Goal: Navigation & Orientation: Find specific page/section

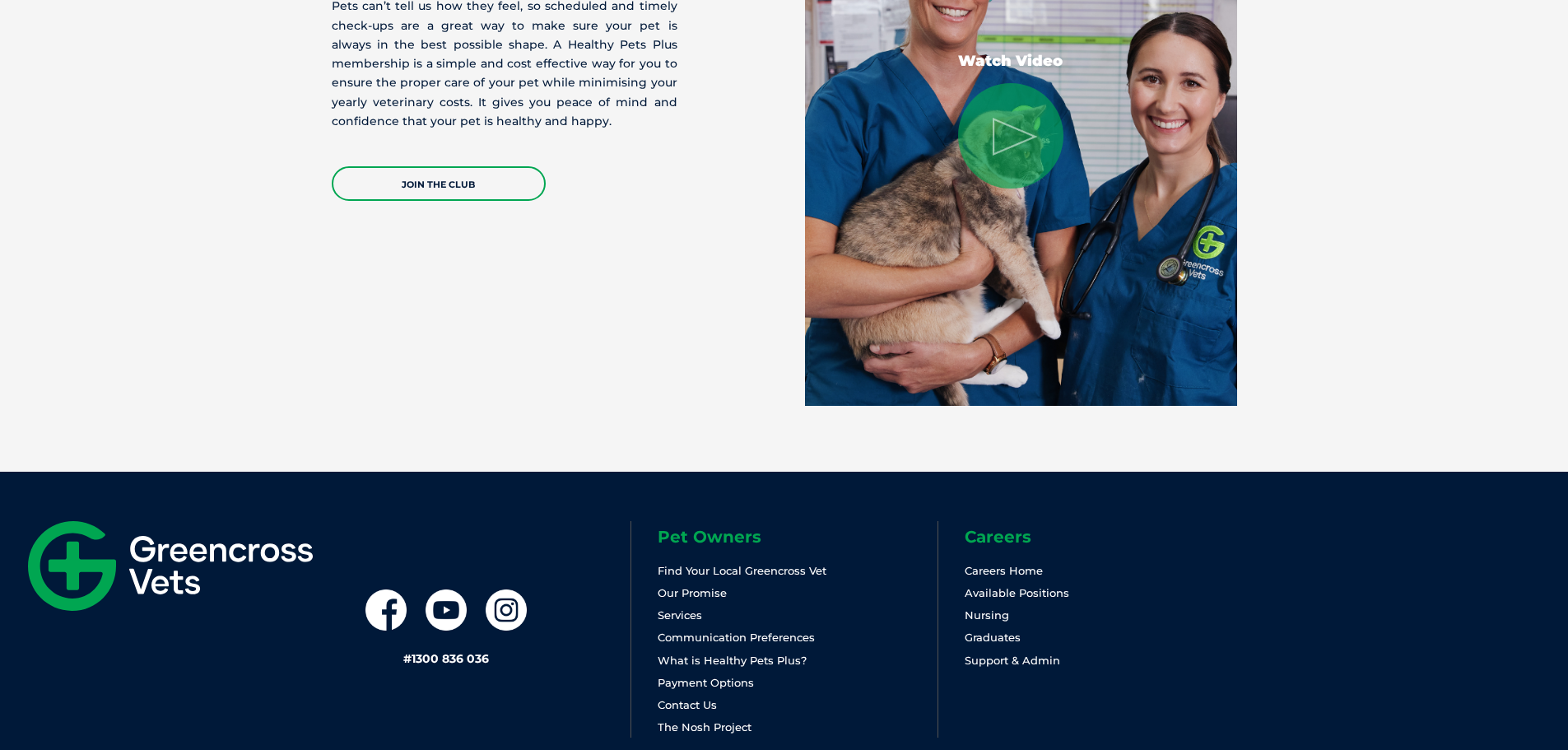
scroll to position [3438, 0]
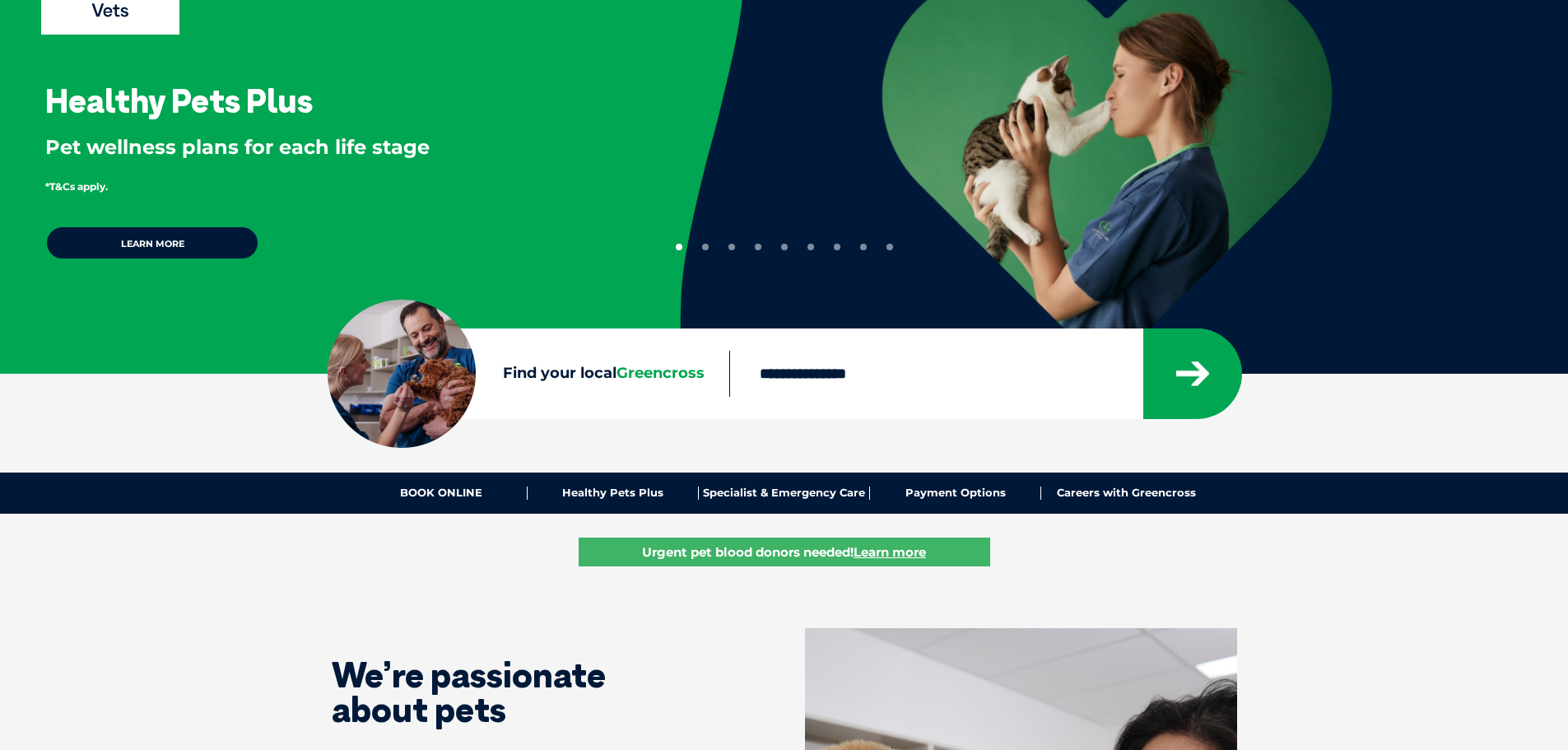
scroll to position [165, 0]
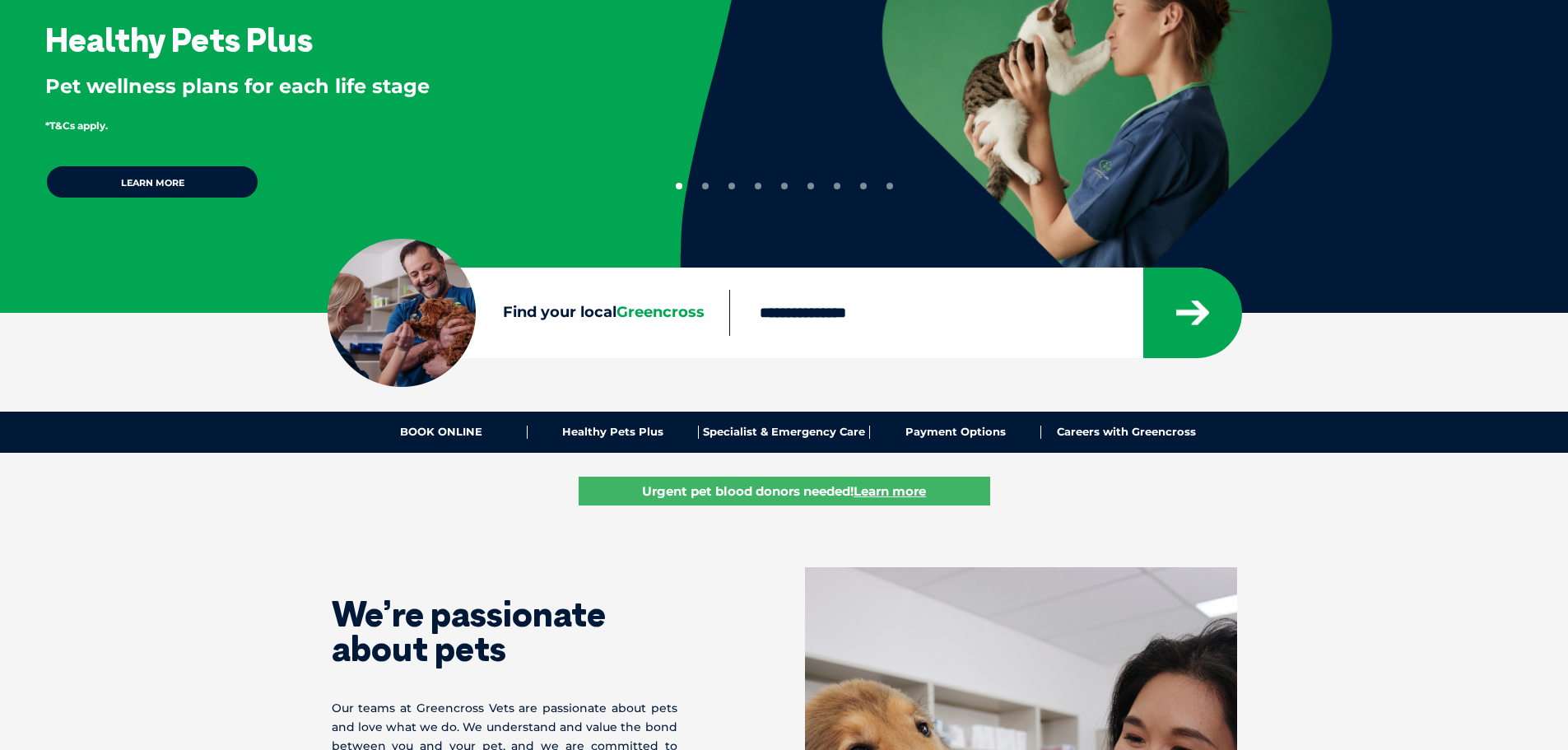
click at [773, 337] on div at bounding box center [985, 313] width 511 height 91
drag, startPoint x: 792, startPoint y: 313, endPoint x: 776, endPoint y: 343, distance: 34.0
click at [792, 313] on input "Find your local Greencross" at bounding box center [936, 313] width 413 height 46
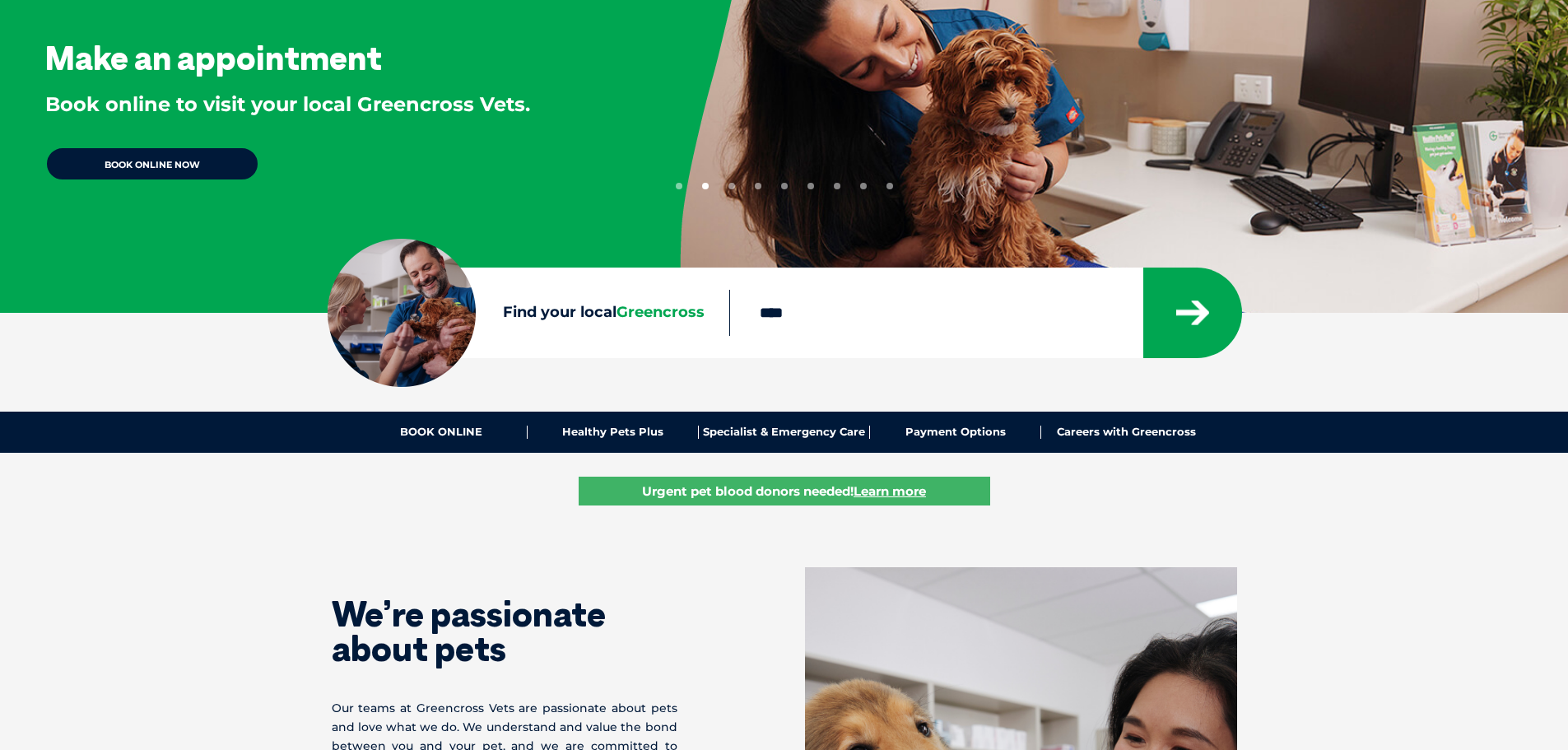
type input "****"
click at [1143, 267] on button "submit" at bounding box center [1193, 313] width 98 height 91
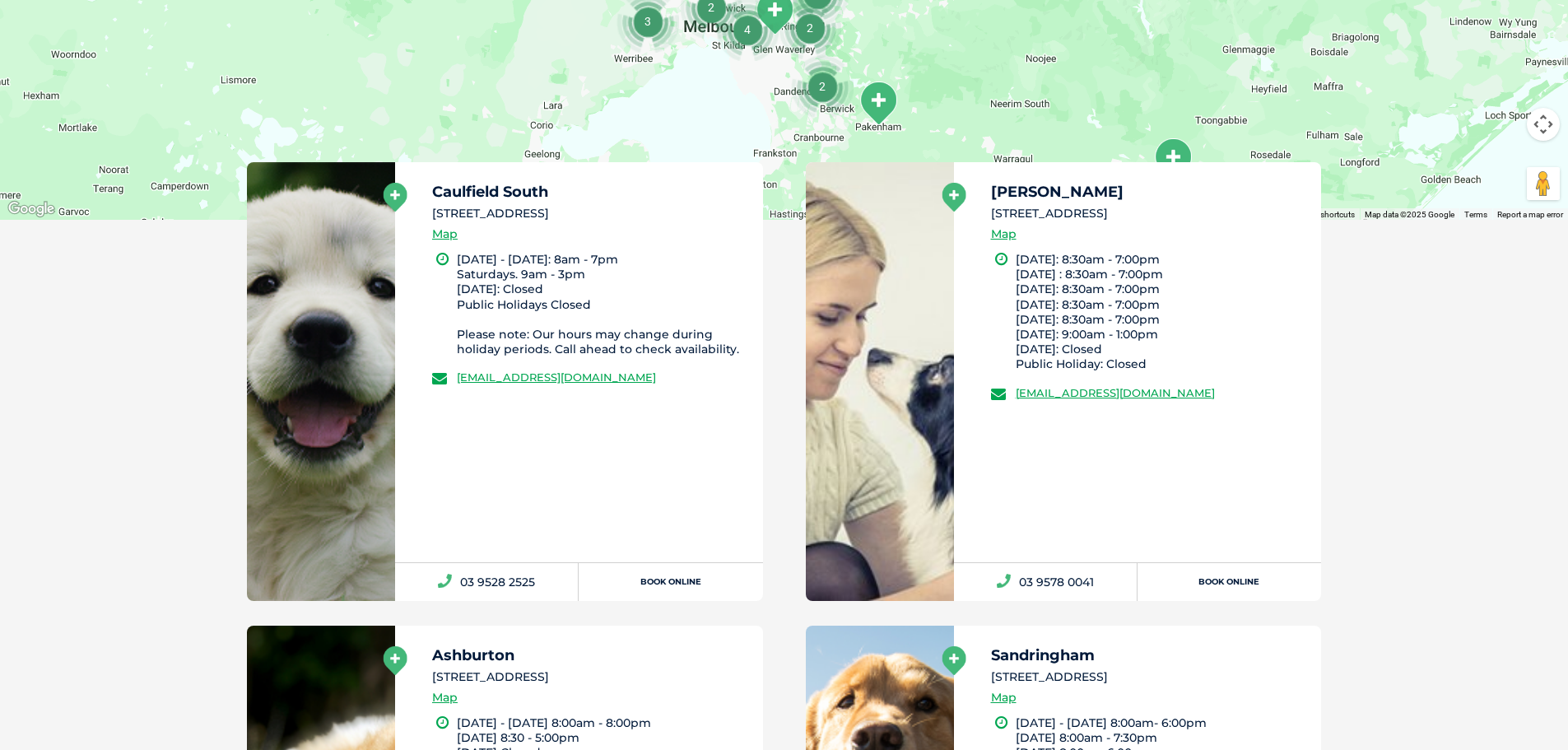
scroll to position [790, 0]
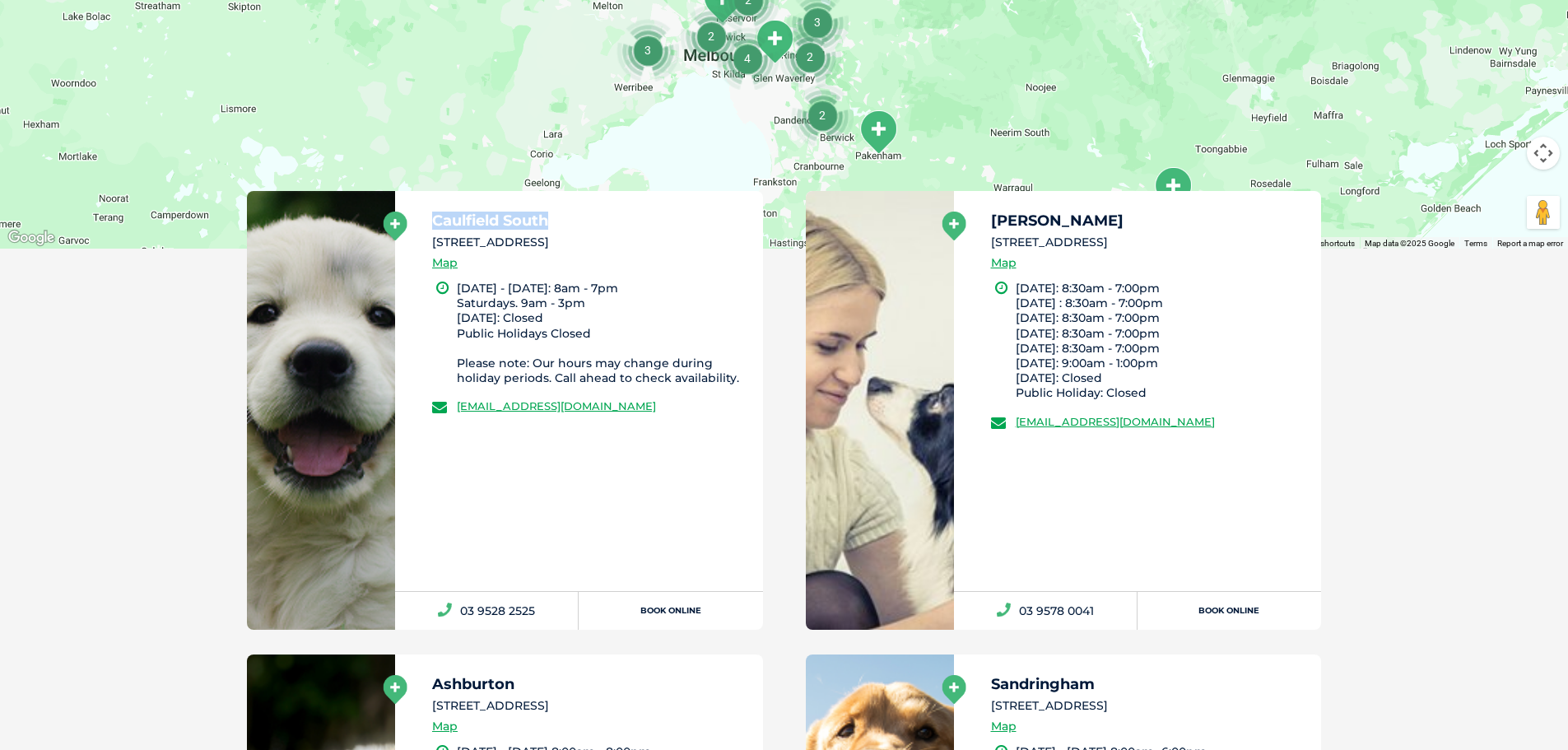
drag, startPoint x: 567, startPoint y: 220, endPoint x: 433, endPoint y: 217, distance: 134.0
click at [433, 217] on h5 "Caulfield South" at bounding box center [591, 220] width 316 height 14
copy h5 "Caulfield South"
click at [615, 513] on div "Caulfield South 463 Hawthorn Road, Caulfield South Map Monday - Friday: 8am - 7…" at bounding box center [578, 391] width 368 height 400
drag, startPoint x: 542, startPoint y: 400, endPoint x: 585, endPoint y: 215, distance: 189.9
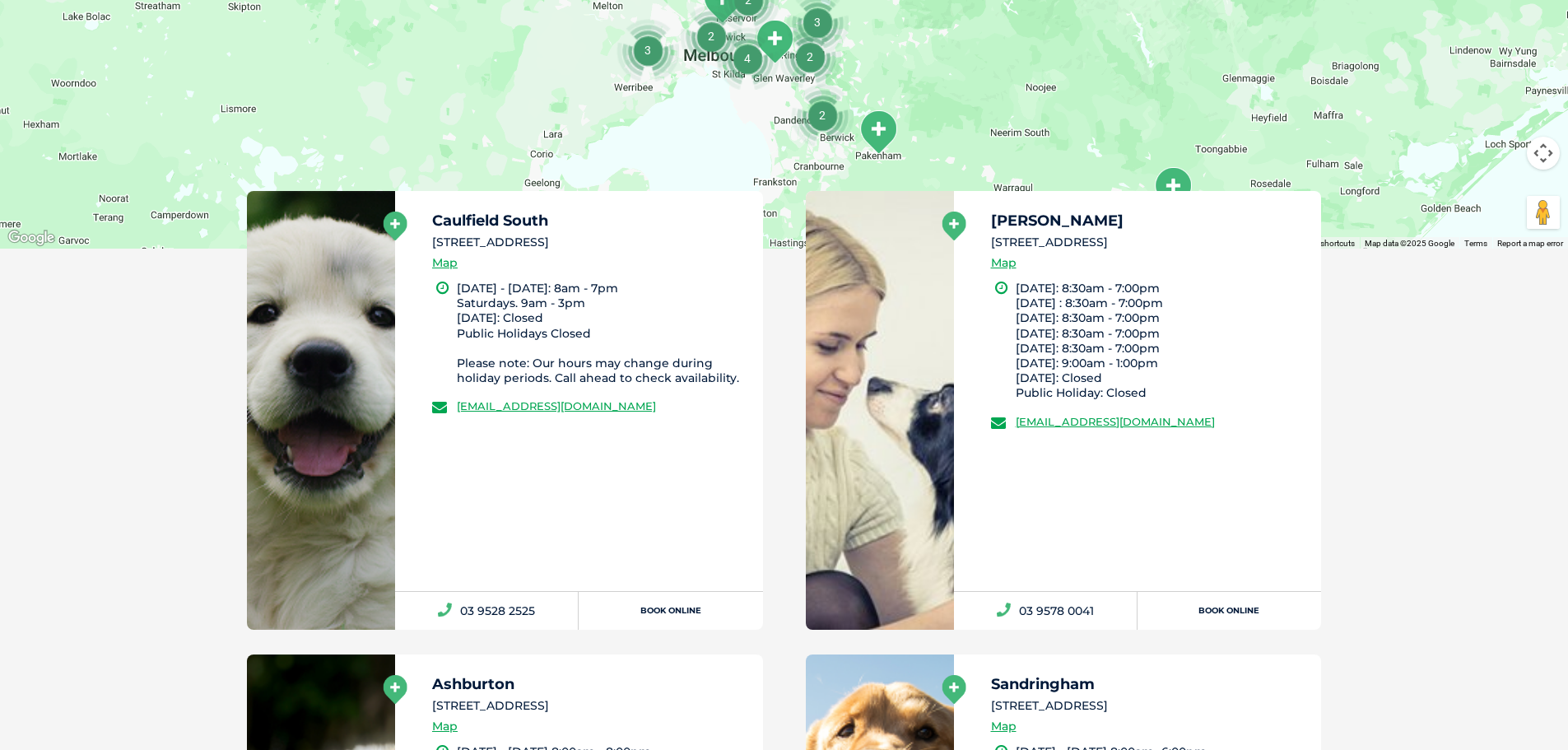
click at [589, 208] on div "Caulfield South 463 Hawthorn Road, Caulfield South Map Monday - Friday: 8am - 7…" at bounding box center [578, 391] width 368 height 400
drag, startPoint x: 582, startPoint y: 223, endPoint x: 431, endPoint y: 227, distance: 151.1
click at [431, 227] on div "Caulfield South 463 Hawthorn Road, Caulfield South Map Monday - Friday: 8am - 7…" at bounding box center [578, 391] width 368 height 400
copy h5 "Caulfield South"
drag, startPoint x: 1073, startPoint y: 223, endPoint x: 981, endPoint y: 196, distance: 95.9
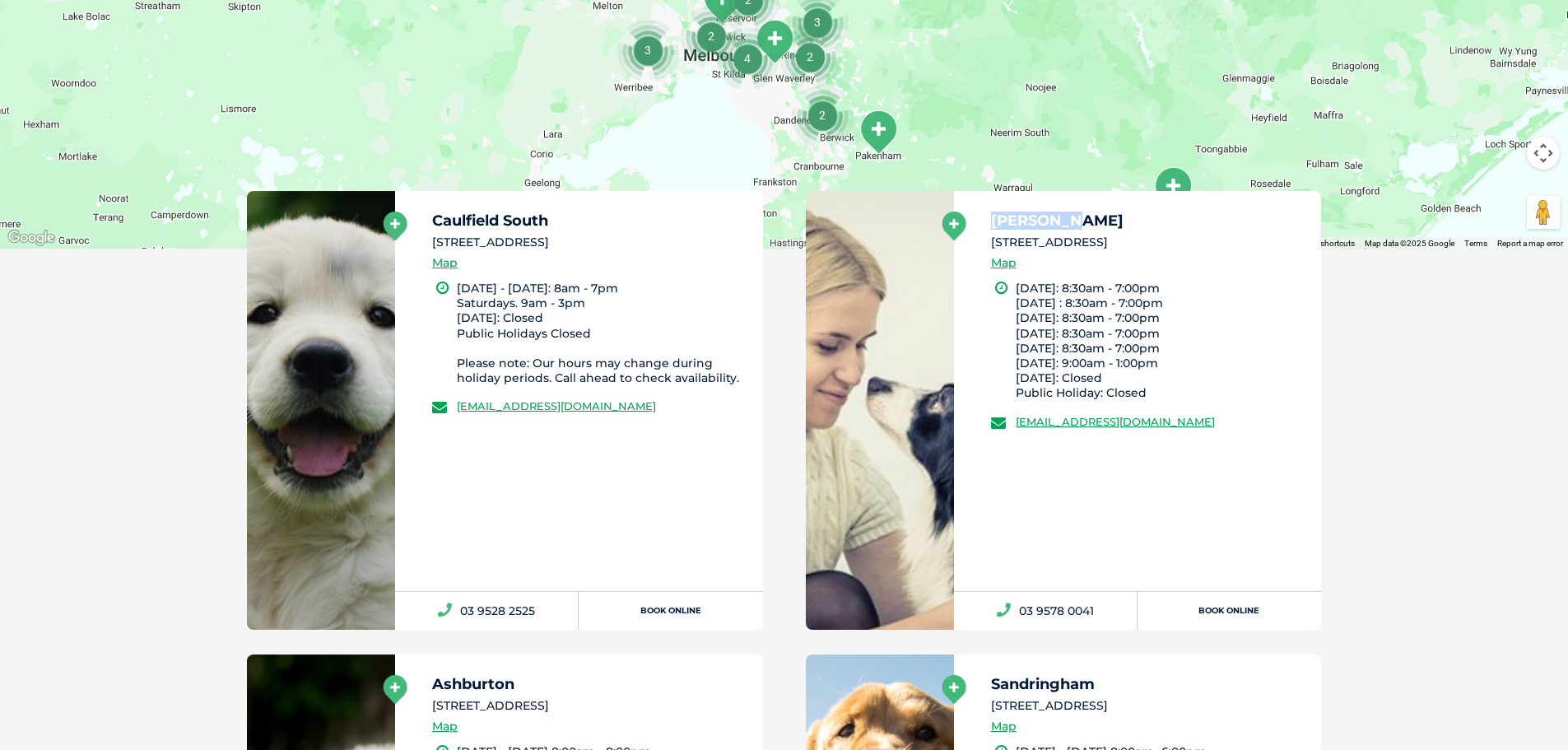
click at [987, 215] on div "Glen Eira 453 North Road VIC 3204, Ormond Map Monday: 8:30am - 7:00pm Tuesday :…" at bounding box center [1137, 391] width 368 height 400
copy h5 "Glen Eira"
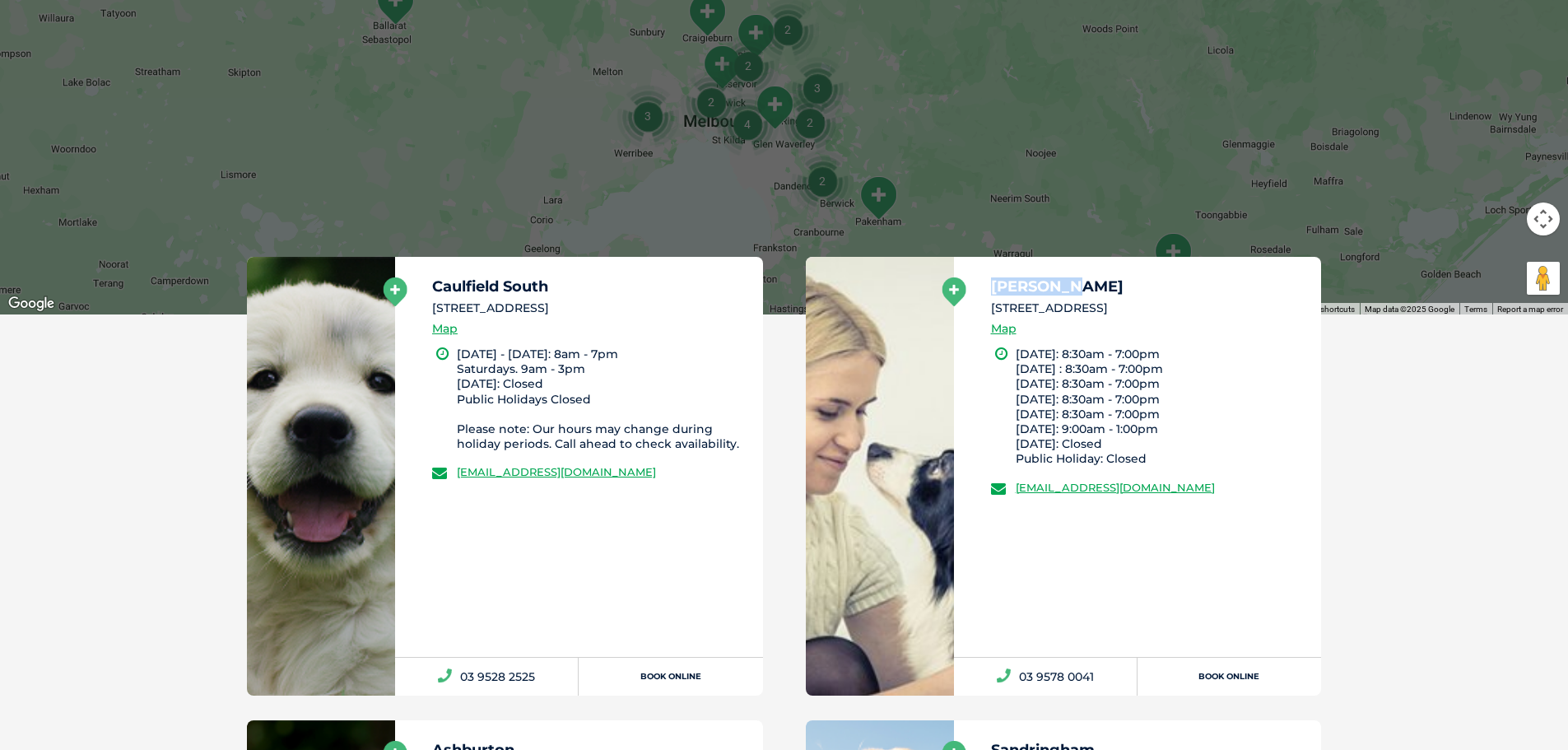
scroll to position [708, 0]
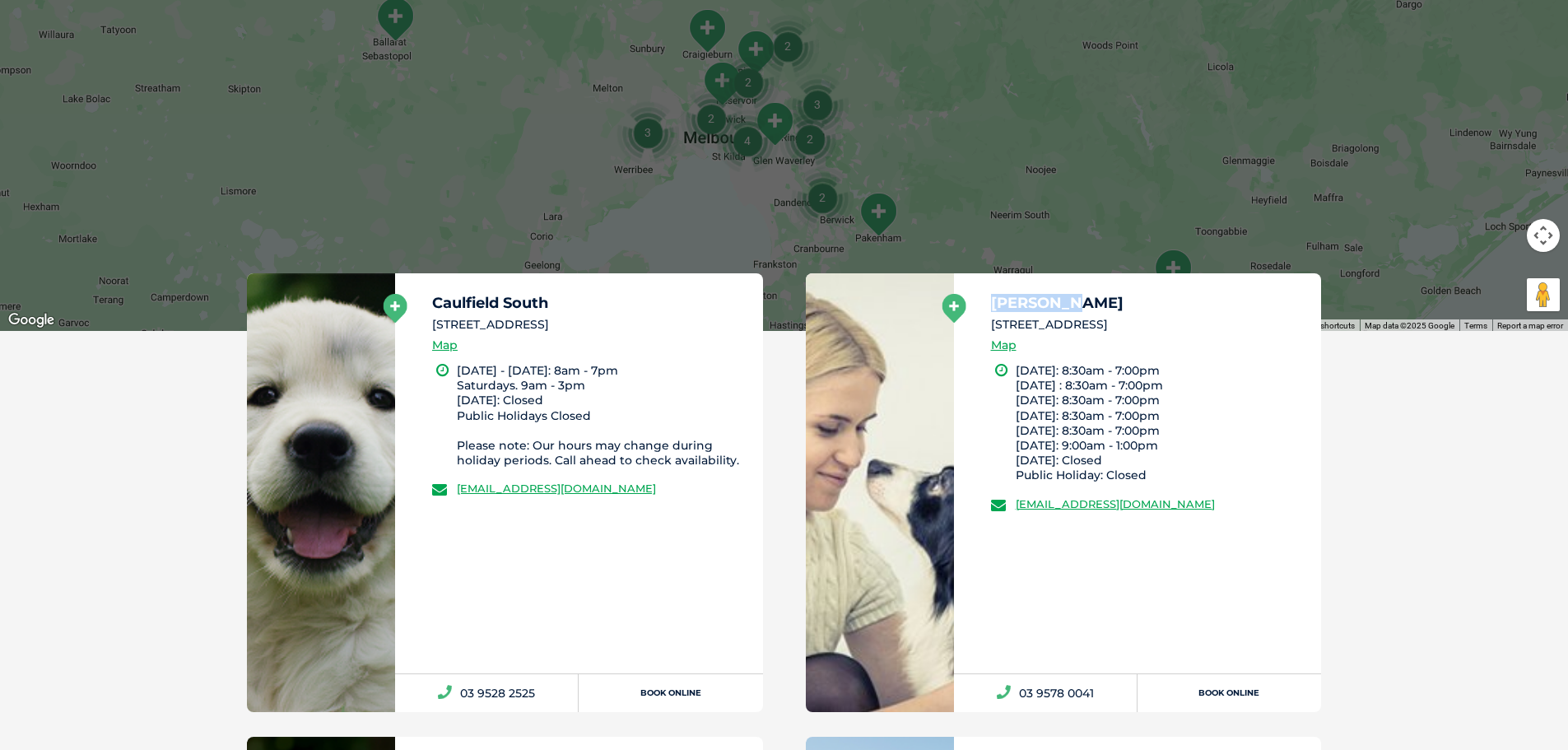
drag, startPoint x: 1541, startPoint y: 249, endPoint x: 1544, endPoint y: 239, distance: 10.4
click at [1541, 249] on button "Map camera controls" at bounding box center [1543, 236] width 33 height 33
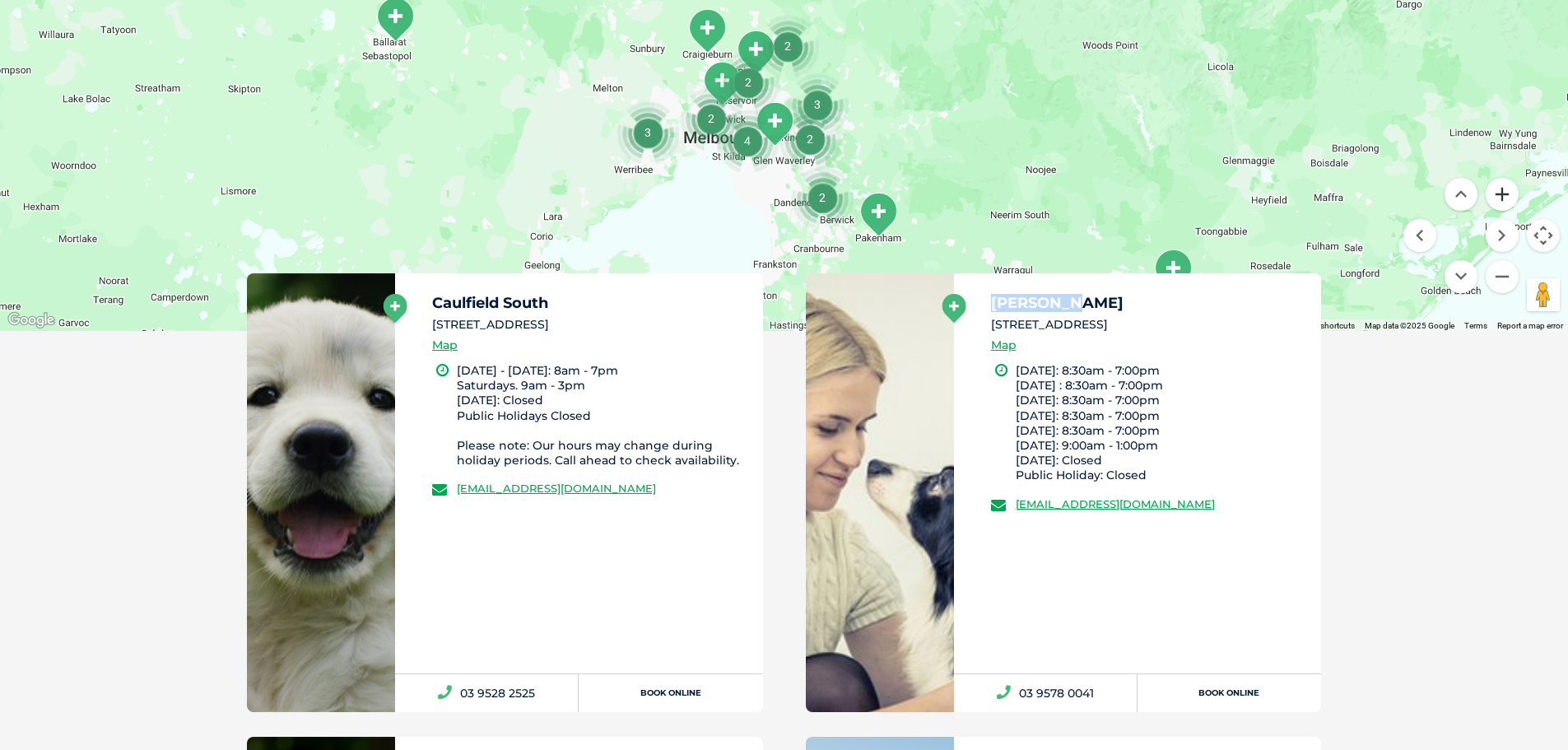
click at [1502, 195] on button "Zoom in" at bounding box center [1501, 194] width 33 height 33
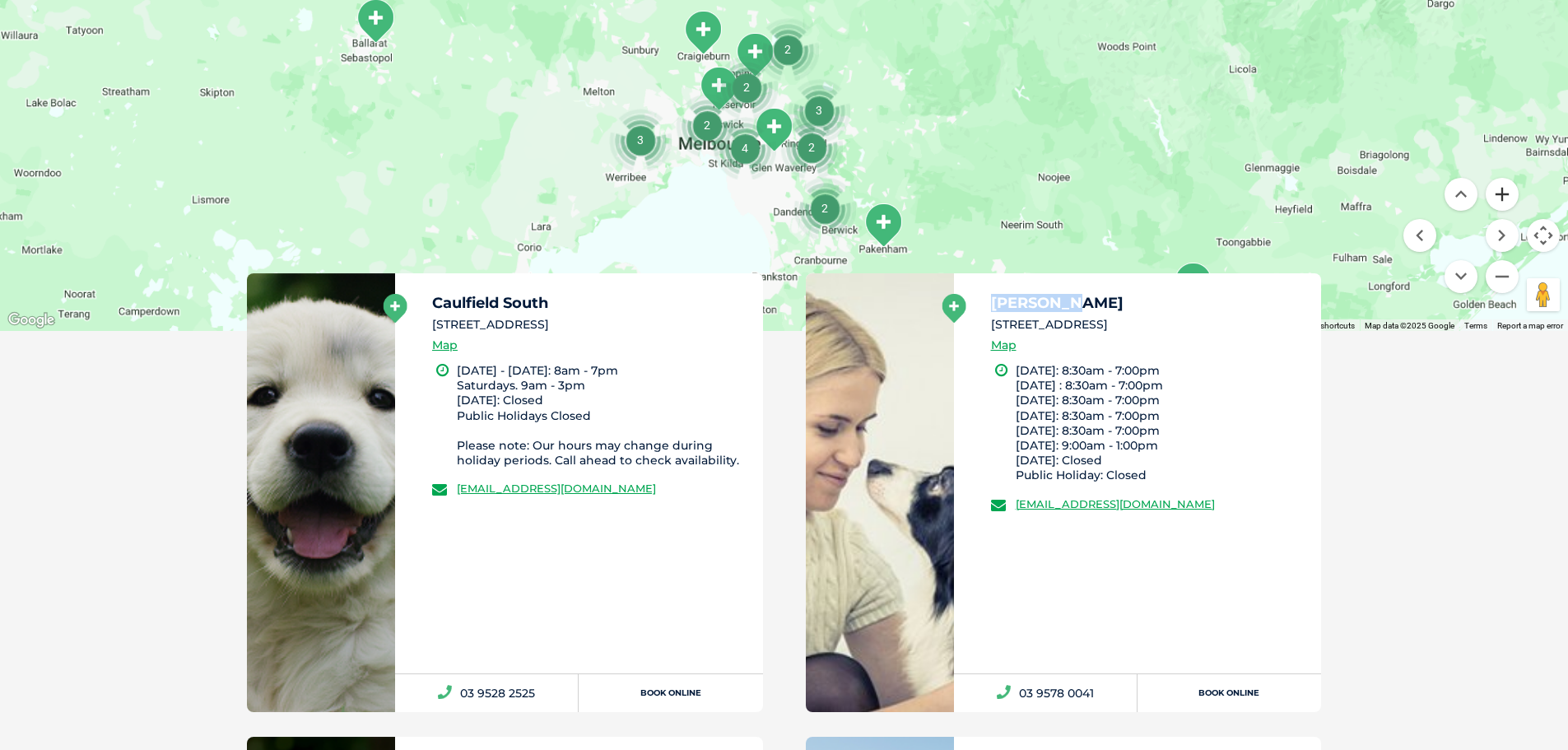
click at [1502, 195] on button "Zoom in" at bounding box center [1501, 194] width 33 height 33
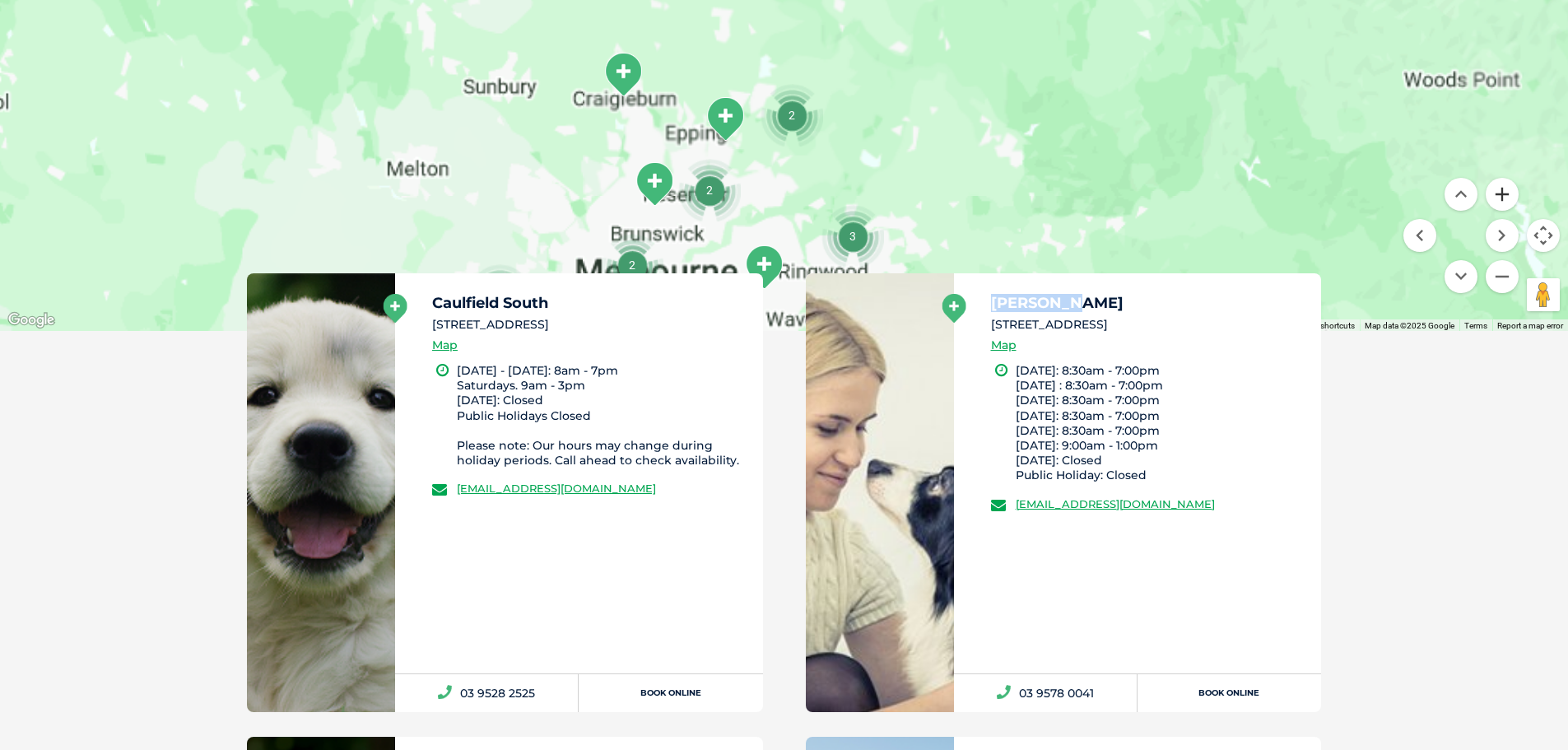
click at [1502, 195] on button "Zoom in" at bounding box center [1501, 194] width 33 height 33
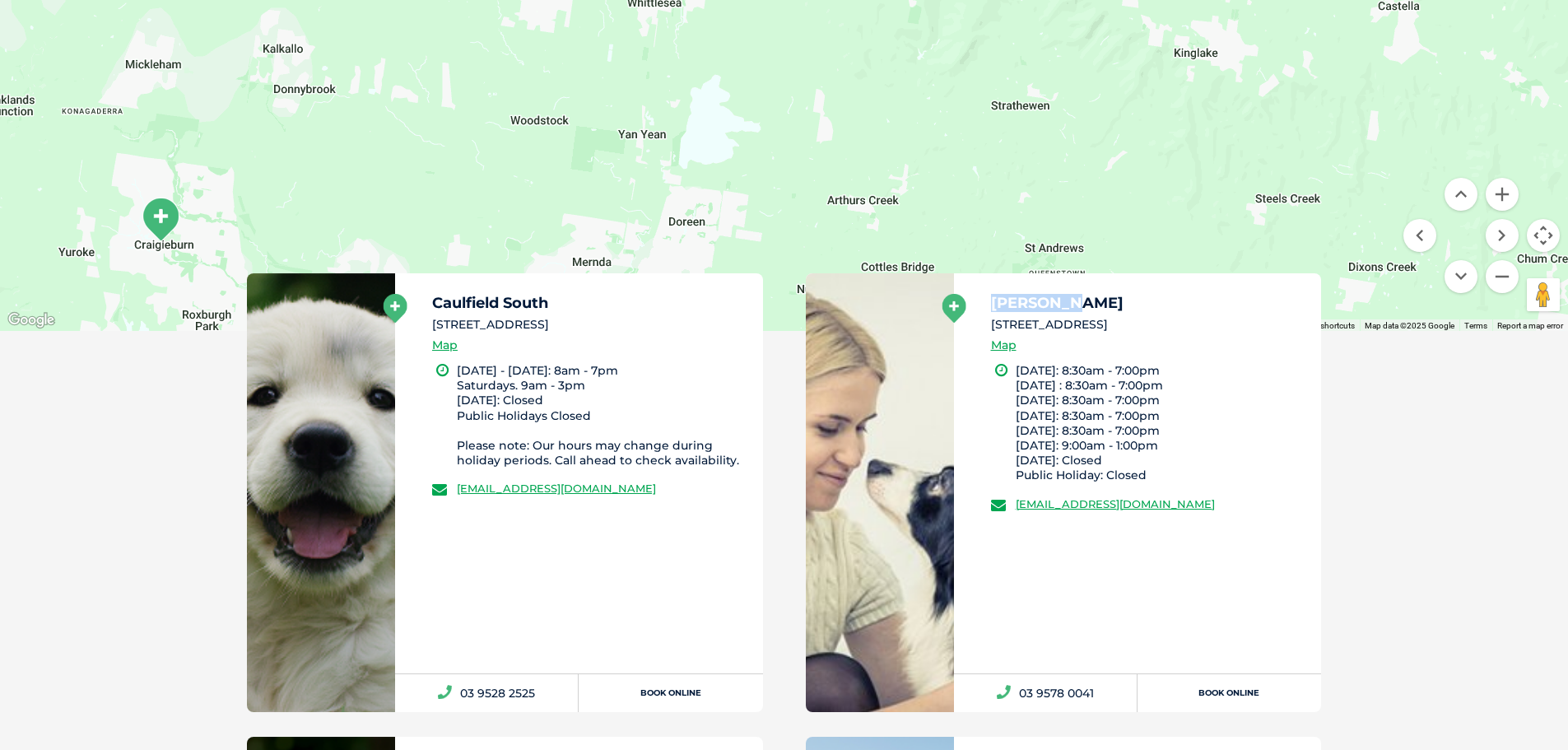
drag, startPoint x: 898, startPoint y: 237, endPoint x: 894, endPoint y: -27, distance: 264.0
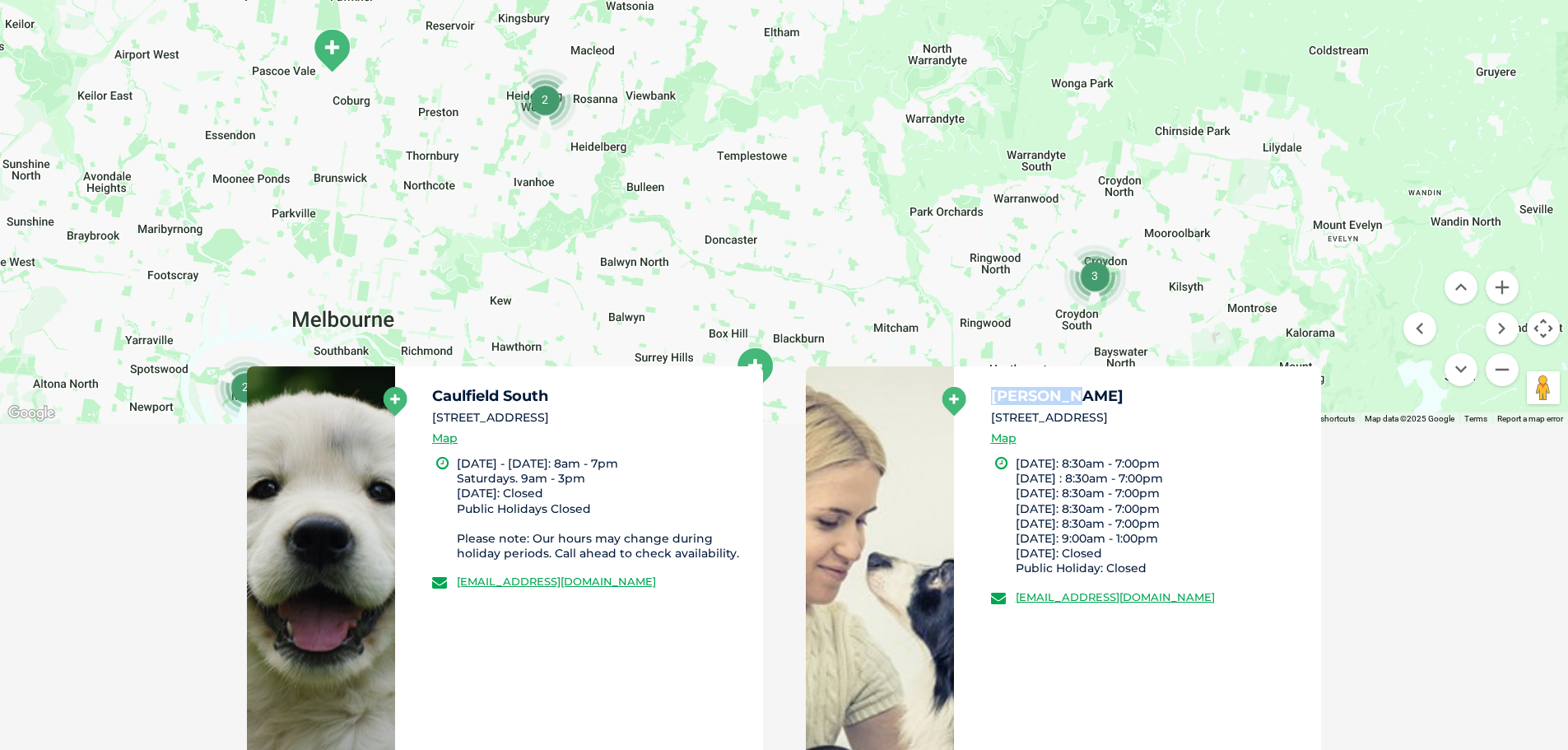
drag, startPoint x: 834, startPoint y: 175, endPoint x: 892, endPoint y: 69, distance: 120.8
click at [892, 69] on div at bounding box center [784, 106] width 1568 height 635
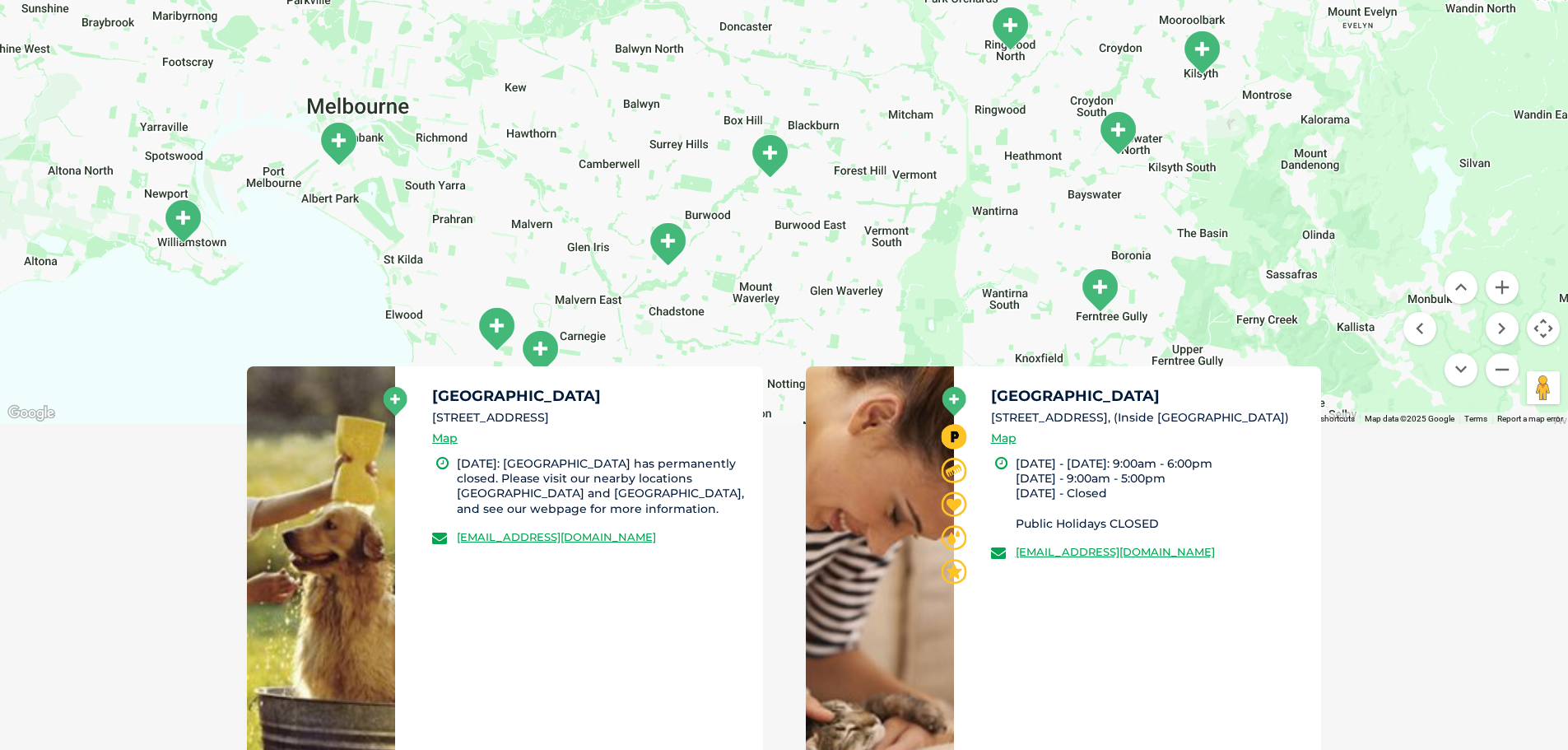
drag, startPoint x: 845, startPoint y: 311, endPoint x: 853, endPoint y: 107, distance: 204.2
click at [853, 107] on div at bounding box center [784, 106] width 1568 height 635
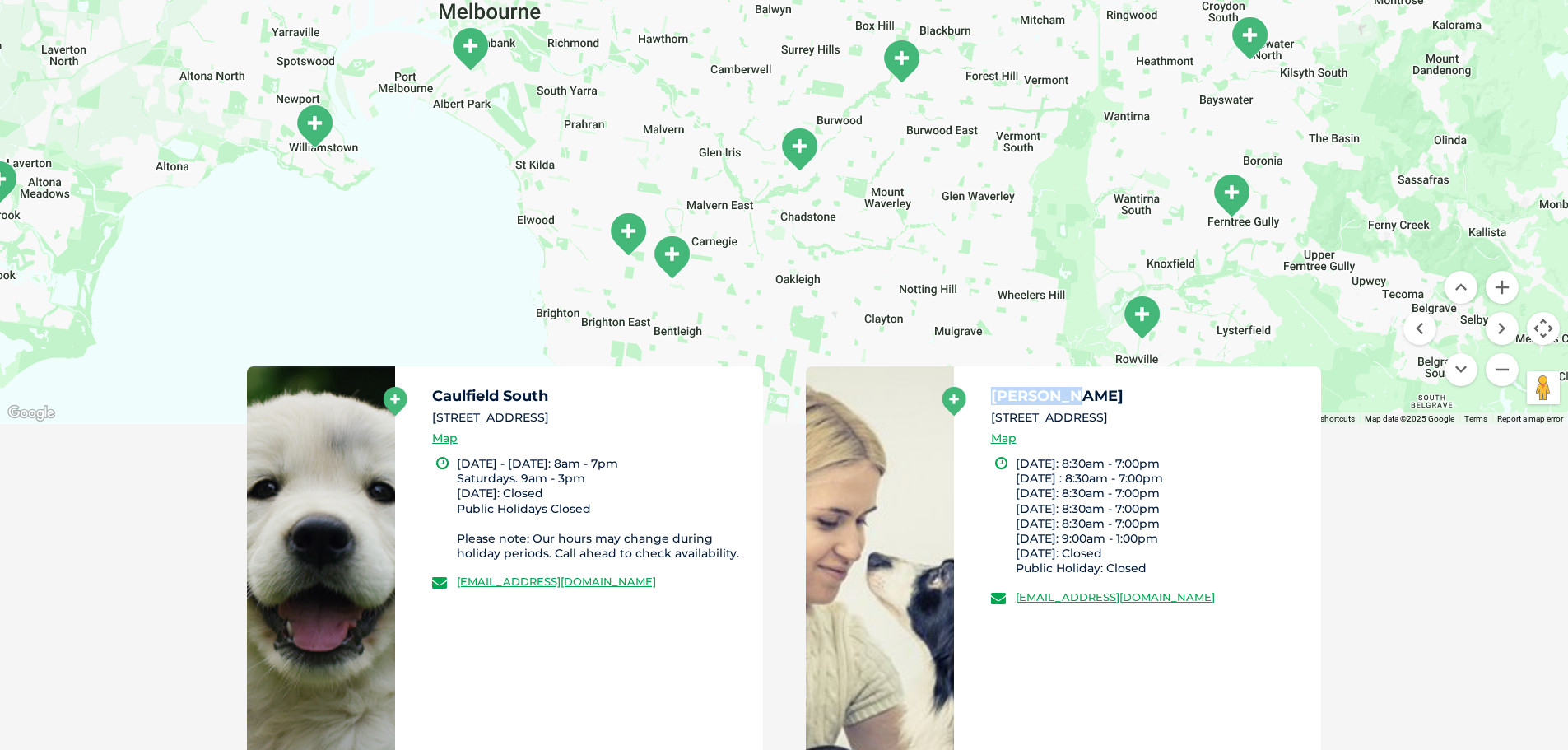
drag, startPoint x: 868, startPoint y: 264, endPoint x: 1004, endPoint y: 182, distance: 158.8
click at [1004, 182] on div at bounding box center [784, 106] width 1568 height 635
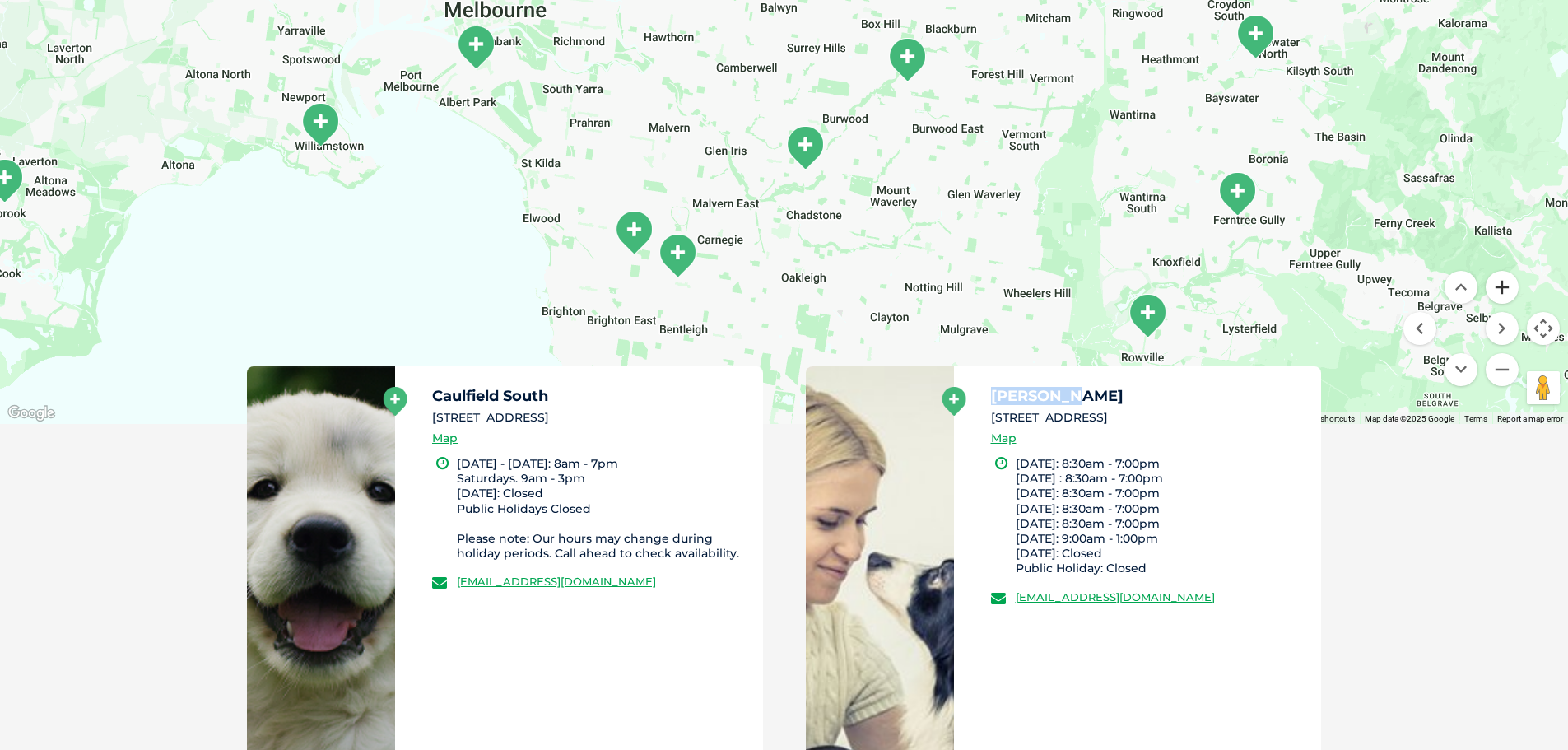
click at [1504, 290] on button "Zoom in" at bounding box center [1501, 288] width 33 height 33
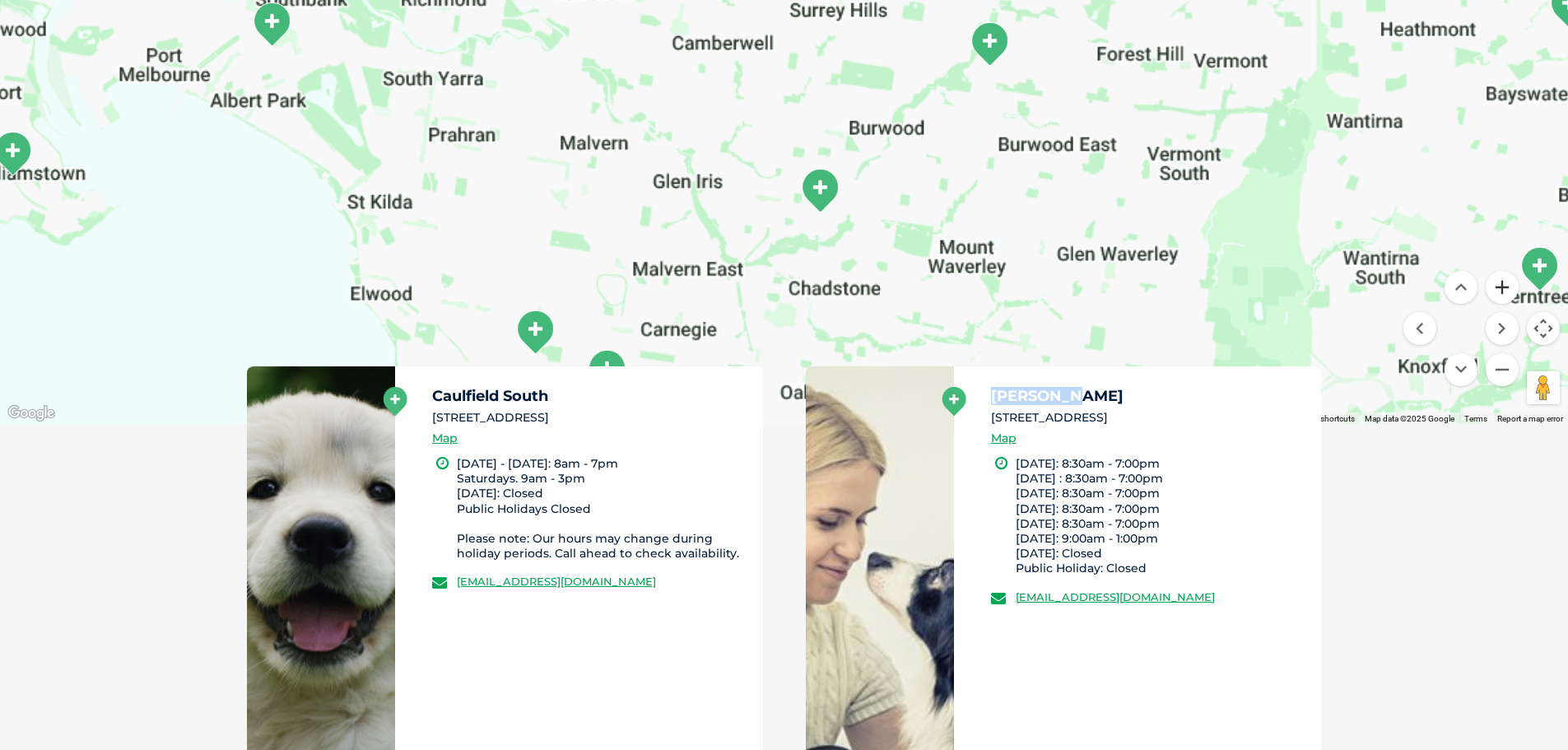
click at [1504, 289] on button "Zoom in" at bounding box center [1501, 288] width 33 height 33
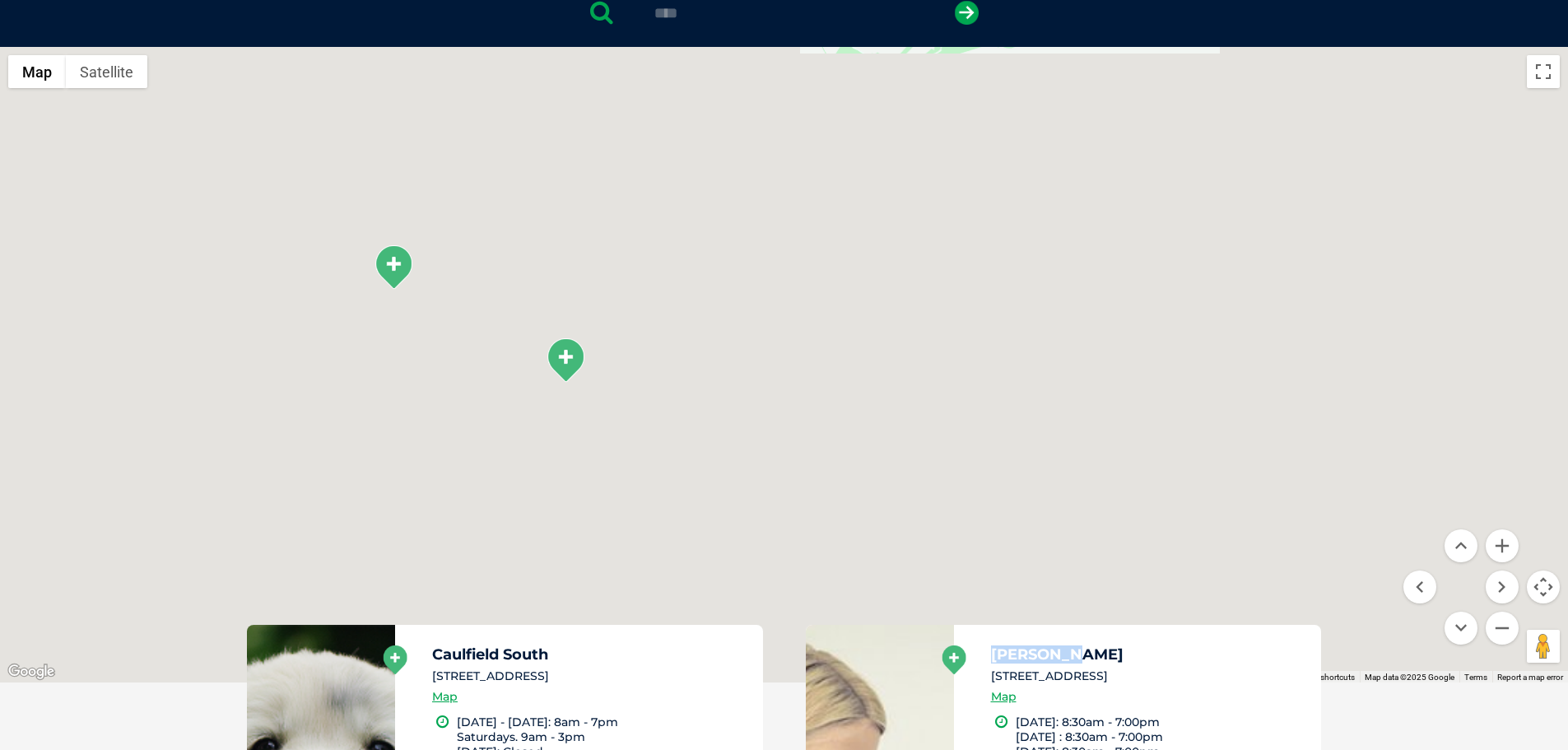
drag, startPoint x: 984, startPoint y: 310, endPoint x: 1196, endPoint y: 3, distance: 373.1
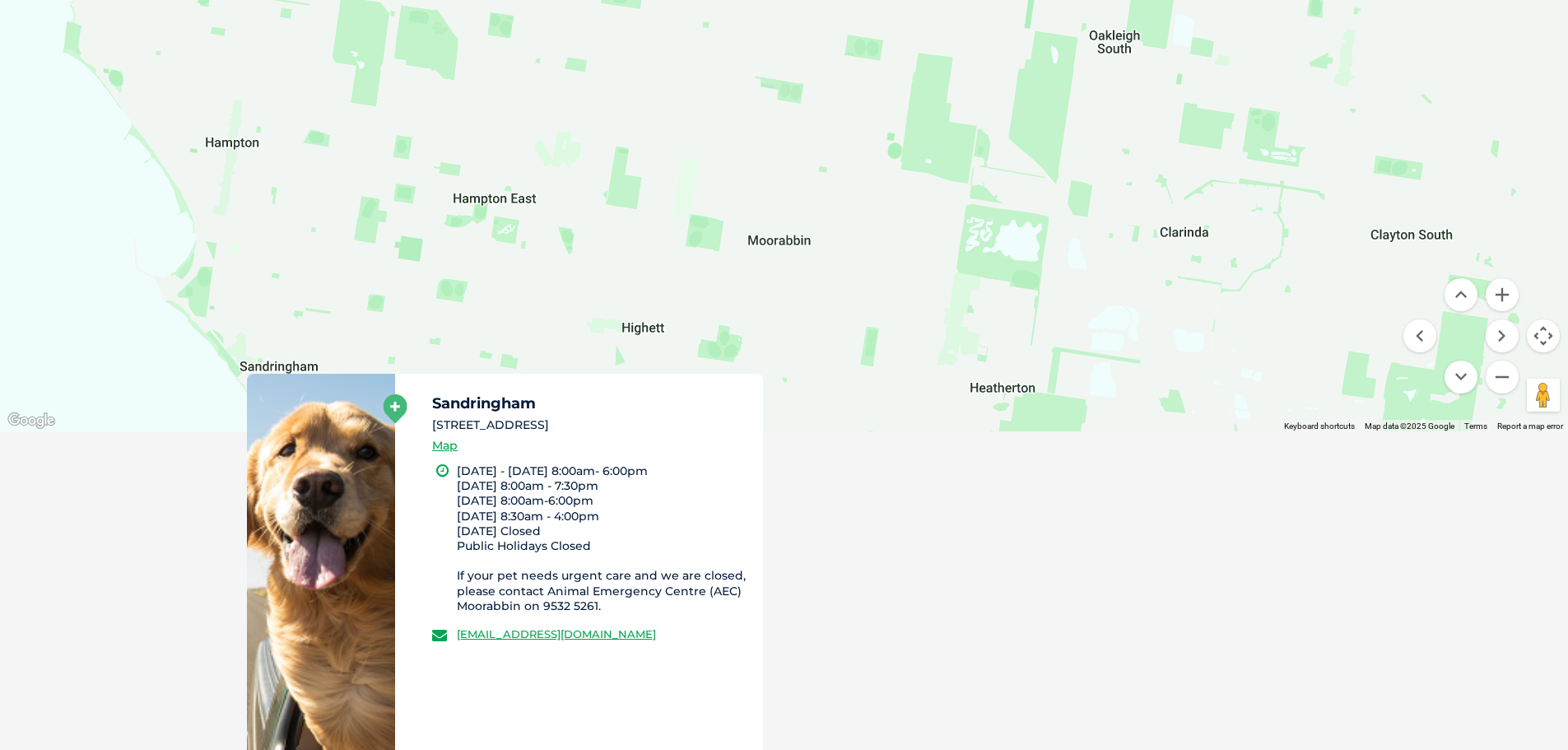
scroll to position [400, 0]
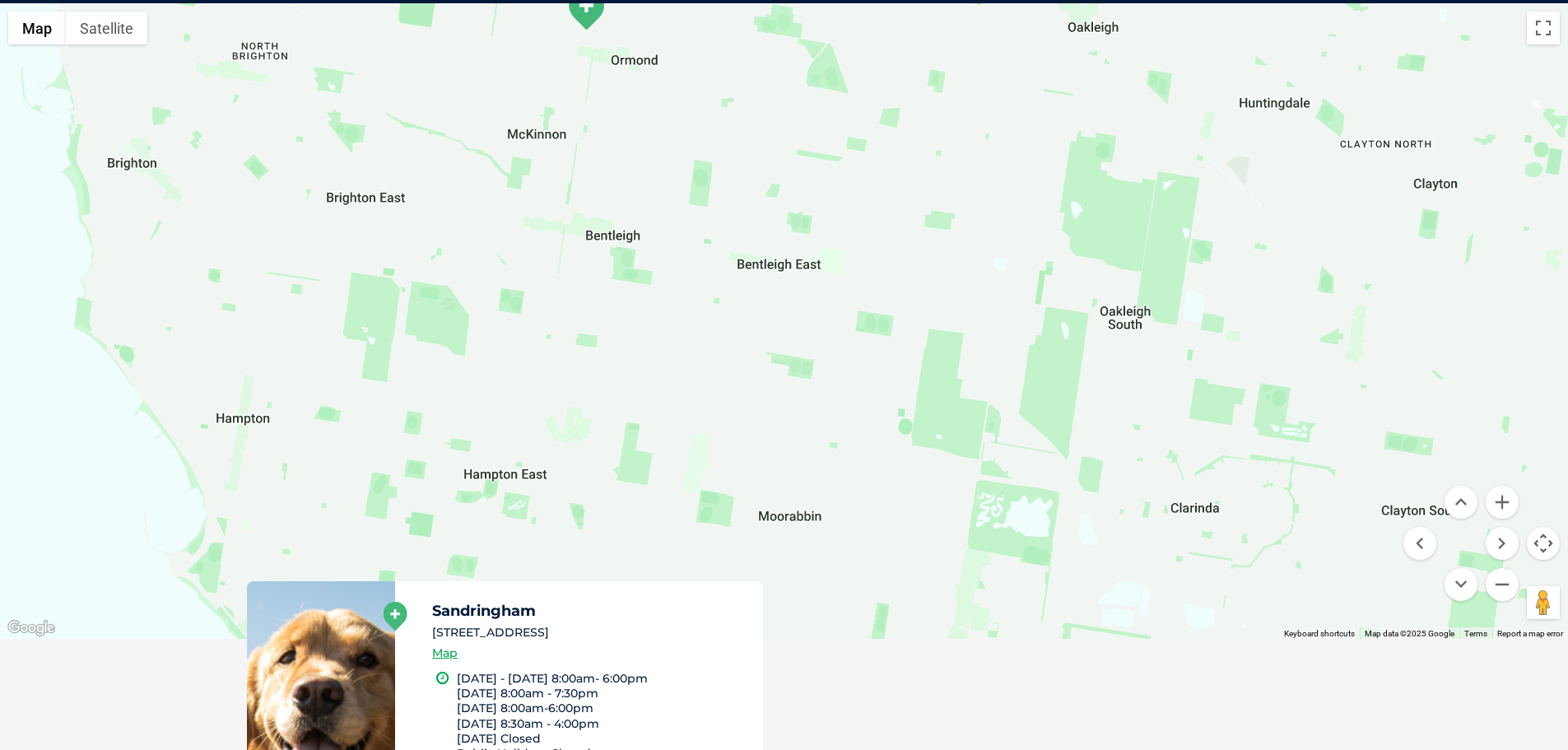
drag, startPoint x: 793, startPoint y: 191, endPoint x: 804, endPoint y: 264, distance: 73.8
click at [804, 264] on div at bounding box center [784, 320] width 1568 height 635
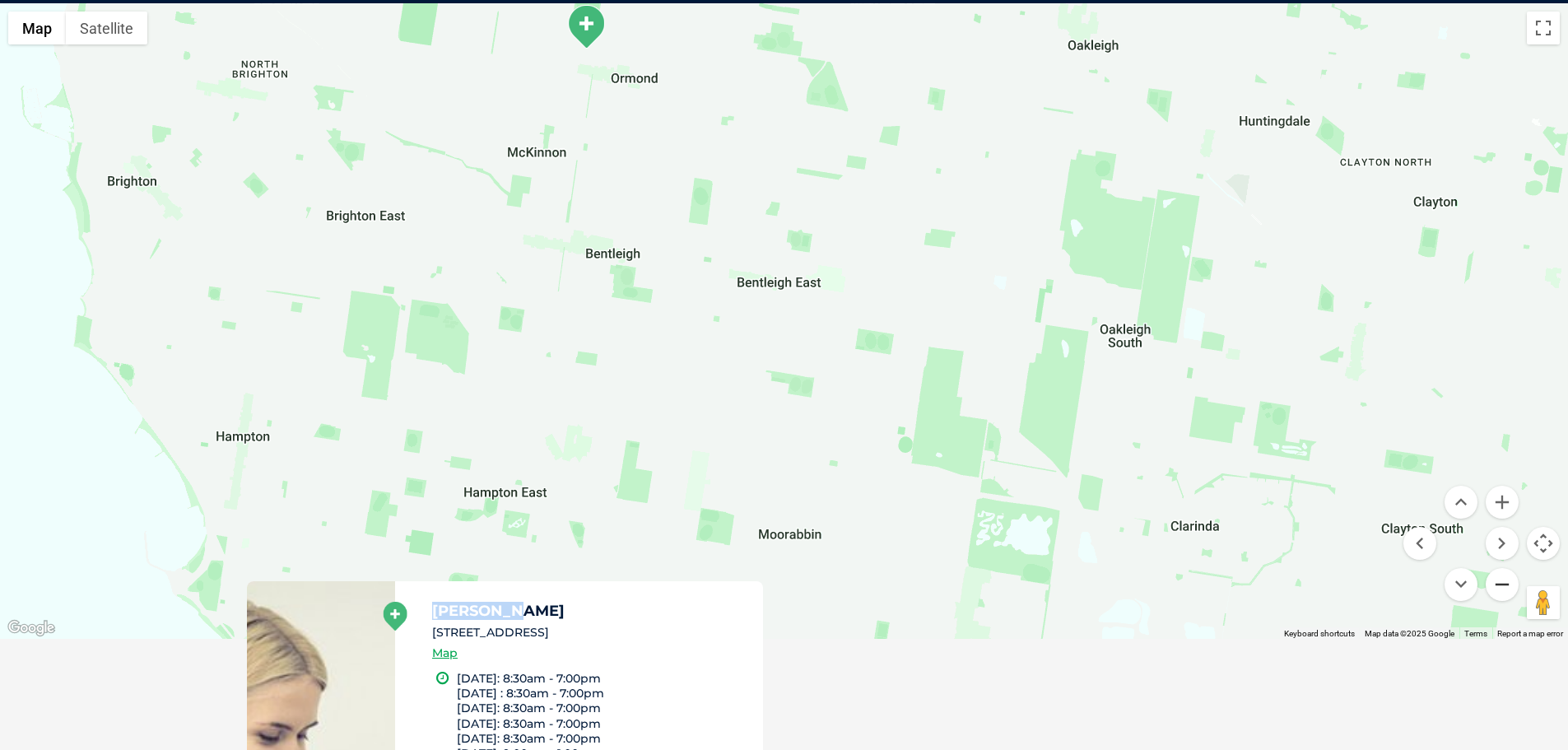
click at [1506, 574] on button "Zoom out" at bounding box center [1501, 584] width 33 height 33
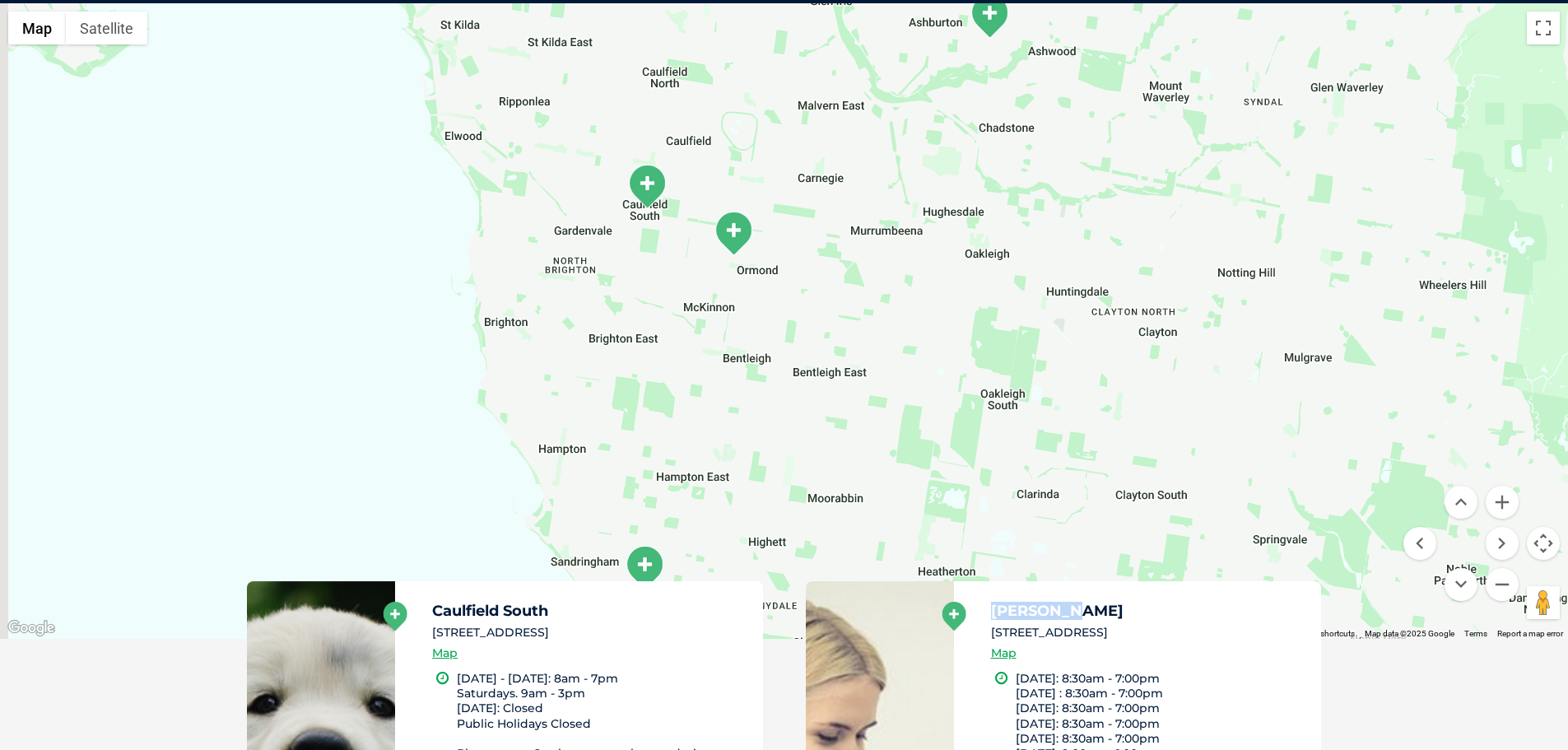
drag, startPoint x: 763, startPoint y: 323, endPoint x: 820, endPoint y: 406, distance: 100.7
click at [814, 403] on div at bounding box center [784, 320] width 1568 height 635
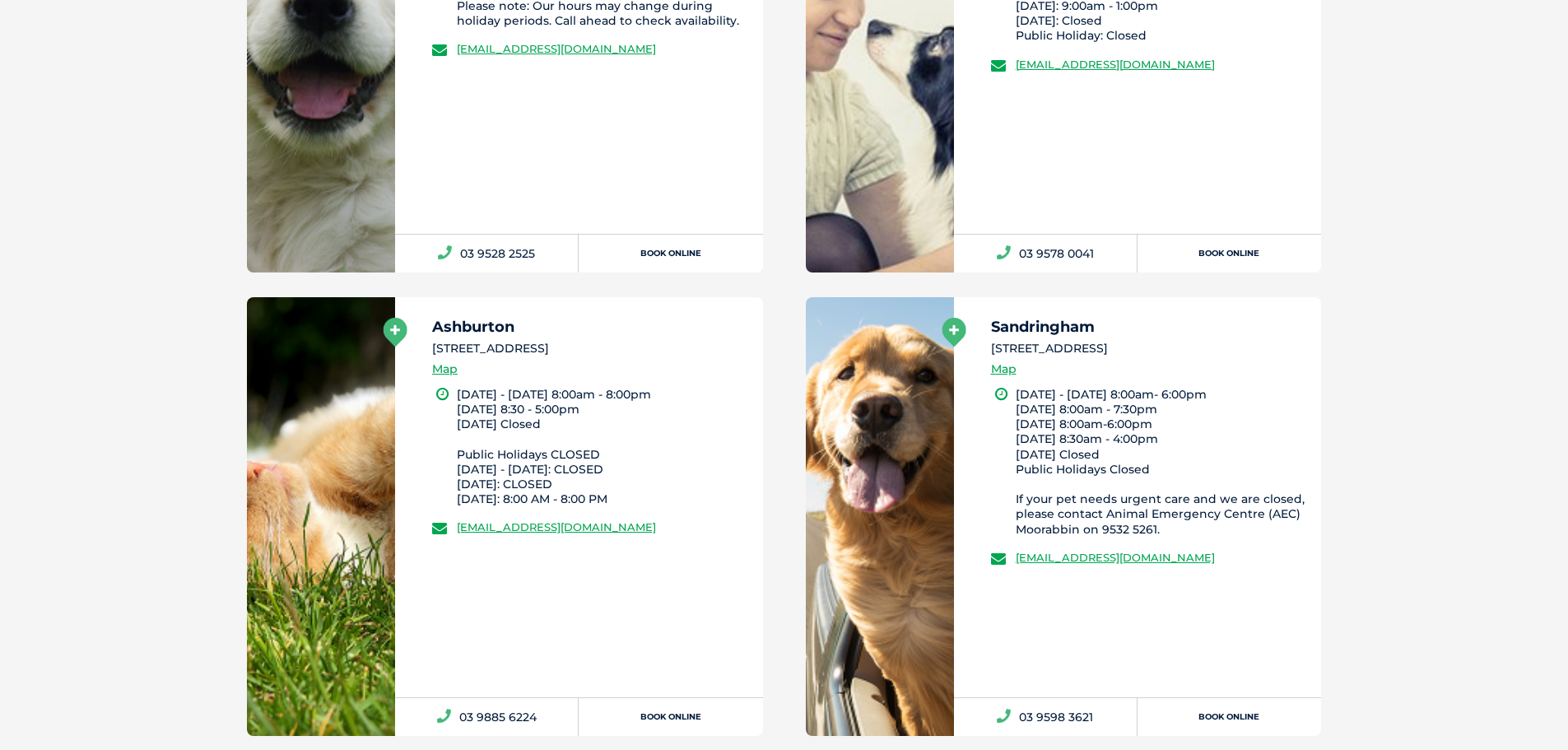
scroll to position [1140, 0]
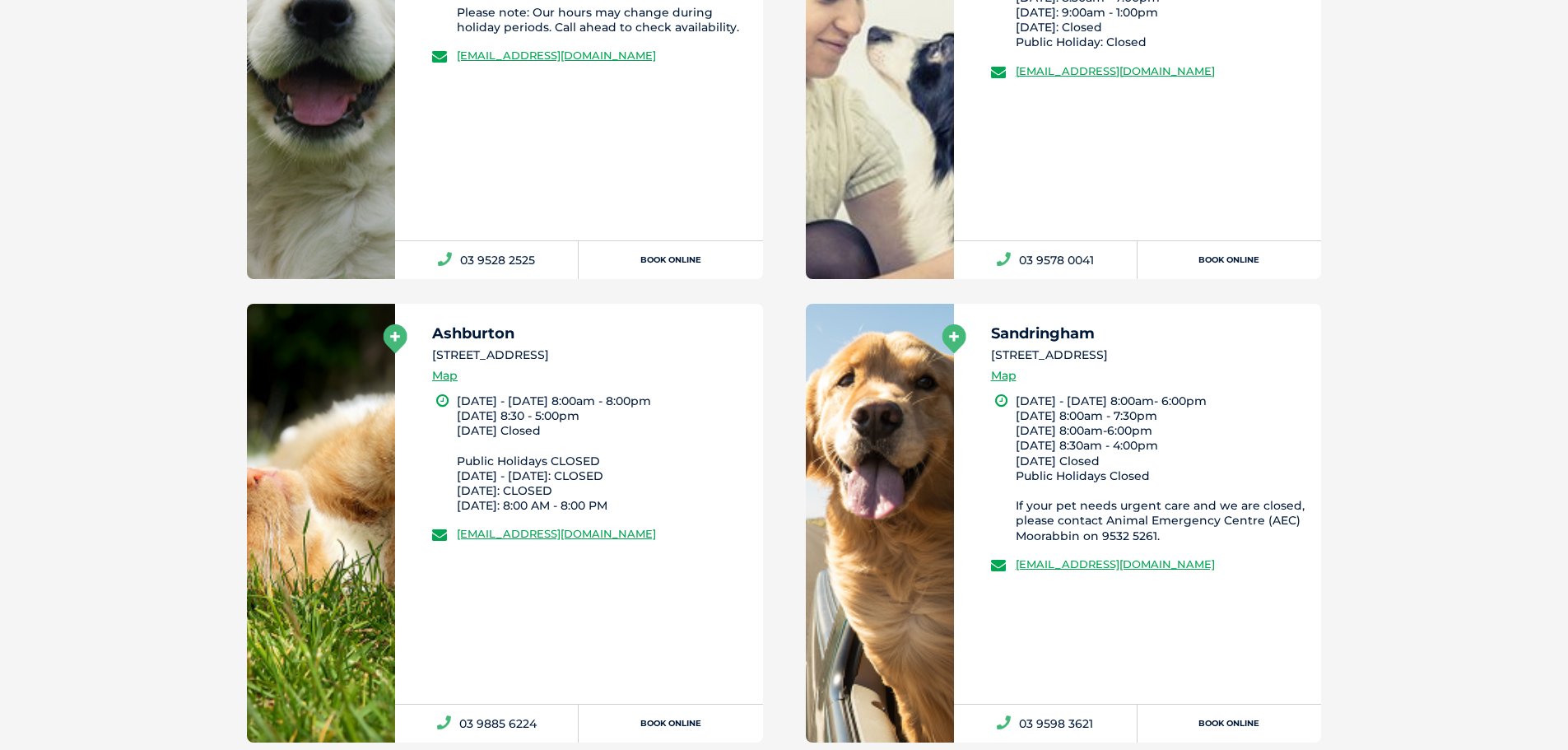
click at [481, 335] on h5 "Ashburton" at bounding box center [591, 333] width 316 height 14
click at [481, 334] on h5 "Ashburton" at bounding box center [591, 333] width 316 height 14
copy h5 "Ashburton"
drag, startPoint x: 1123, startPoint y: 330, endPoint x: 947, endPoint y: 333, distance: 176.0
click at [953, 333] on div "Sandringham 262 Bluff Rd, Sandringham VIC 3191 Map Monday - Wednesday 8:00am- 6…" at bounding box center [1137, 523] width 368 height 439
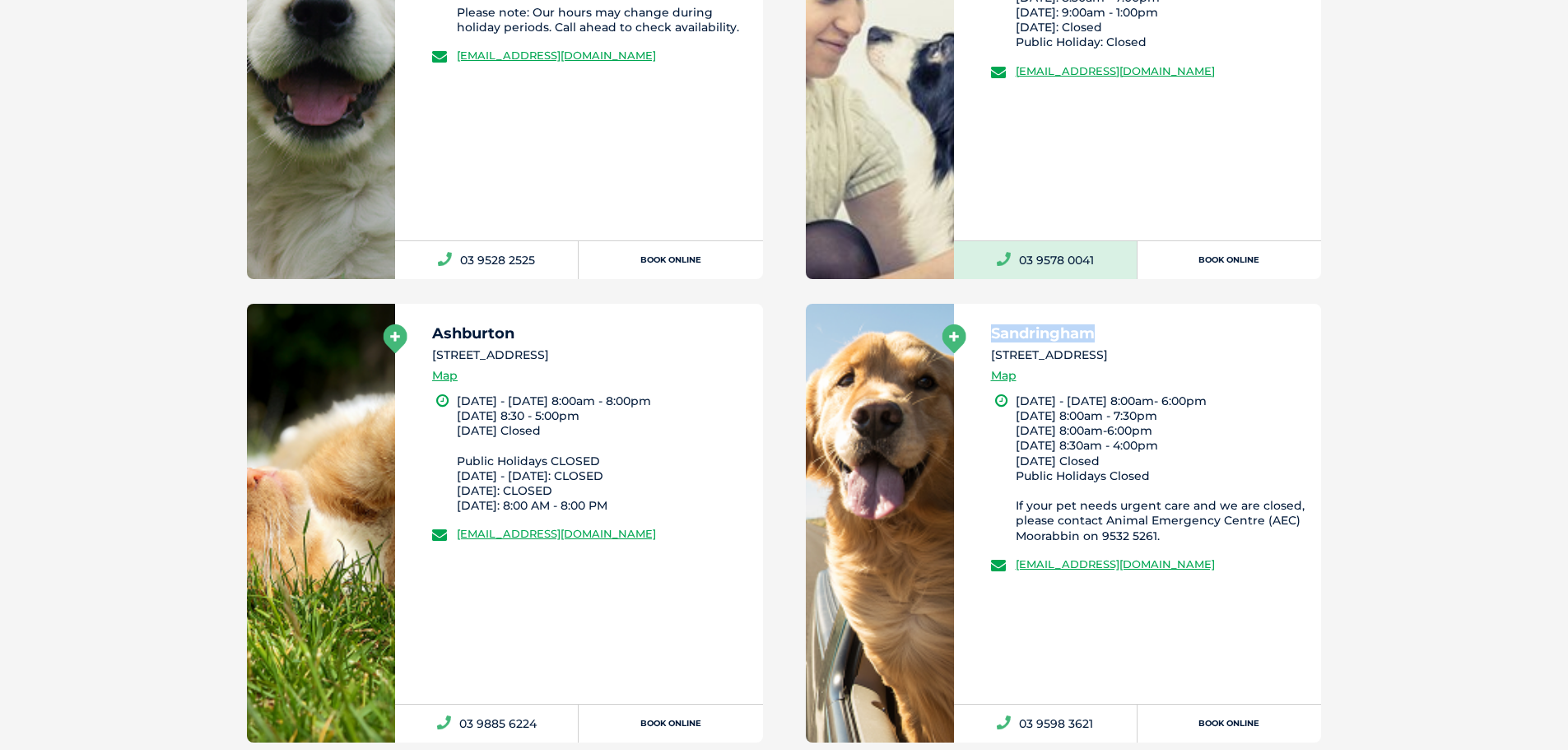
copy div "Sandringham"
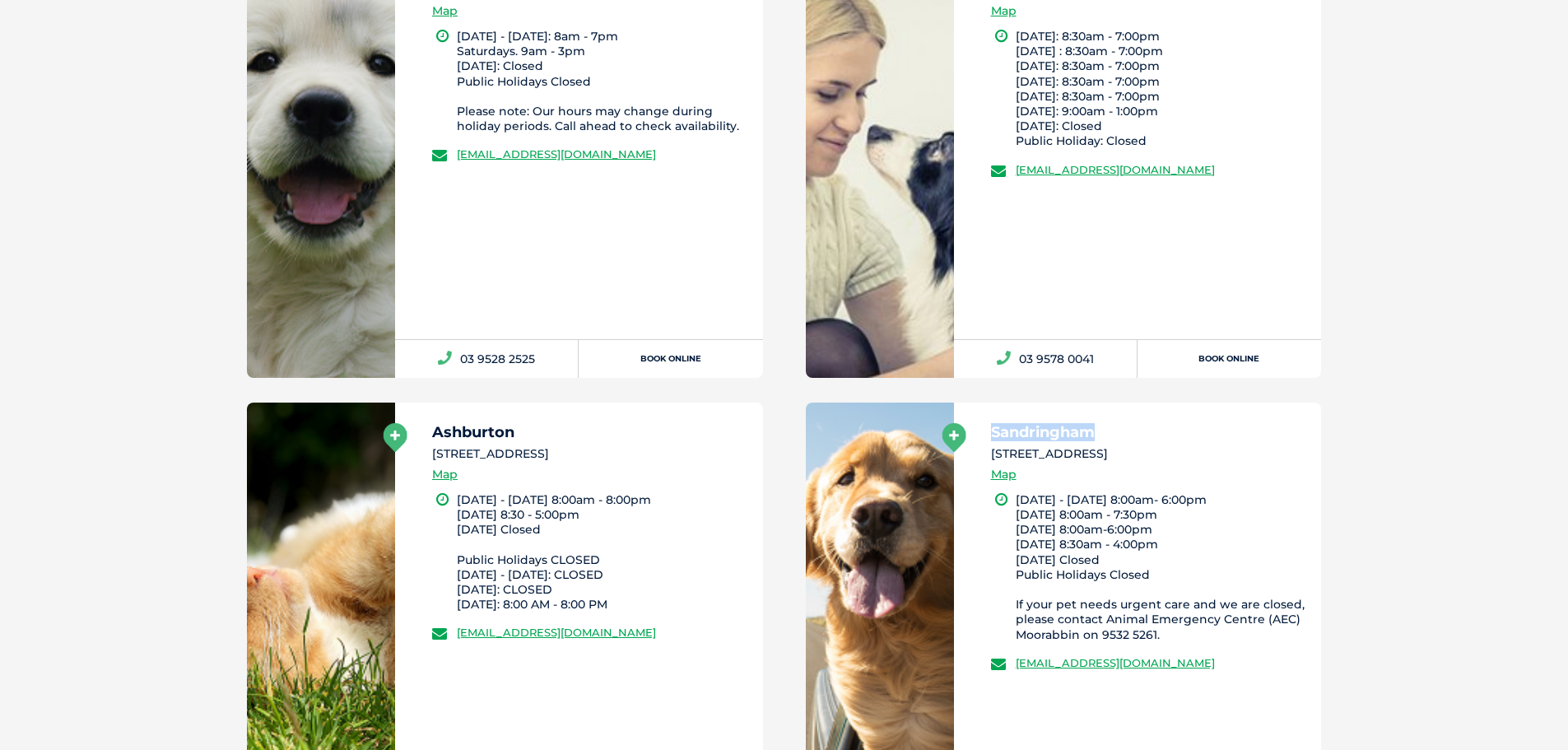
scroll to position [893, 0]
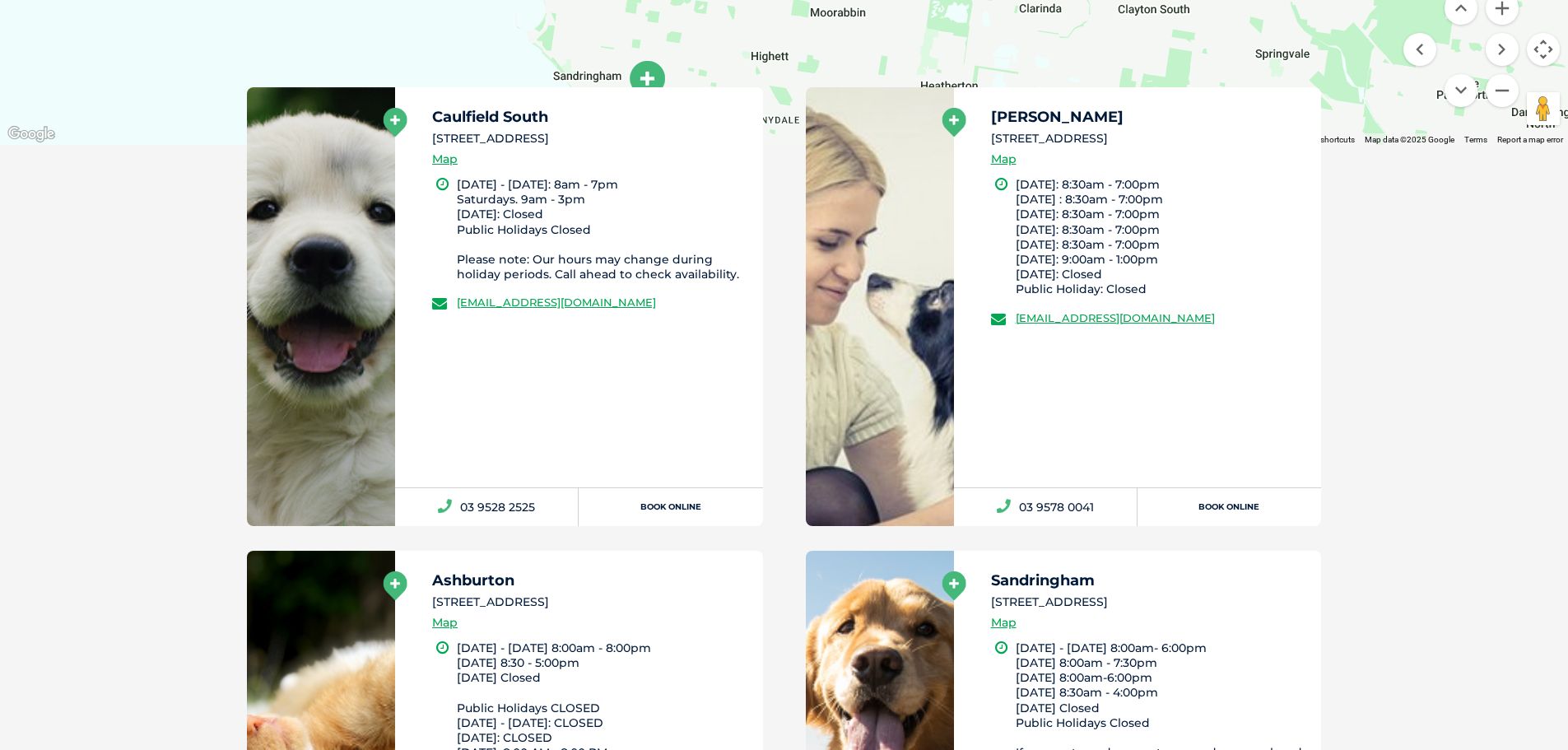
click at [505, 118] on h5 "Caulfield South" at bounding box center [591, 116] width 316 height 14
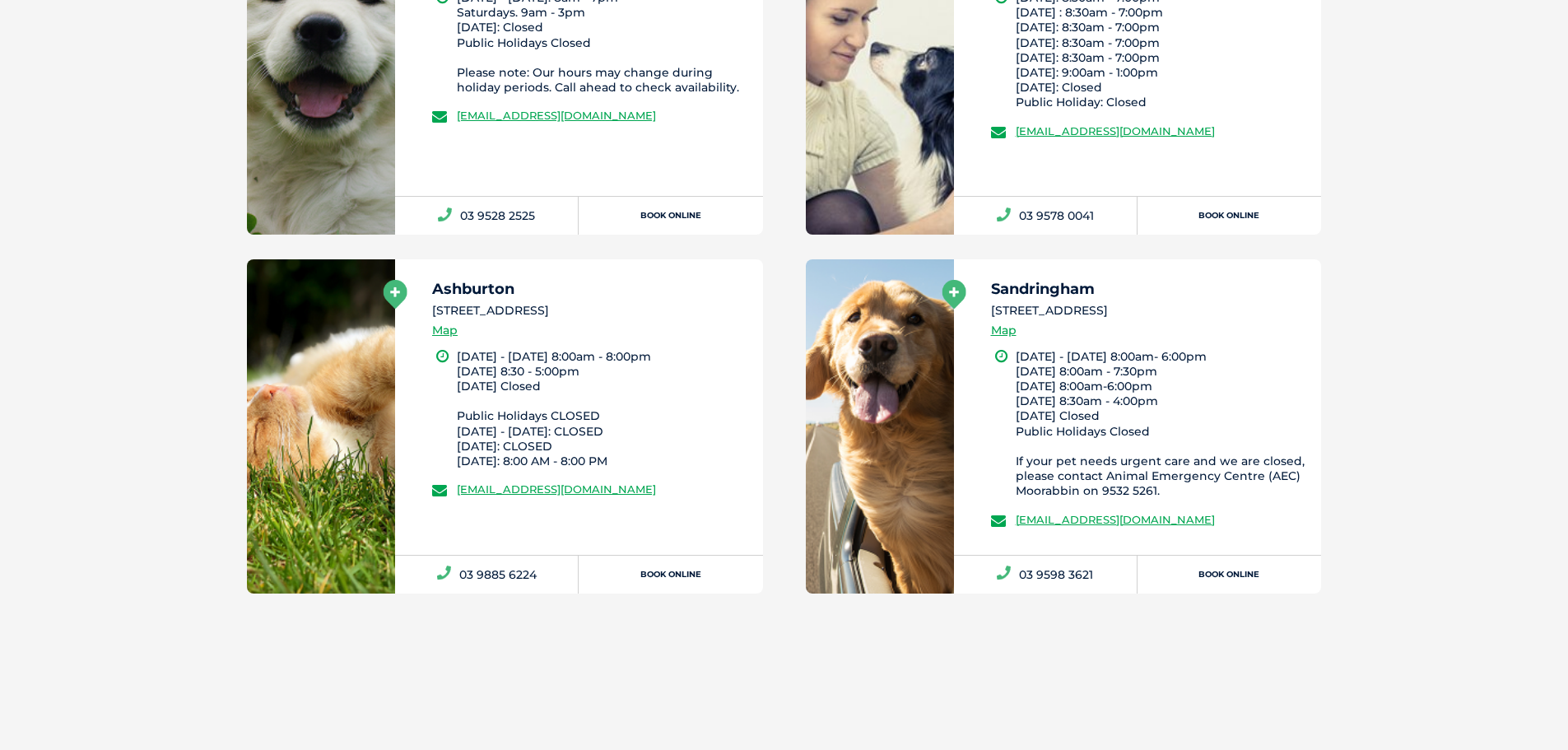
scroll to position [832, 0]
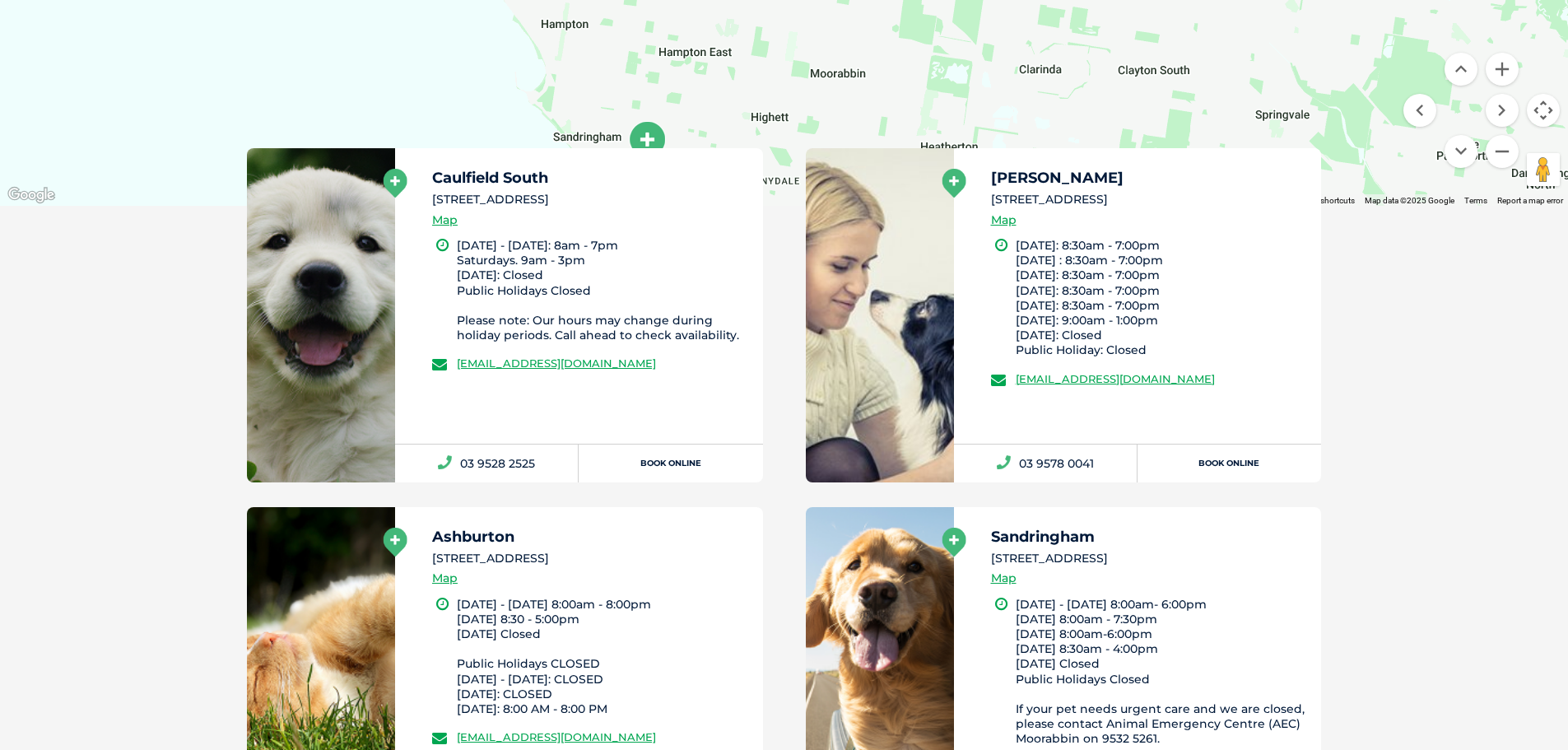
click at [461, 292] on li "Monday - Friday: 8am - 7pm Saturdays. 9am - 3pm Sunday: Closed Public Holidays …" at bounding box center [602, 290] width 291 height 104
click at [381, 183] on link at bounding box center [321, 316] width 149 height 334
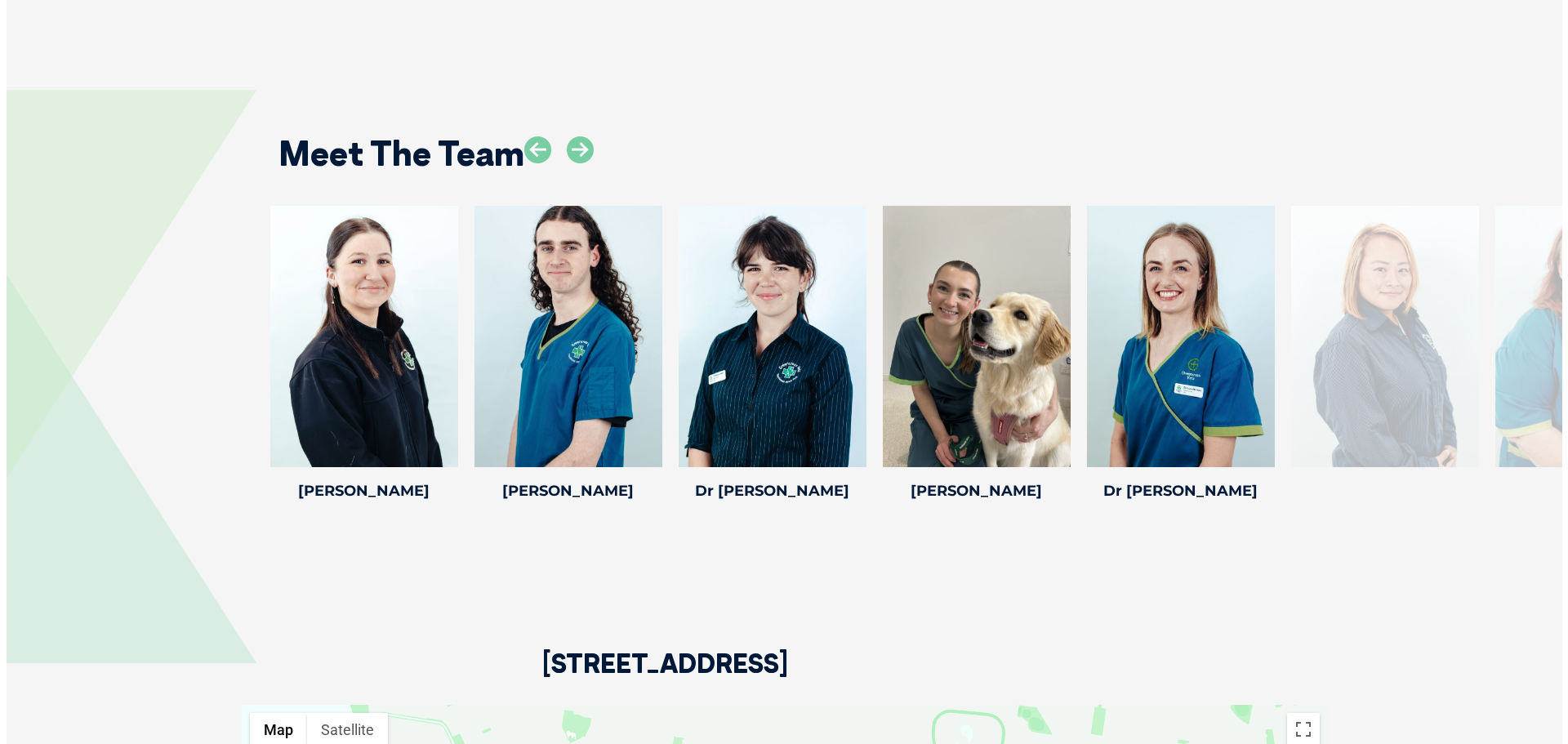
scroll to position [2368, 0]
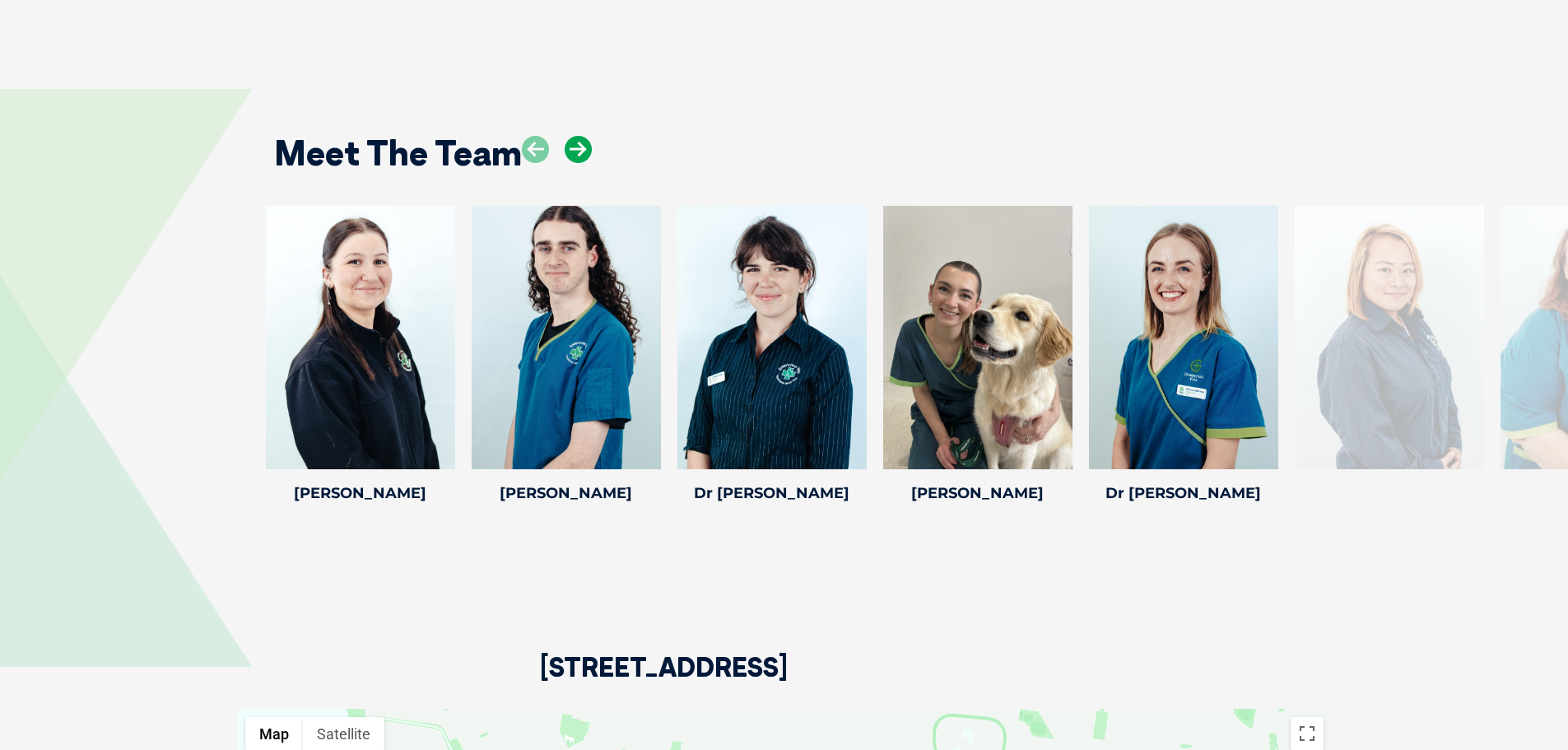
click at [582, 153] on icon at bounding box center [578, 150] width 27 height 27
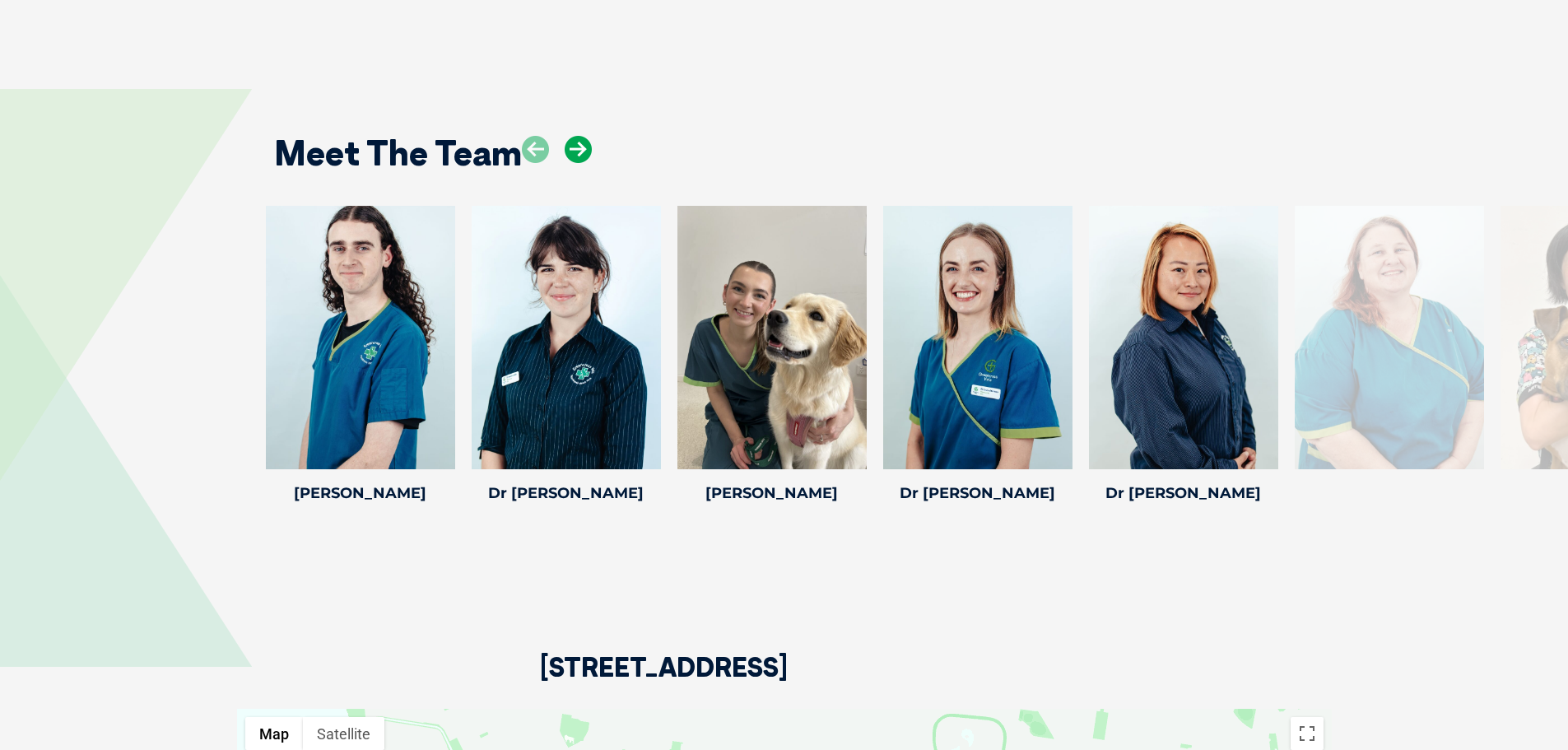
click at [582, 153] on icon at bounding box center [578, 150] width 27 height 27
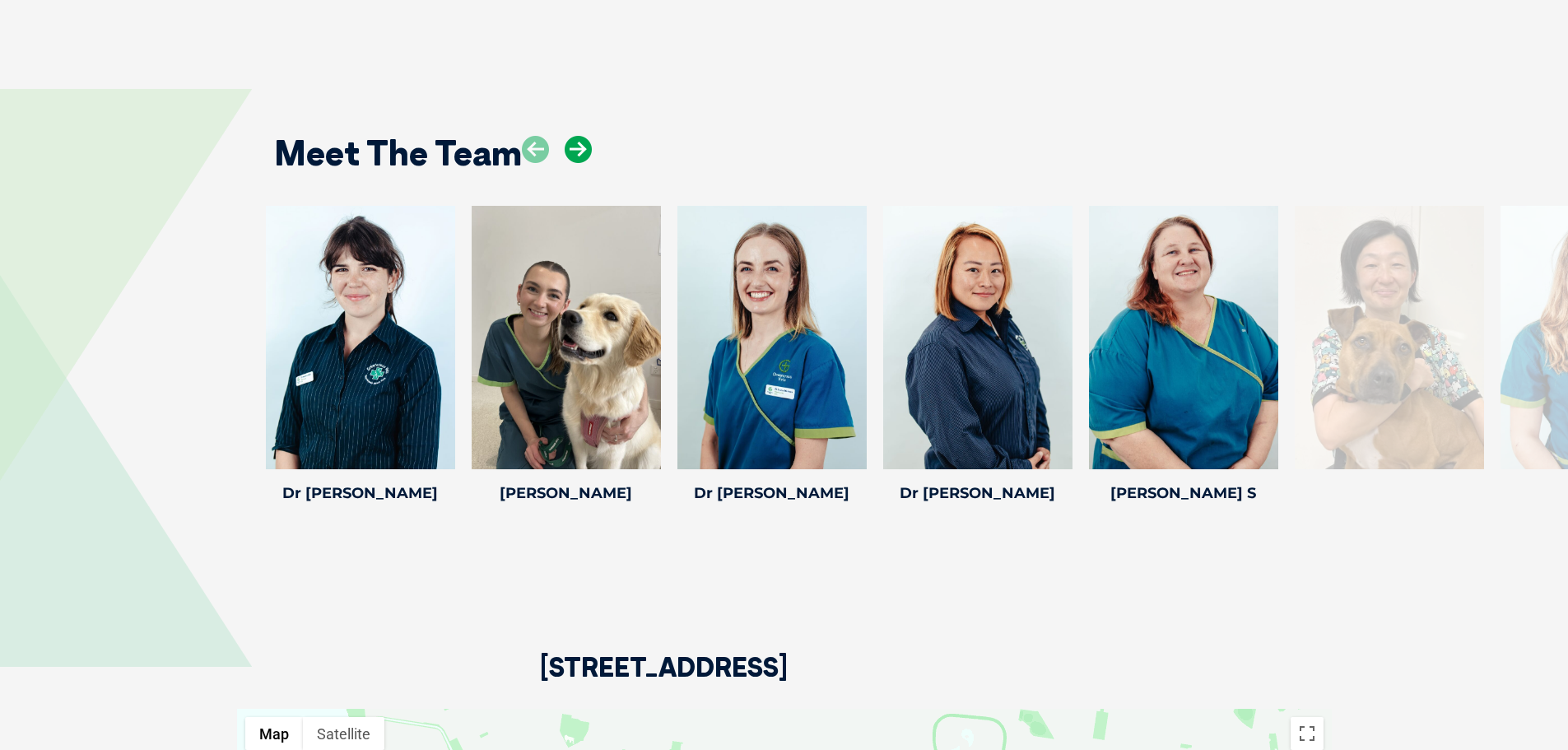
click at [582, 153] on icon at bounding box center [578, 150] width 27 height 27
click at [547, 150] on icon at bounding box center [536, 150] width 27 height 27
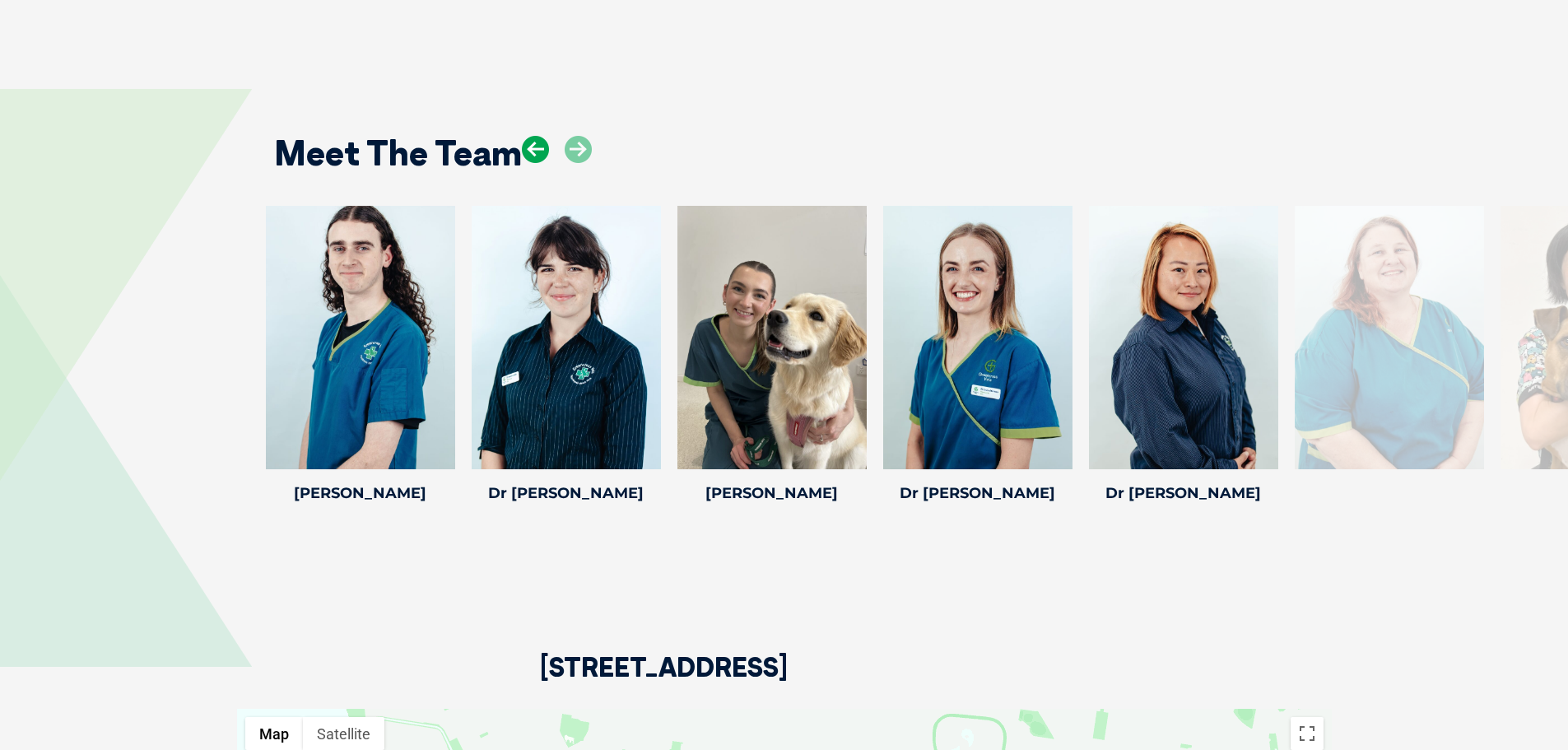
click at [547, 150] on icon at bounding box center [536, 150] width 27 height 27
click at [289, 283] on div at bounding box center [360, 337] width 189 height 264
click at [445, 460] on icon at bounding box center [445, 458] width 54 height 54
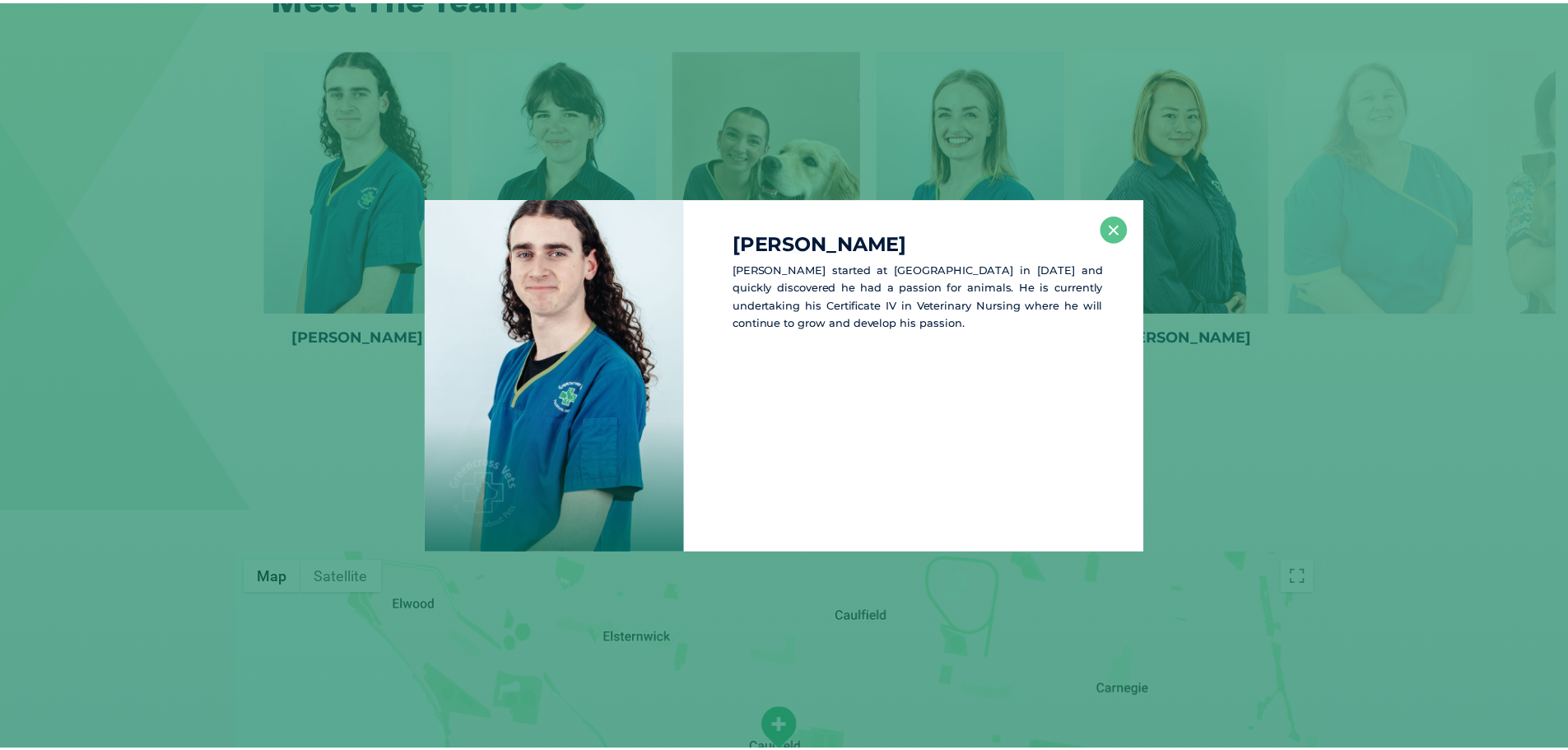
scroll to position [2555, 0]
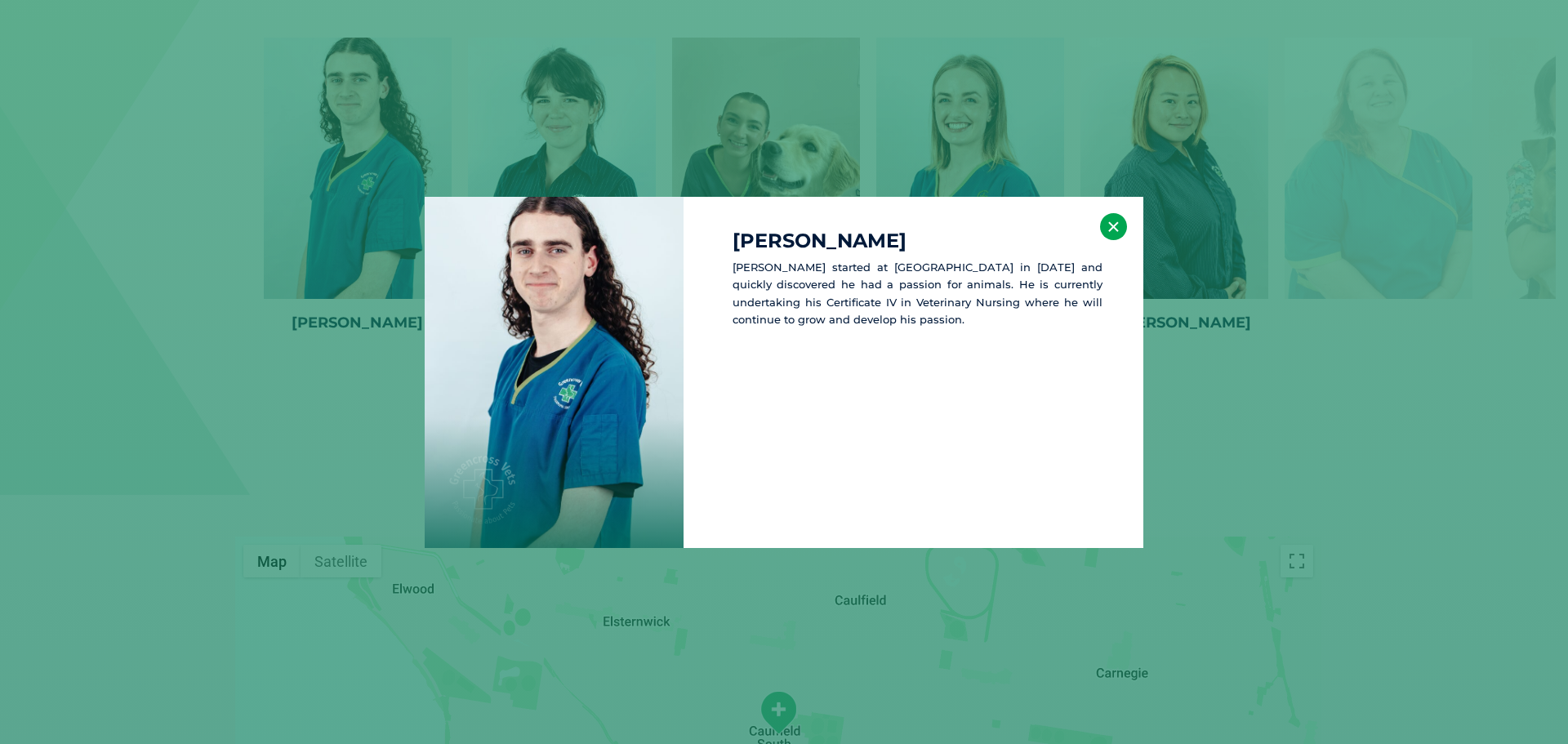
click at [1101, 225] on div "Jayden L Jayden started at Caulfield south in 2022 and quickly discovered he ha…" at bounding box center [783, 372] width 719 height 351
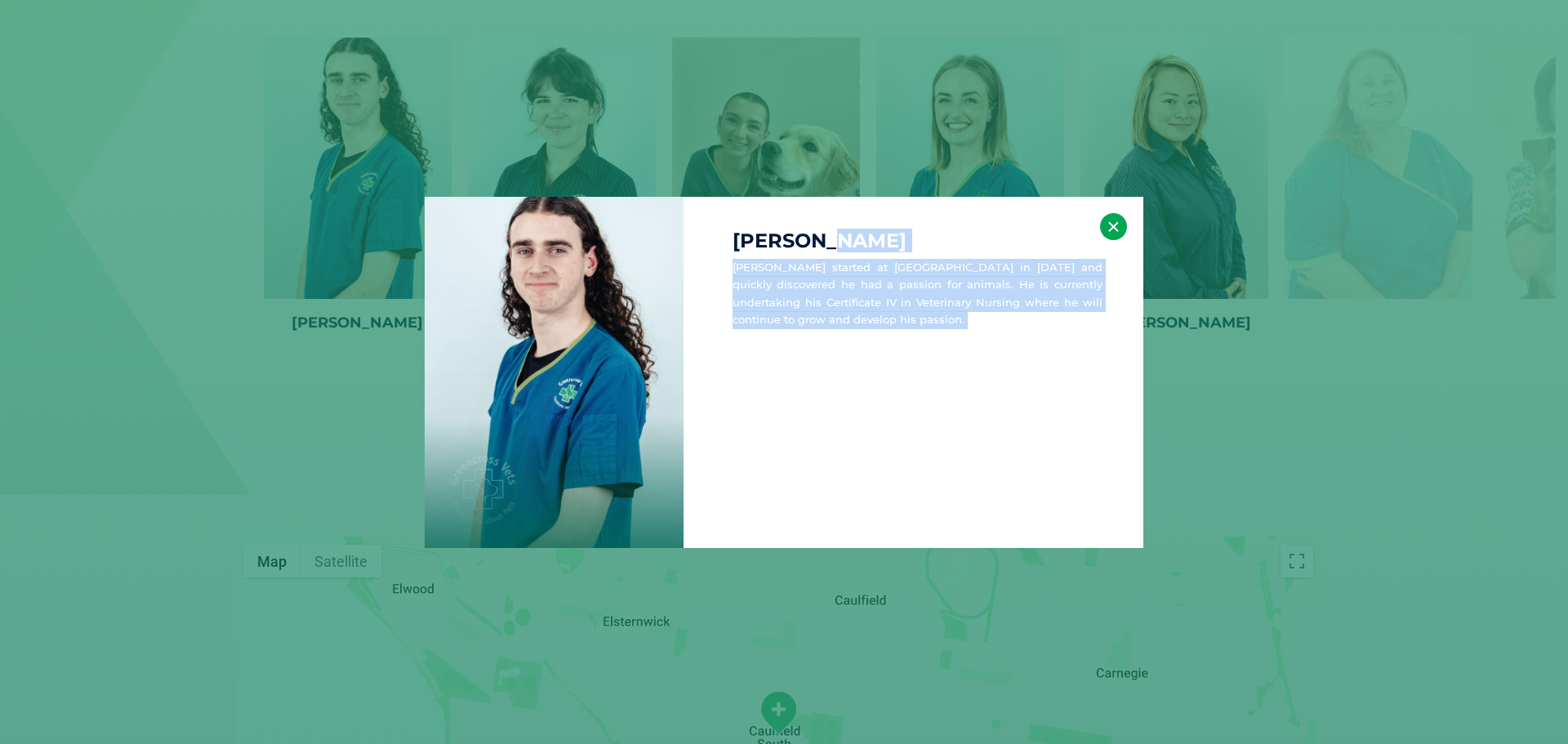
click at [1109, 231] on button "×" at bounding box center [1113, 227] width 27 height 27
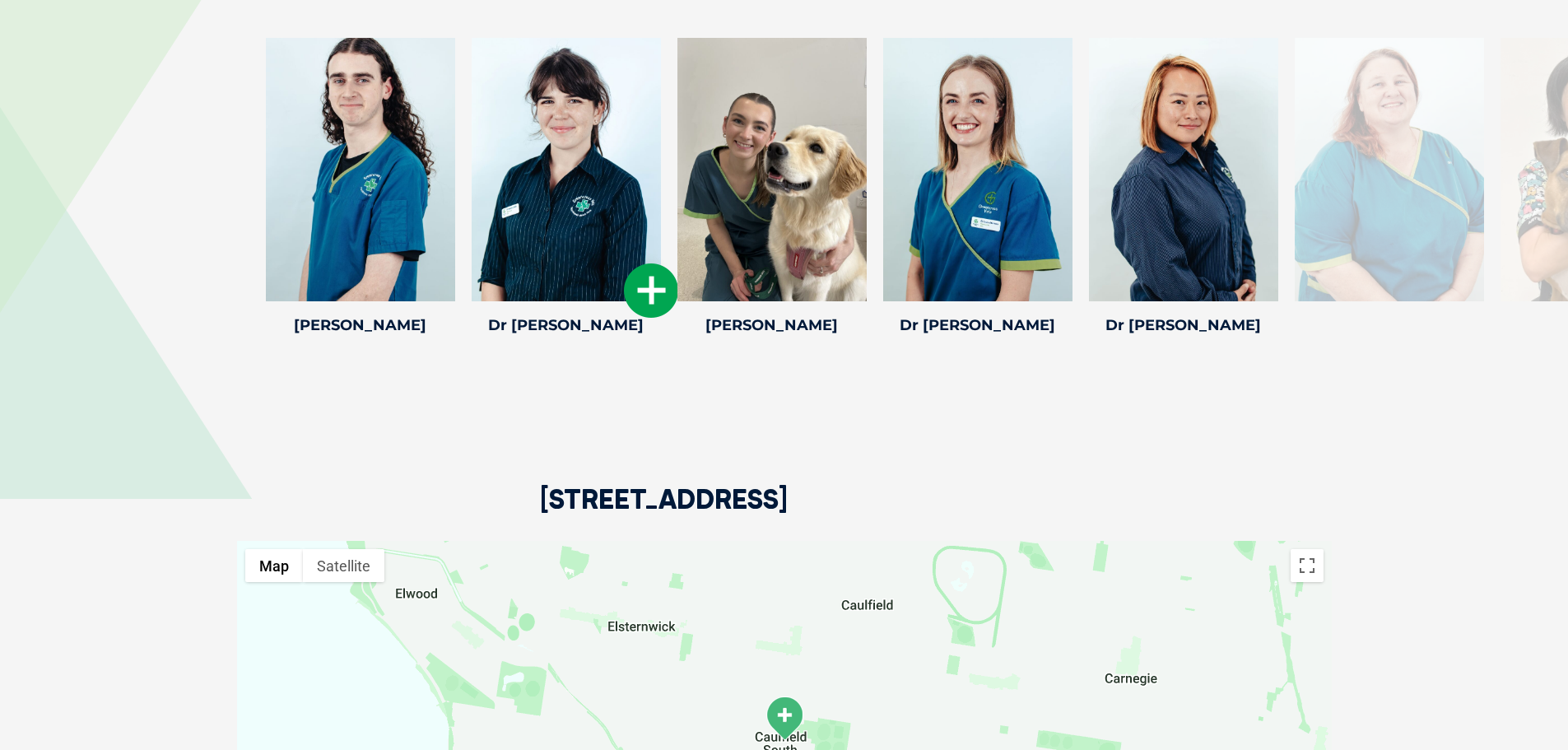
click at [642, 257] on div at bounding box center [566, 169] width 189 height 264
click at [662, 285] on icon at bounding box center [650, 291] width 54 height 54
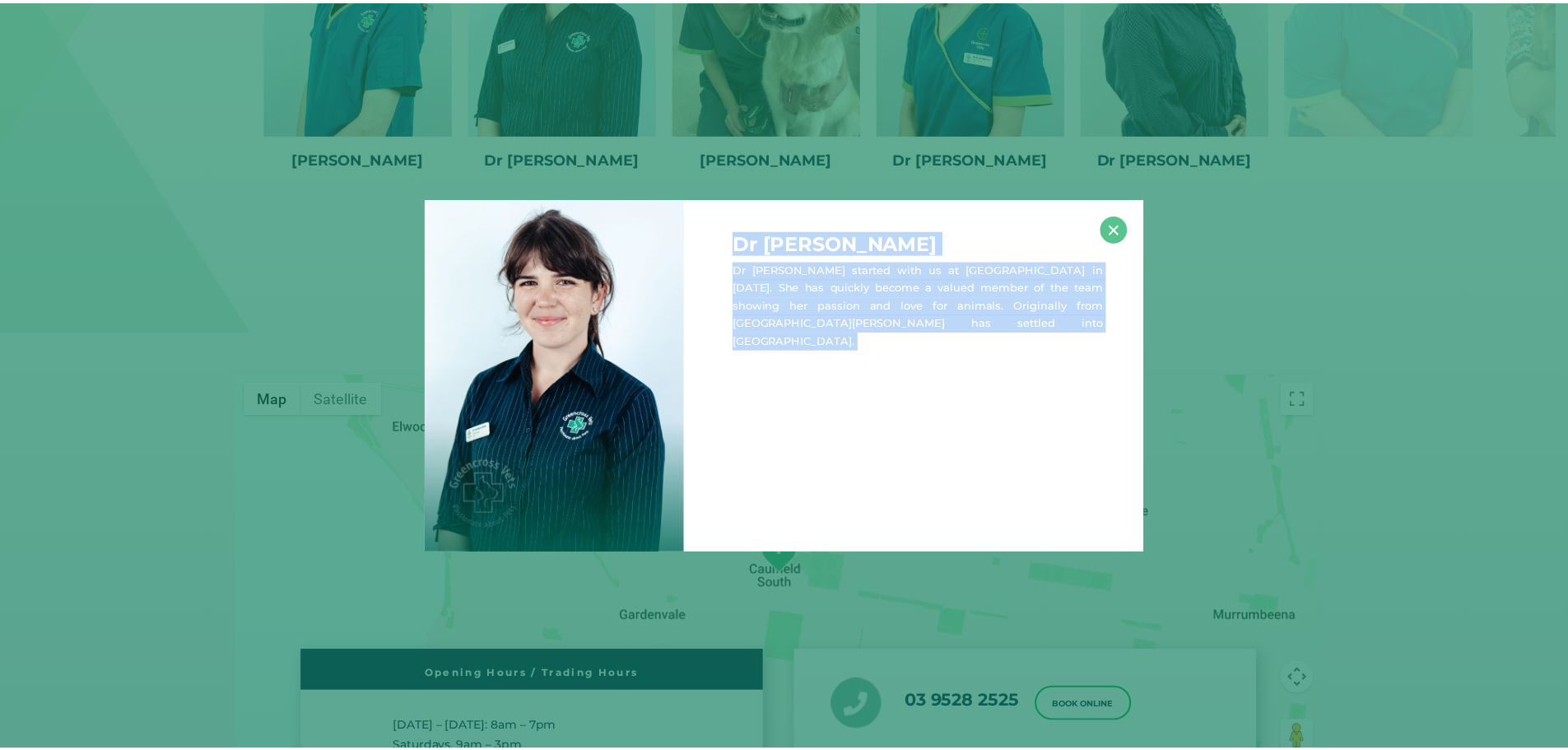
scroll to position [2723, 0]
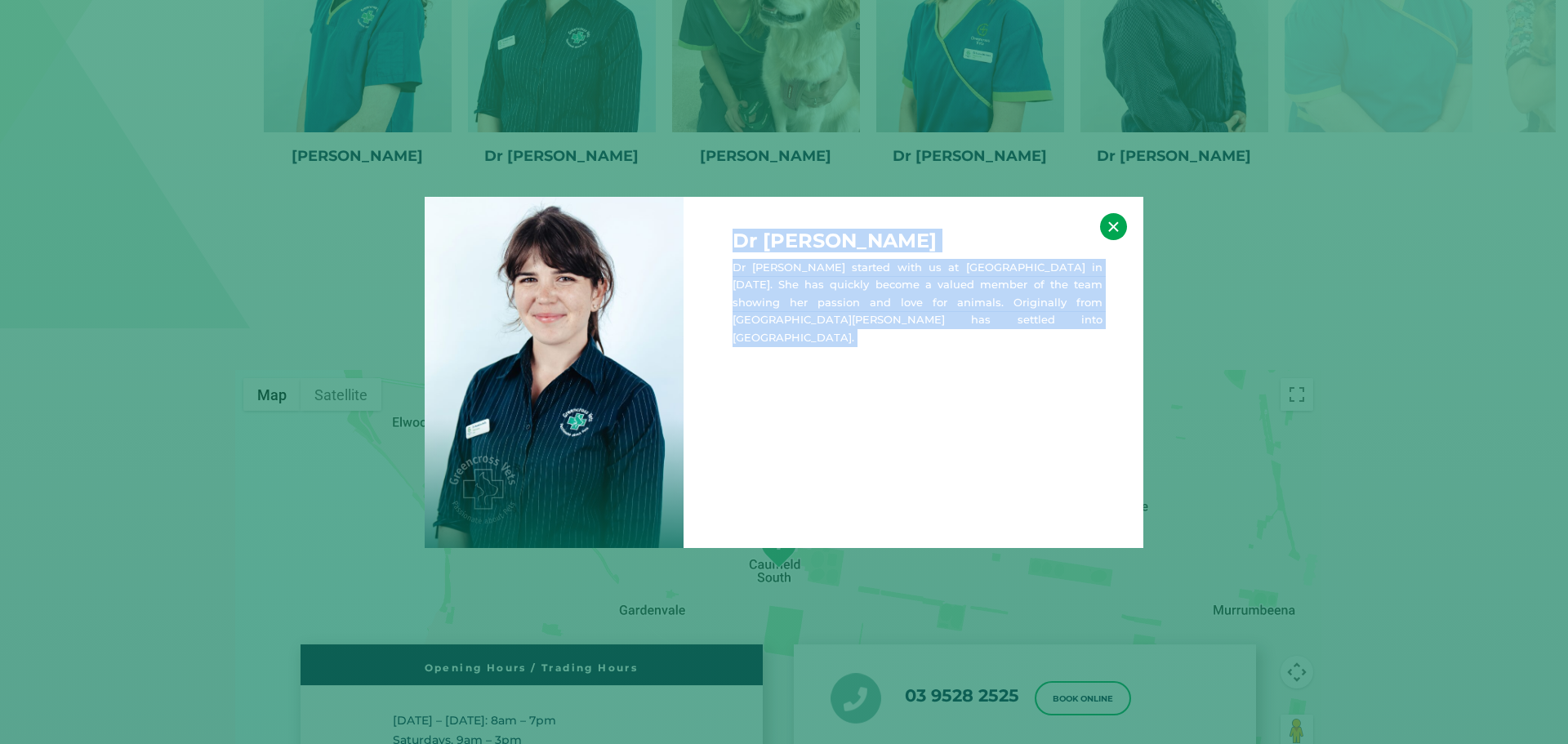
click at [1111, 226] on button "×" at bounding box center [1113, 227] width 27 height 27
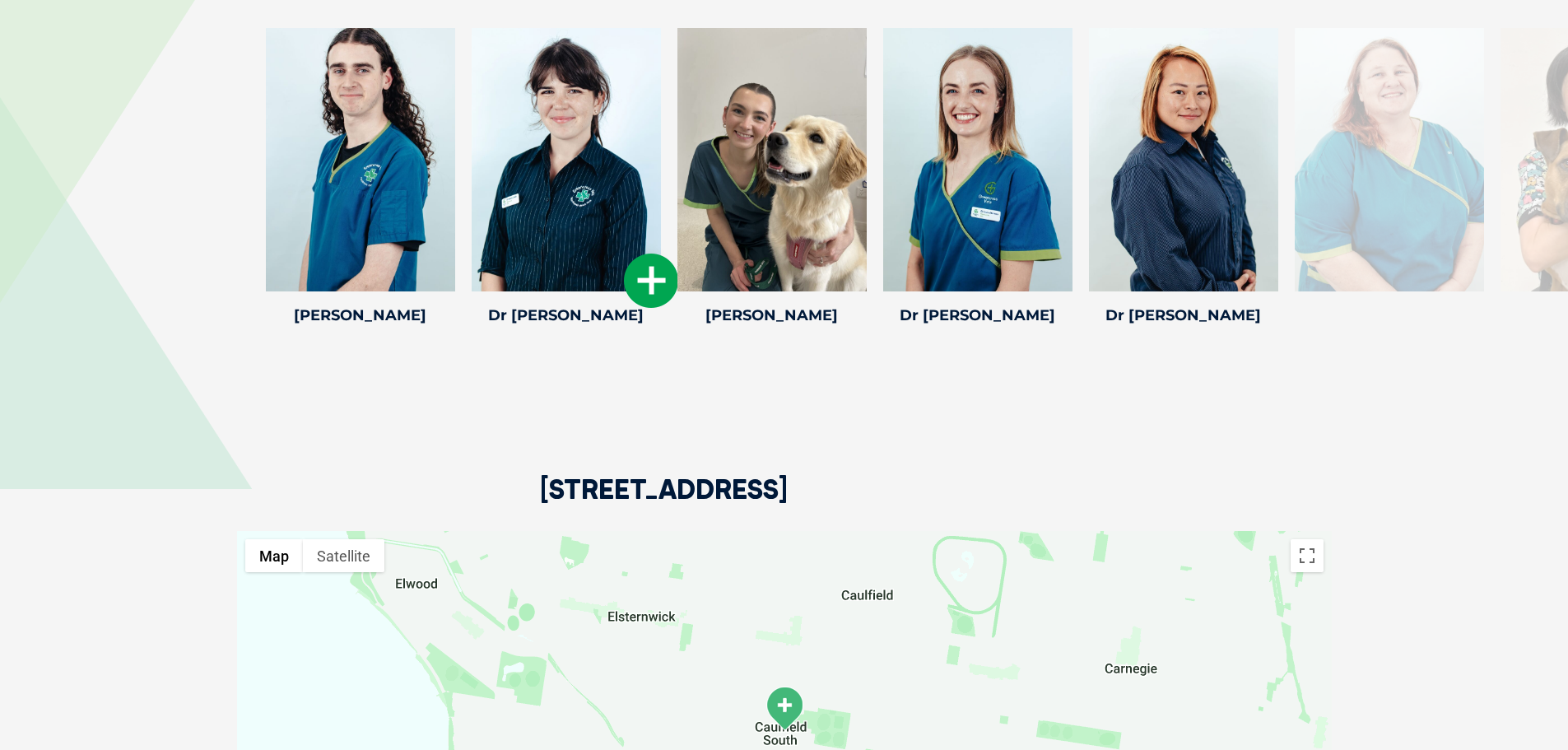
scroll to position [2559, 0]
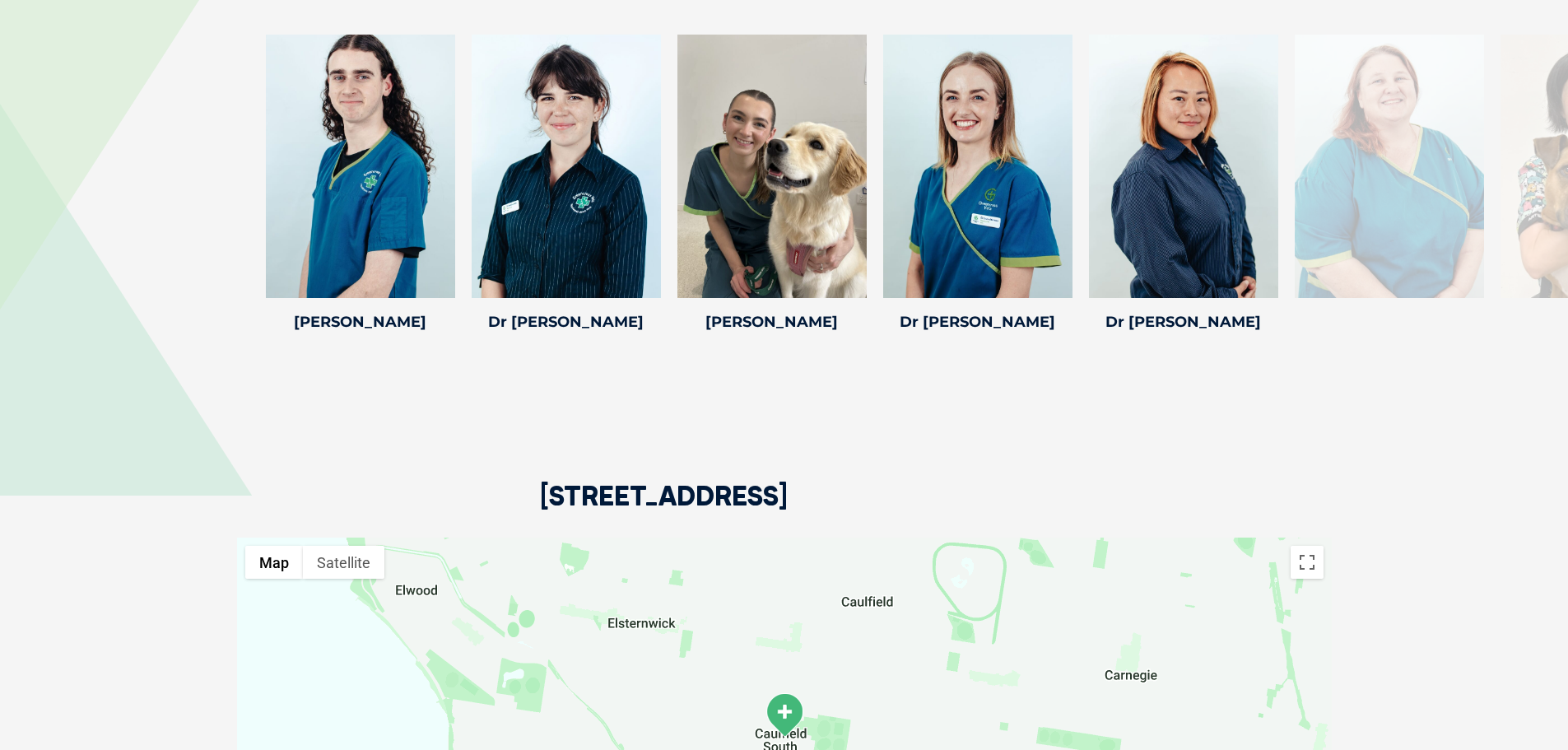
click at [640, 349] on div "Meet The Team Emma J Emma J Emma joined our team in June 2021 and completed her…" at bounding box center [784, 136] width 1568 height 535
click at [666, 297] on icon at bounding box center [650, 288] width 54 height 54
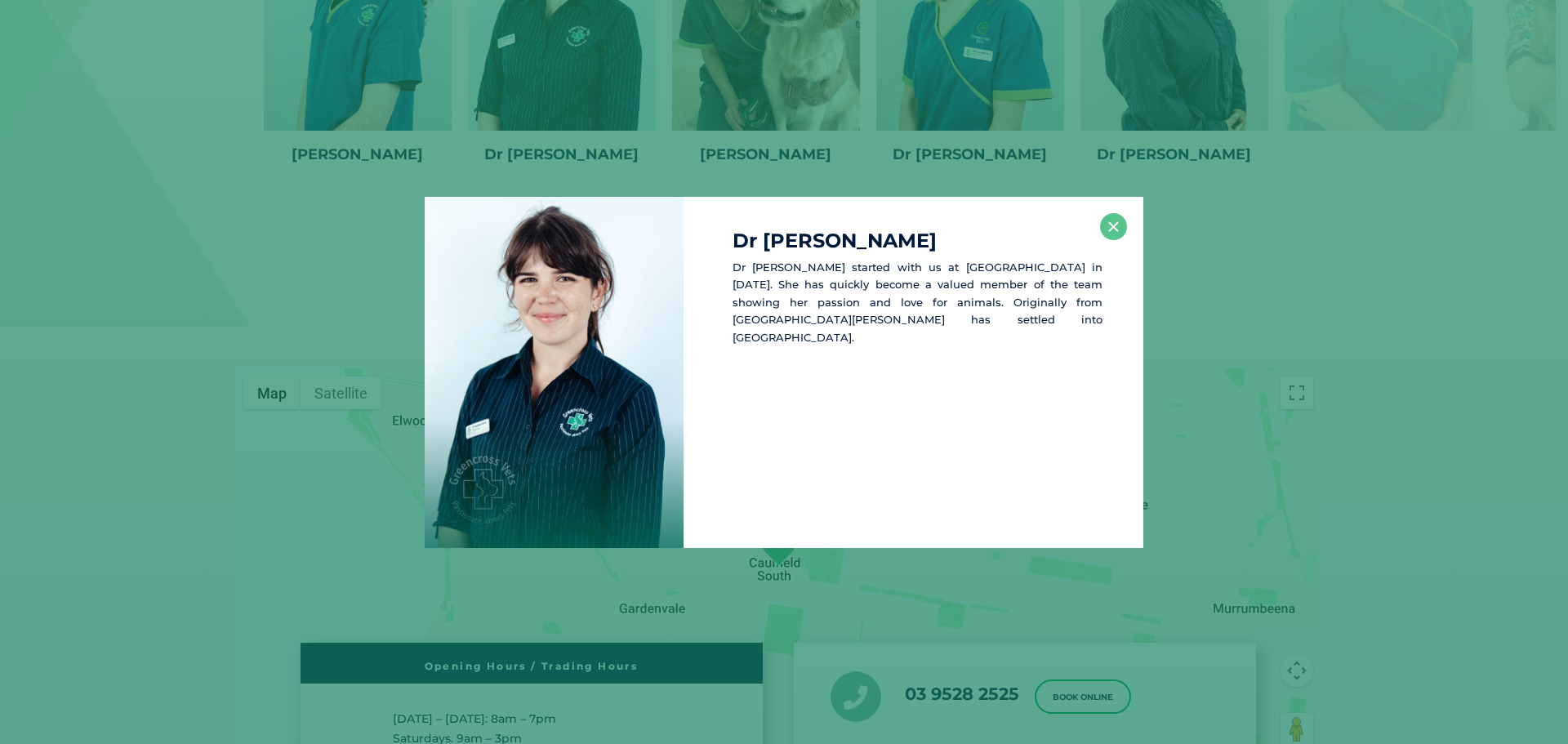
scroll to position [2705, 0]
drag, startPoint x: 903, startPoint y: 241, endPoint x: 715, endPoint y: 247, distance: 188.1
click at [715, 247] on div "Dr Madeline M Dr Maddie started with us at Caulfield south in 2024. She has qui…" at bounding box center [913, 372] width 459 height 351
copy h4 "Dr Madeline M"
click at [1109, 225] on button "×" at bounding box center [1113, 227] width 27 height 27
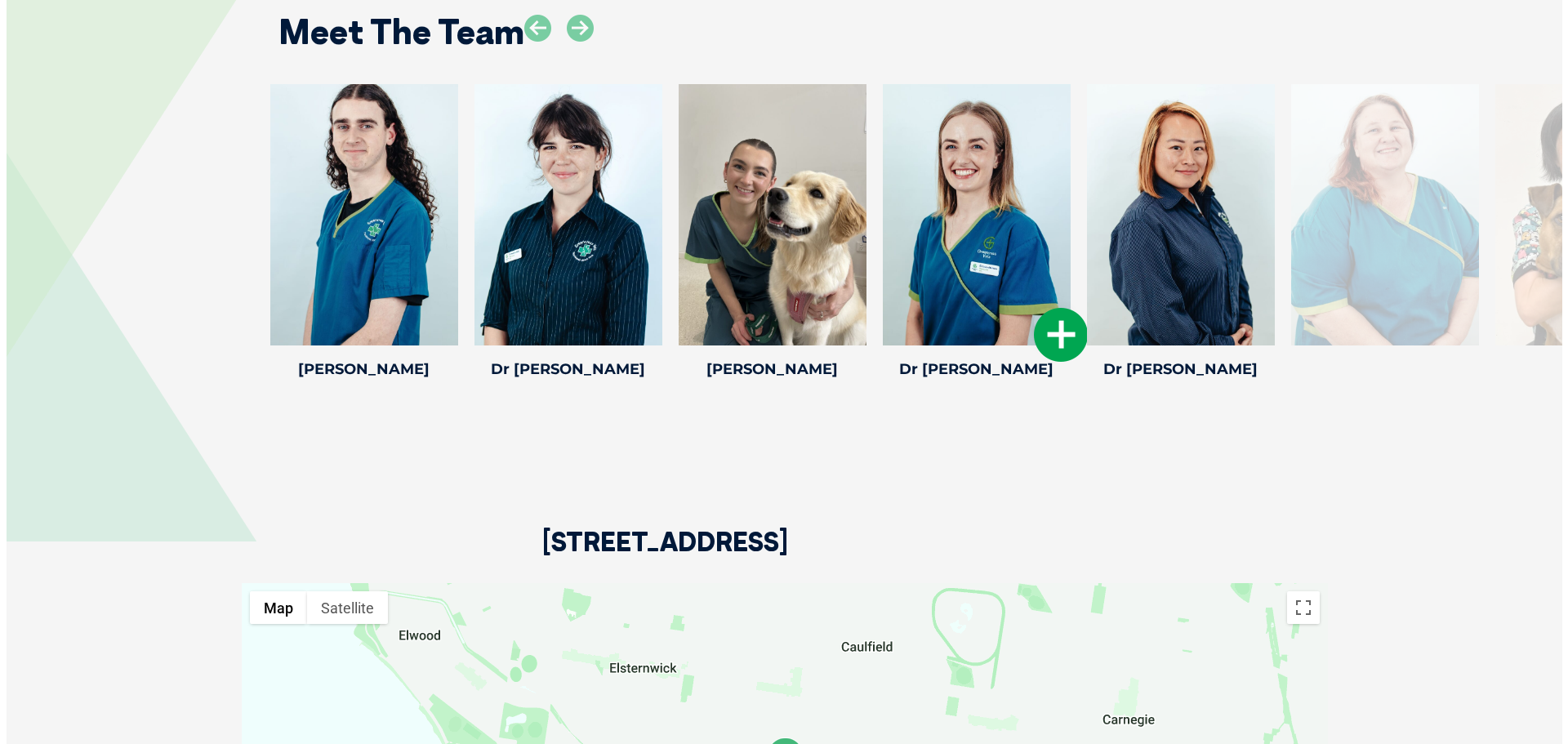
scroll to position [2460, 0]
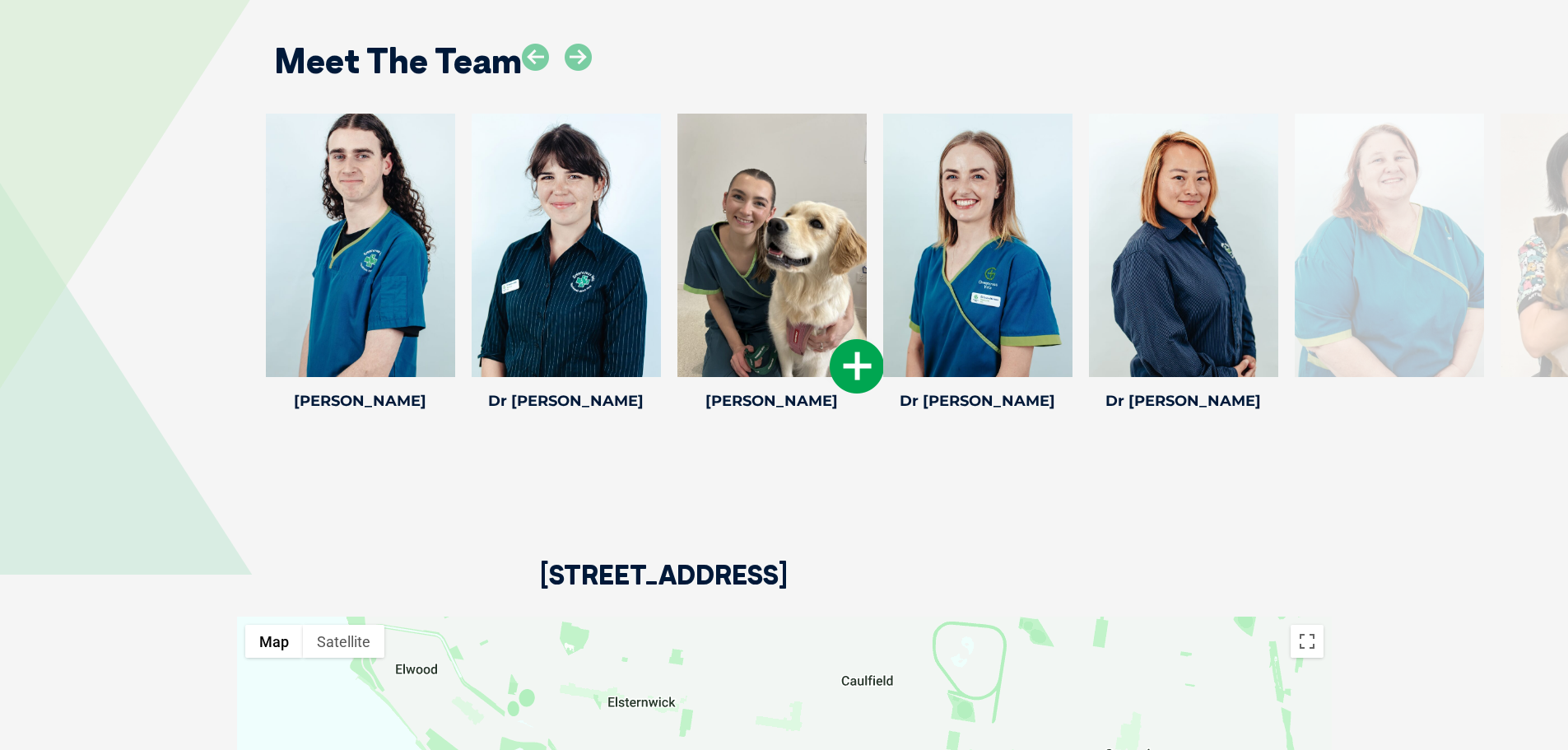
click at [762, 412] on div "Casey T Casey T Casey is from New Zealand and moved to Melbourne in February 20…" at bounding box center [771, 265] width 206 height 303
click at [1257, 374] on icon at bounding box center [1268, 366] width 54 height 54
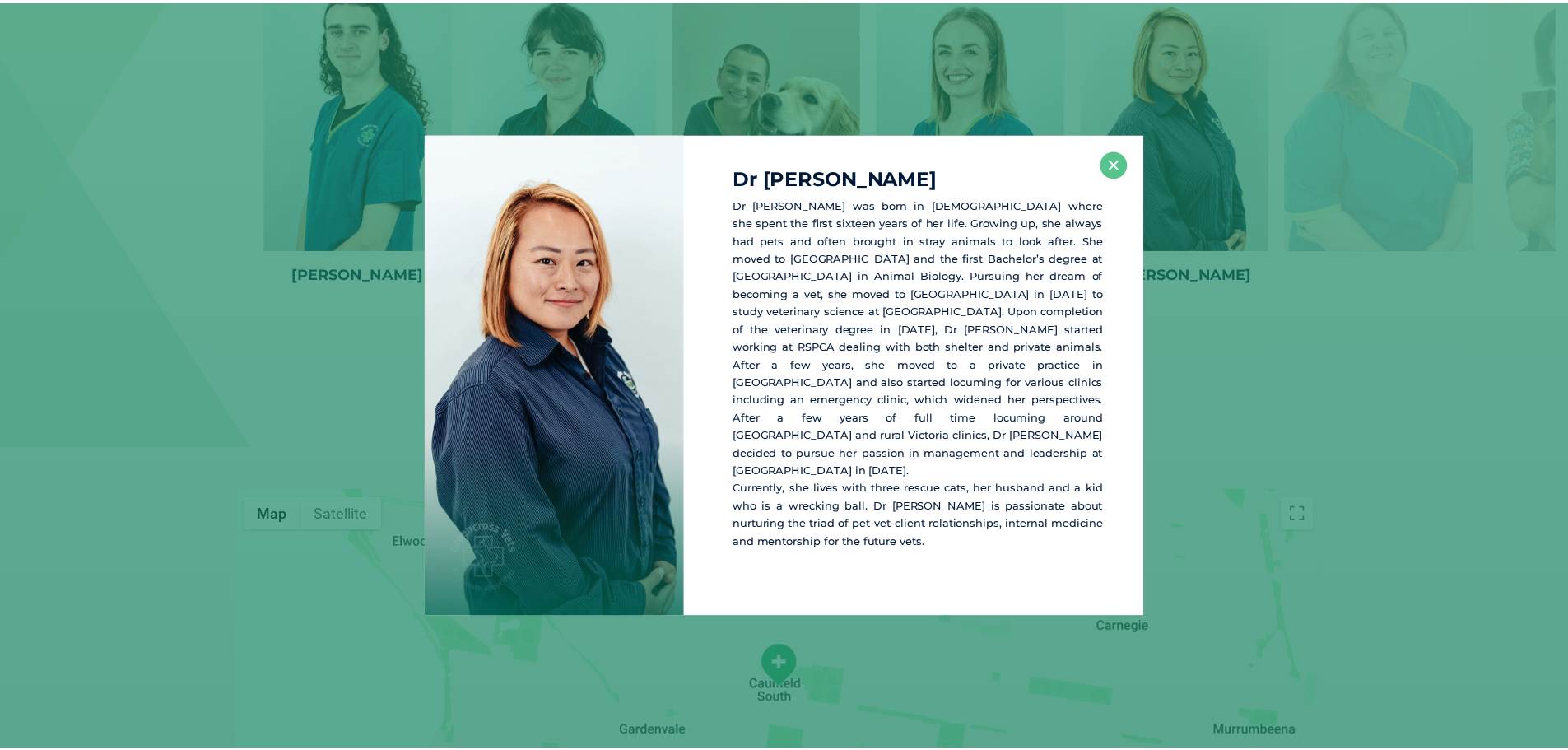
scroll to position [2610, 0]
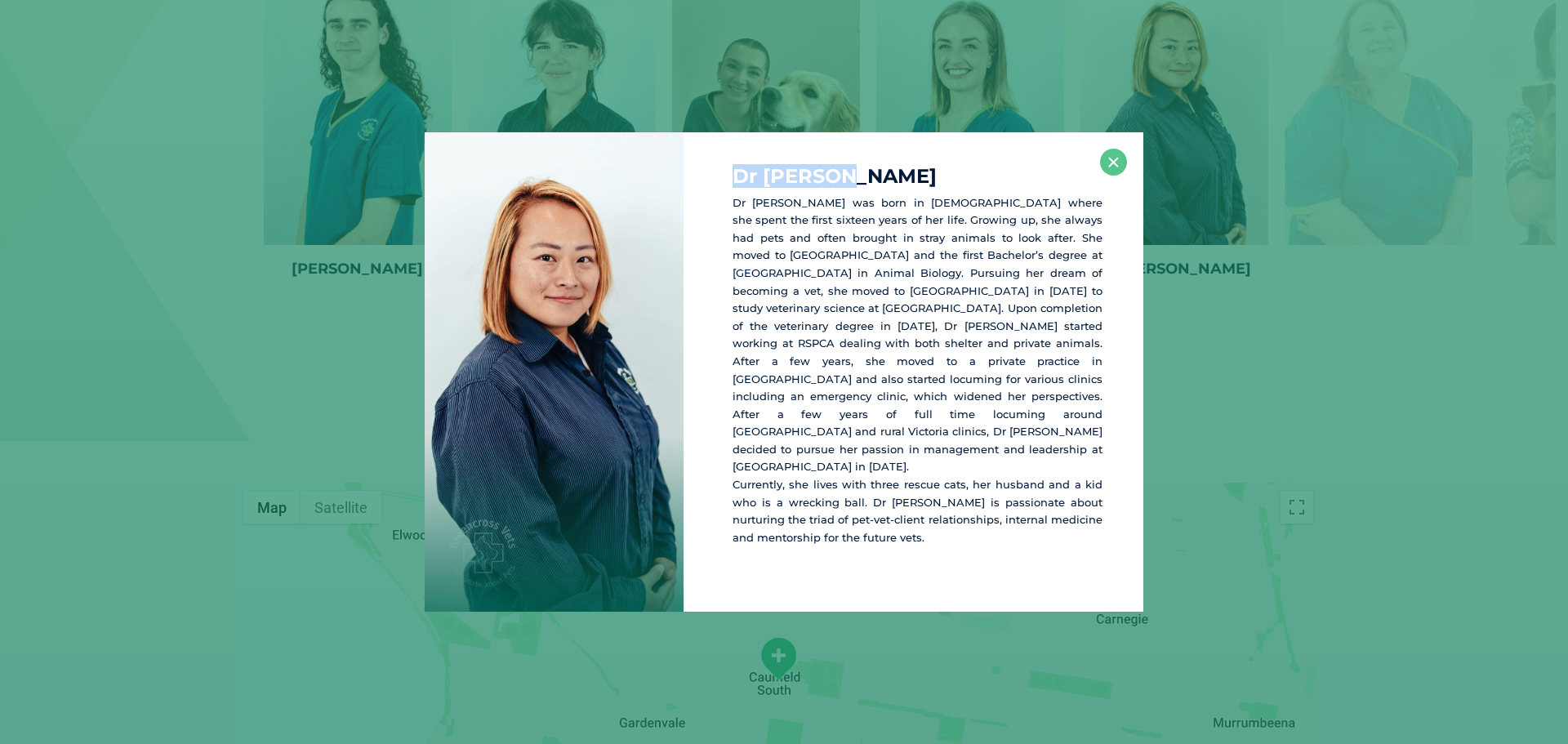
drag, startPoint x: 852, startPoint y: 186, endPoint x: 706, endPoint y: 192, distance: 146.1
click at [706, 192] on div "Dr Kathy L Dr Kathy was born in Korea where she spent the first sixteen years o…" at bounding box center [913, 372] width 459 height 480
copy h4 "Dr Kathy L"
click at [1205, 396] on div "Dr Kathy L Dr Kathy was born in Korea where she spent the first sixteen years o…" at bounding box center [784, 372] width 1555 height 480
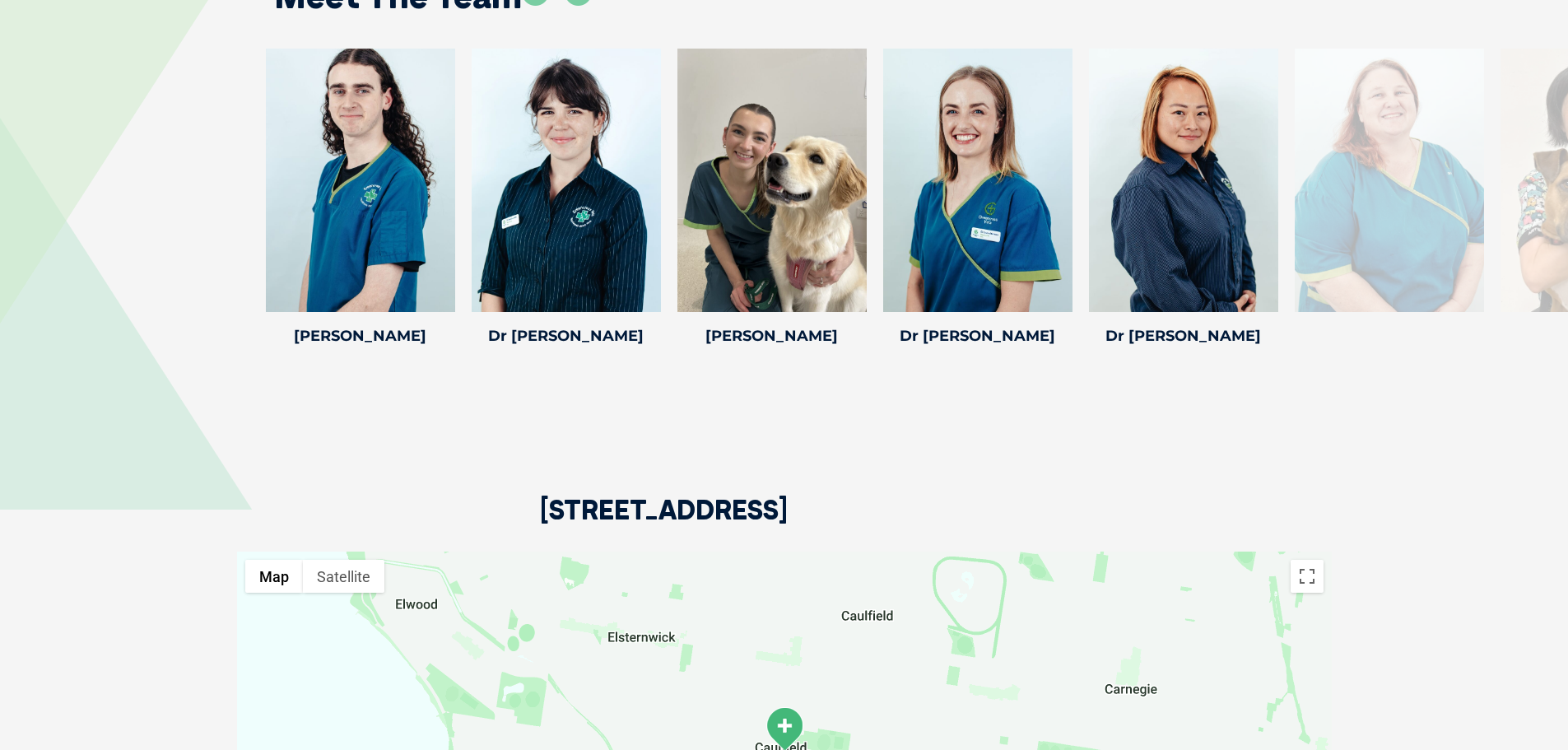
scroll to position [2445, 0]
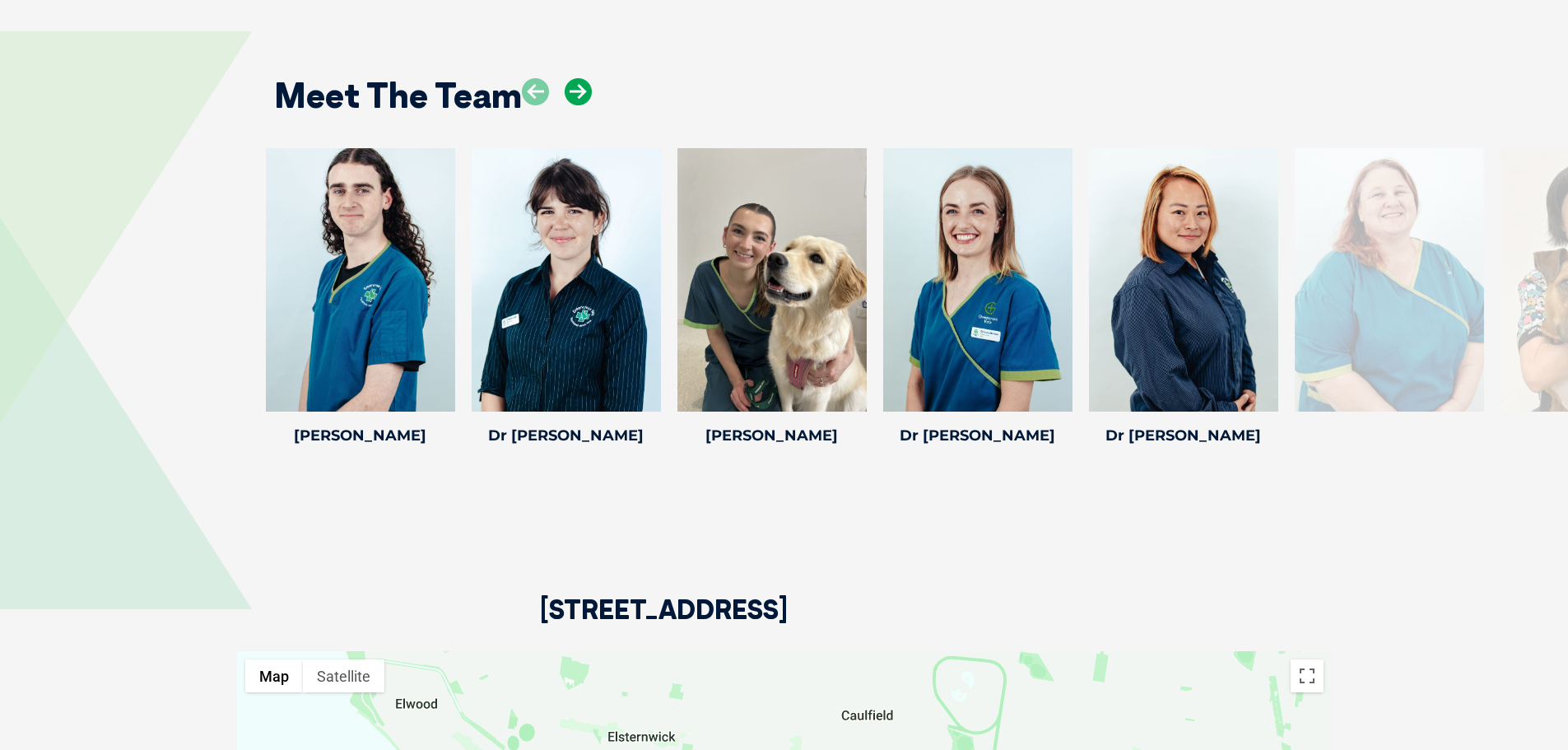
click at [581, 91] on icon at bounding box center [578, 92] width 27 height 27
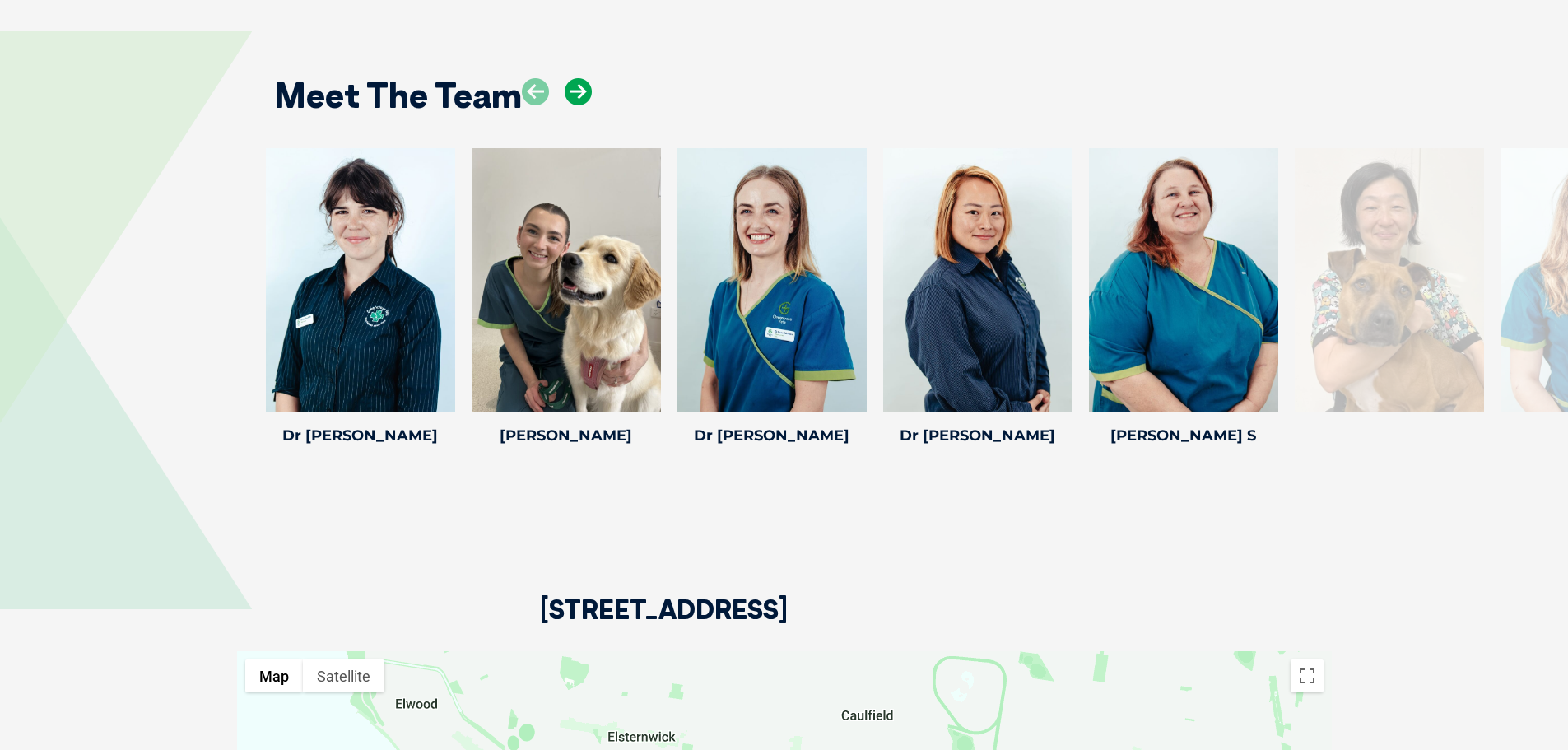
click at [581, 91] on icon at bounding box center [578, 92] width 27 height 27
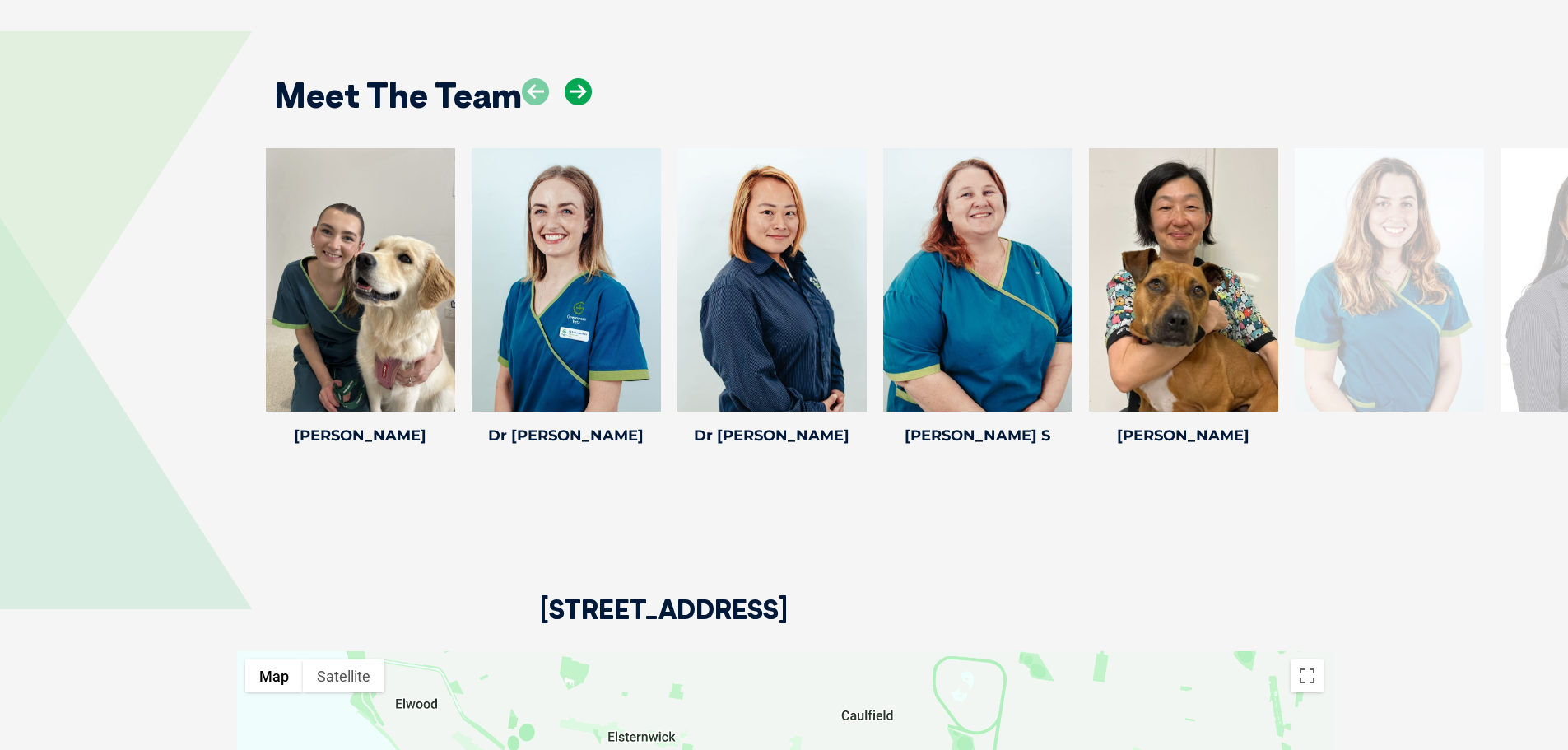
click at [581, 91] on icon at bounding box center [578, 92] width 27 height 27
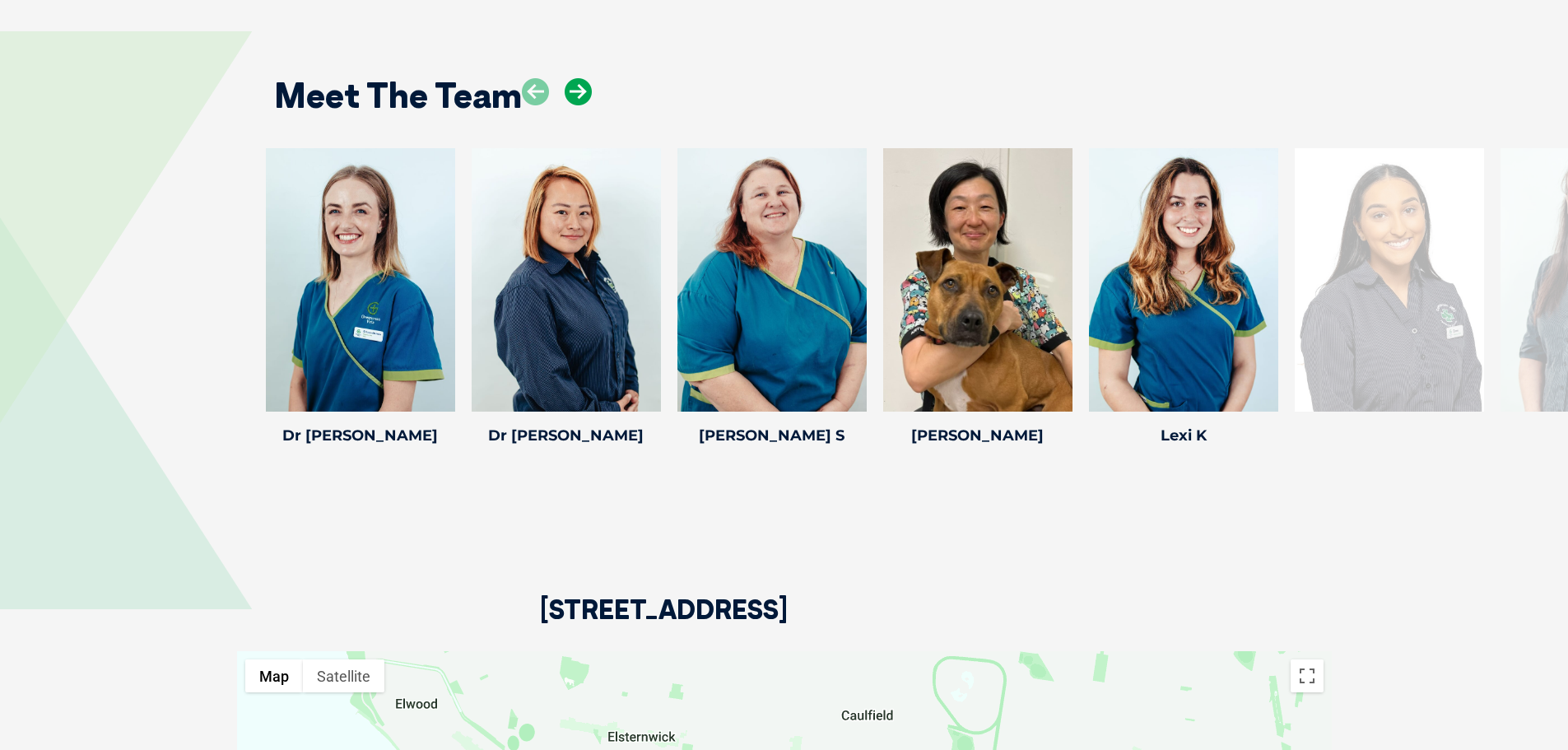
click at [581, 91] on icon at bounding box center [578, 92] width 27 height 27
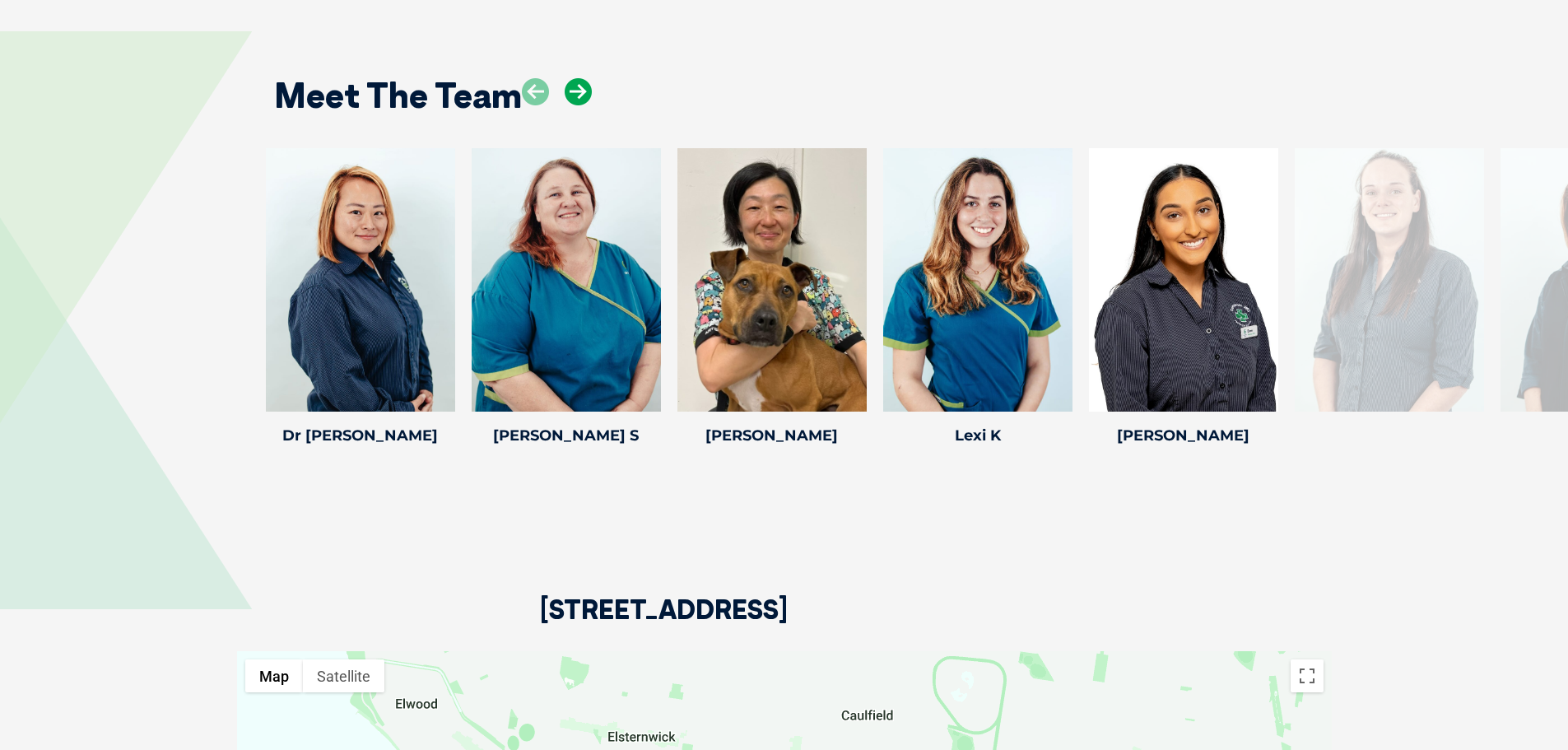
click at [581, 91] on icon at bounding box center [578, 92] width 27 height 27
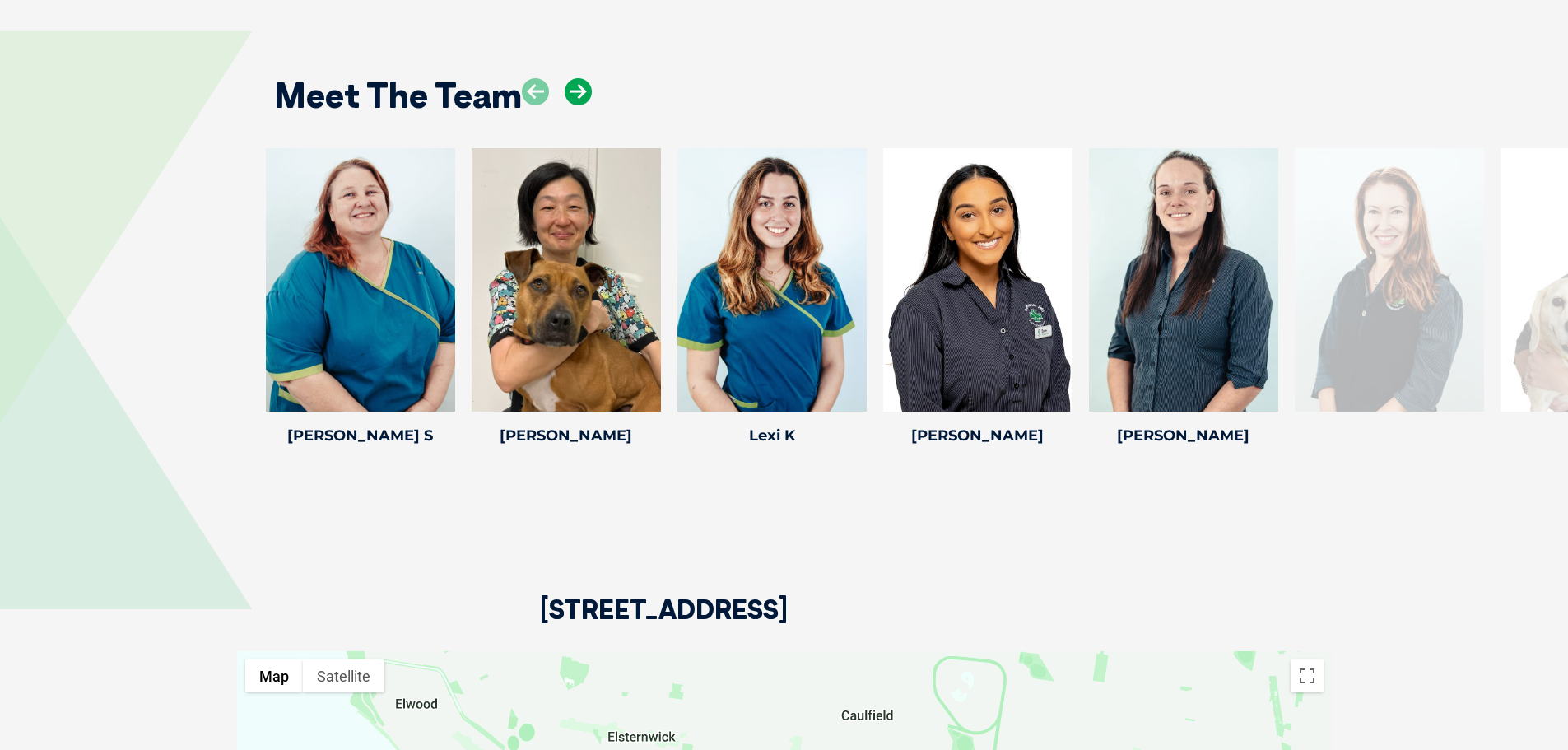
click at [581, 91] on icon at bounding box center [578, 92] width 27 height 27
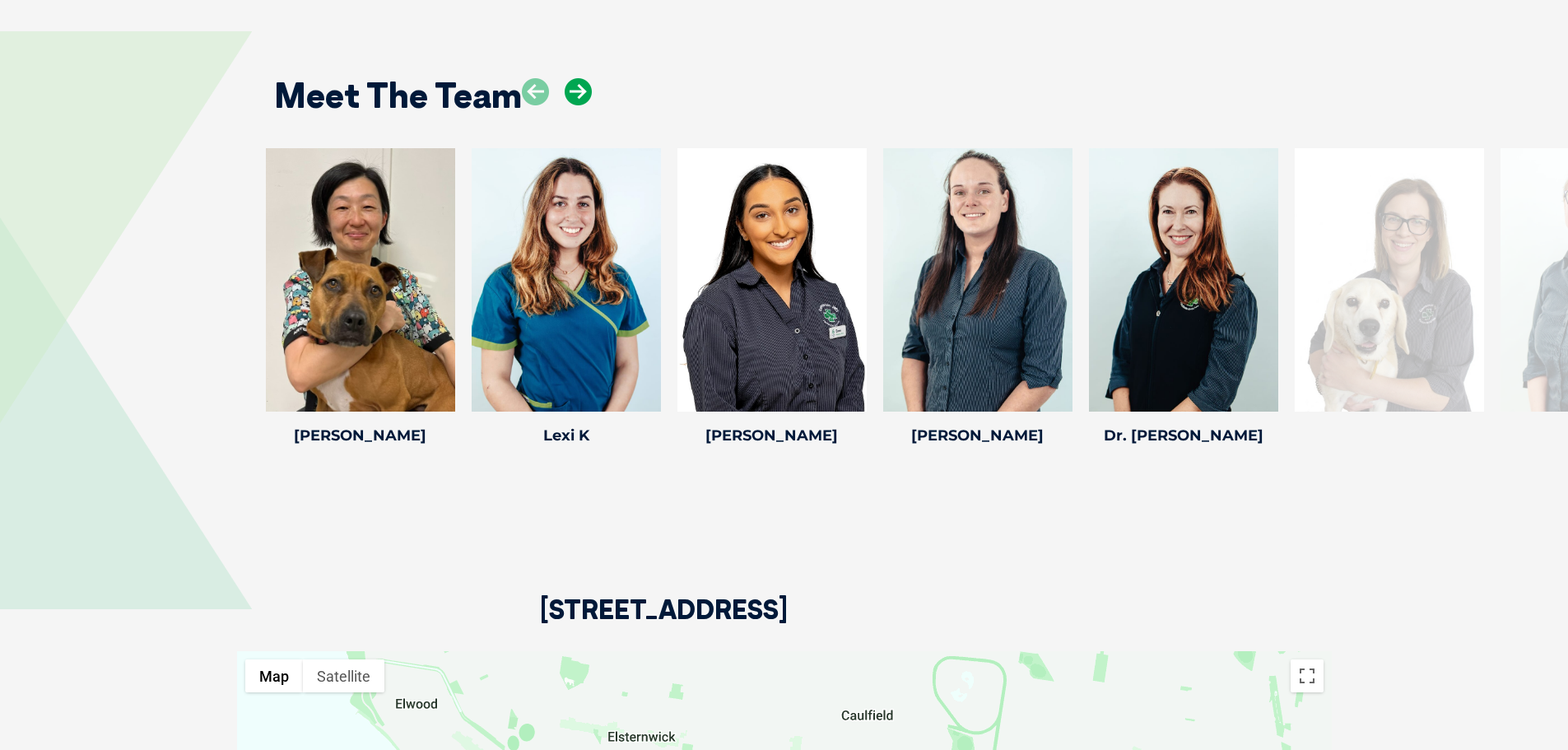
click at [581, 91] on icon at bounding box center [578, 92] width 27 height 27
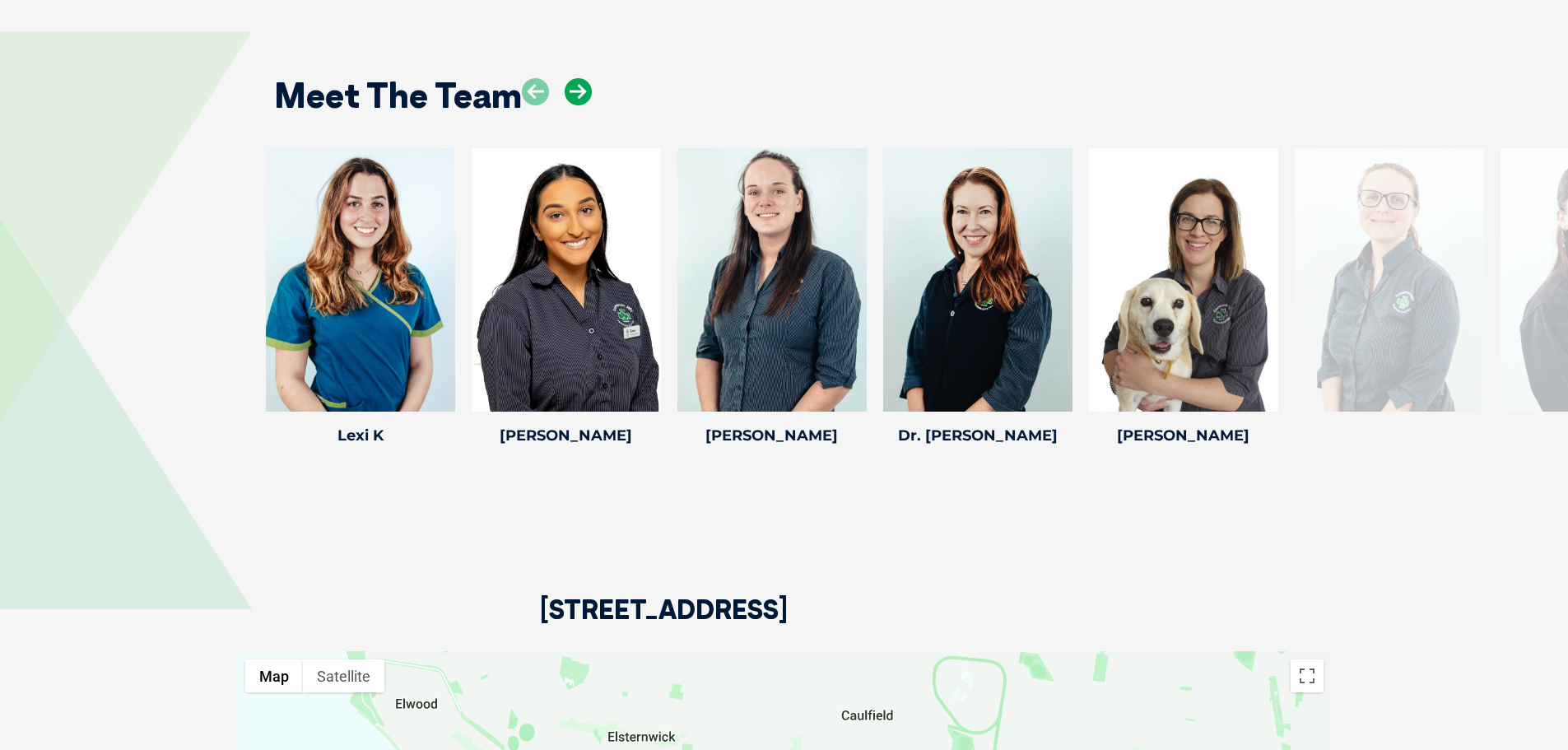
click at [581, 91] on icon at bounding box center [578, 92] width 27 height 27
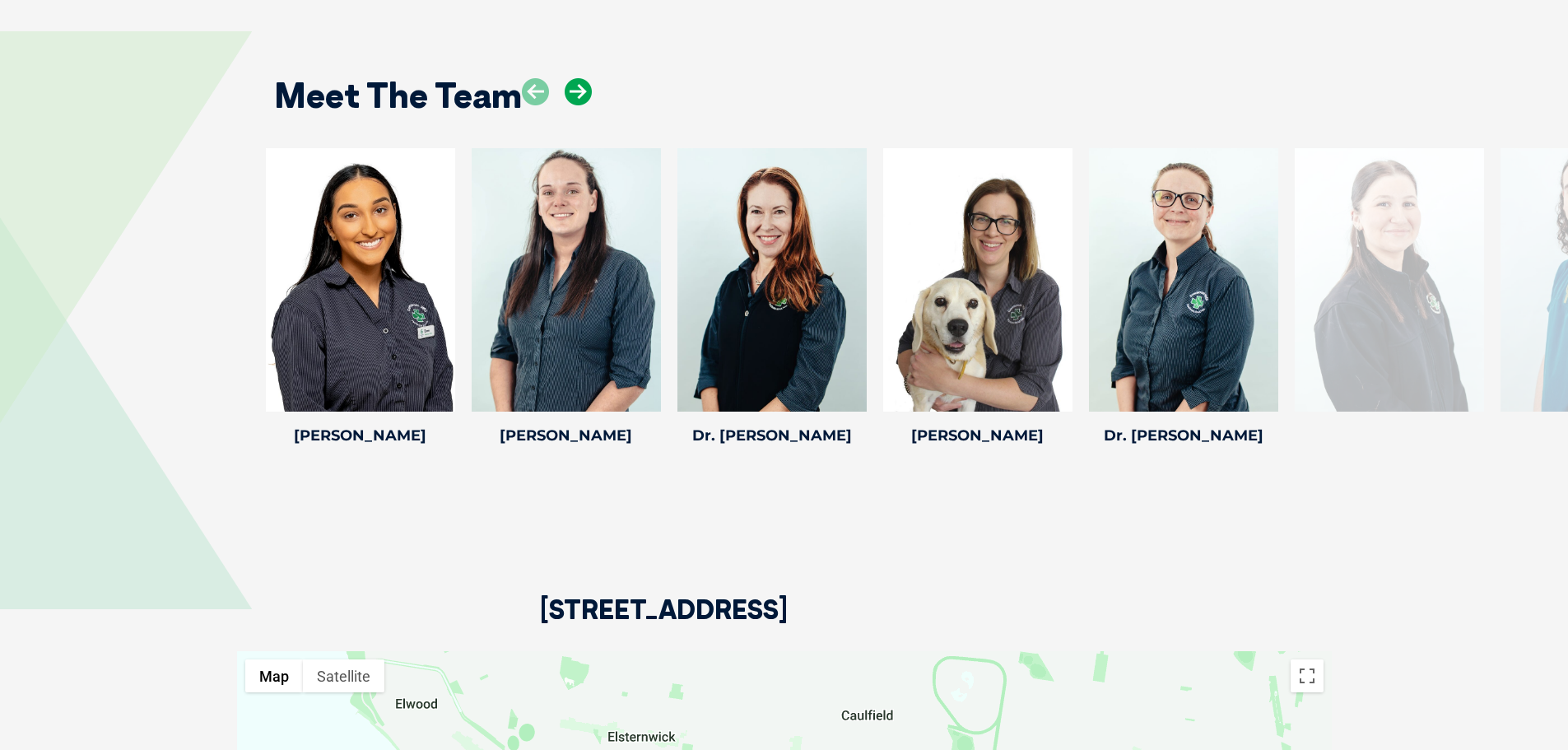
click at [581, 91] on icon at bounding box center [578, 92] width 27 height 27
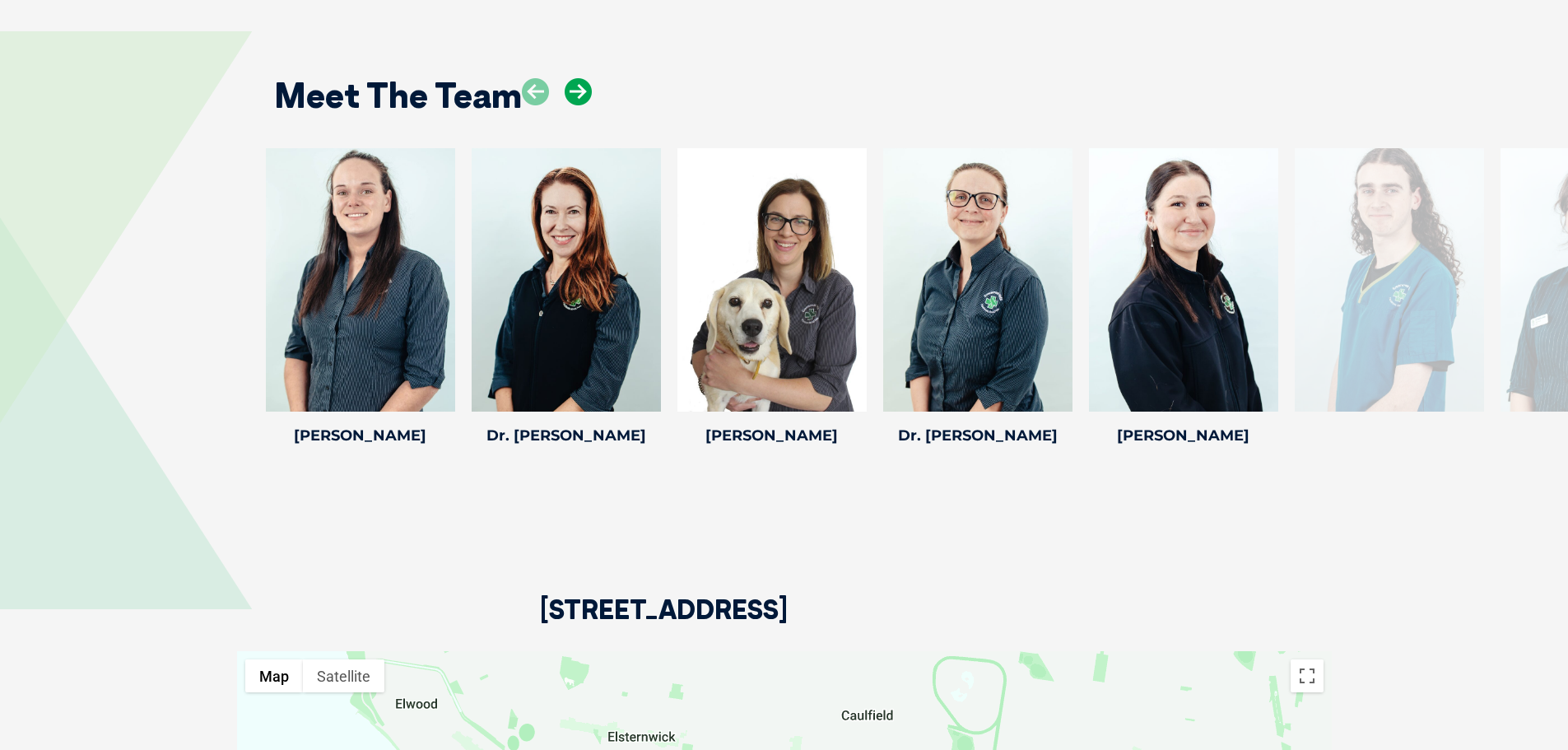
click at [581, 91] on icon at bounding box center [578, 92] width 27 height 27
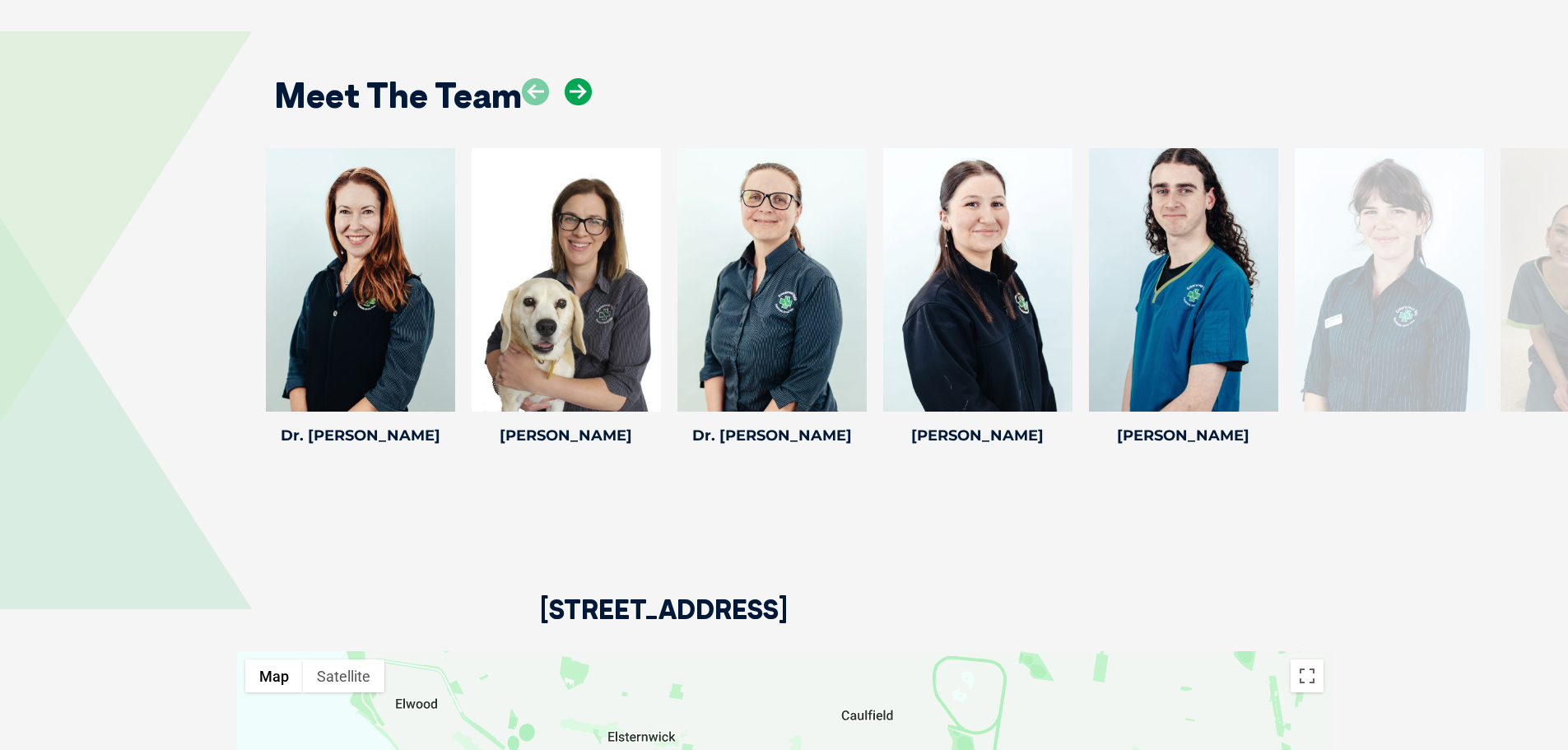
click at [581, 91] on icon at bounding box center [578, 92] width 27 height 27
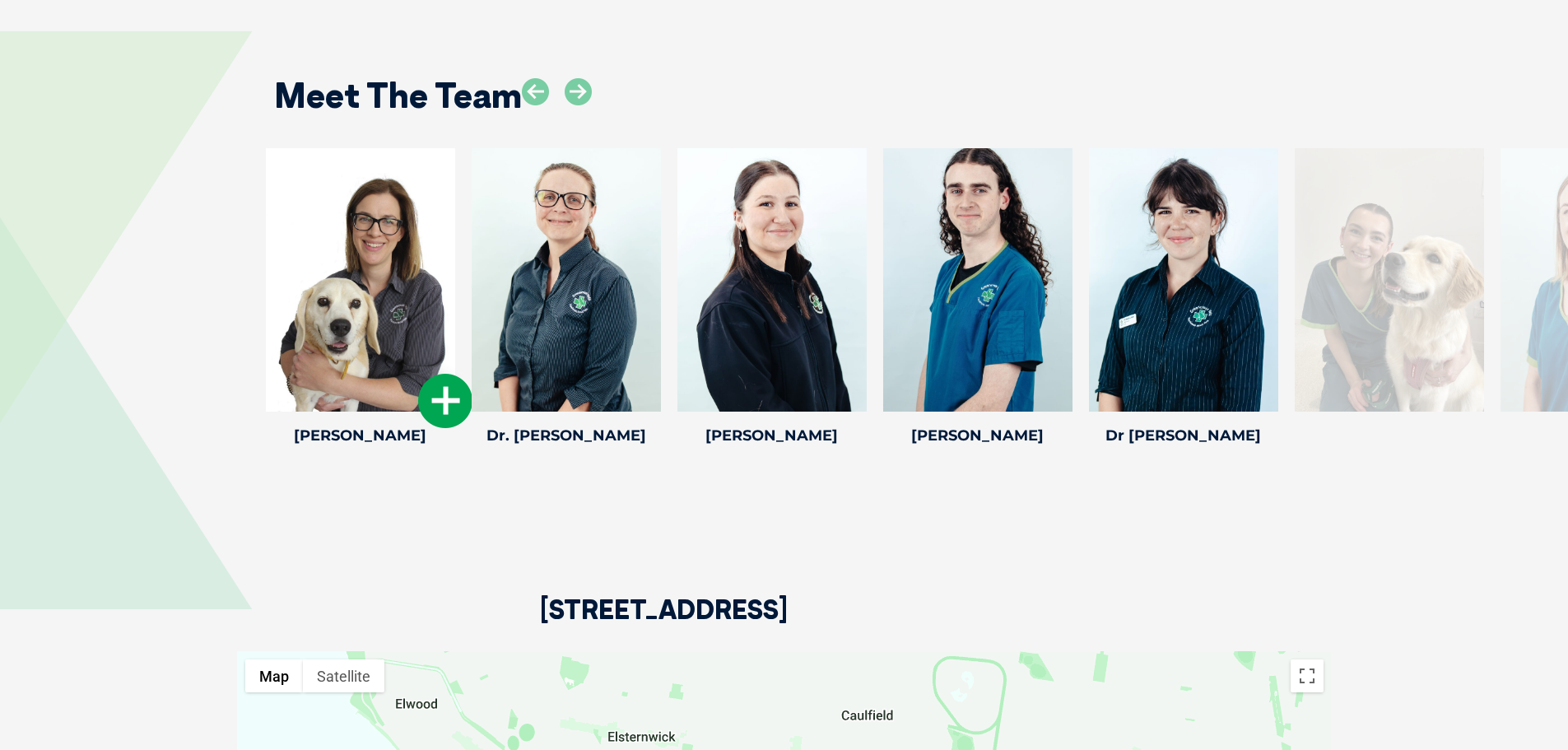
click at [442, 398] on icon at bounding box center [445, 401] width 54 height 54
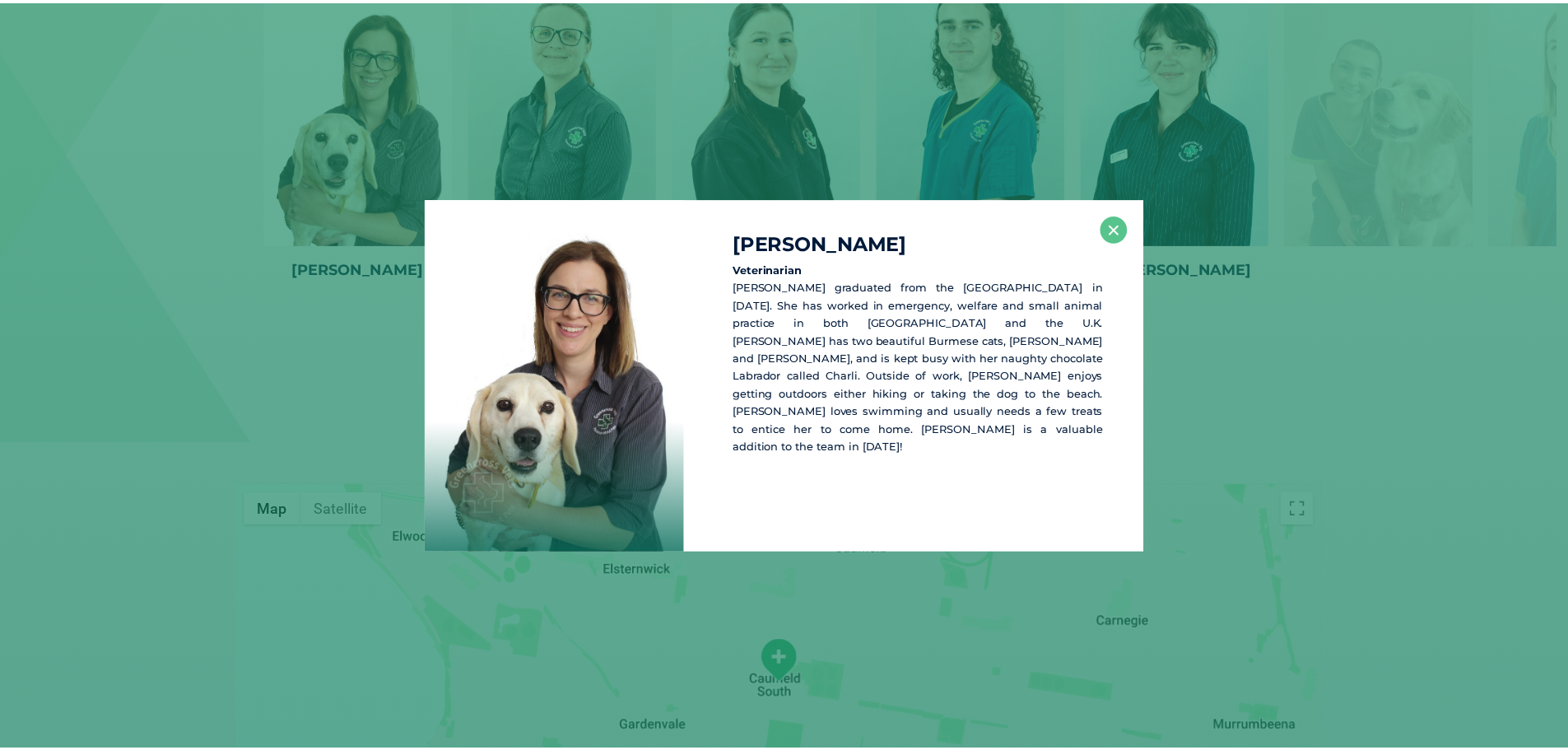
scroll to position [2613, 0]
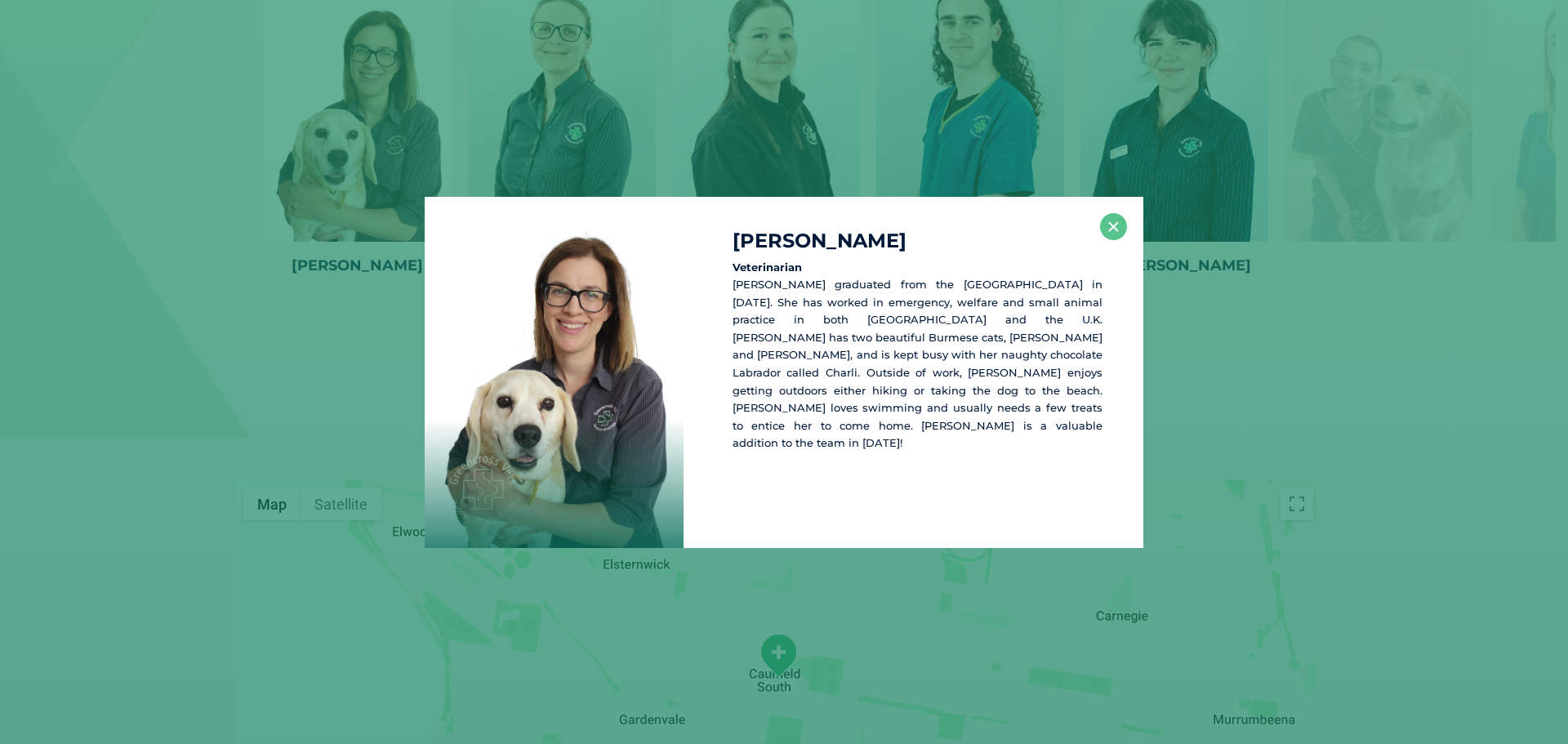
click at [1272, 367] on div "Dr Ingrid Brink Veterinarian Ingrid graduated from the University of Melbourne …" at bounding box center [784, 372] width 1555 height 351
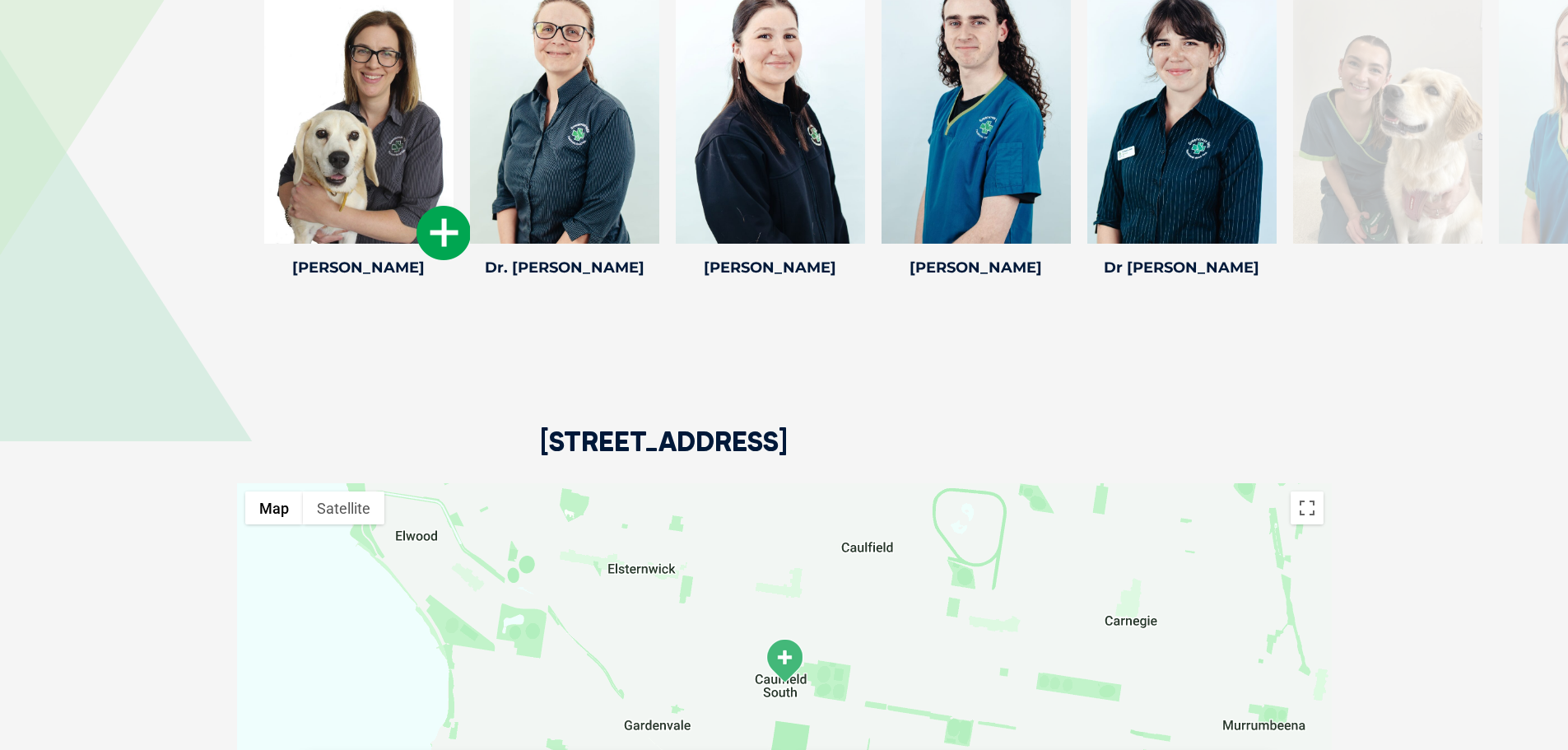
click at [449, 272] on h4 "Dr Ingrid Brink" at bounding box center [359, 267] width 189 height 14
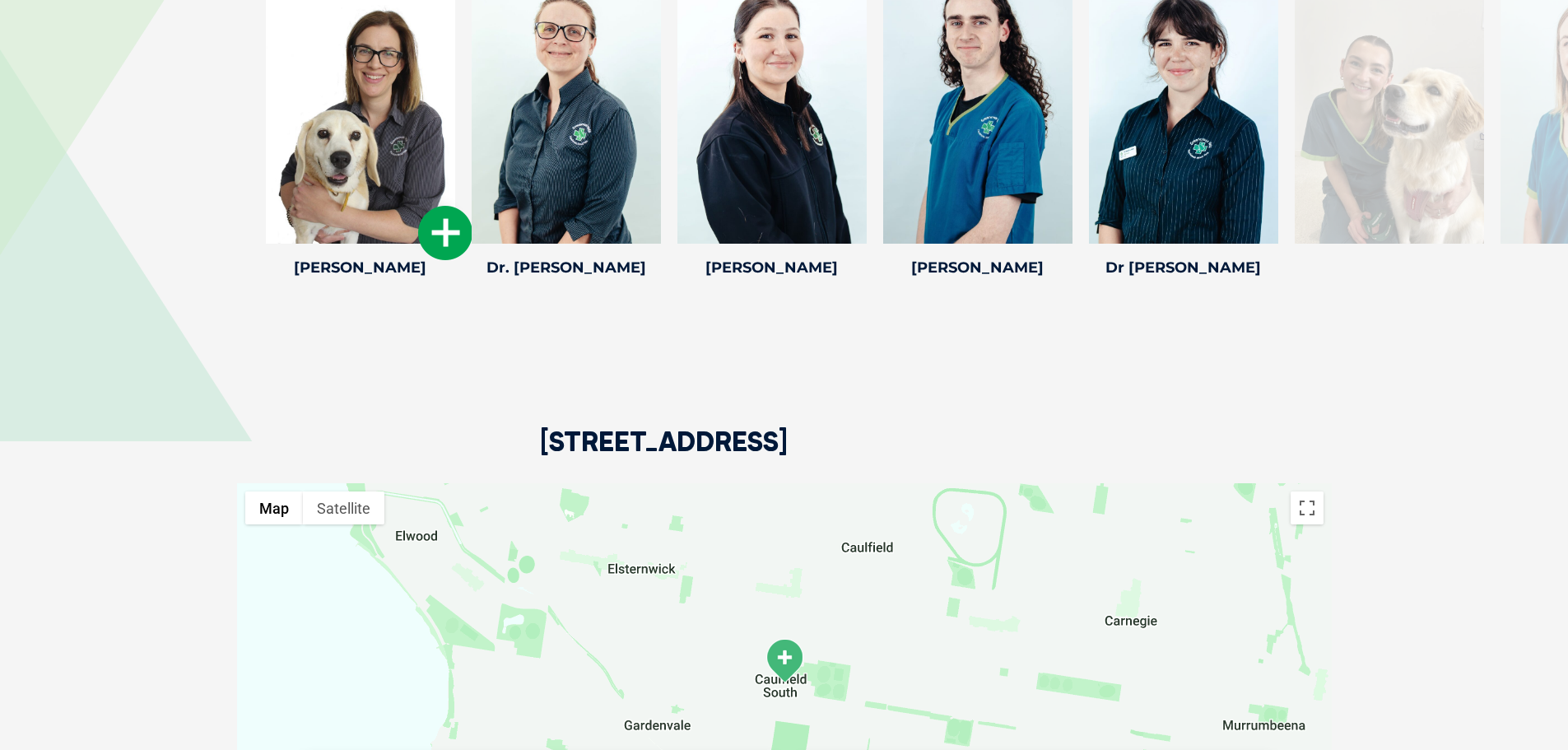
click at [412, 274] on h4 "Dr Ingrid Brink" at bounding box center [360, 267] width 189 height 14
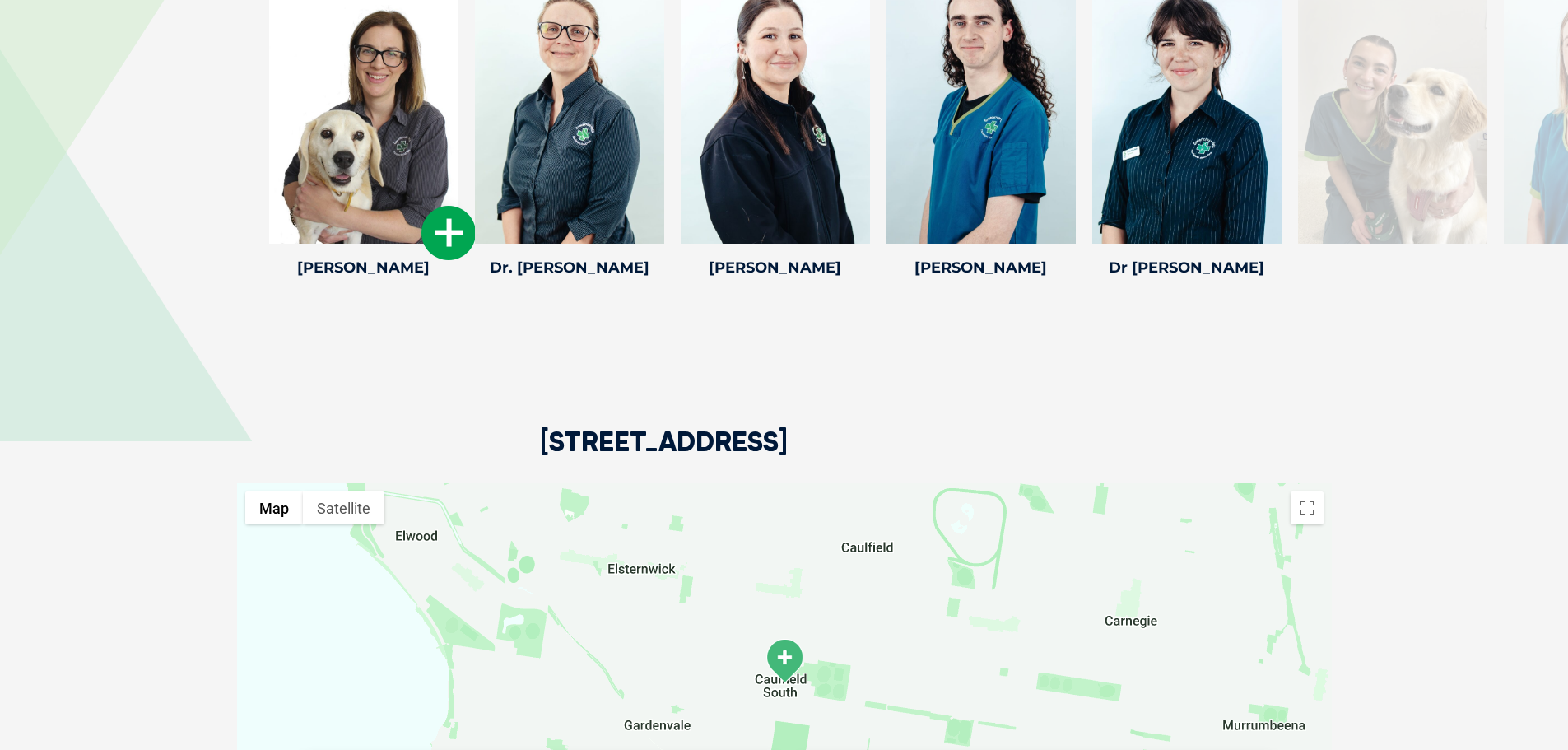
drag, startPoint x: 410, startPoint y: 270, endPoint x: 473, endPoint y: 256, distance: 64.5
click at [427, 275] on h4 "Dr Ingrid Brink" at bounding box center [364, 267] width 189 height 14
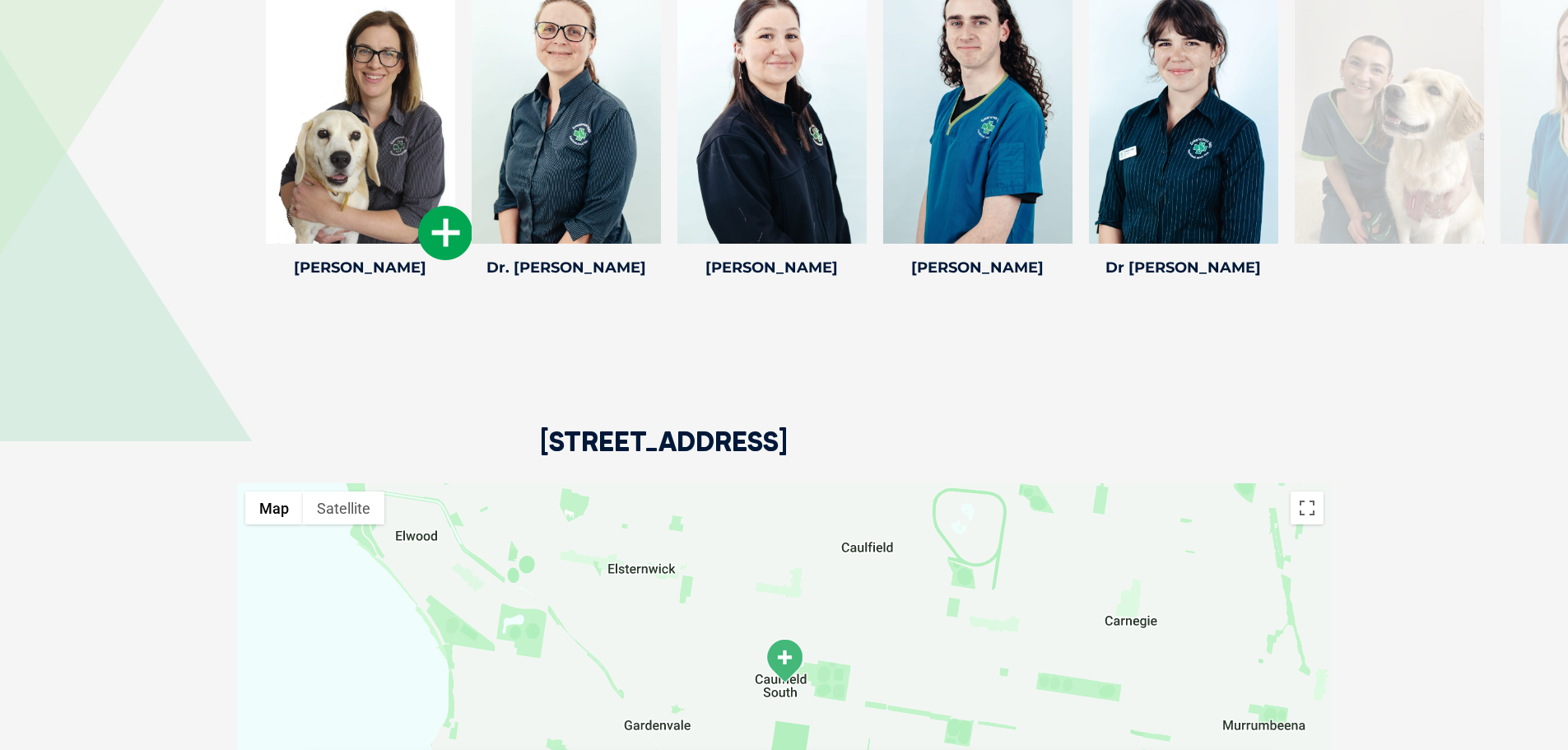
click at [447, 235] on icon at bounding box center [445, 233] width 54 height 54
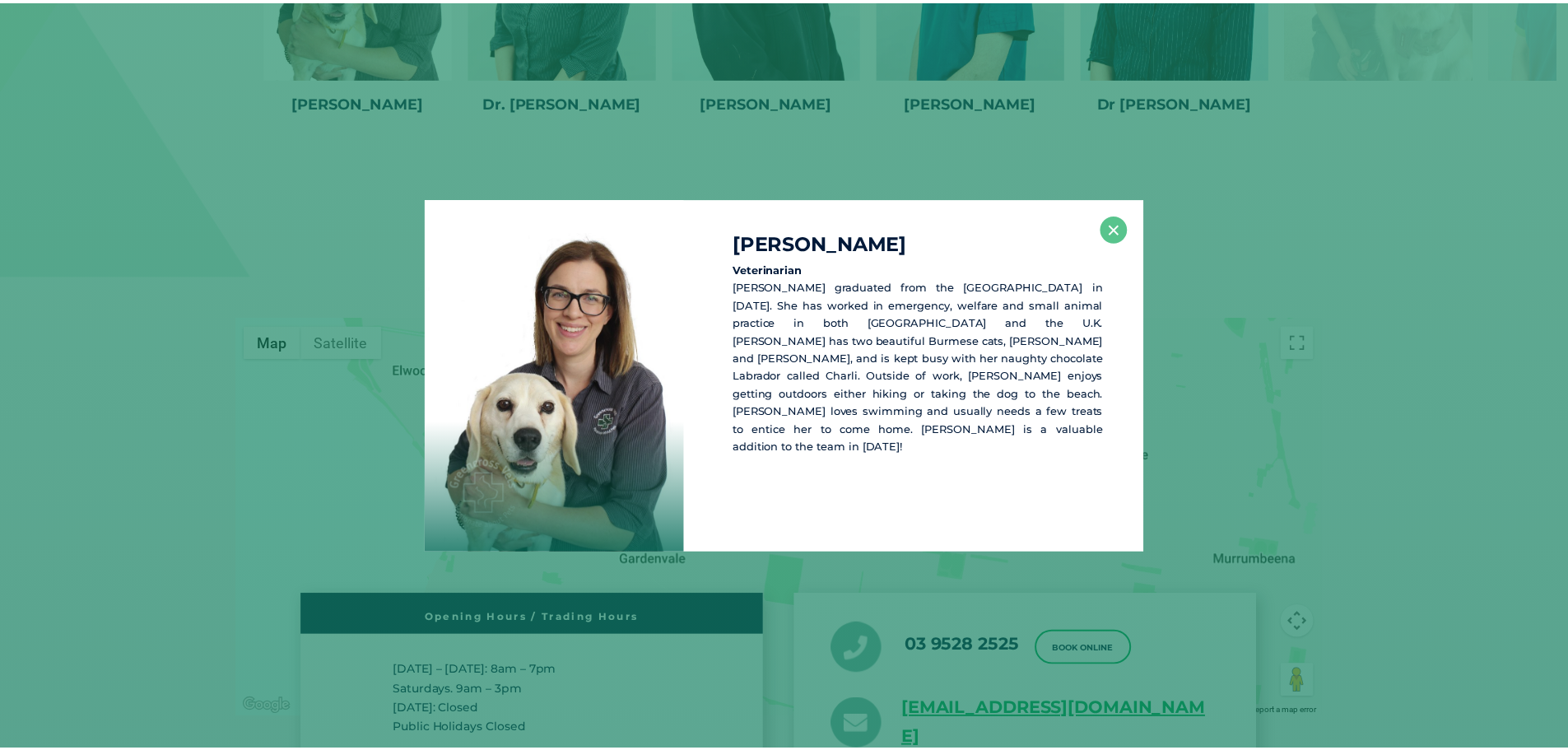
scroll to position [2781, 0]
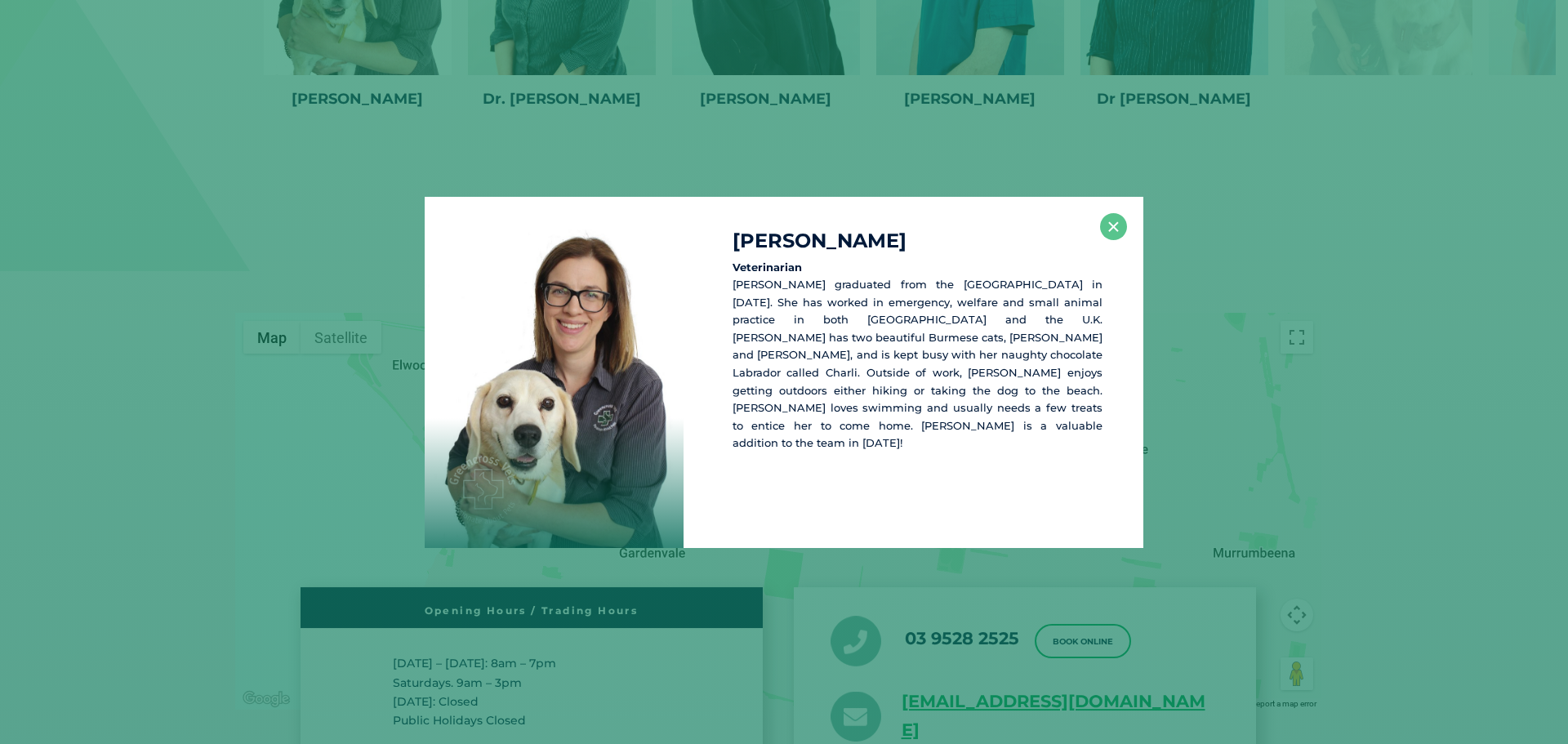
drag, startPoint x: 892, startPoint y: 239, endPoint x: 724, endPoint y: 245, distance: 168.1
click at [724, 245] on div "Dr Ingrid Brink Veterinarian Ingrid graduated from the University of Melbourne …" at bounding box center [913, 372] width 459 height 351
copy h4 "Dr Ingrid Brink"
click at [1113, 227] on button "×" at bounding box center [1113, 227] width 27 height 27
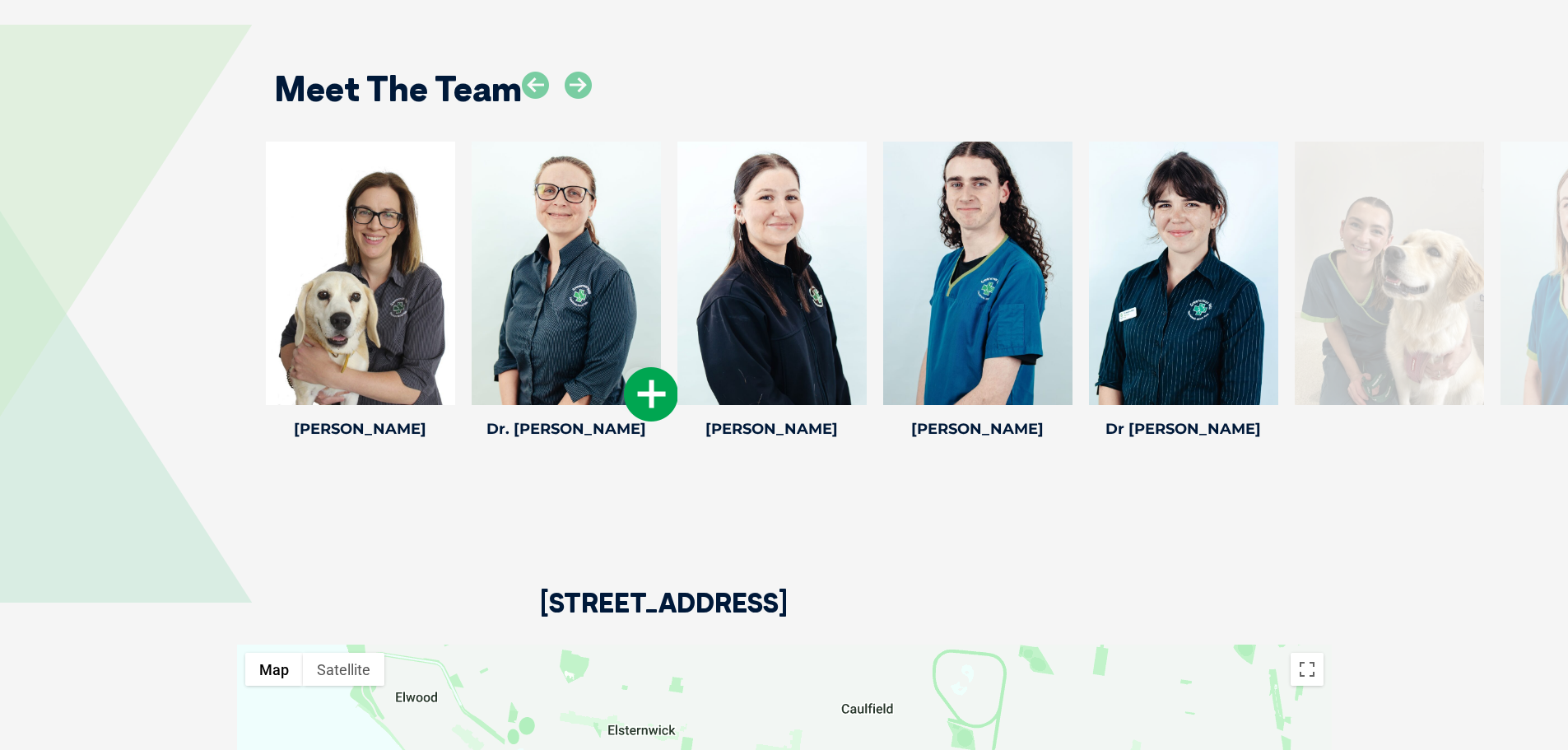
click at [655, 405] on icon at bounding box center [650, 394] width 54 height 54
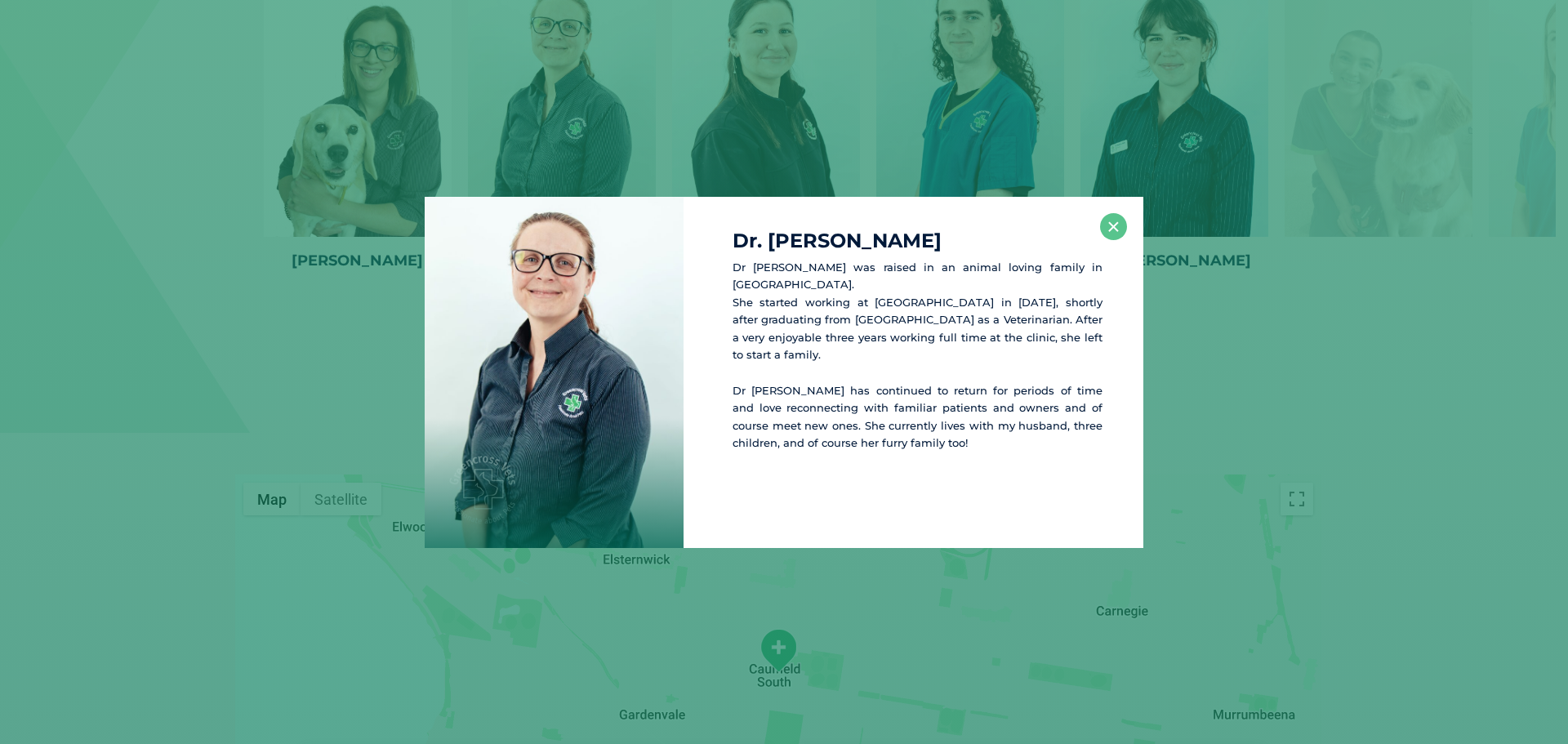
scroll to position [2599, 0]
drag, startPoint x: 825, startPoint y: 247, endPoint x: 725, endPoint y: 250, distance: 100.0
click at [725, 250] on div "Dr. Rebecca B Dr Rebecca was raised in an animal loving family in Dandenong. Sh…" at bounding box center [913, 372] width 459 height 351
copy h4 "Dr. Rebecca B"
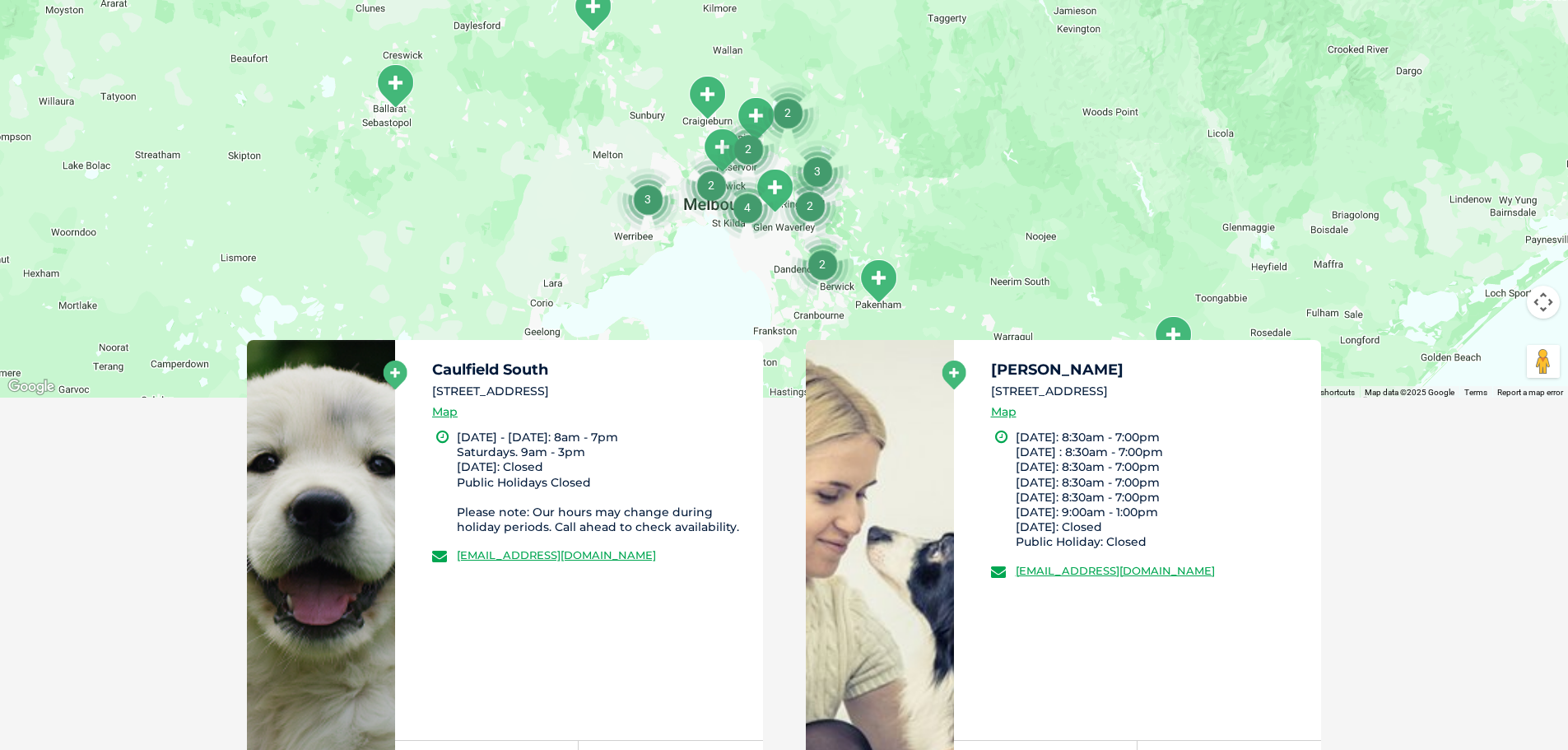
scroll to position [460, 0]
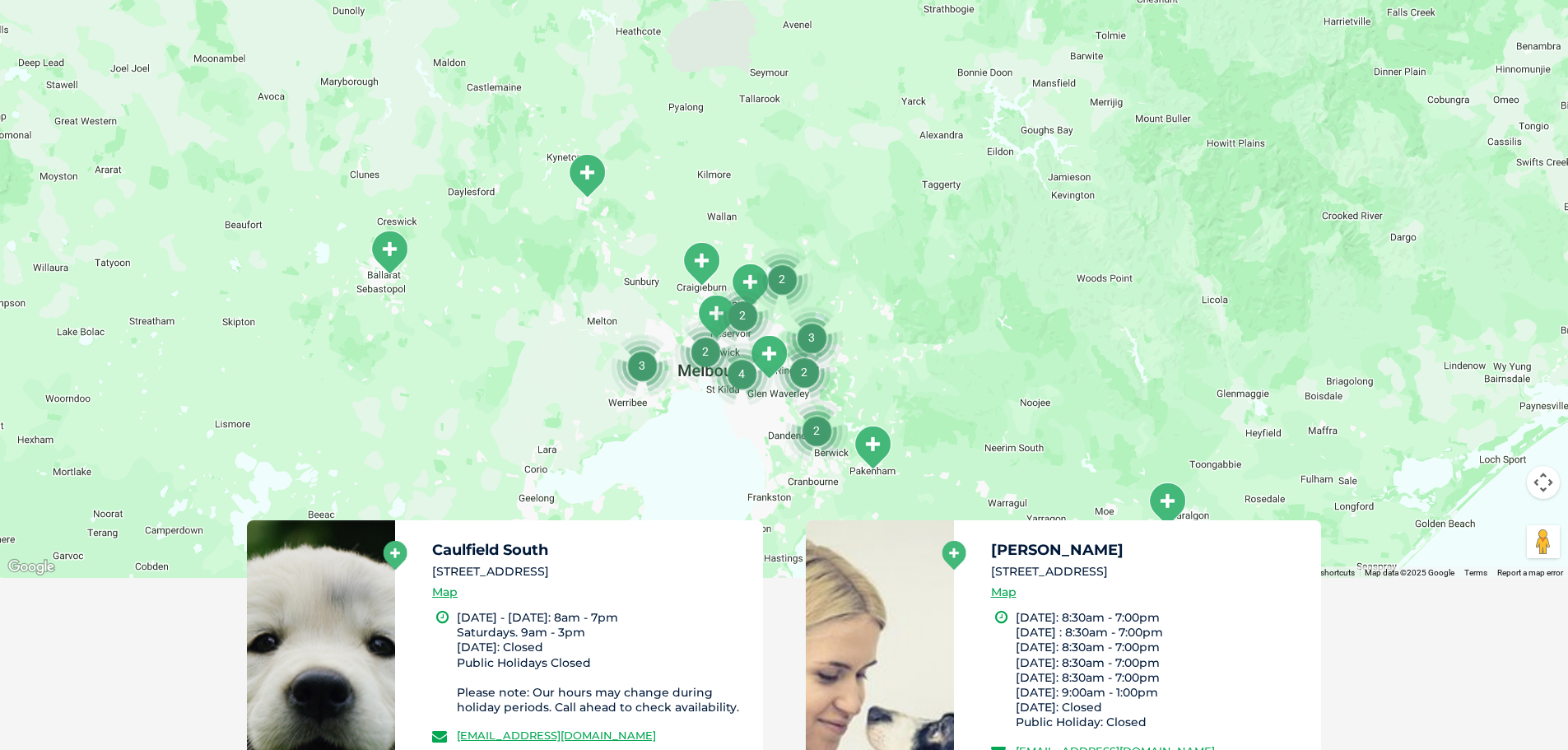
drag, startPoint x: 881, startPoint y: 161, endPoint x: 875, endPoint y: 137, distance: 24.7
click at [875, 137] on div at bounding box center [784, 260] width 1568 height 635
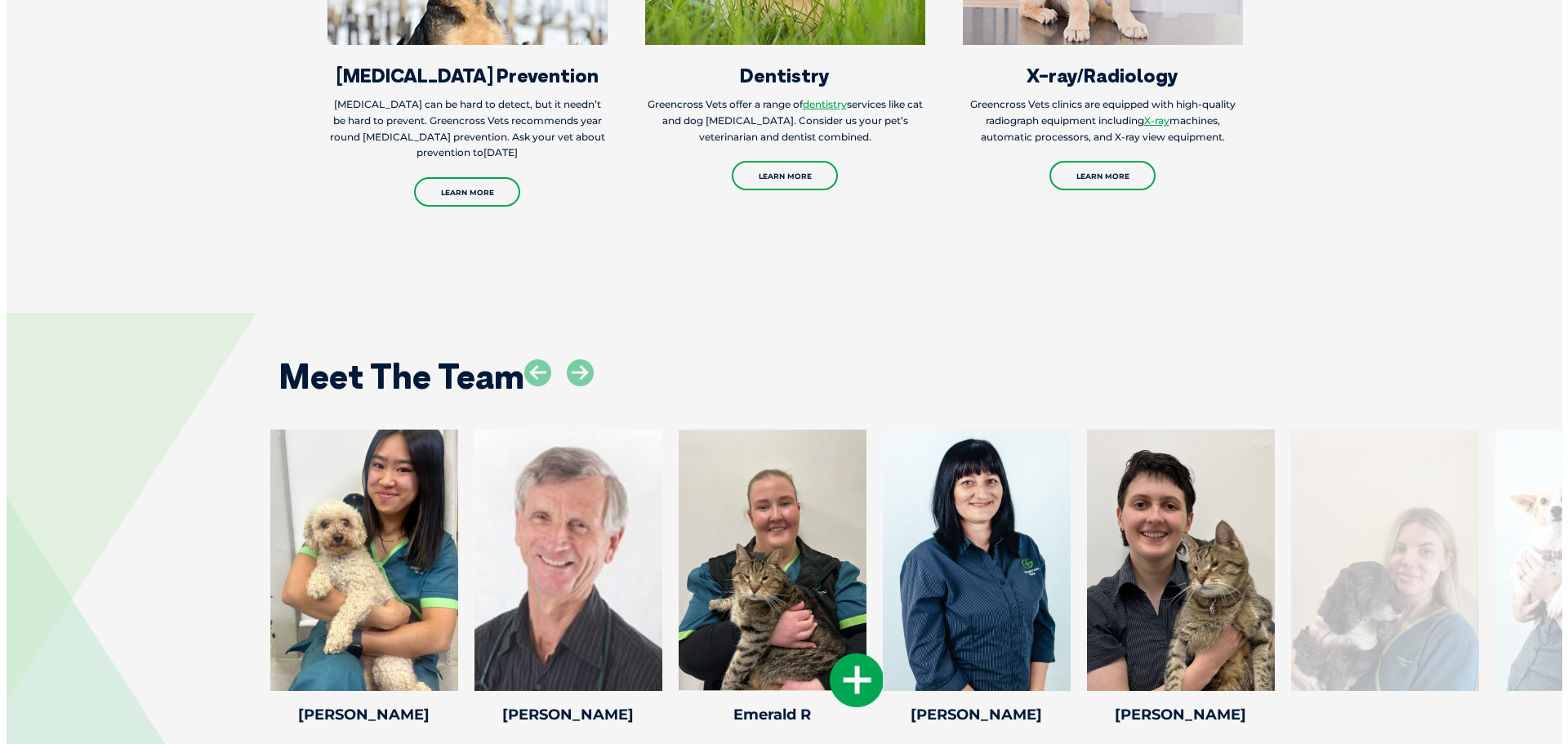
scroll to position [2532, 0]
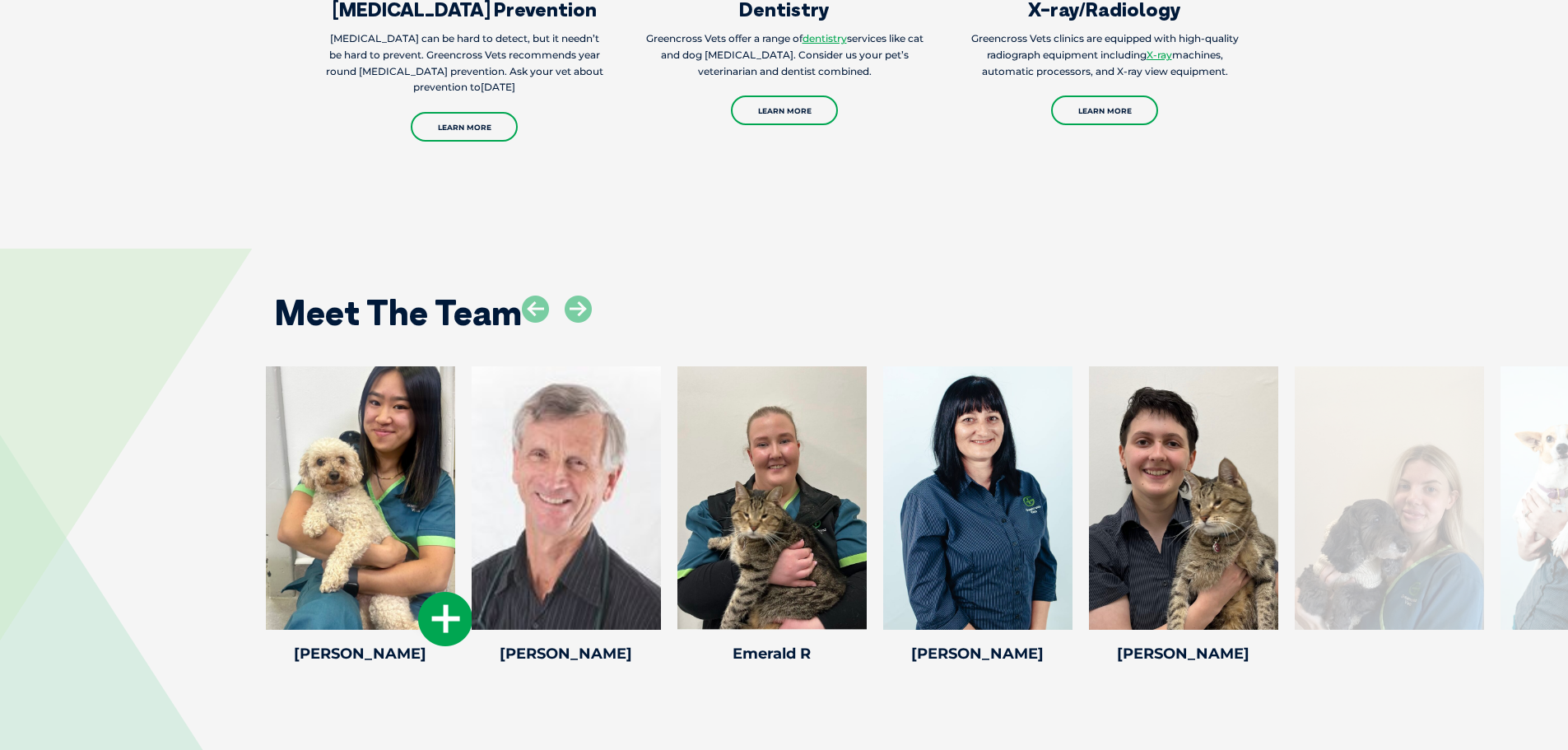
click at [440, 592] on icon at bounding box center [445, 619] width 54 height 54
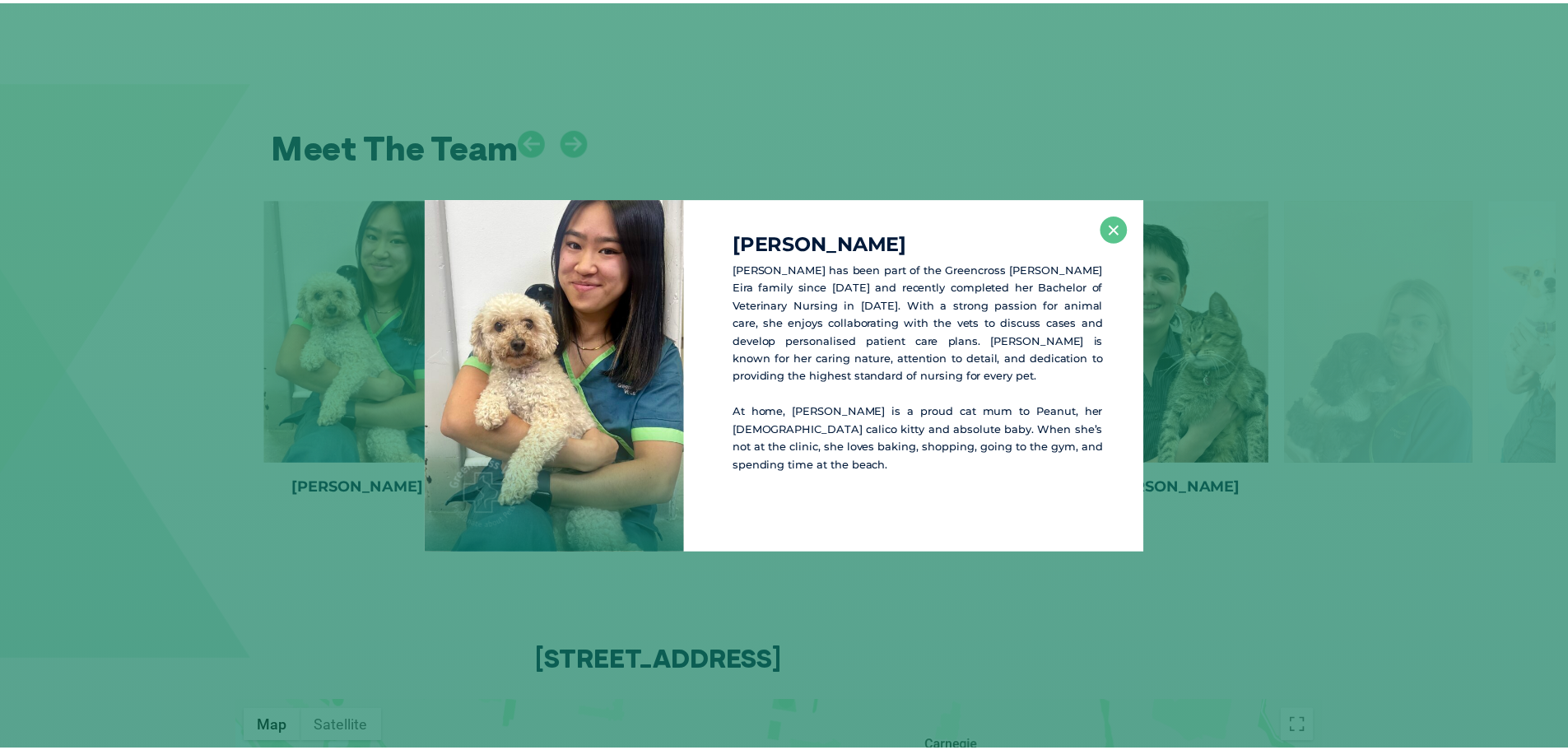
scroll to position [2720, 0]
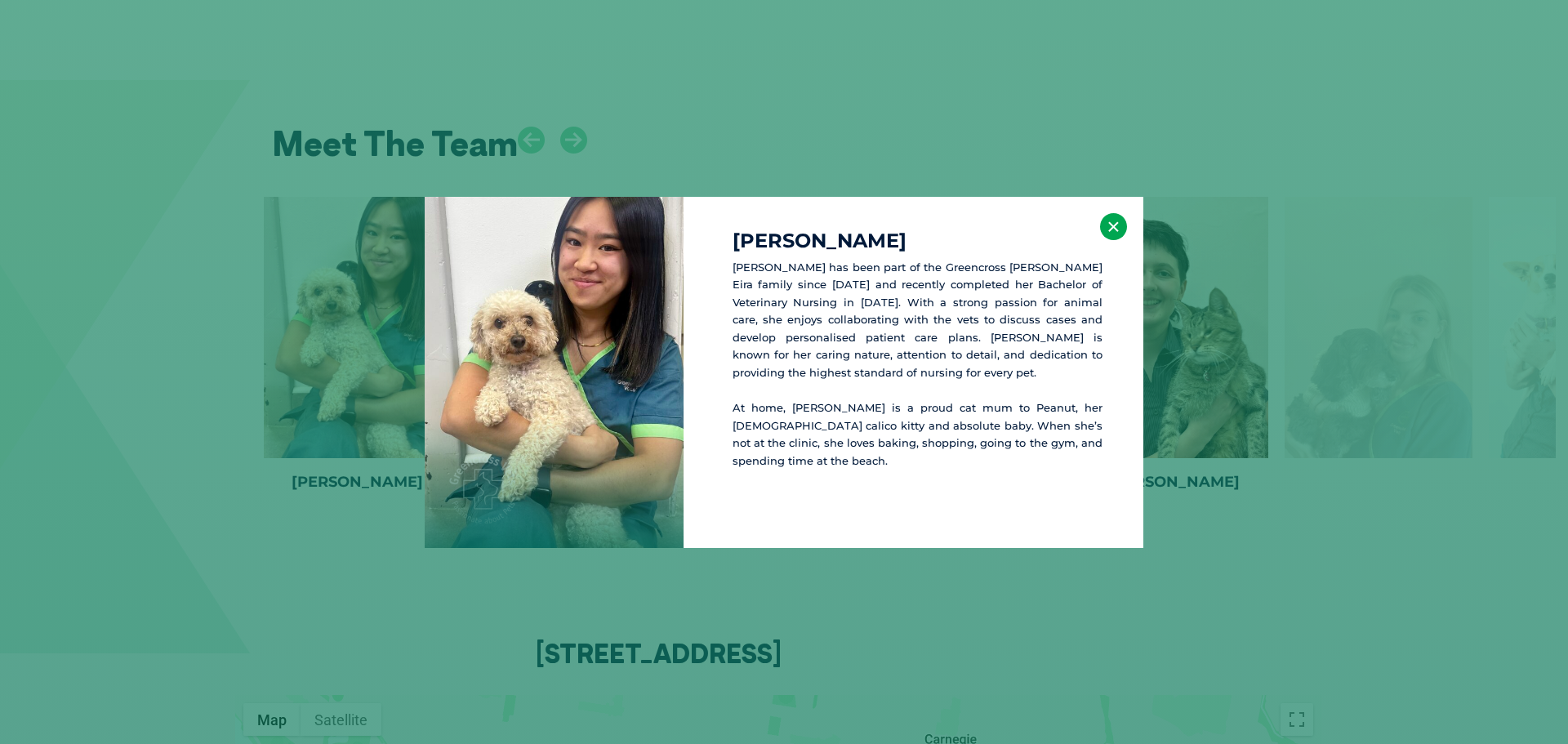
click at [1119, 220] on button "×" at bounding box center [1113, 227] width 27 height 27
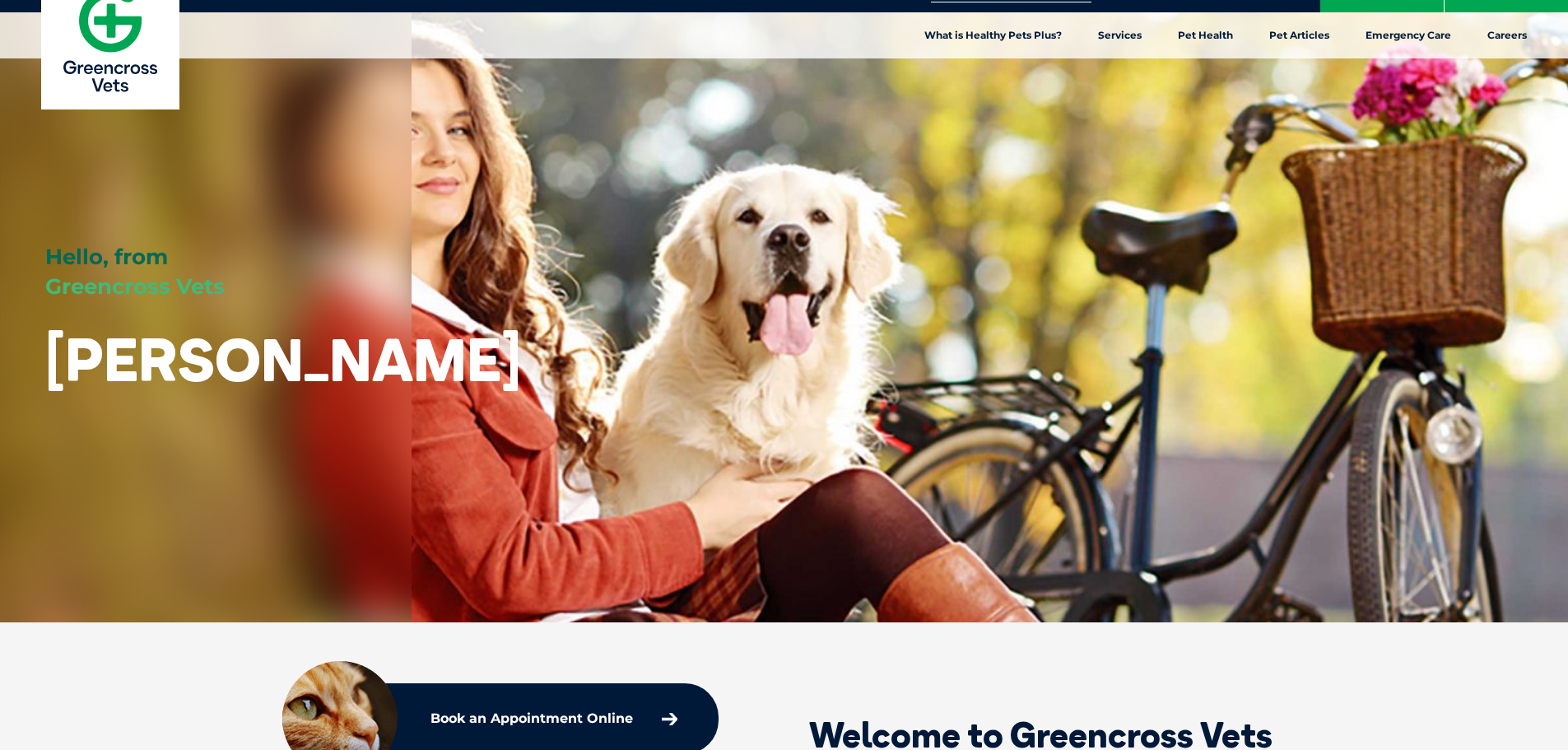
scroll to position [0, 0]
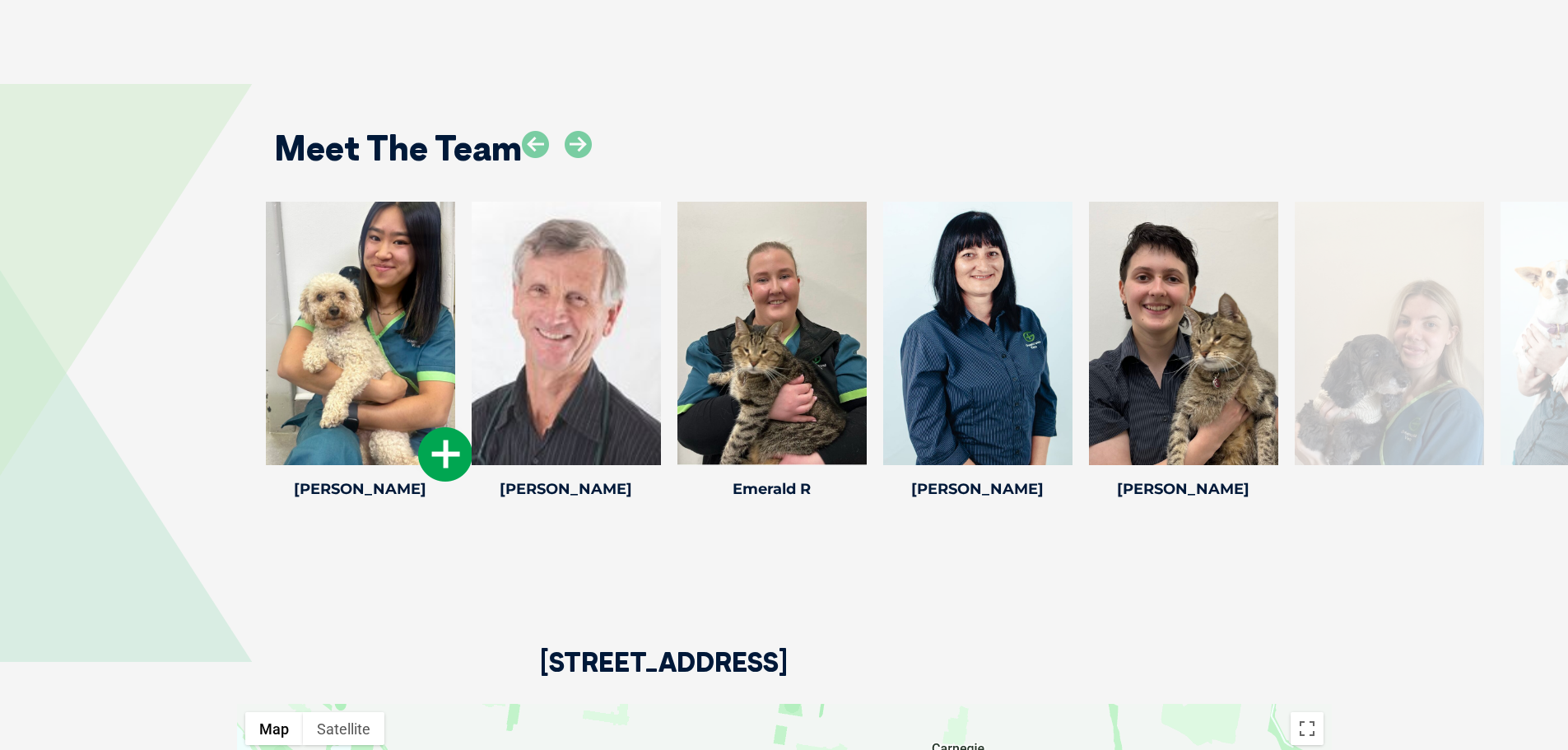
click at [446, 428] on icon at bounding box center [445, 455] width 54 height 54
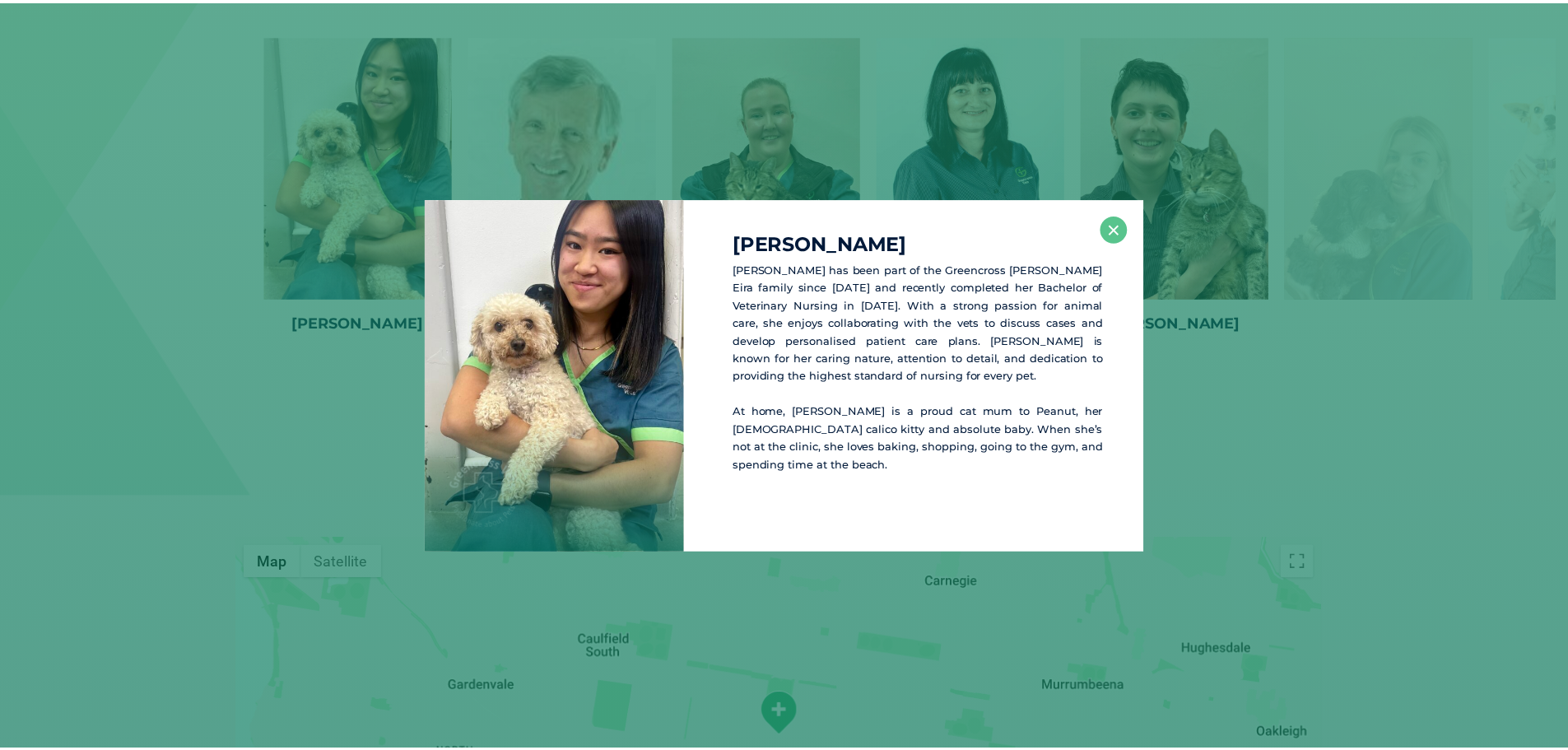
scroll to position [2884, 0]
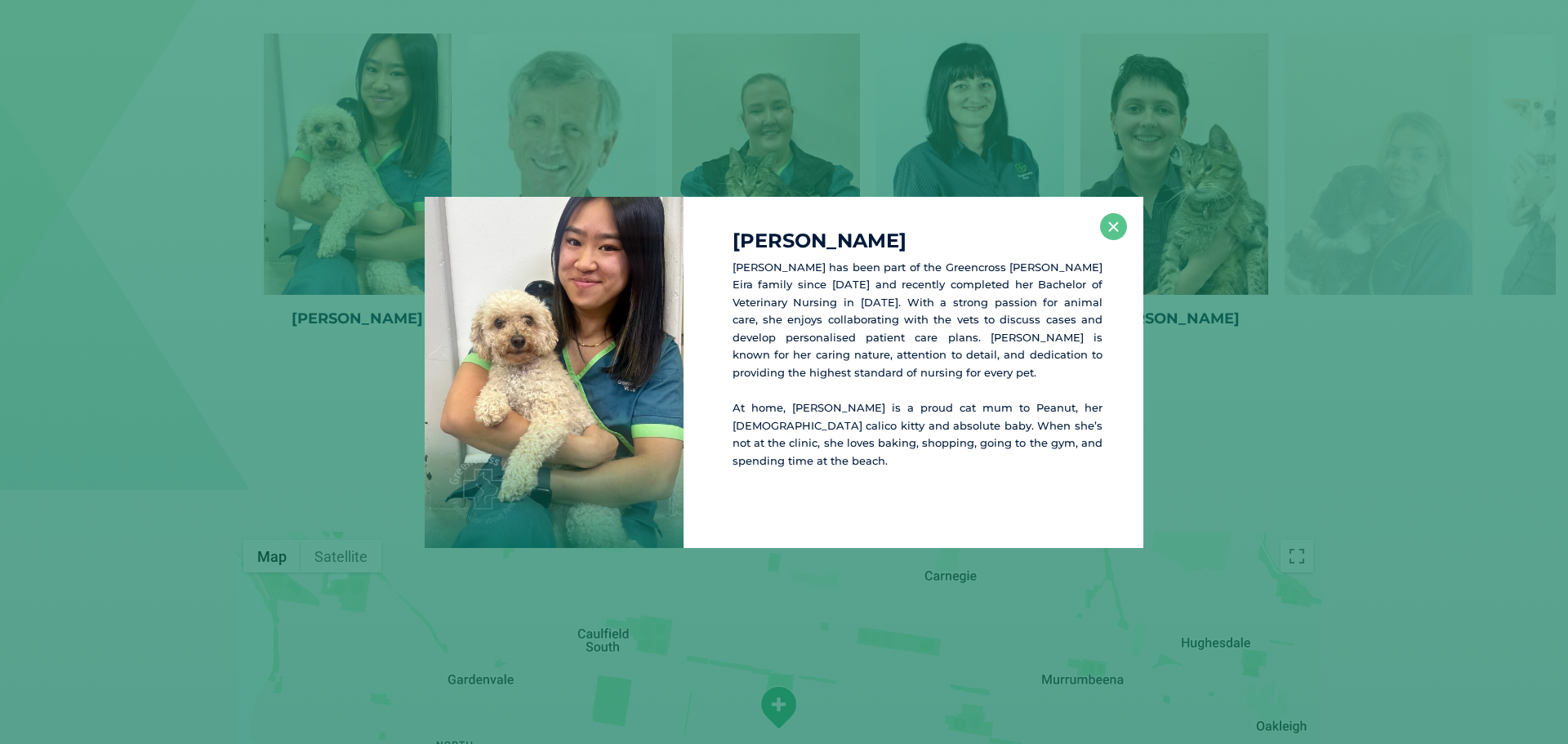
click at [1204, 344] on div "[PERSON_NAME] [PERSON_NAME] has been part of the Greencros[PERSON_NAME]en Eira …" at bounding box center [784, 372] width 1555 height 351
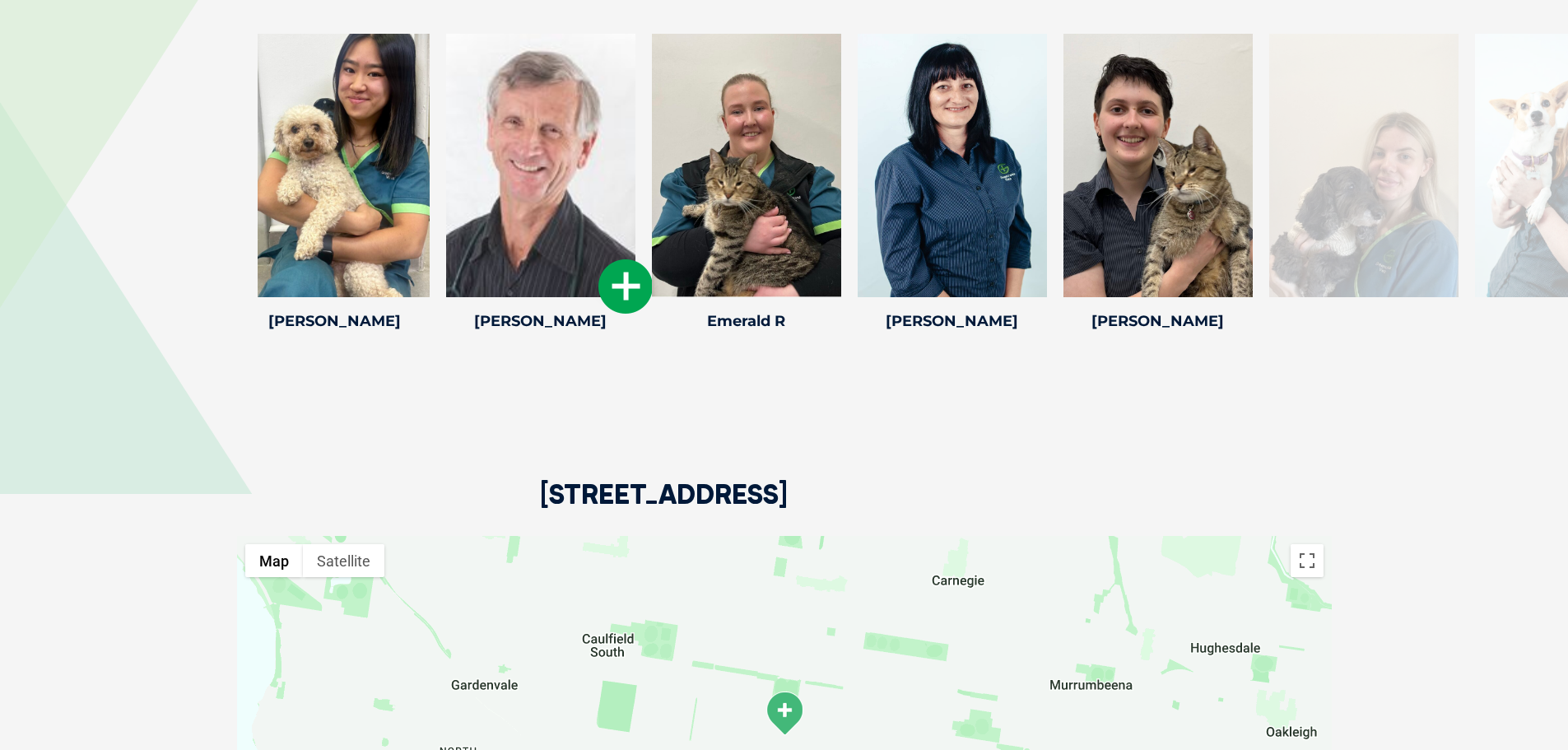
drag, startPoint x: 665, startPoint y: 293, endPoint x: 641, endPoint y: 296, distance: 24.2
click at [641, 296] on div "[PERSON_NAME] [PERSON_NAME] Veterinary Associate[PERSON_NAME] has a farming bac…" at bounding box center [540, 185] width 206 height 303
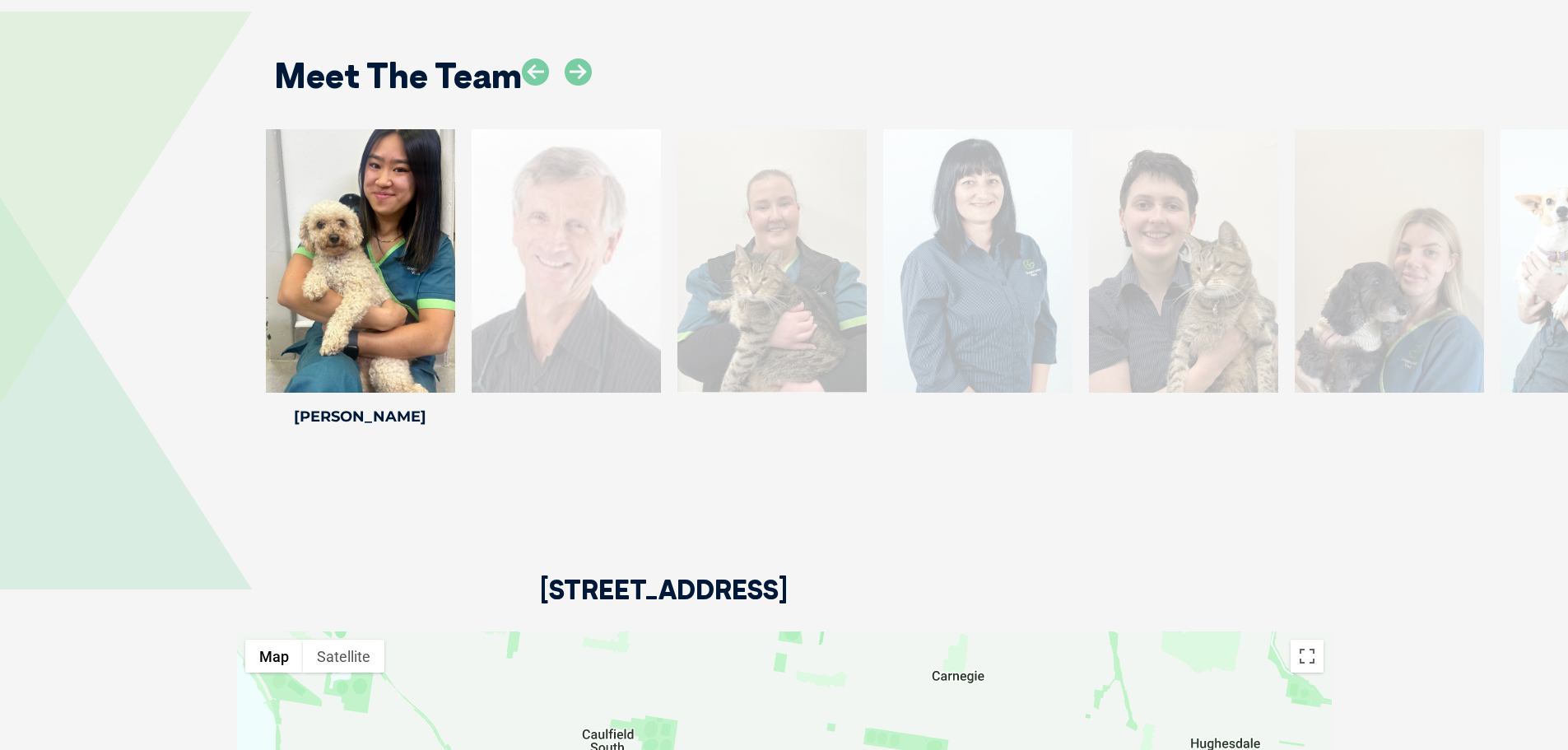
scroll to position [2638, 0]
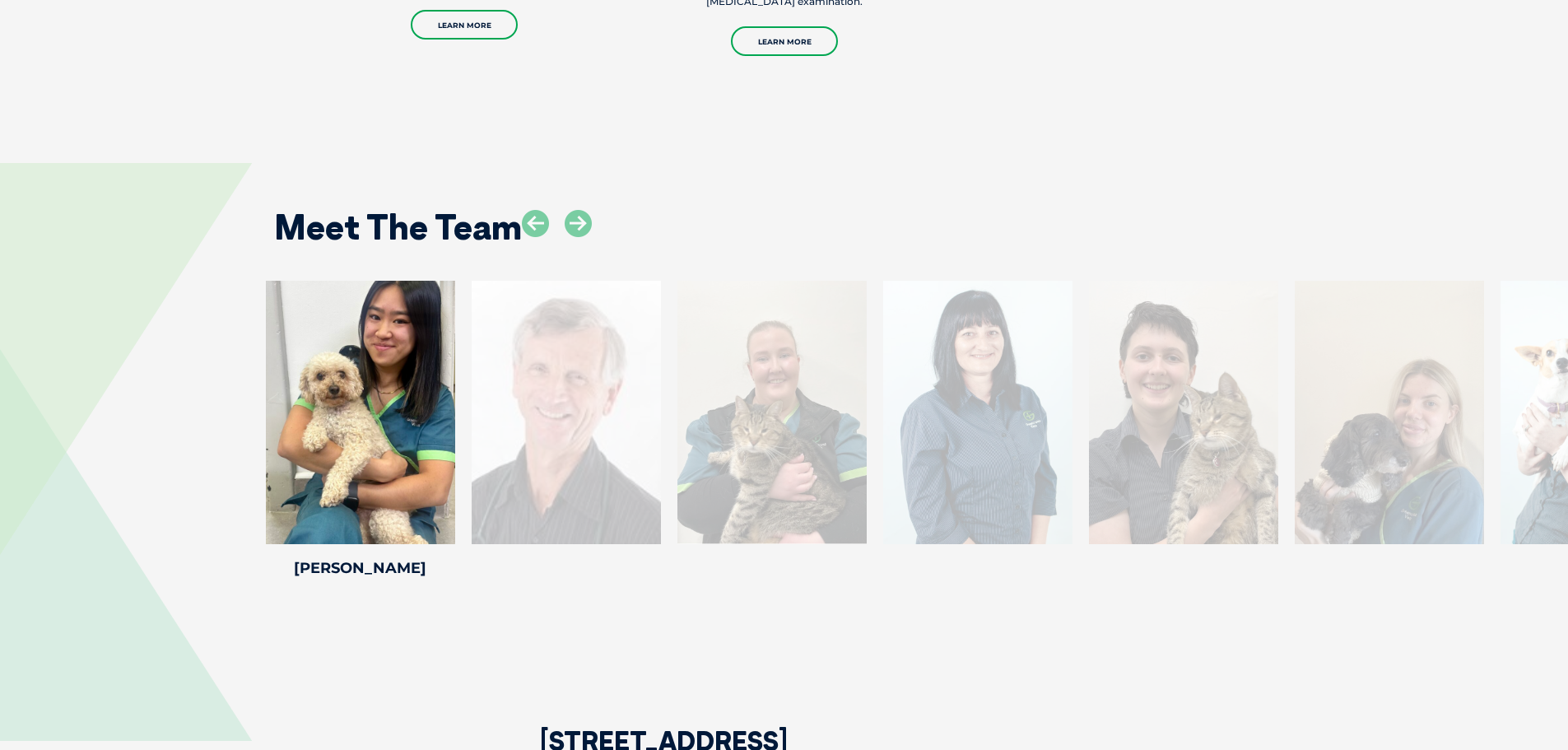
click at [578, 456] on div at bounding box center [566, 412] width 189 height 264
click at [812, 595] on div "Meet The Team [PERSON_NAME] [PERSON_NAME] [PERSON_NAME] joined Greencr[PERSON_N…" at bounding box center [784, 381] width 1568 height 535
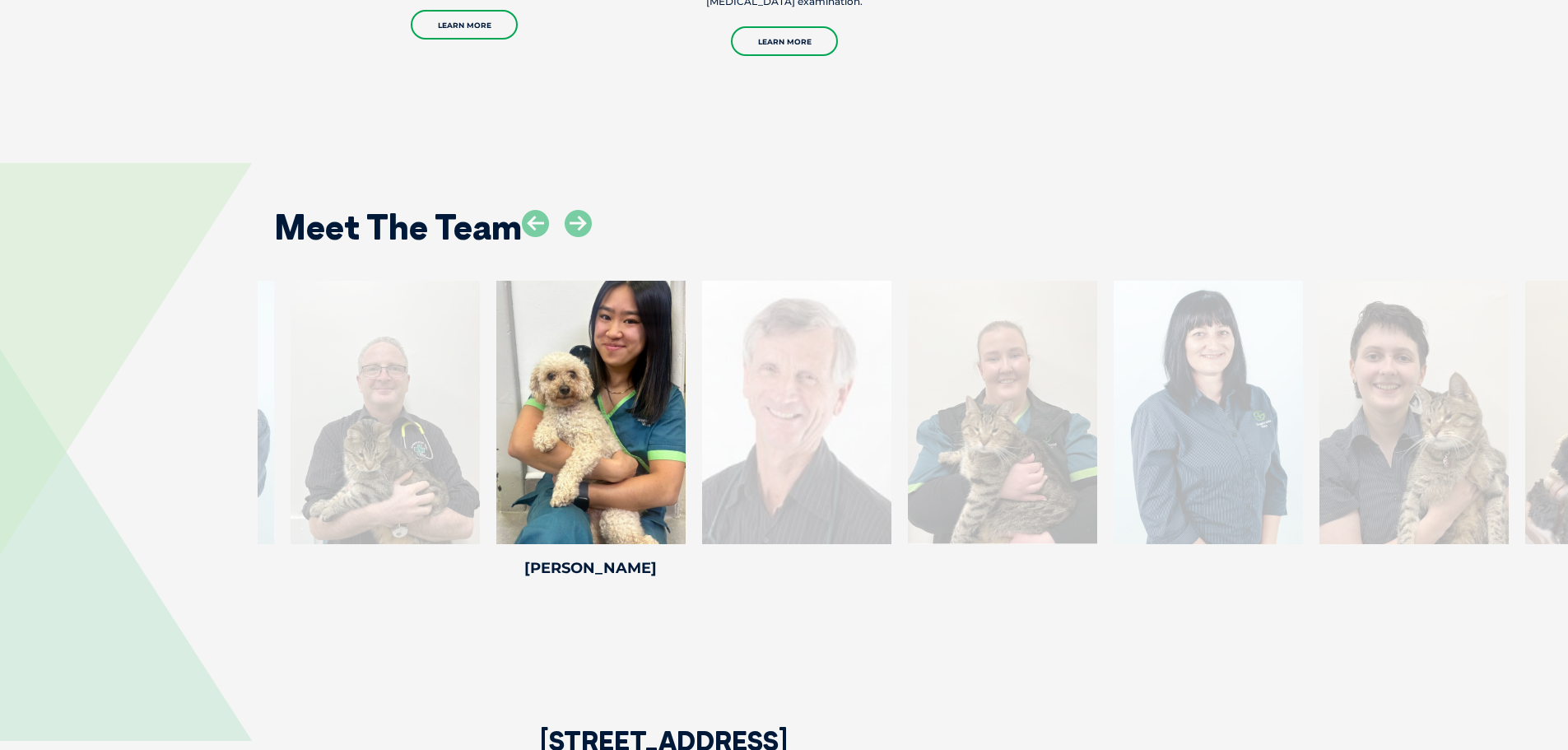
drag, startPoint x: 525, startPoint y: 311, endPoint x: 756, endPoint y: 337, distance: 232.5
click at [756, 337] on div at bounding box center [797, 412] width 189 height 264
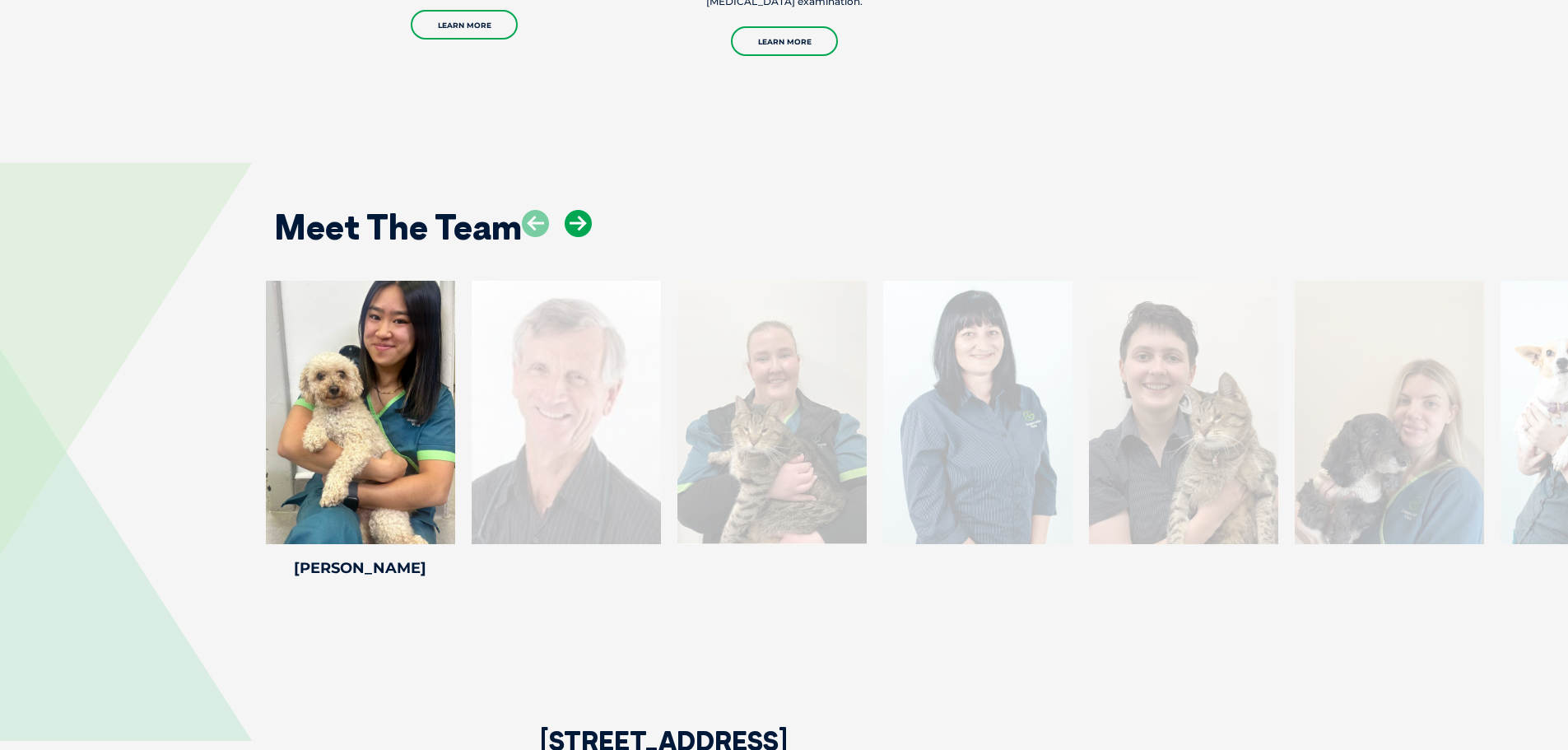
drag, startPoint x: 585, startPoint y: 177, endPoint x: 567, endPoint y: 182, distance: 18.7
click at [585, 209] on icon at bounding box center [578, 223] width 27 height 27
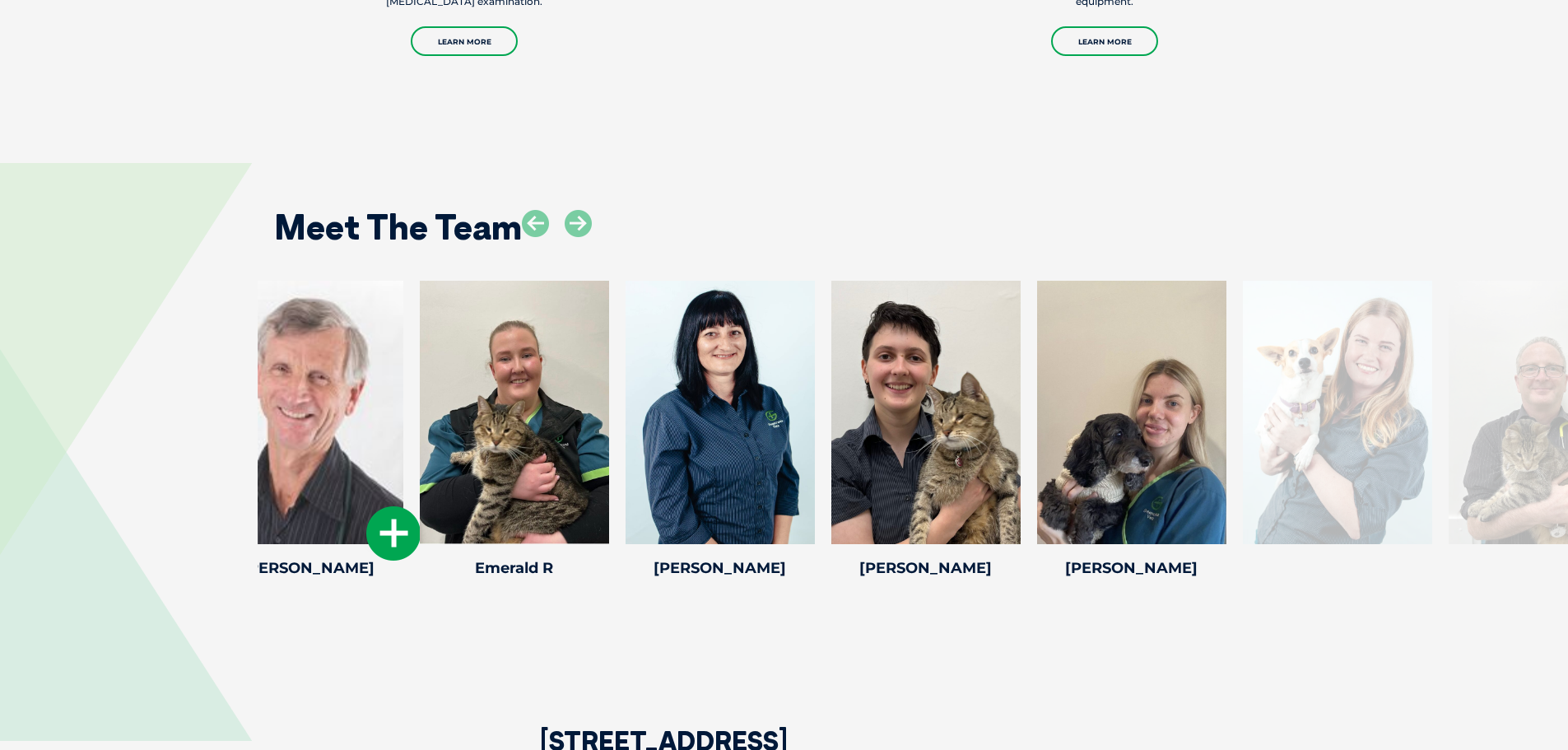
drag, startPoint x: 423, startPoint y: 540, endPoint x: 381, endPoint y: 540, distance: 42.0
click at [395, 541] on div "[PERSON_NAME] [PERSON_NAME] Veterinary Associate[PERSON_NAME] has a farming bac…" at bounding box center [308, 432] width 206 height 303
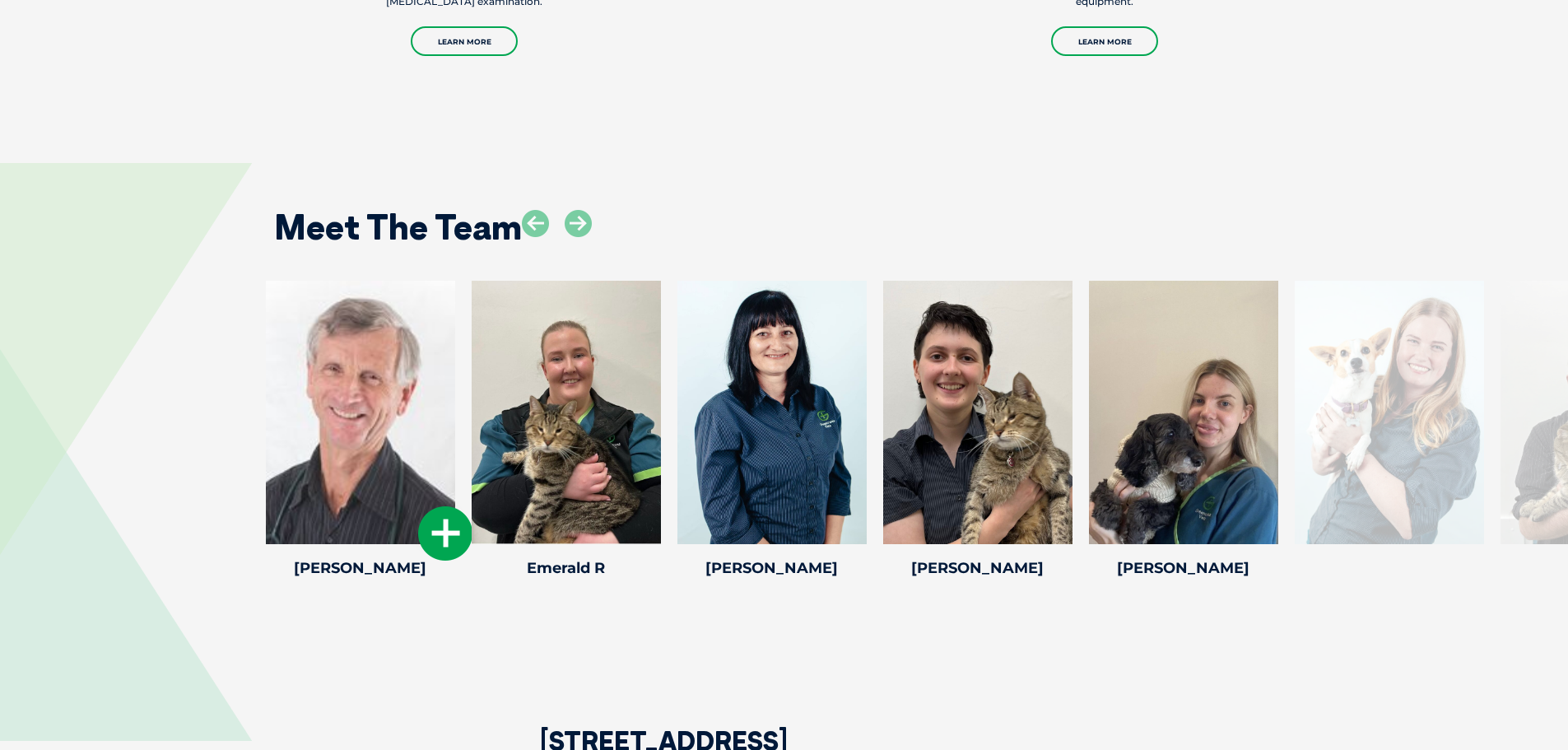
click at [442, 507] on icon at bounding box center [445, 534] width 54 height 54
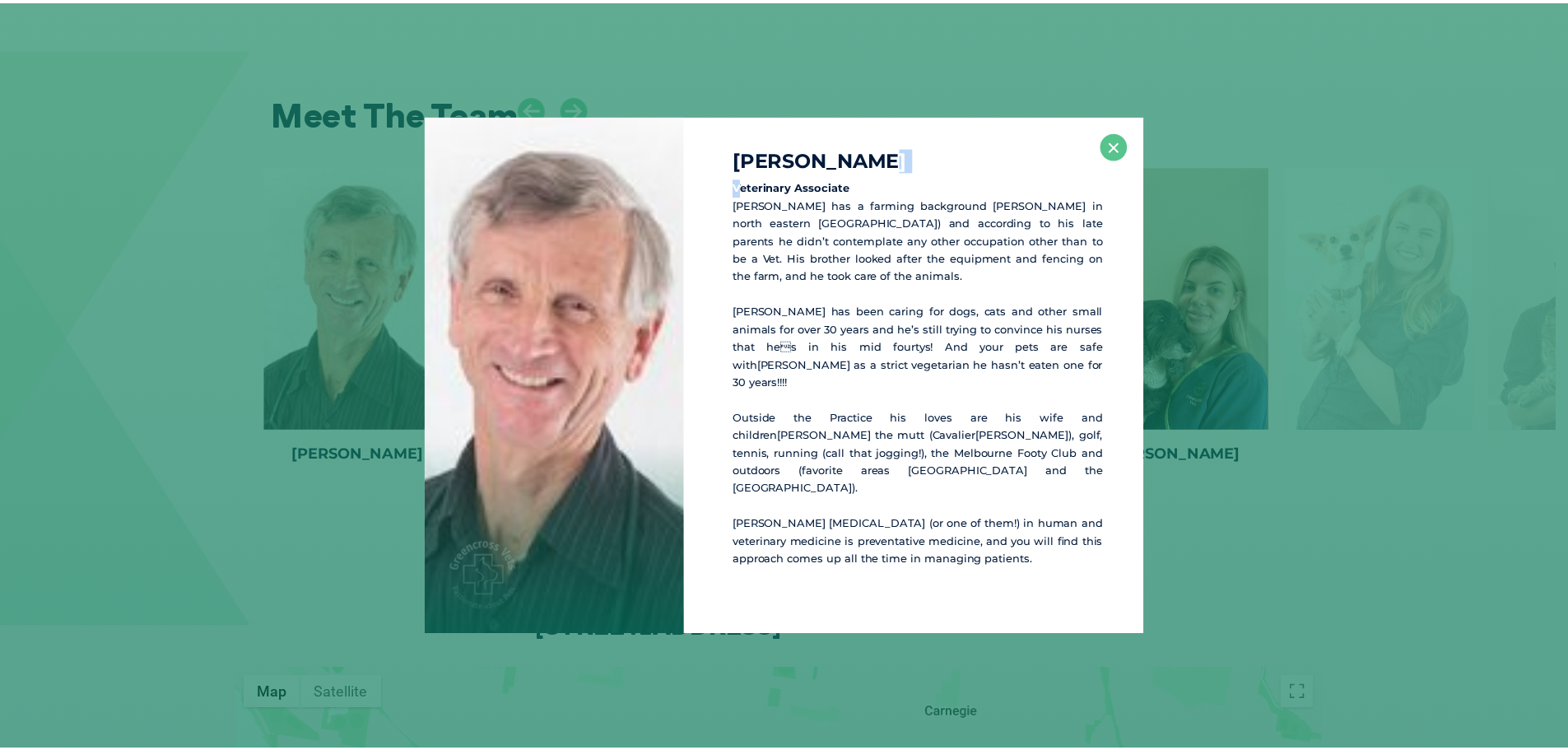
scroll to position [2753, 0]
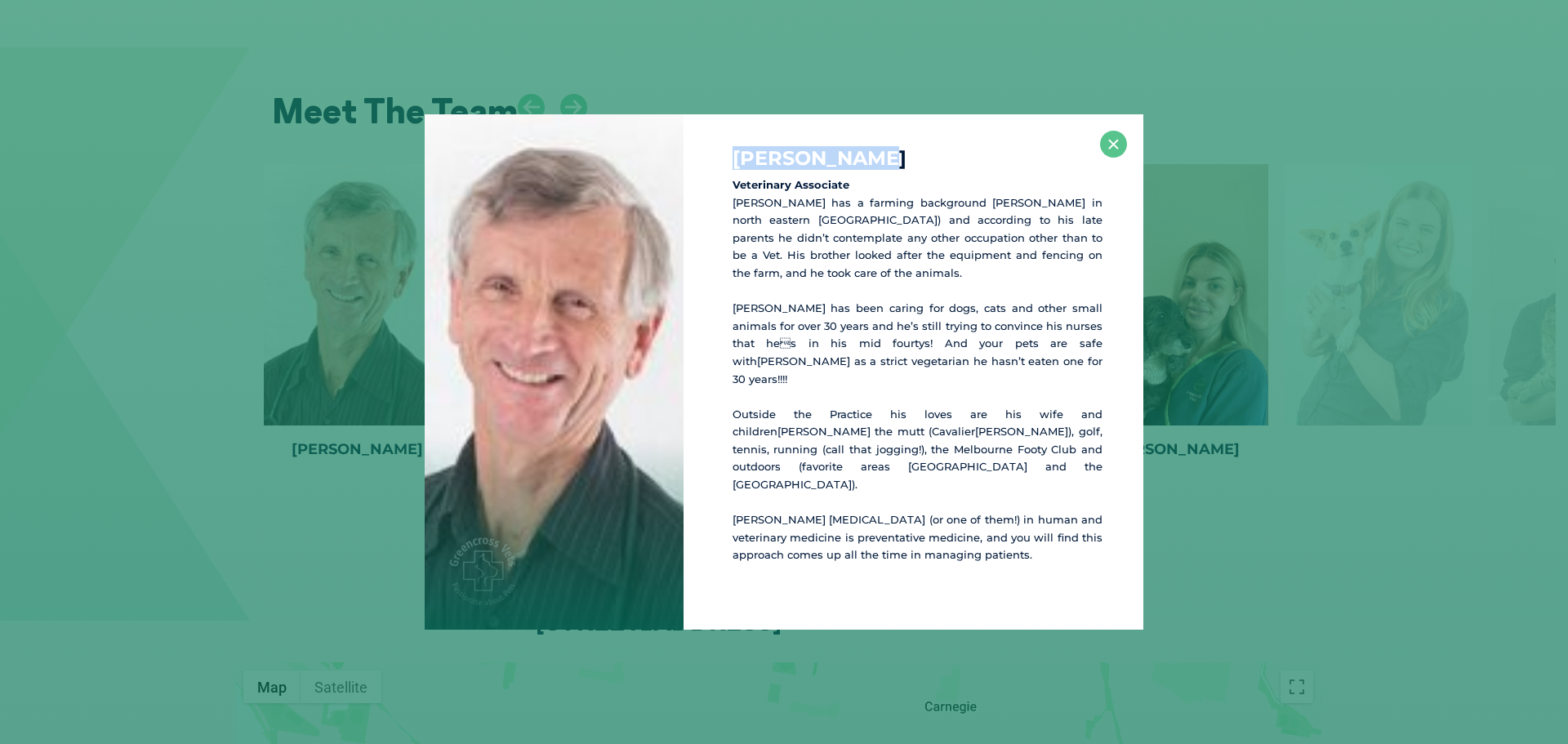
drag, startPoint x: 930, startPoint y: 172, endPoint x: 728, endPoint y: 183, distance: 202.3
click at [728, 183] on div "[PERSON_NAME] Veterinary Associate [PERSON_NAME] has a farming background [PERS…" at bounding box center [913, 372] width 459 height 515
copy h4 "[PERSON_NAME]"
click at [1110, 154] on button "×" at bounding box center [1113, 144] width 27 height 27
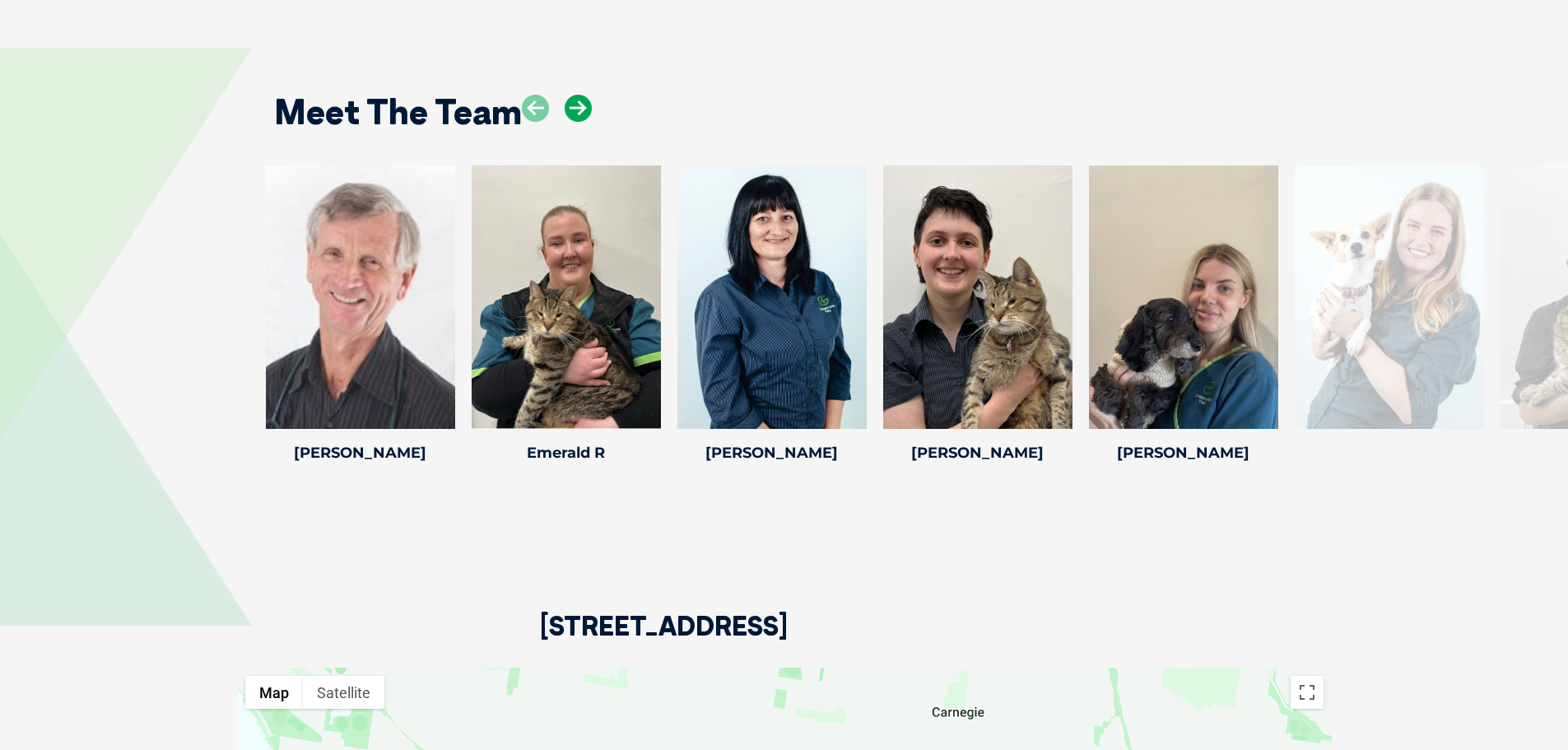
click at [570, 95] on icon at bounding box center [578, 108] width 27 height 27
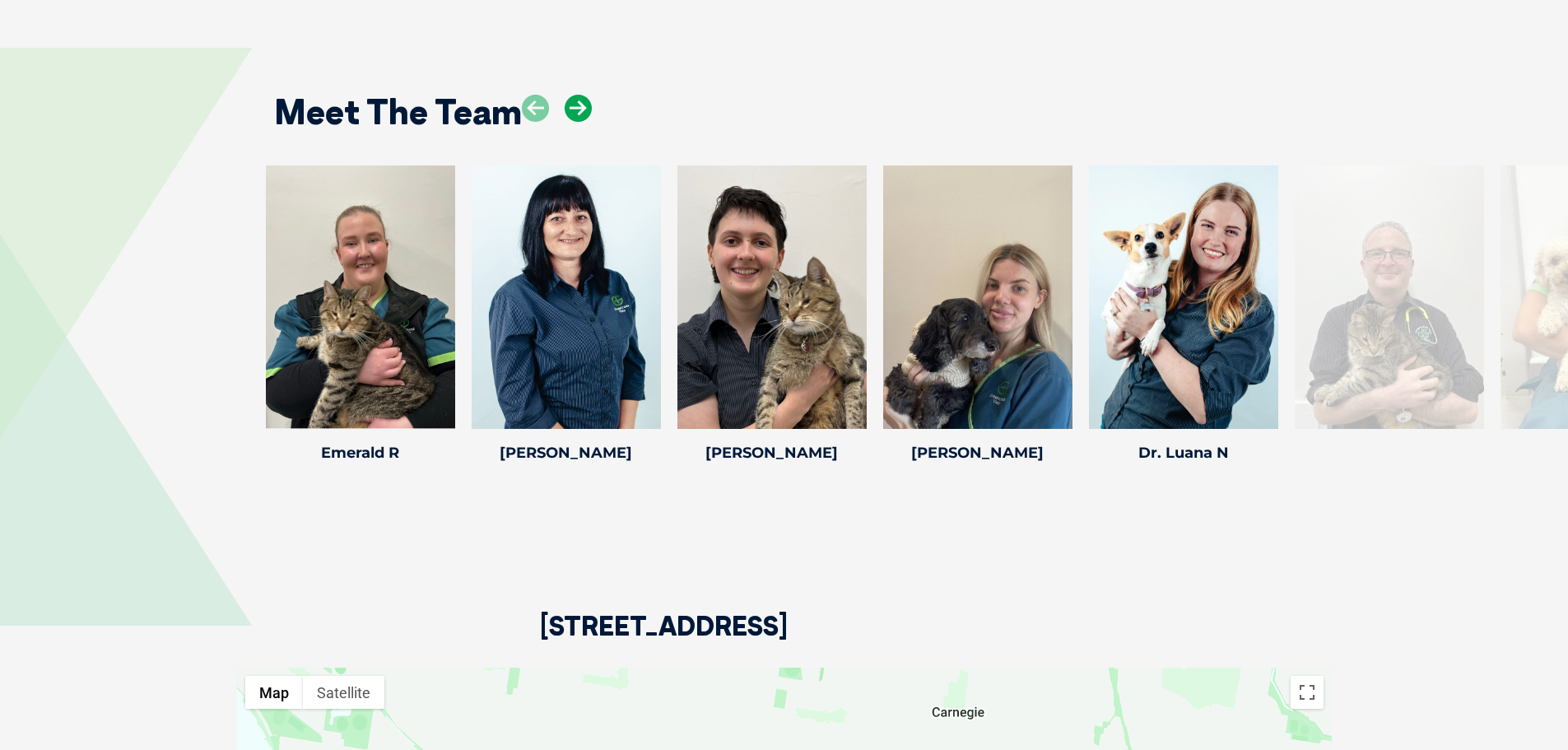
click at [570, 95] on icon at bounding box center [578, 108] width 27 height 27
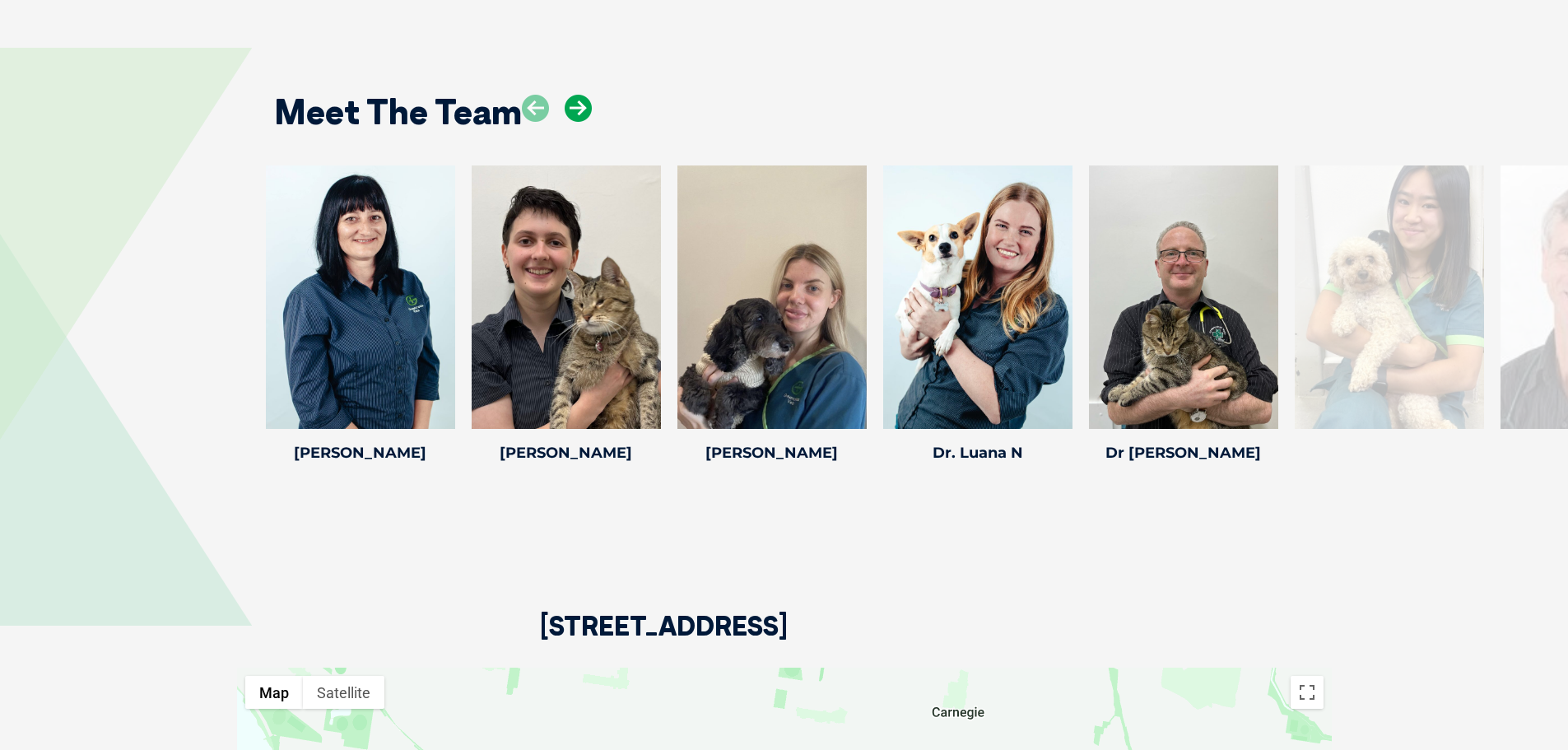
click at [570, 95] on icon at bounding box center [578, 108] width 27 height 27
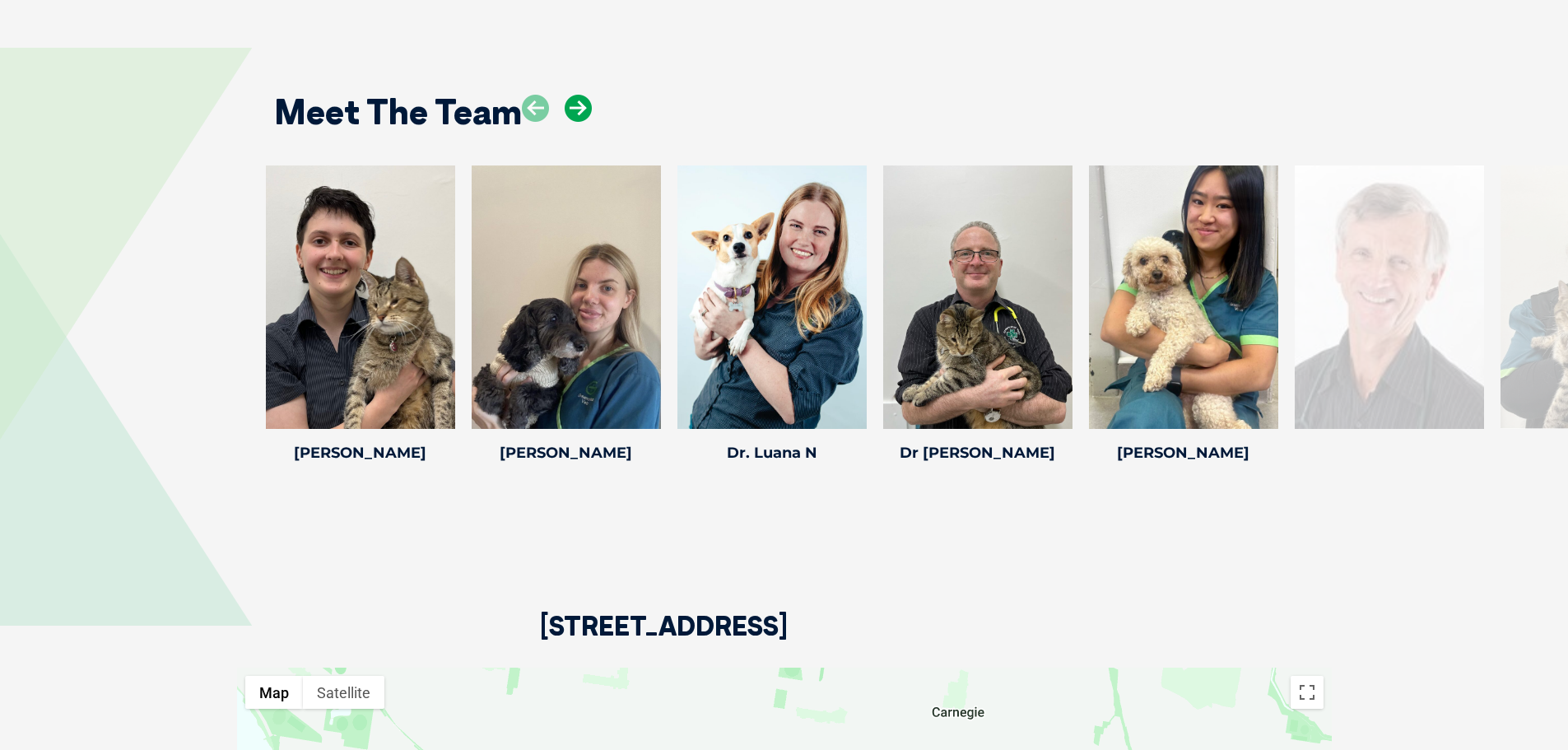
click at [570, 95] on icon at bounding box center [578, 108] width 27 height 27
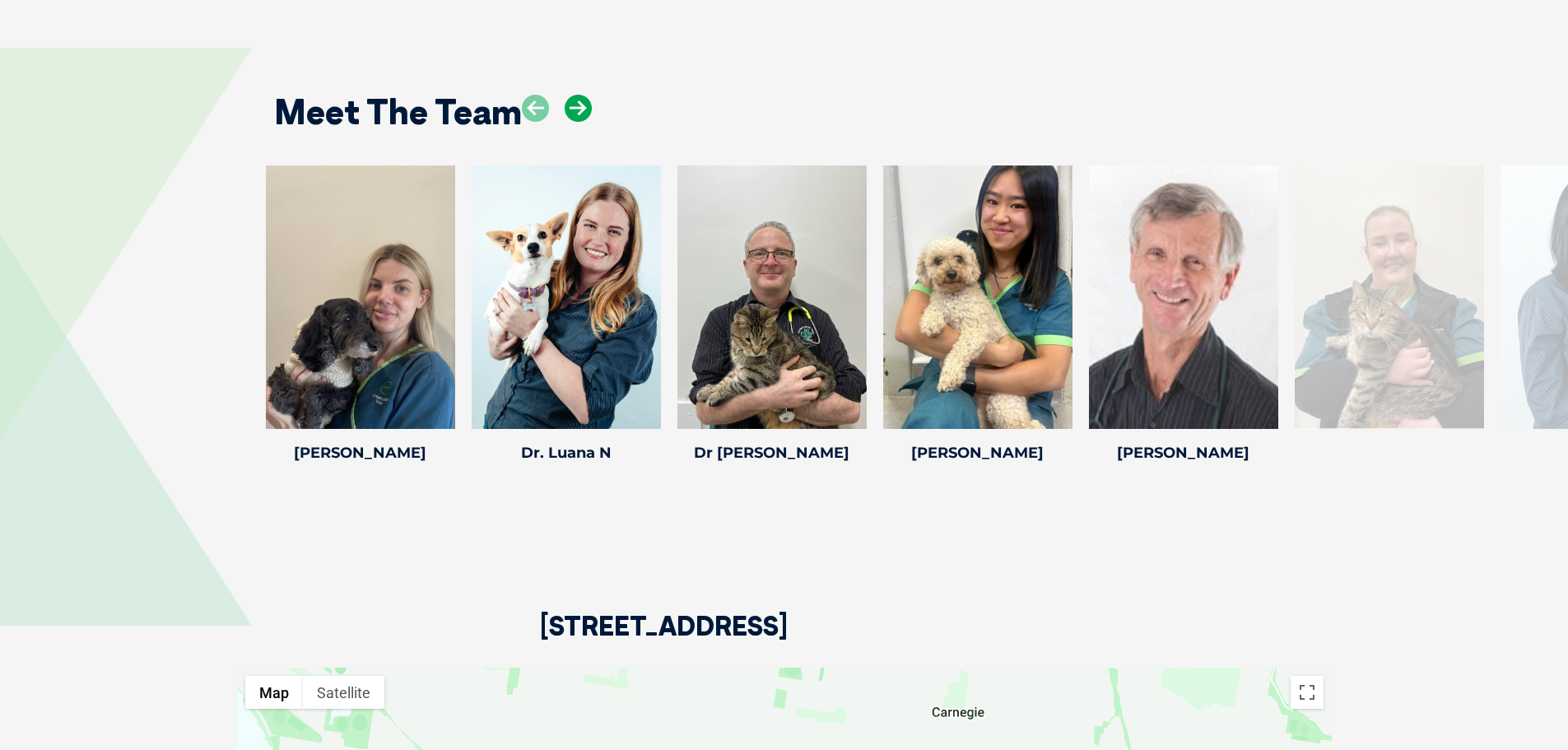
click at [570, 95] on icon at bounding box center [578, 108] width 27 height 27
click at [550, 218] on div at bounding box center [566, 296] width 189 height 264
click at [646, 391] on icon at bounding box center [650, 418] width 54 height 54
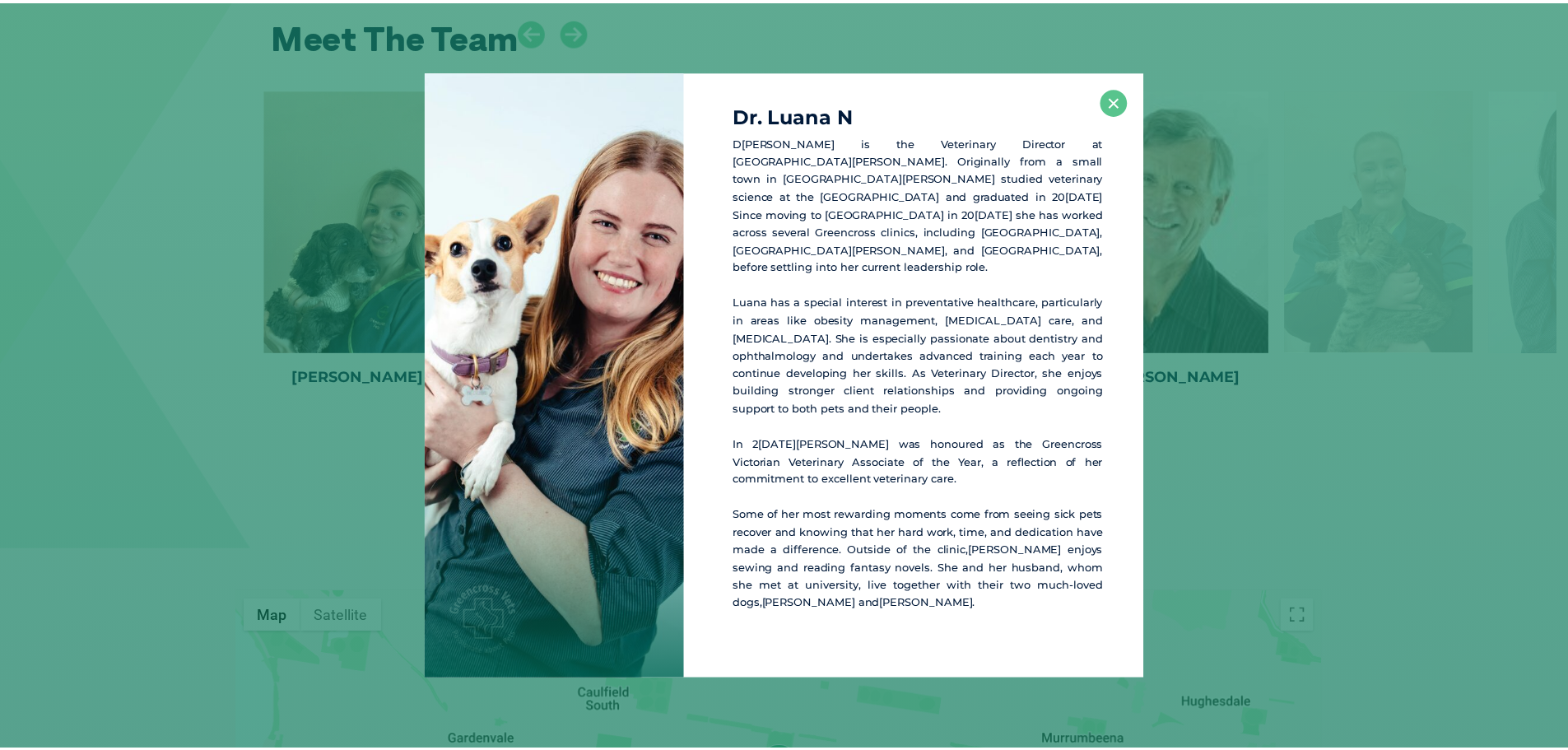
scroll to position [2833, 0]
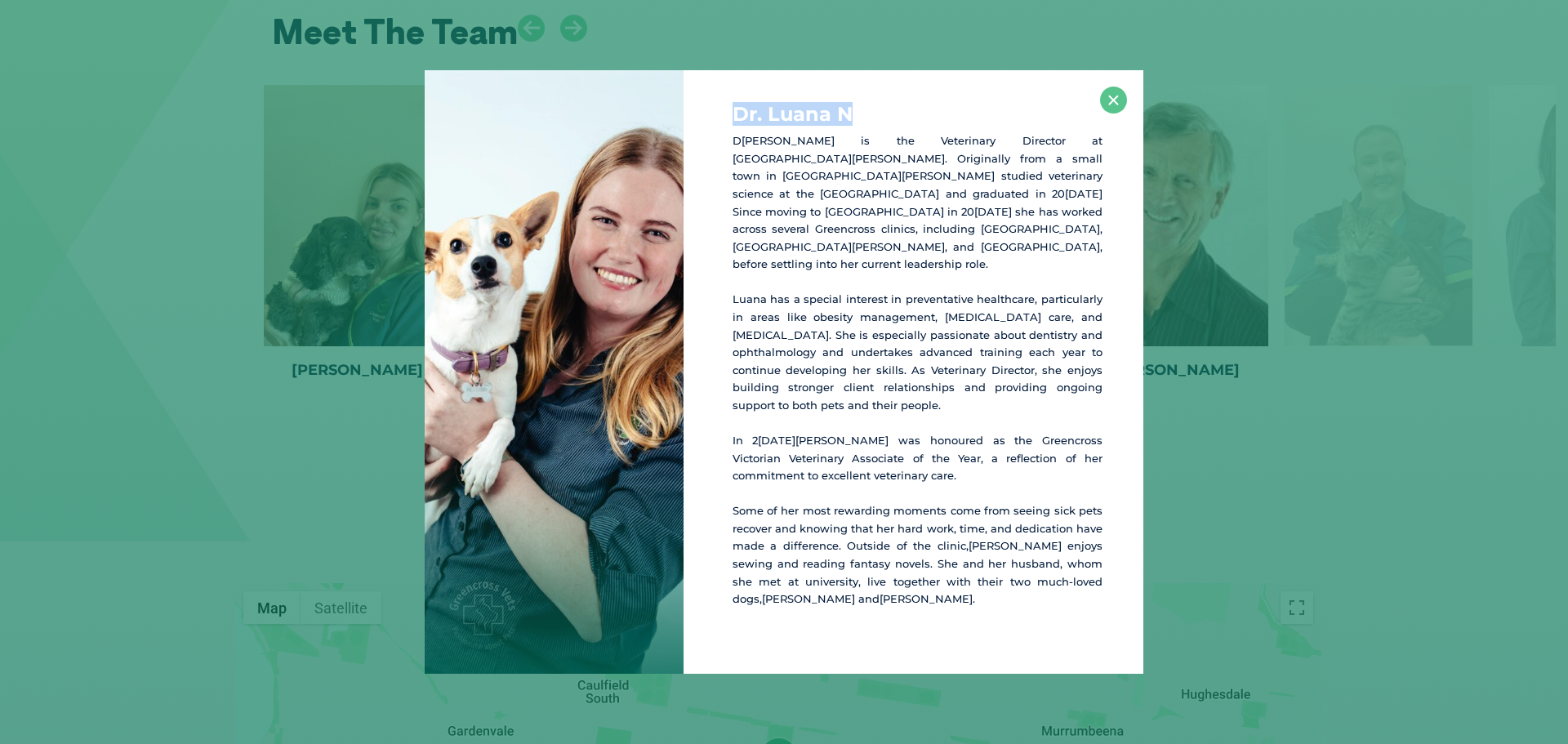
copy h4 "Dr. Luana N"
drag, startPoint x: 865, startPoint y: 129, endPoint x: 725, endPoint y: 139, distance: 140.4
click at [725, 139] on div "Dr. Luana N Dr Luana is the Veterinary Director at Greencross Glen Eira. Origin…" at bounding box center [913, 372] width 459 height 603
click at [1110, 114] on button "×" at bounding box center [1113, 100] width 27 height 27
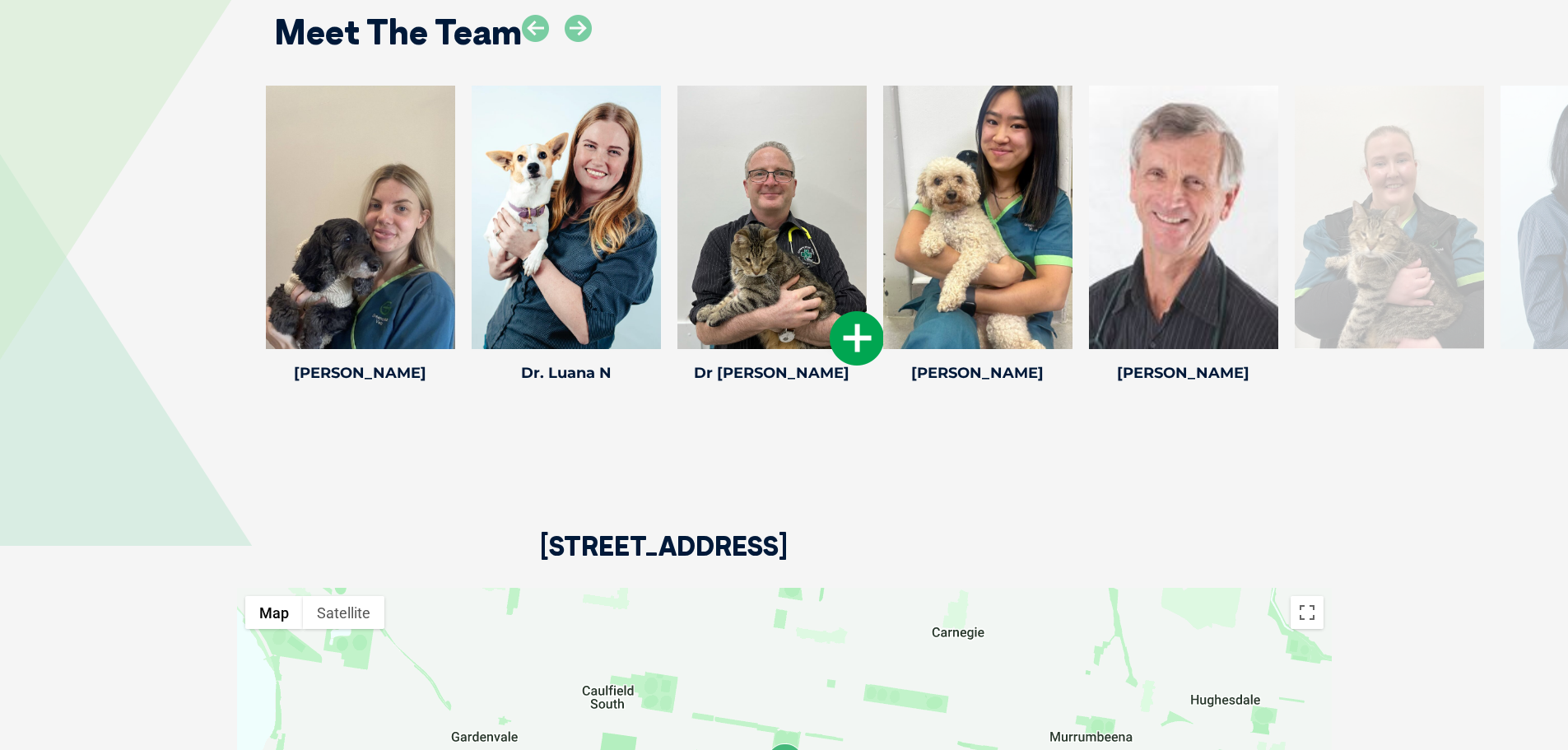
click at [747, 295] on div at bounding box center [772, 217] width 189 height 264
click at [841, 316] on icon at bounding box center [857, 338] width 54 height 54
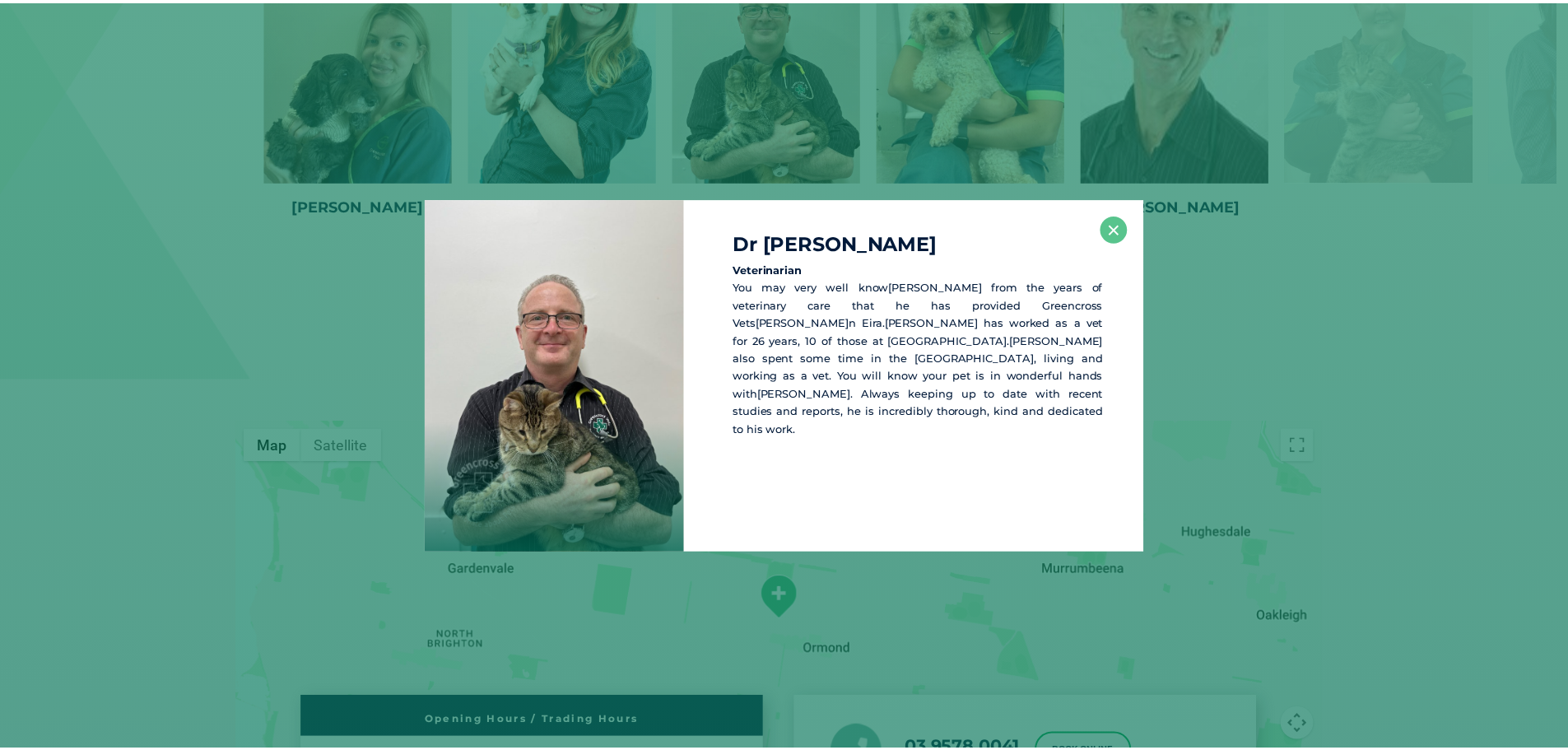
scroll to position [3001, 0]
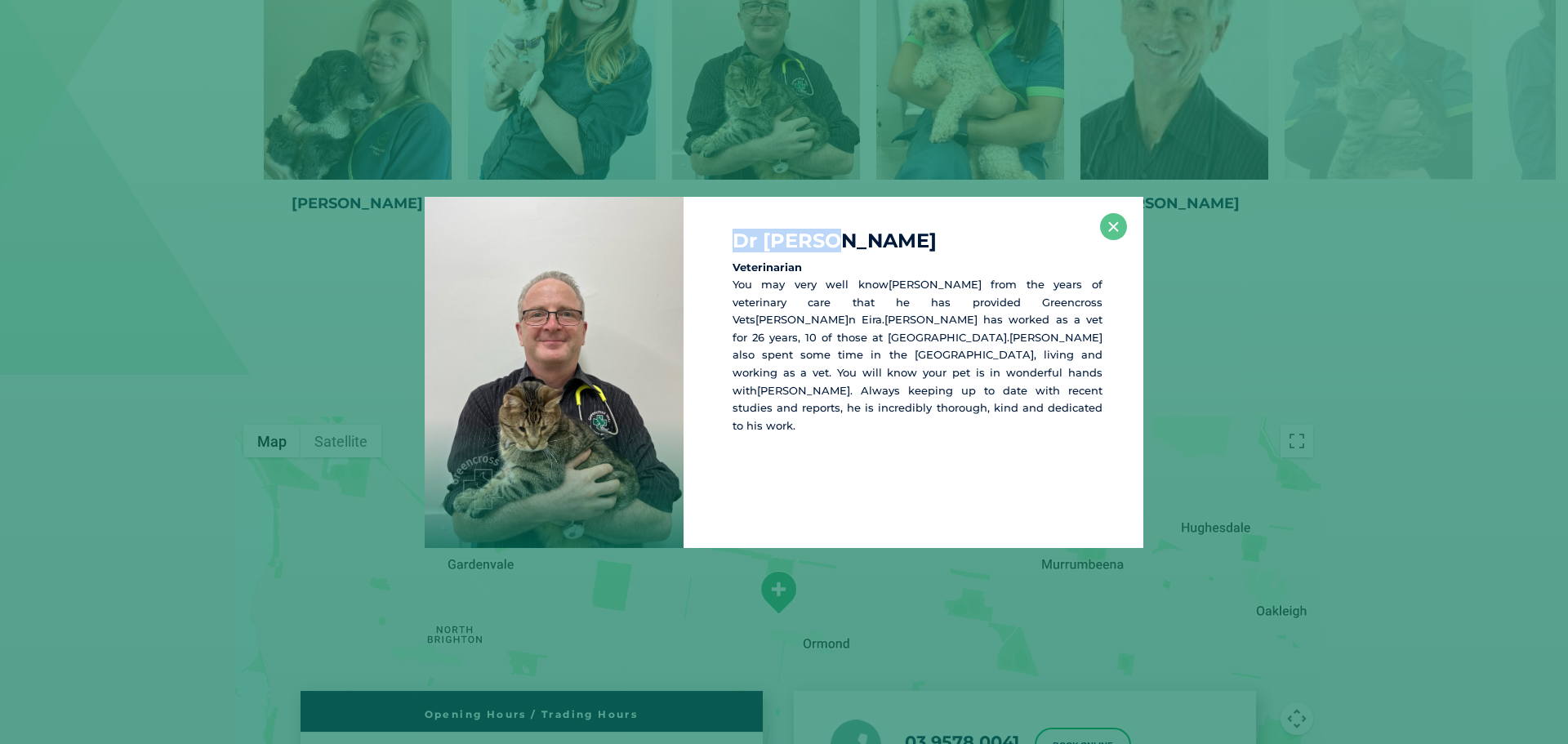
drag, startPoint x: 830, startPoint y: 249, endPoint x: 675, endPoint y: 239, distance: 155.3
click at [675, 239] on div "Dr Nick G Veterinarian You may very well know Nick from the years of veterinary…" at bounding box center [783, 372] width 719 height 351
copy div "Dr Nick G"
click at [1118, 230] on button "×" at bounding box center [1113, 227] width 27 height 27
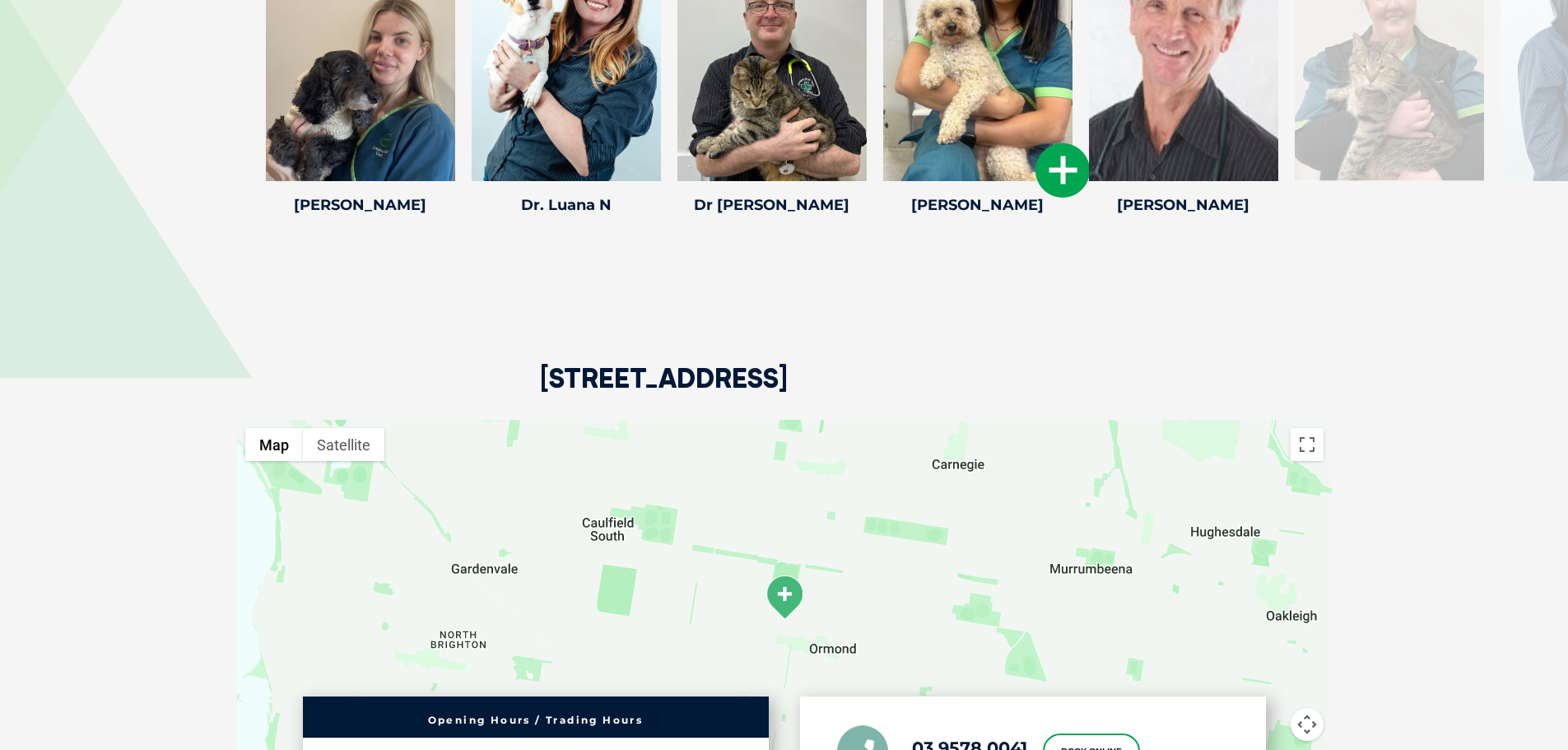
click at [985, 121] on div at bounding box center [977, 49] width 189 height 264
click at [1102, 137] on div at bounding box center [1183, 49] width 189 height 264
click at [1062, 143] on icon at bounding box center [1062, 170] width 54 height 54
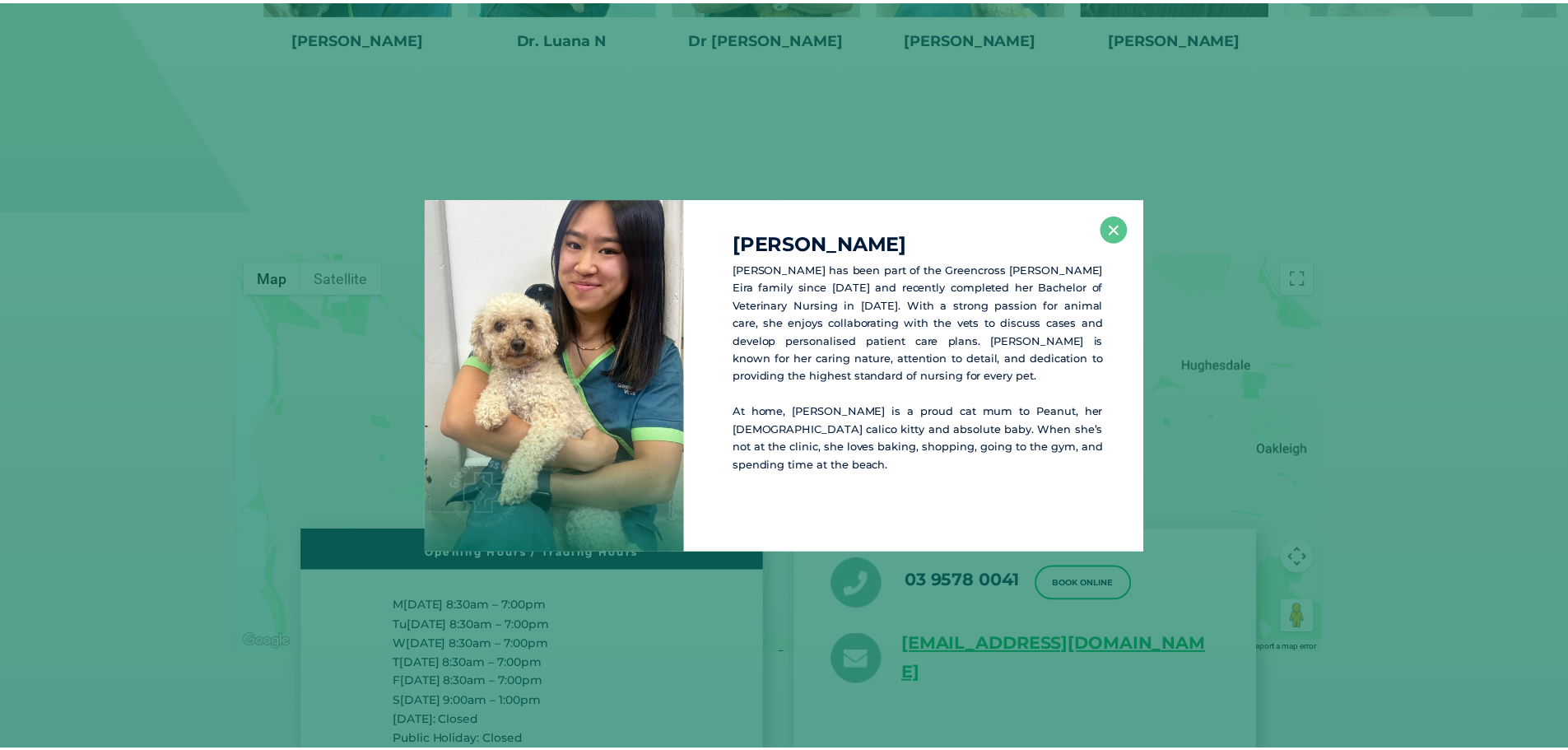
scroll to position [3169, 0]
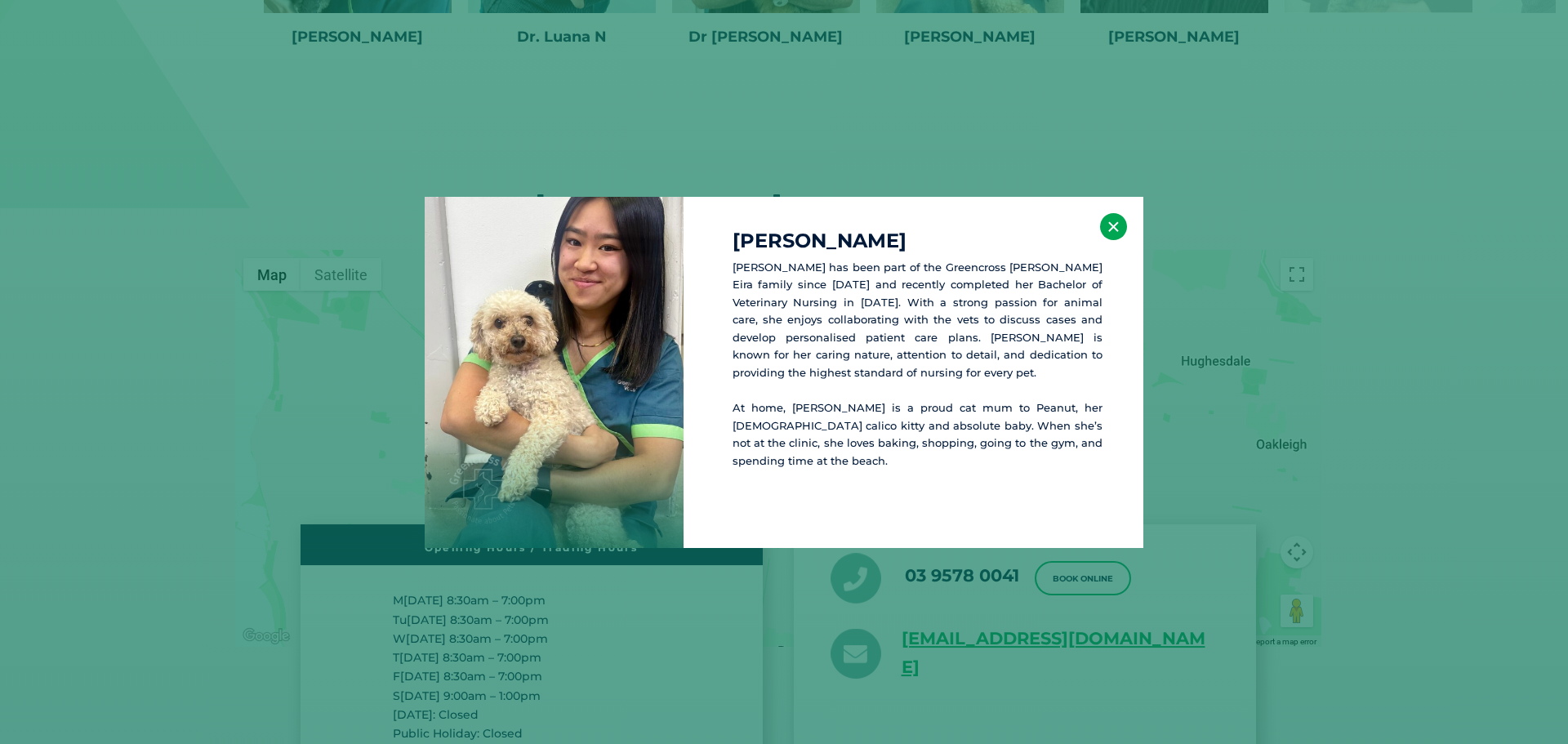
click at [1117, 216] on button "×" at bounding box center [1113, 227] width 27 height 27
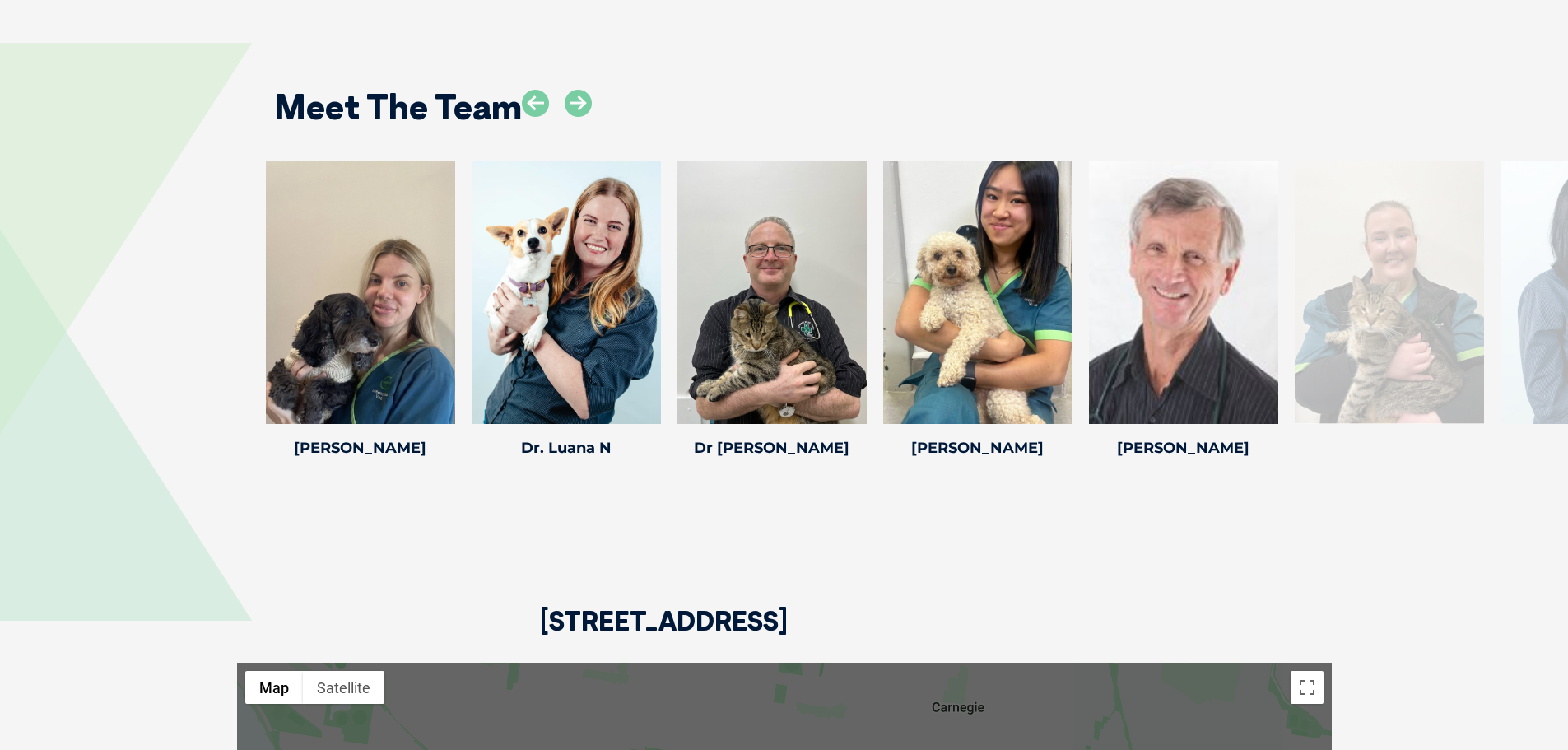
scroll to position [2757, 0]
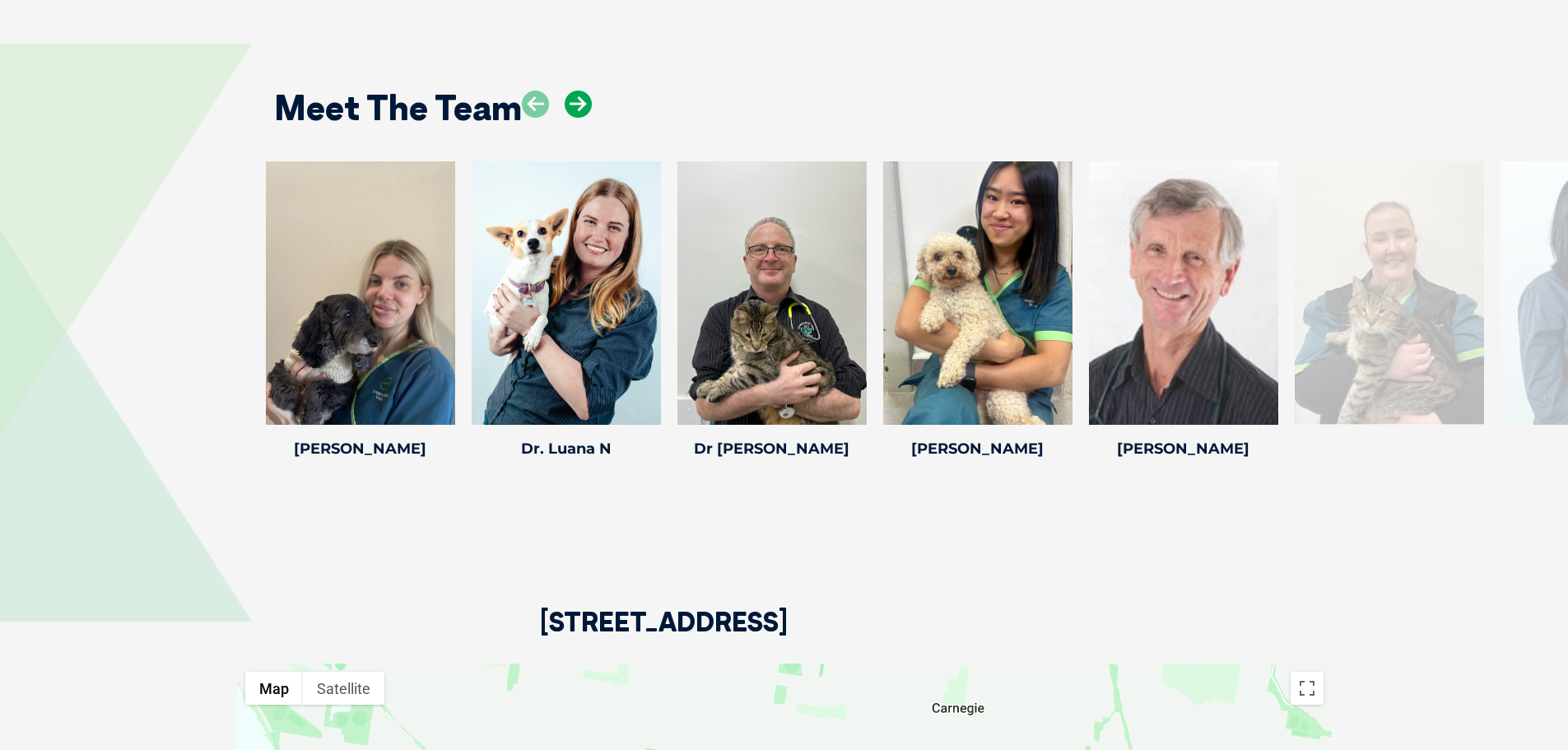
click at [581, 91] on icon at bounding box center [578, 104] width 27 height 27
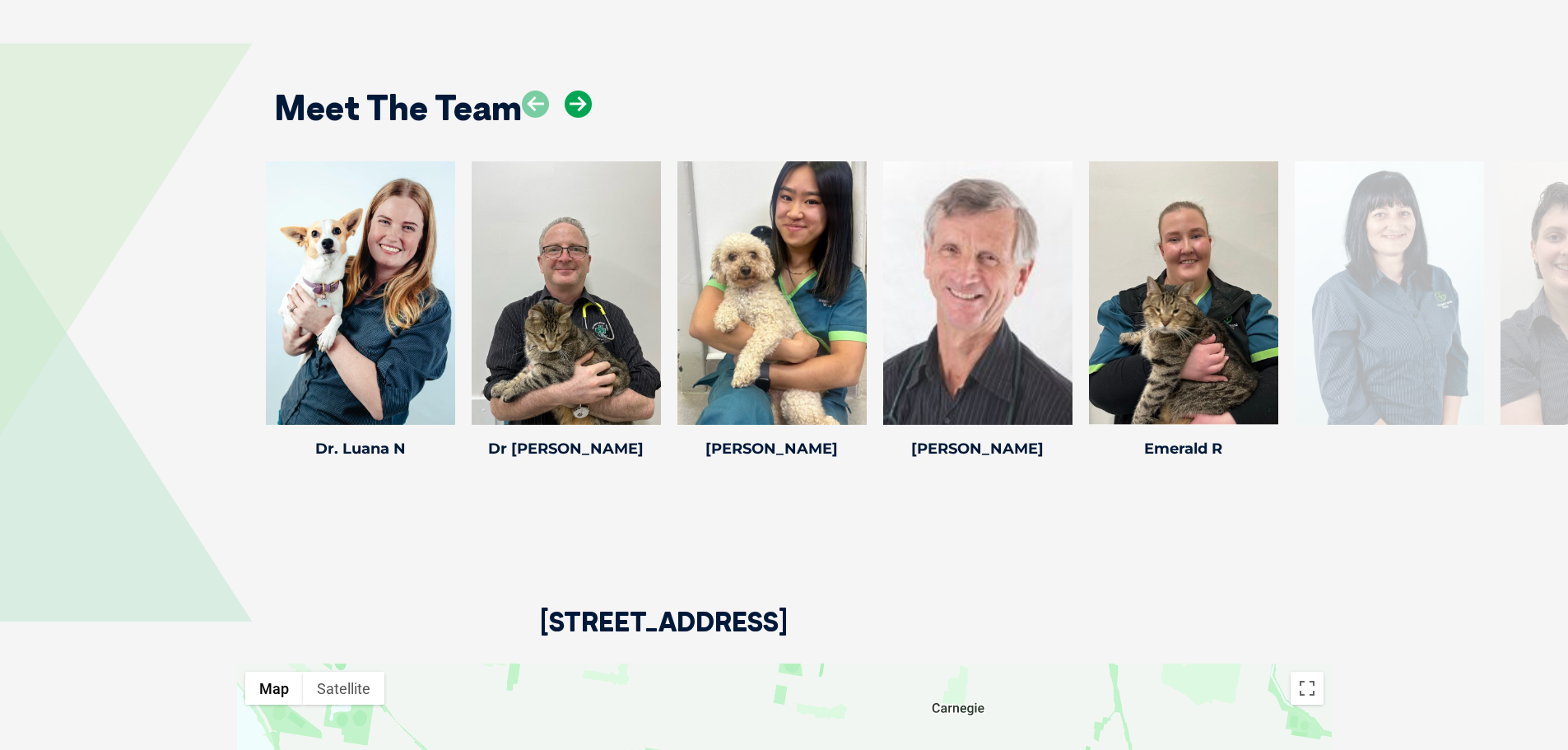
click at [581, 91] on icon at bounding box center [578, 104] width 27 height 27
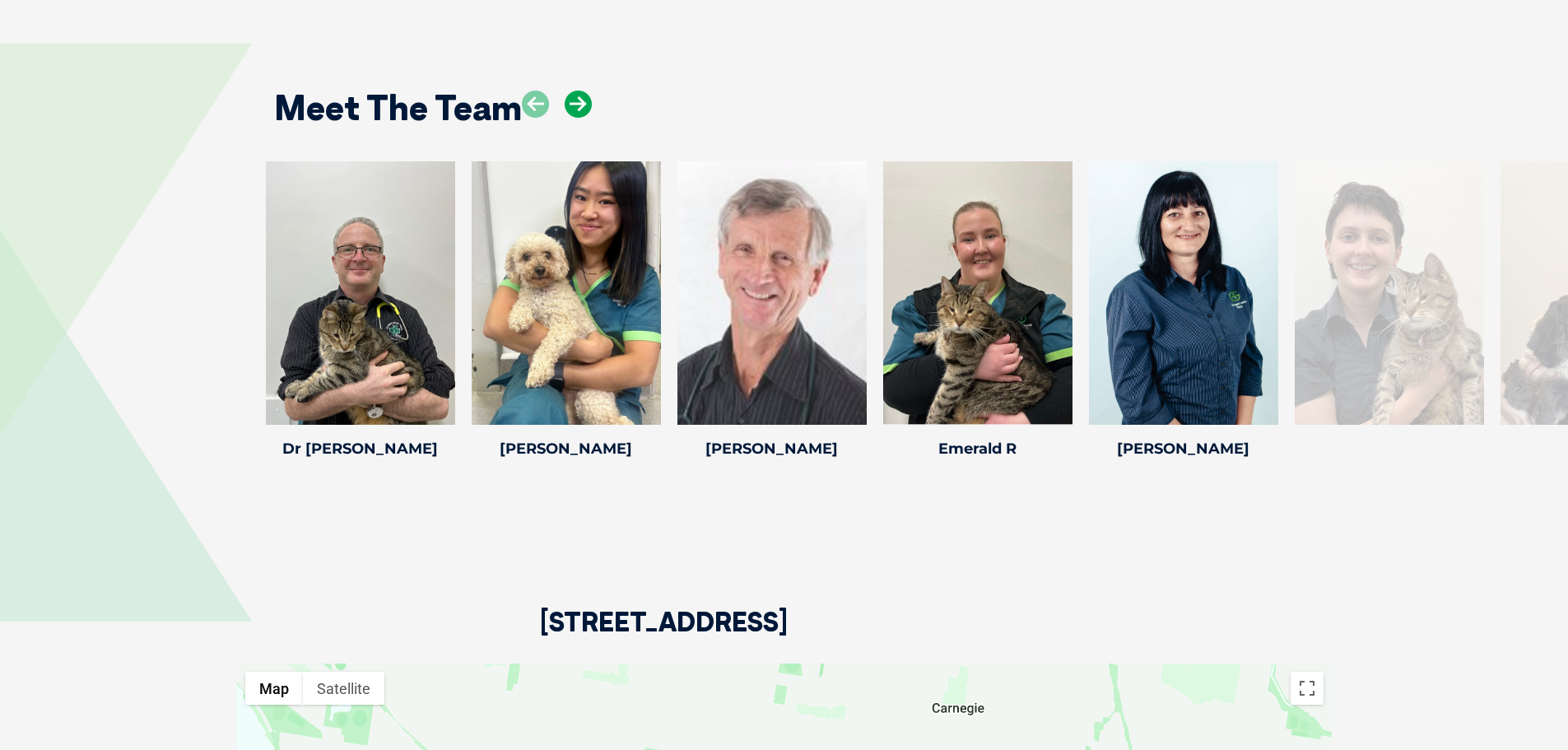
click at [581, 91] on icon at bounding box center [578, 104] width 27 height 27
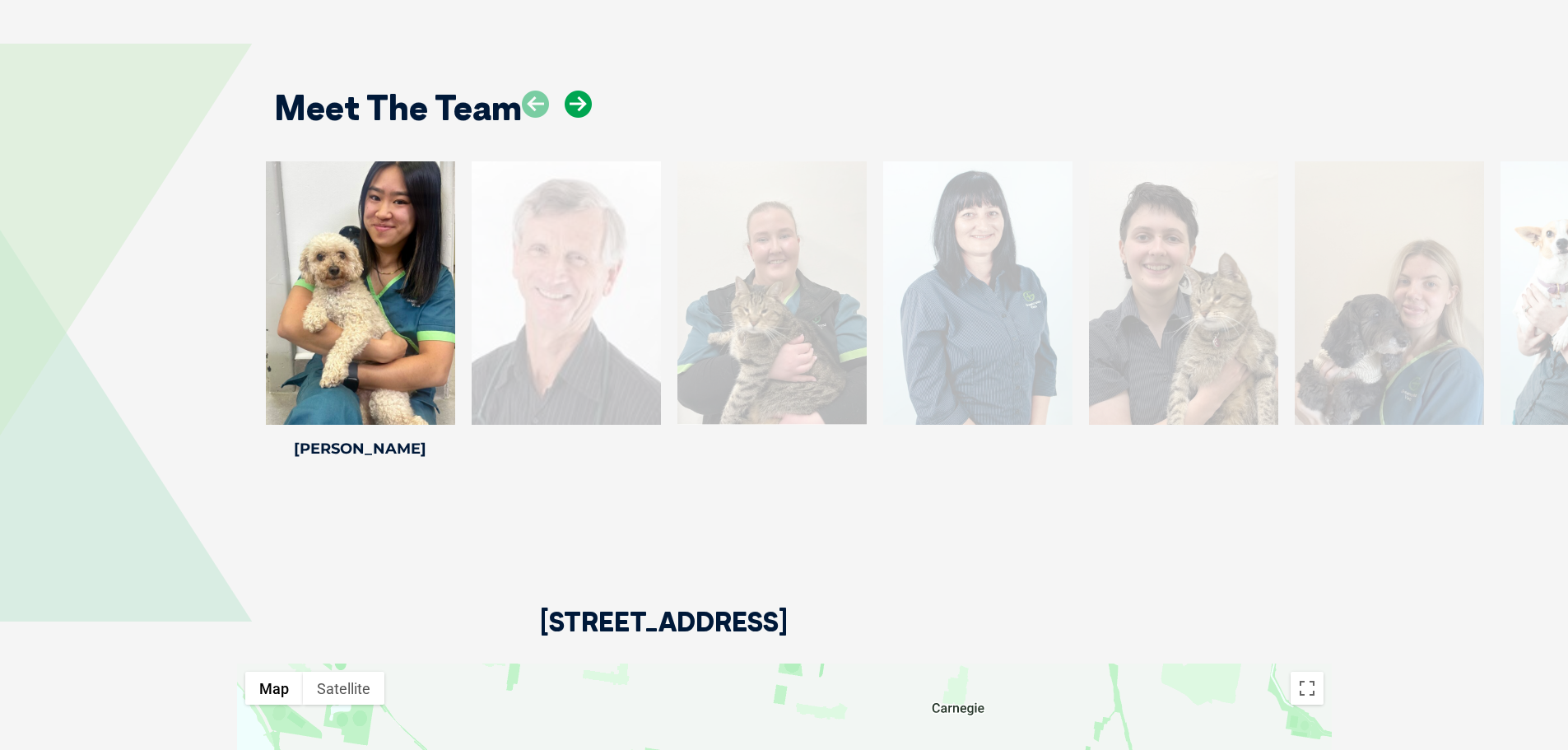
click at [581, 91] on icon at bounding box center [578, 104] width 27 height 27
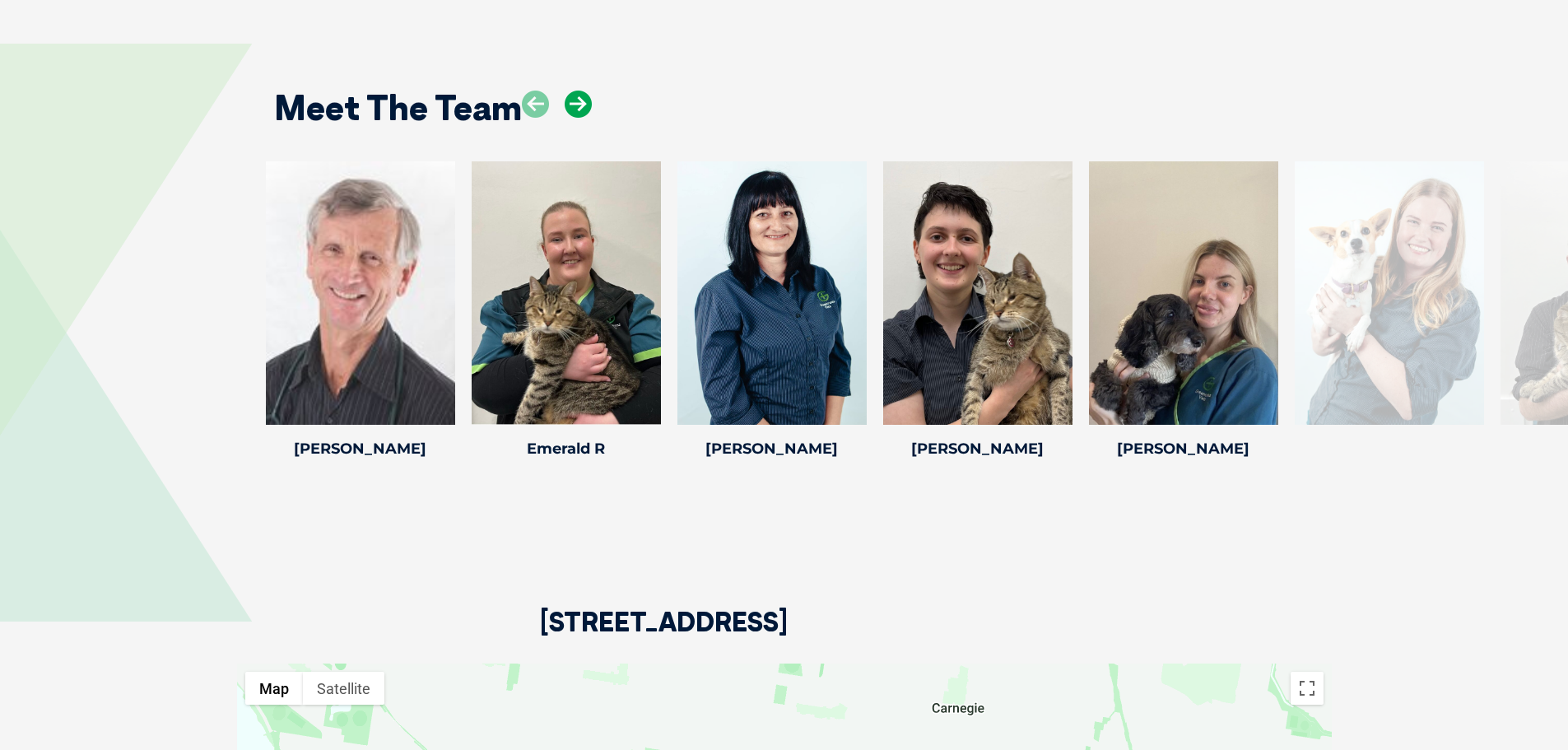
click at [581, 91] on icon at bounding box center [578, 104] width 27 height 27
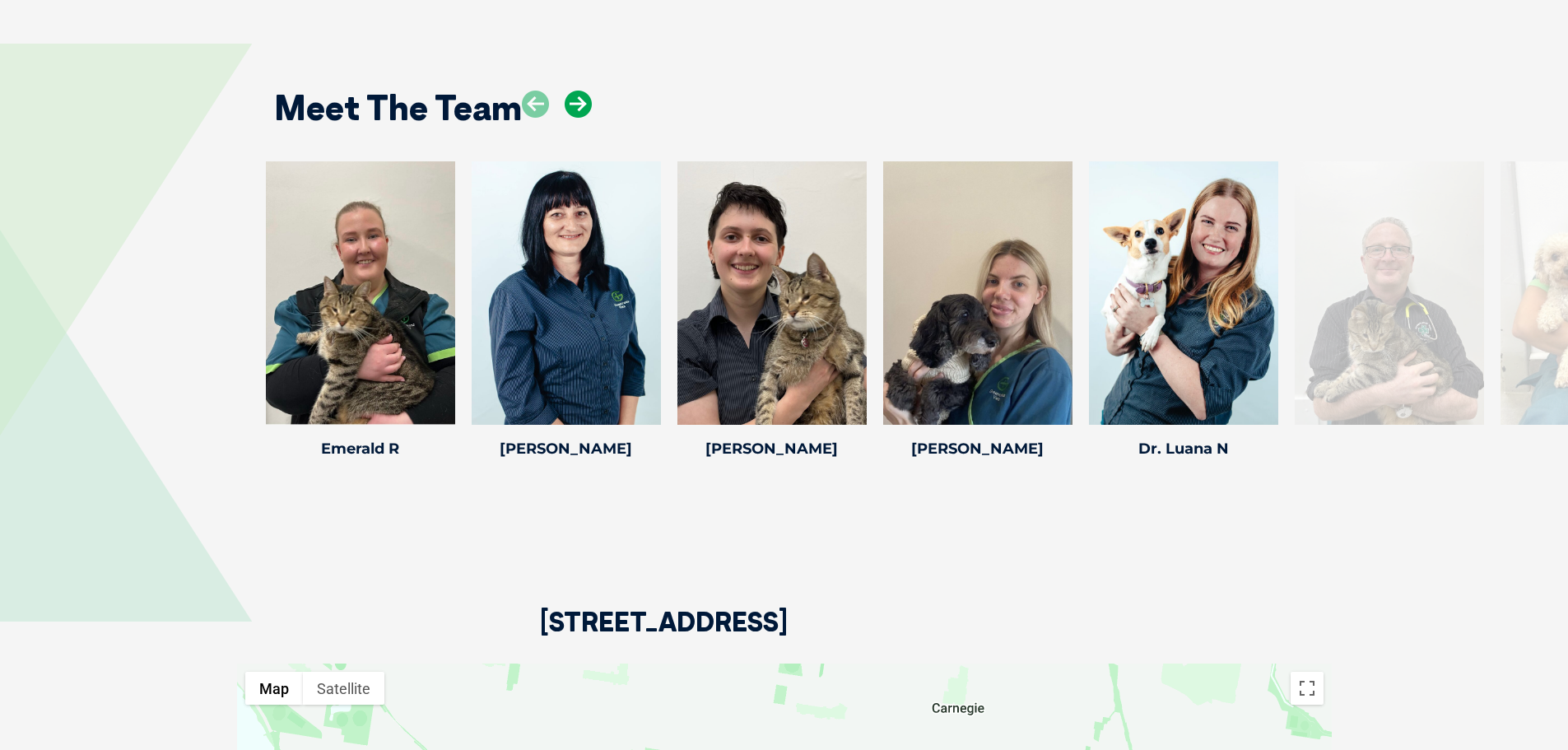
click at [581, 91] on icon at bounding box center [578, 104] width 27 height 27
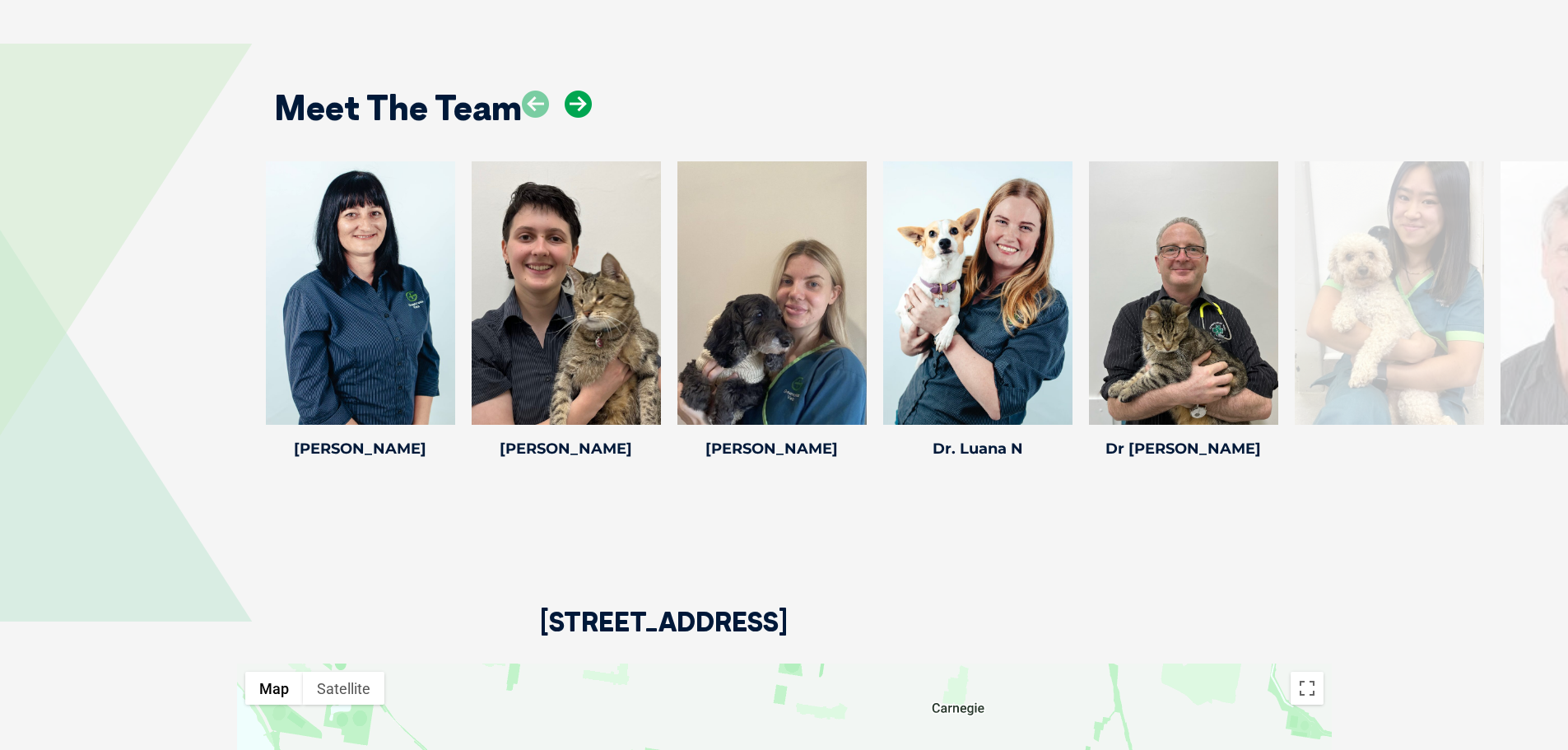
click at [581, 91] on icon at bounding box center [578, 104] width 27 height 27
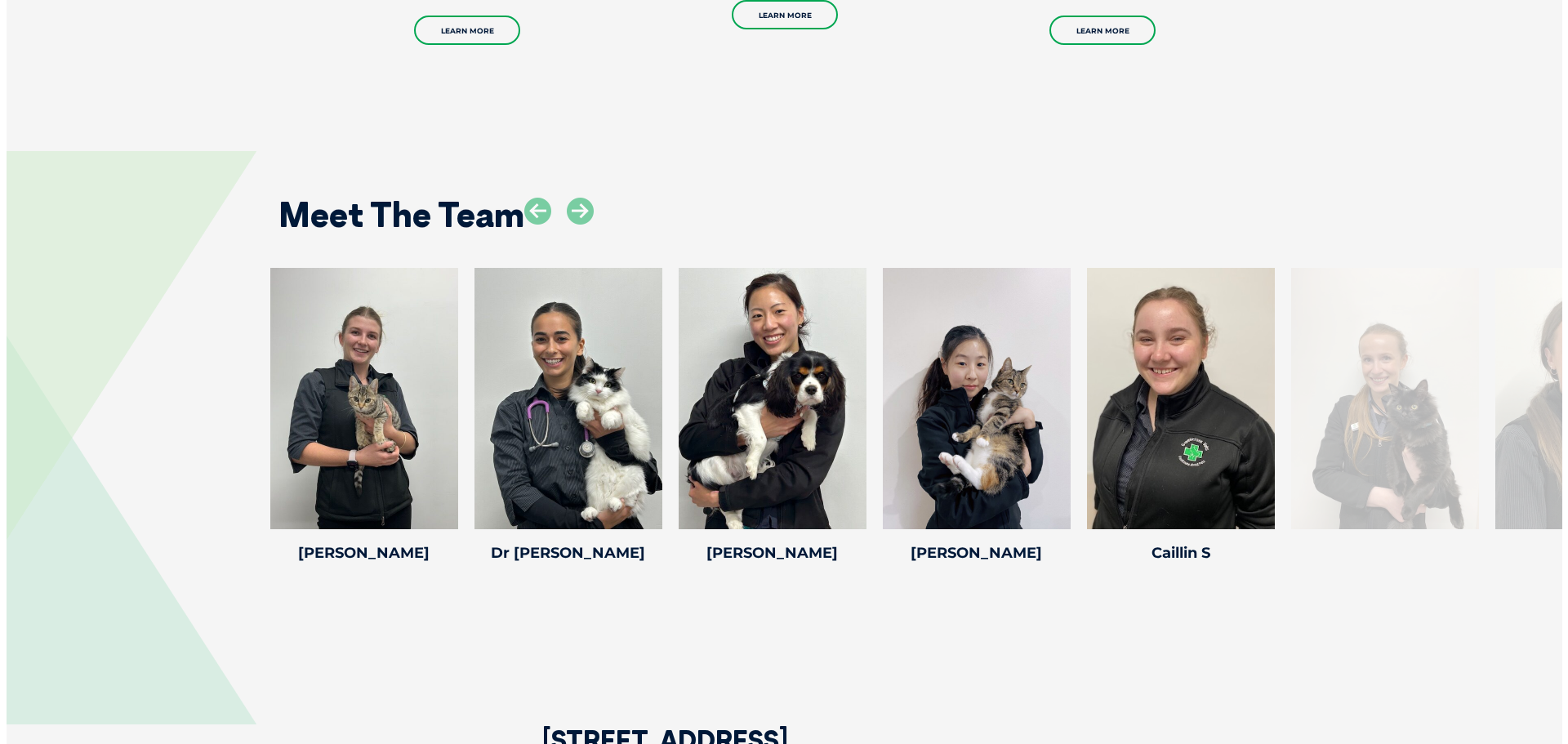
scroll to position [2205, 0]
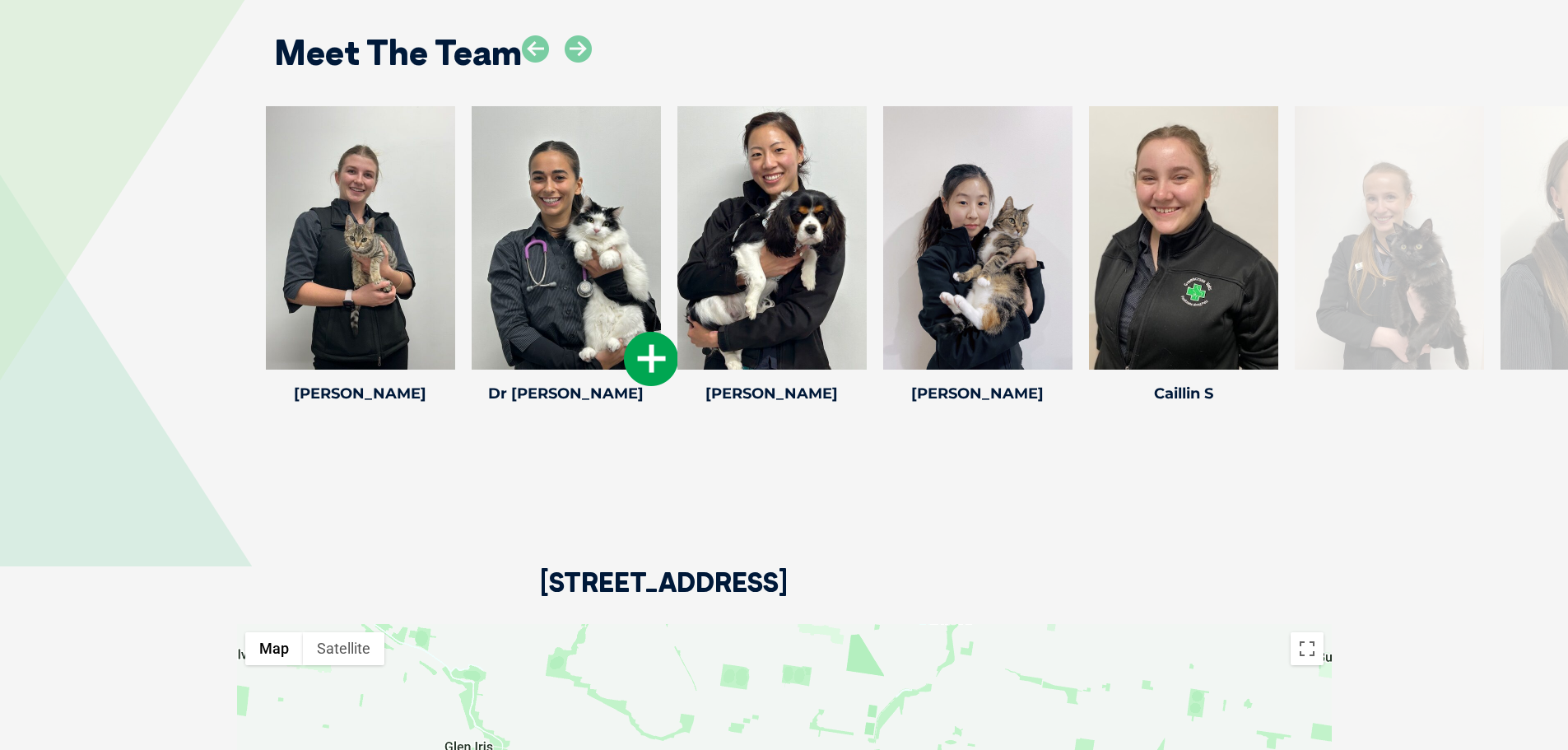
click at [632, 396] on h4 "Dr [PERSON_NAME]" at bounding box center [566, 393] width 189 height 14
click at [651, 374] on icon at bounding box center [650, 359] width 54 height 54
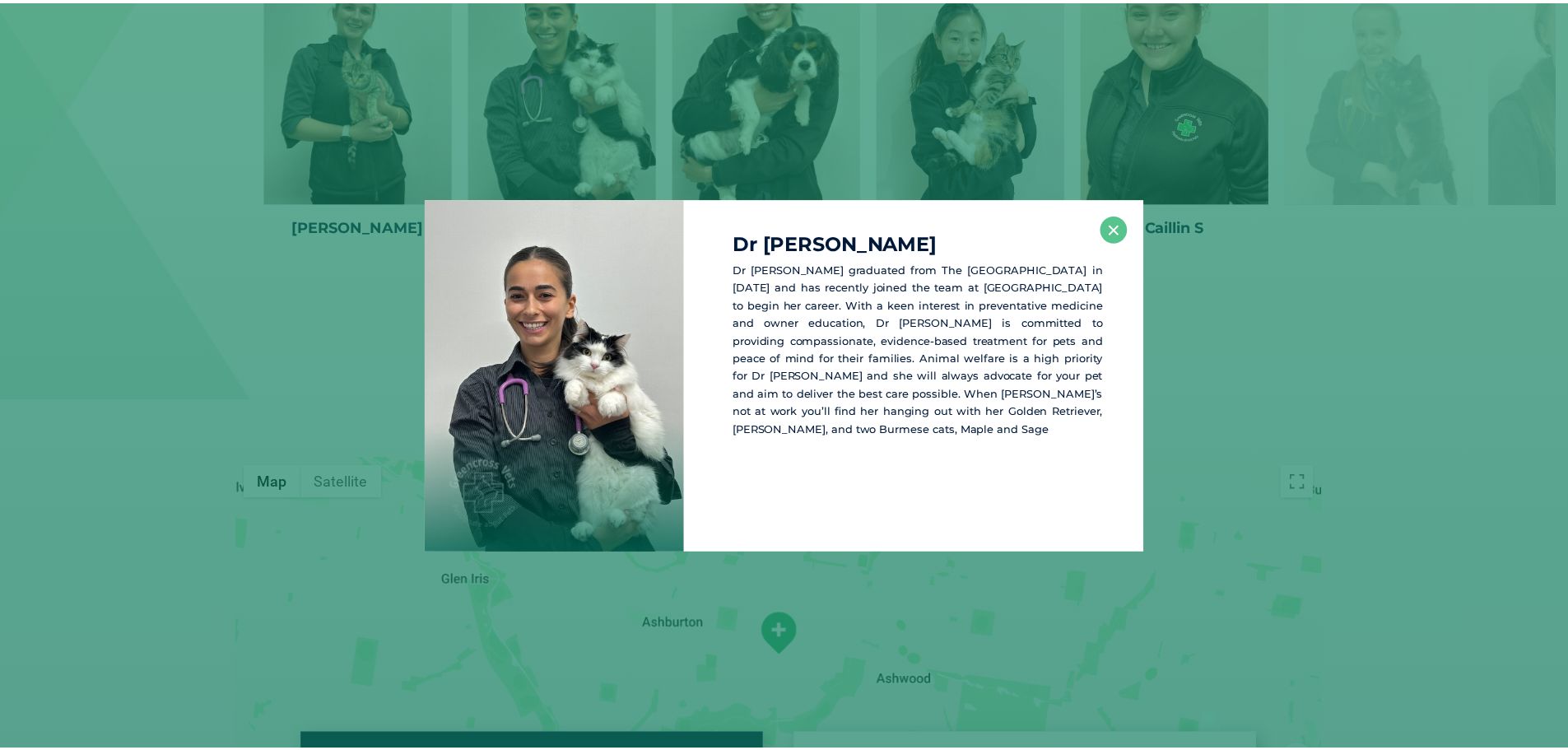
scroll to position [2391, 0]
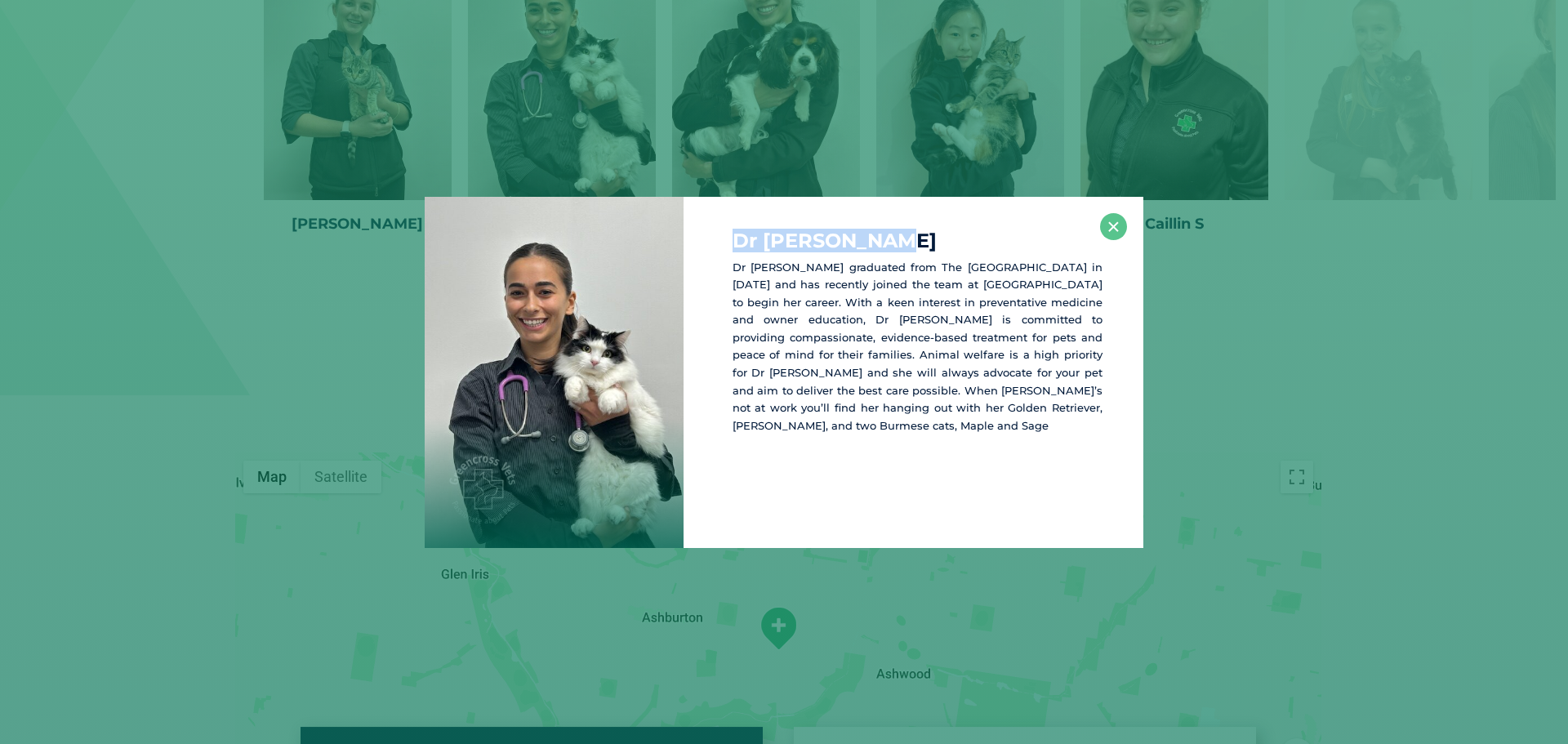
drag, startPoint x: 904, startPoint y: 231, endPoint x: 716, endPoint y: 237, distance: 188.1
click at [716, 237] on div "Dr [PERSON_NAME] Dr [PERSON_NAME] graduated from The [GEOGRAPHIC_DATA] in [DATE…" at bounding box center [913, 372] width 459 height 351
copy h4 "Dr [PERSON_NAME]"
click at [1132, 237] on div "Dr [PERSON_NAME] Dr [PERSON_NAME] graduated from The [GEOGRAPHIC_DATA] in [DATE…" at bounding box center [913, 372] width 459 height 351
click at [1122, 226] on button "×" at bounding box center [1113, 227] width 27 height 27
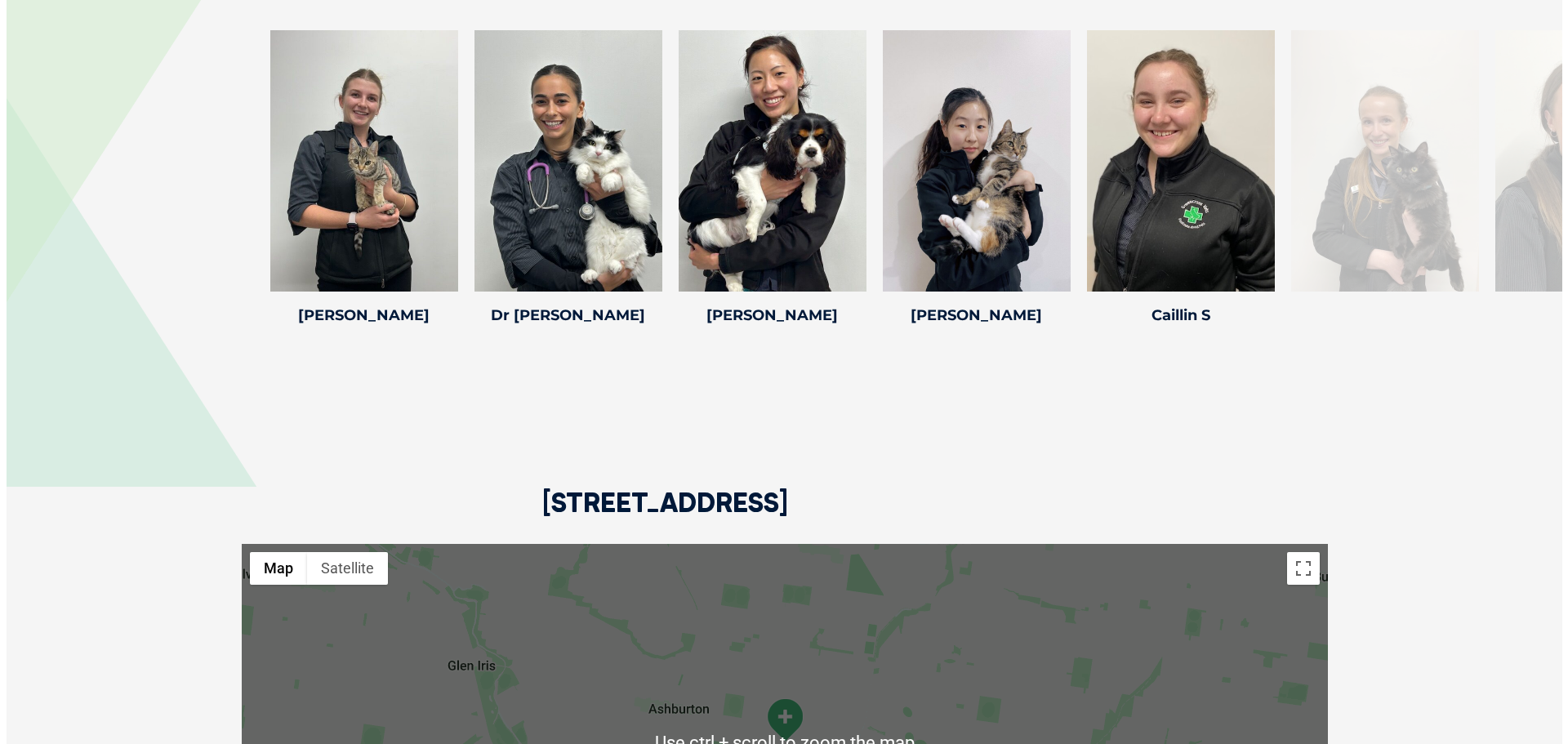
scroll to position [2208, 0]
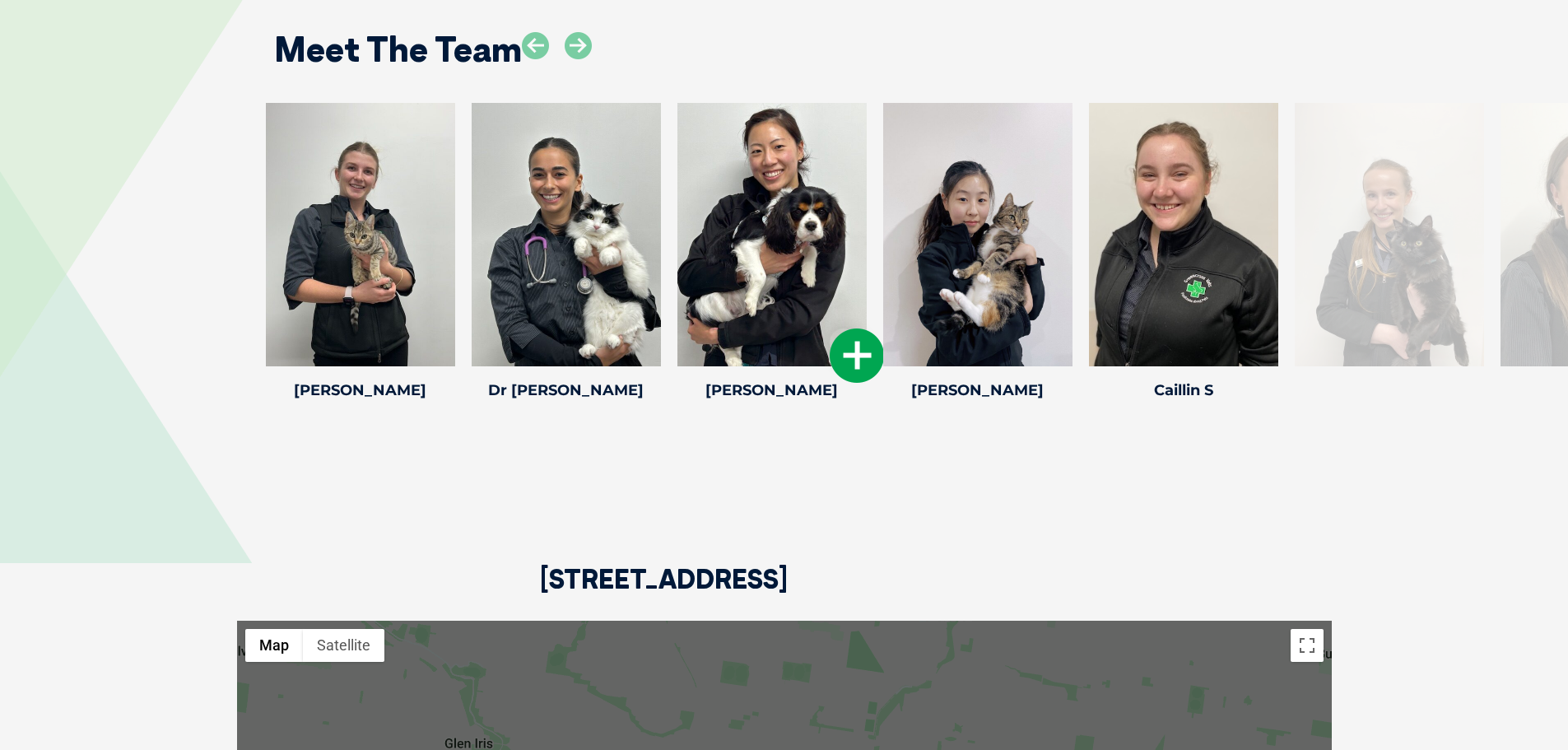
click at [855, 365] on icon at bounding box center [857, 355] width 54 height 54
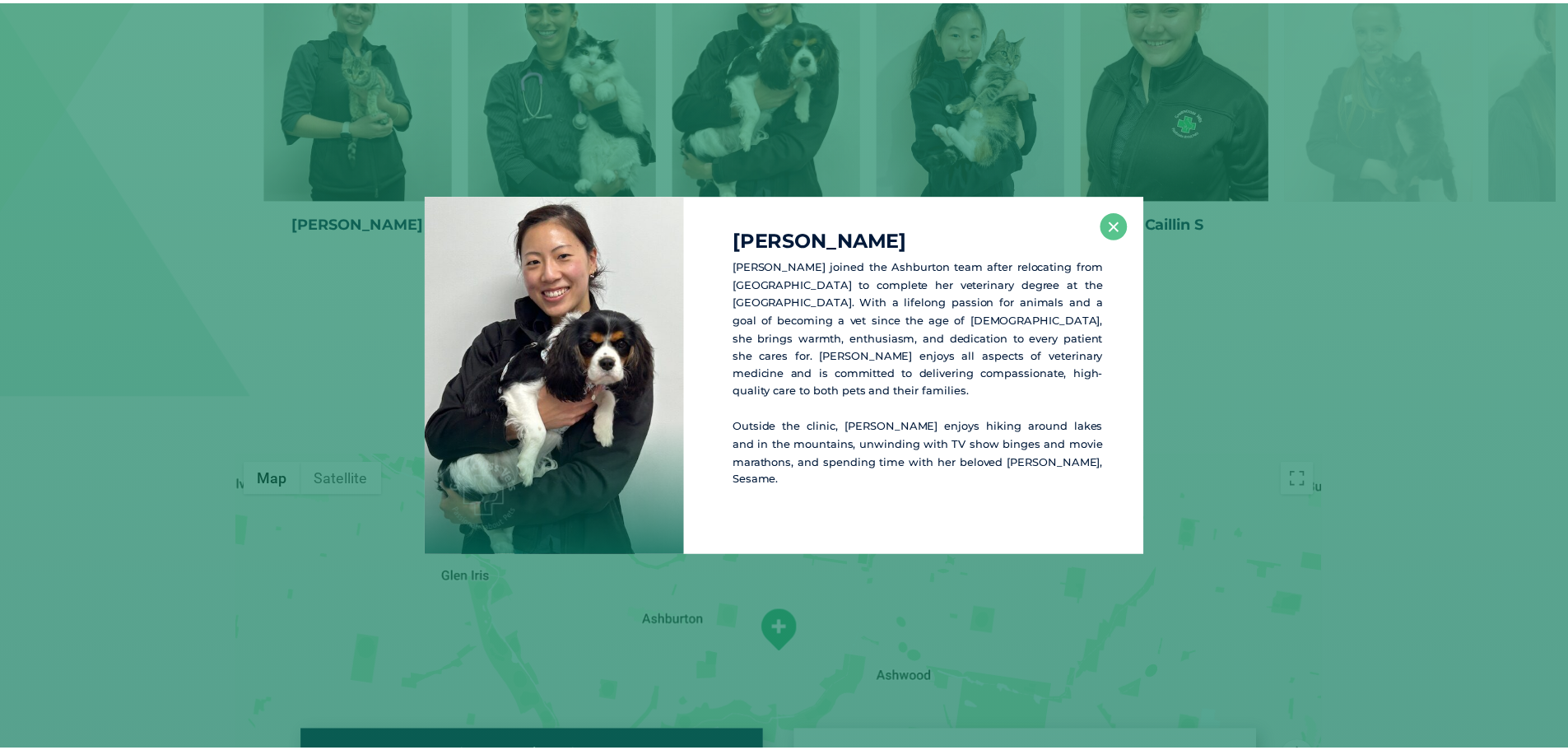
scroll to position [2394, 0]
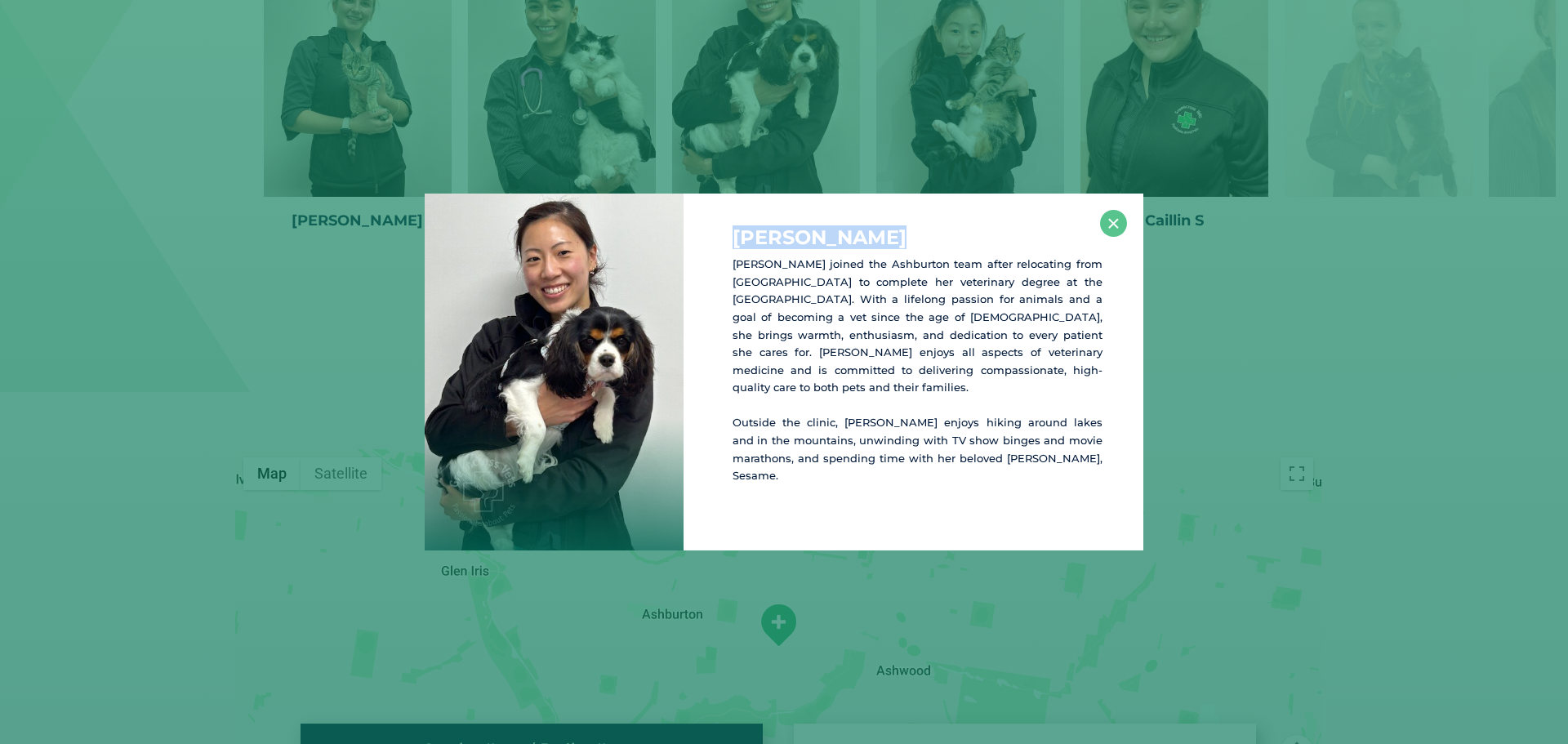
drag, startPoint x: 892, startPoint y: 240, endPoint x: 673, endPoint y: 253, distance: 219.4
click at [673, 253] on div "[PERSON_NAME] [PERSON_NAME] joined the Ashburton team after relocating from [GE…" at bounding box center [783, 372] width 719 height 357
copy div "[PERSON_NAME]"
click at [1124, 230] on button "×" at bounding box center [1113, 223] width 27 height 27
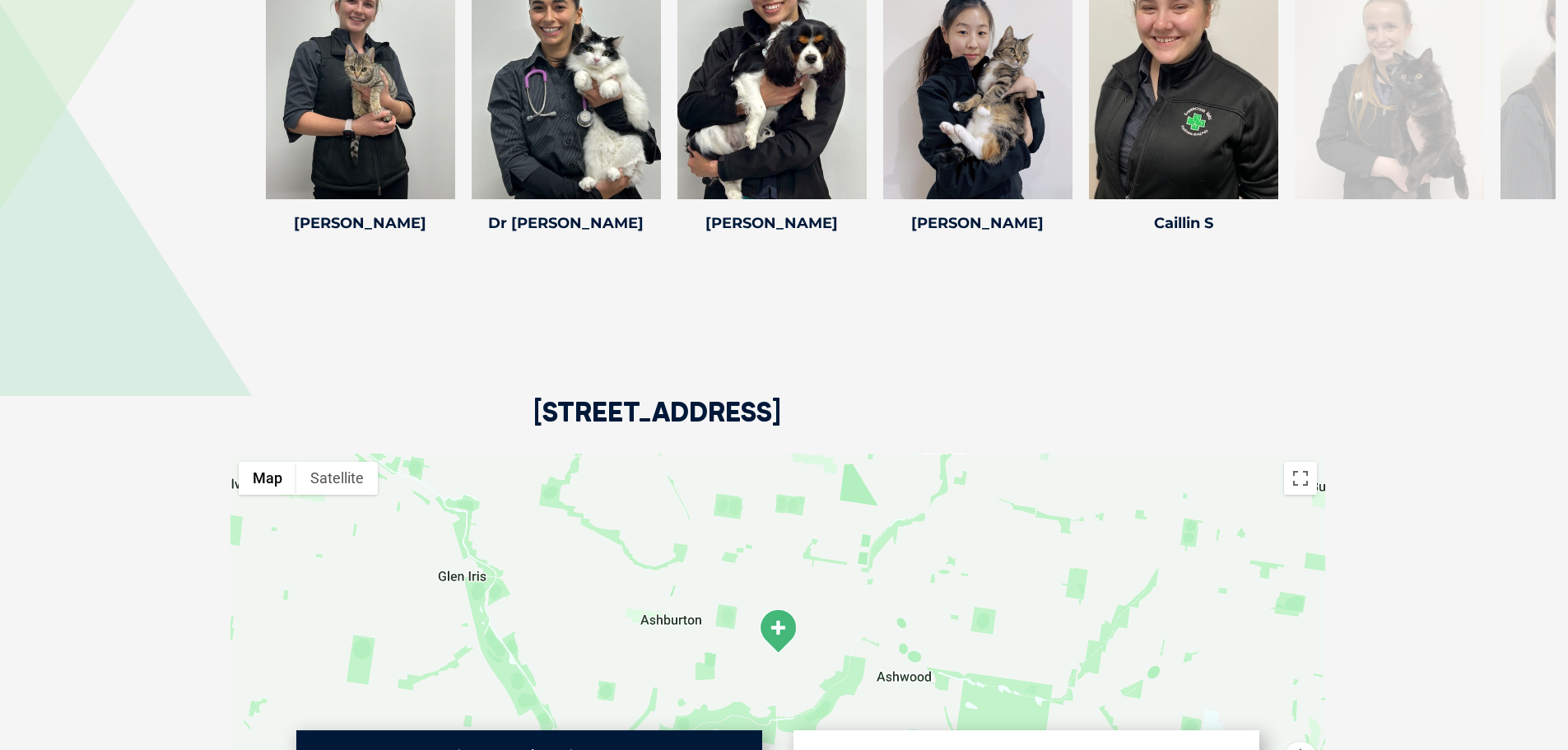
scroll to position [2230, 0]
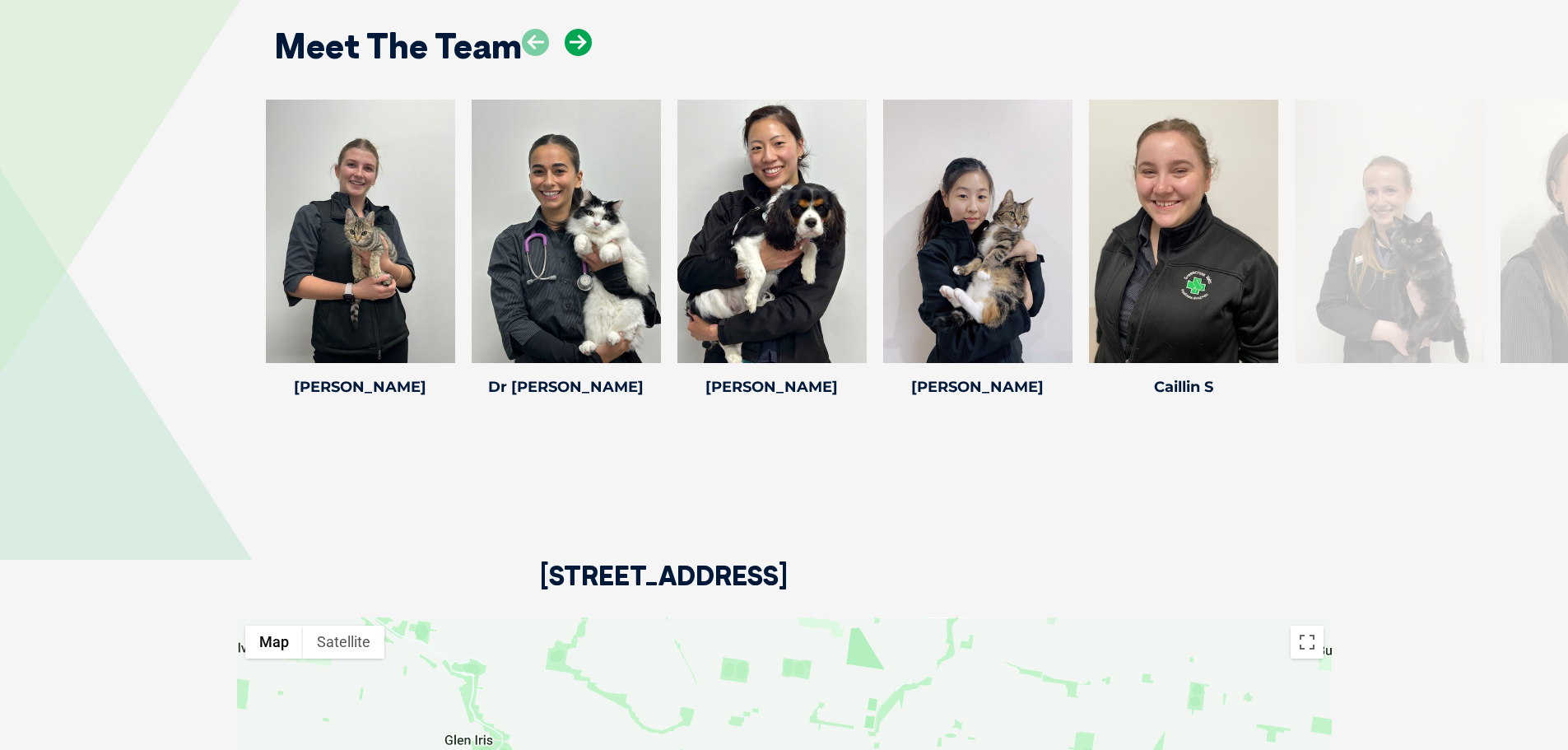
click at [575, 43] on icon at bounding box center [578, 42] width 27 height 27
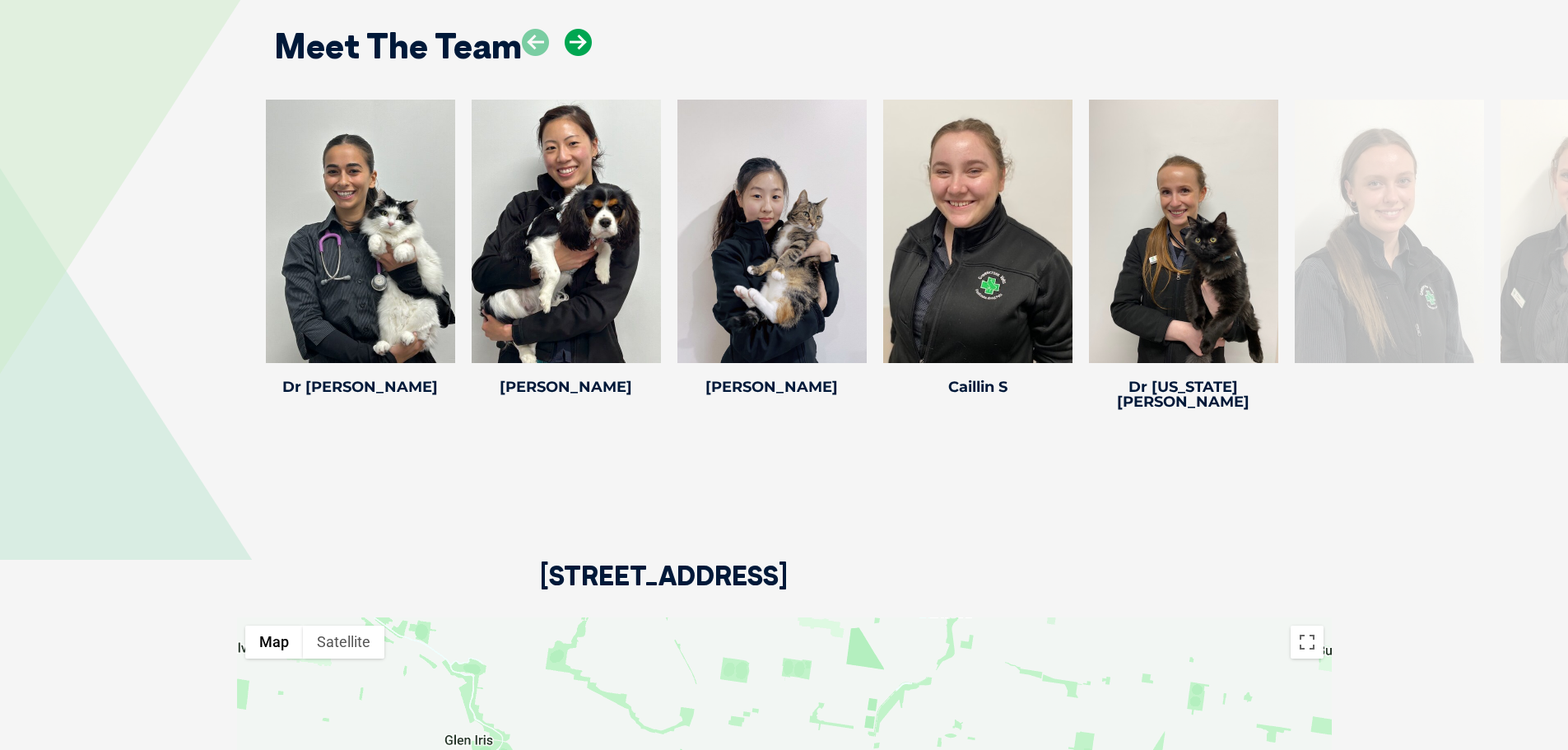
click at [575, 43] on icon at bounding box center [578, 42] width 27 height 27
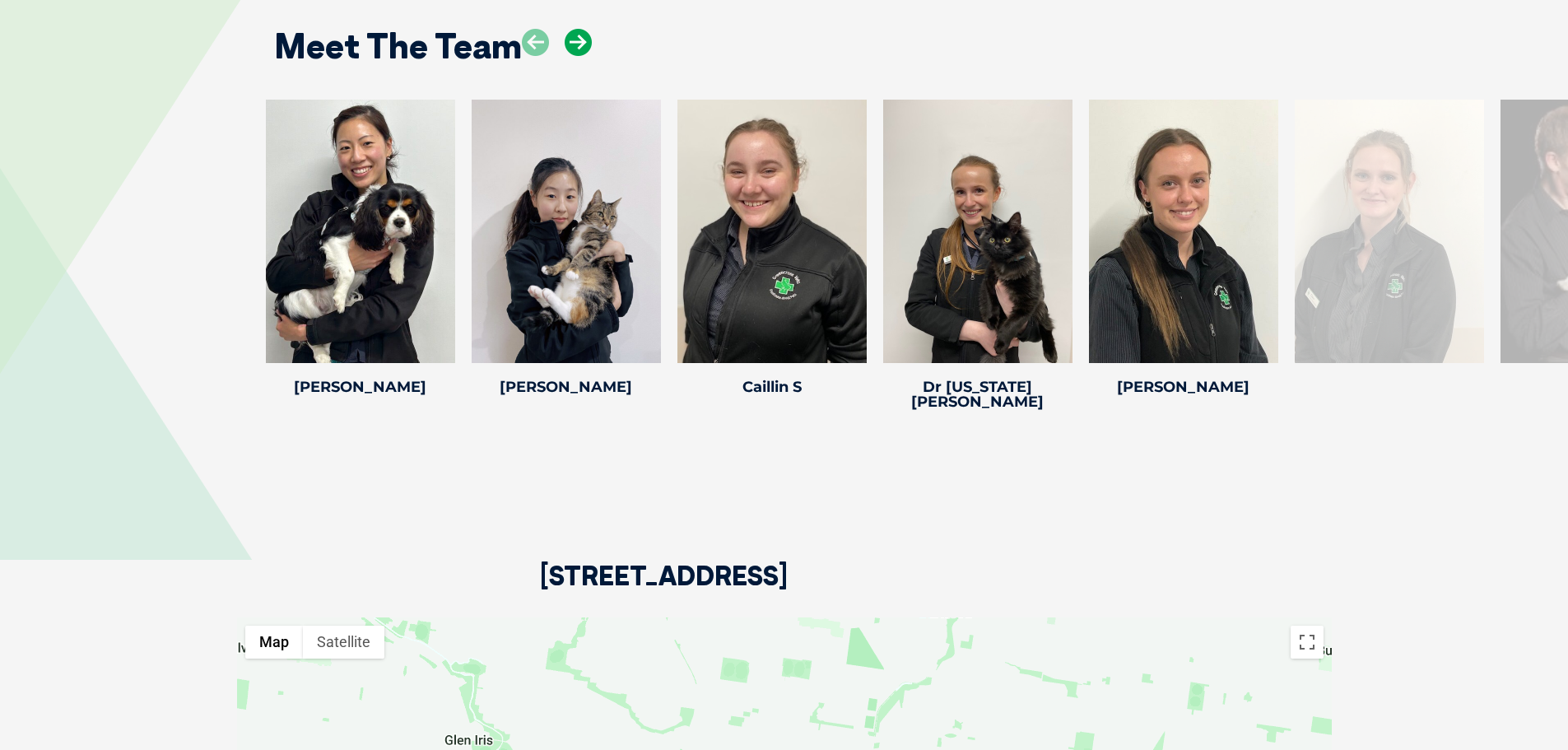
click at [575, 43] on icon at bounding box center [578, 42] width 27 height 27
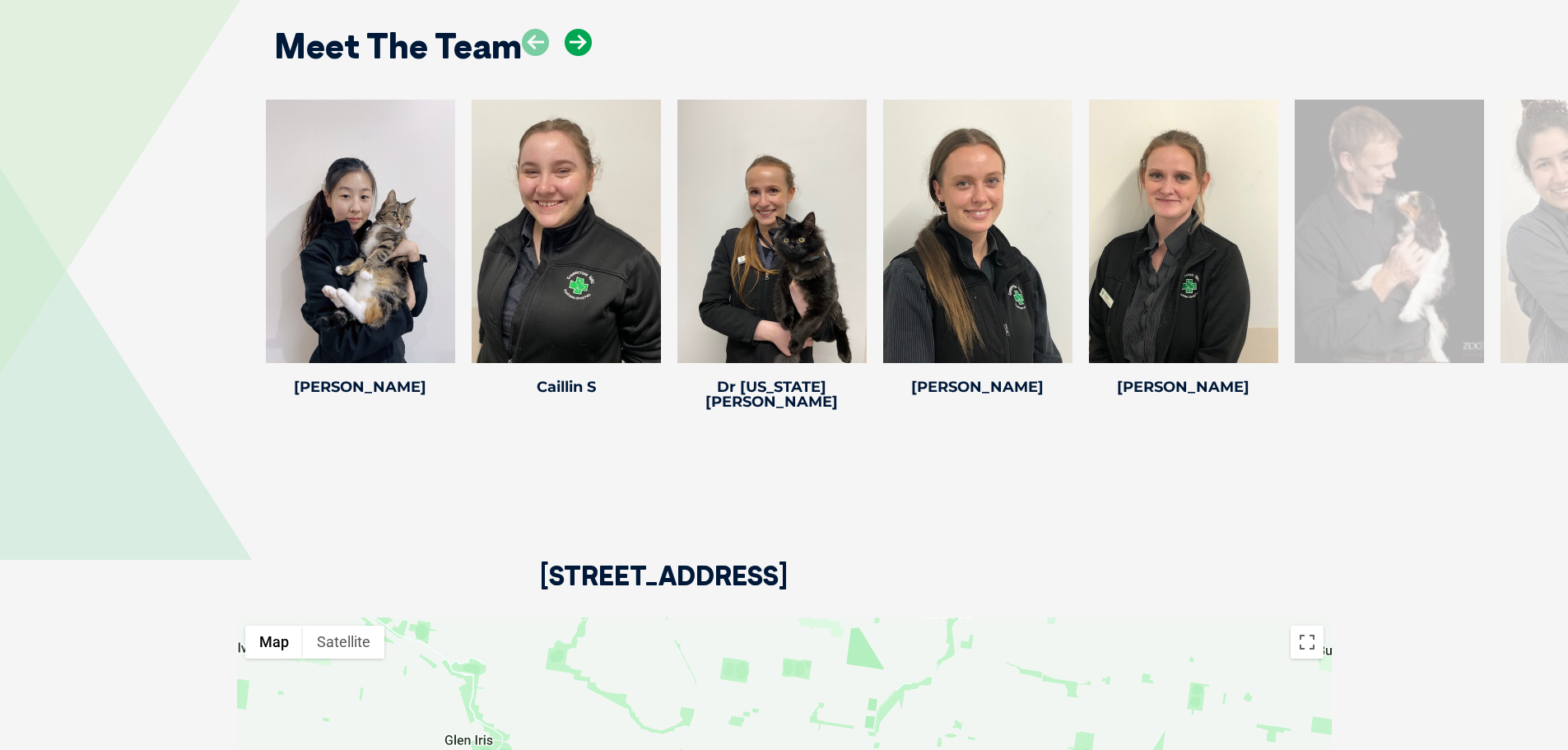
click at [575, 47] on icon at bounding box center [578, 42] width 27 height 27
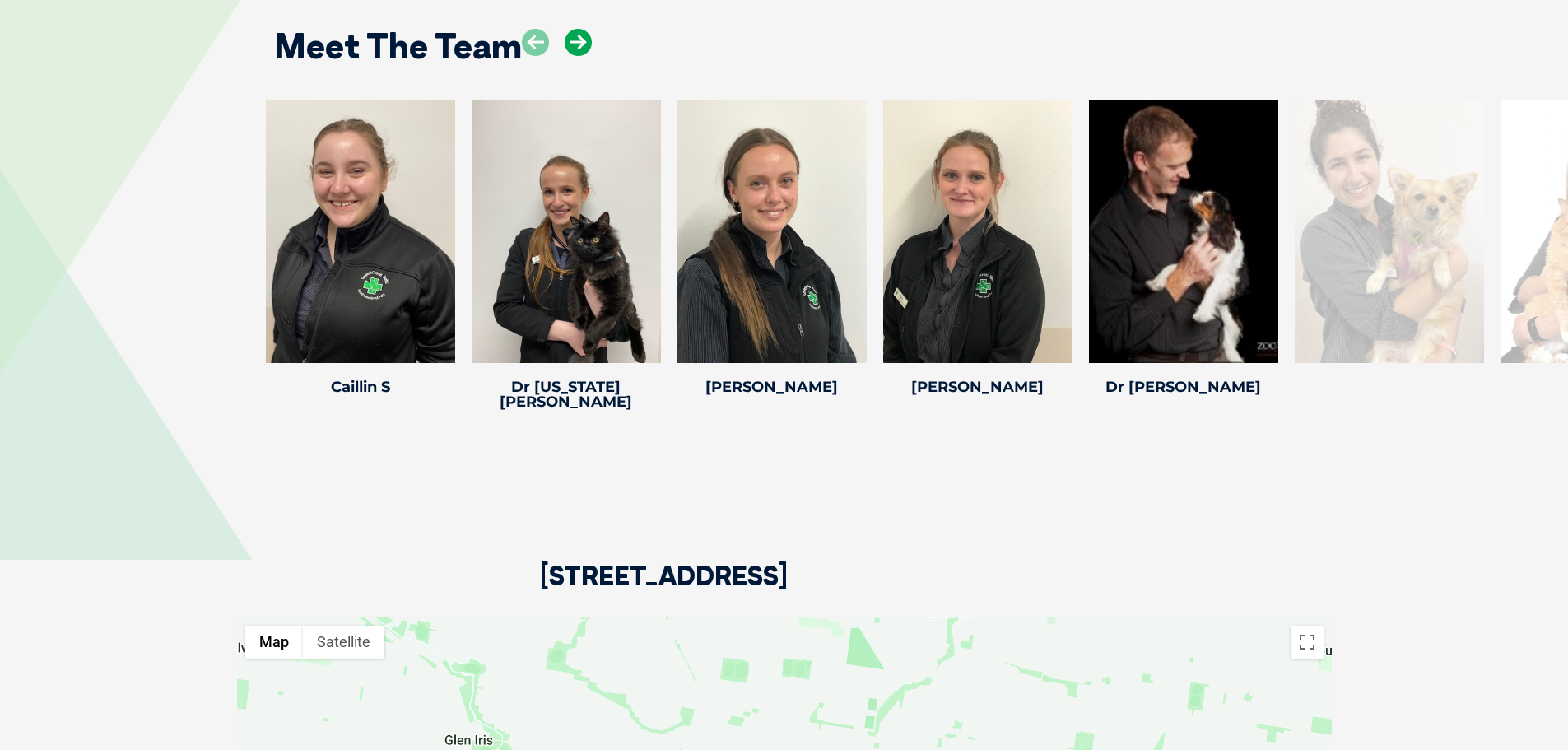
click at [575, 47] on icon at bounding box center [578, 42] width 27 height 27
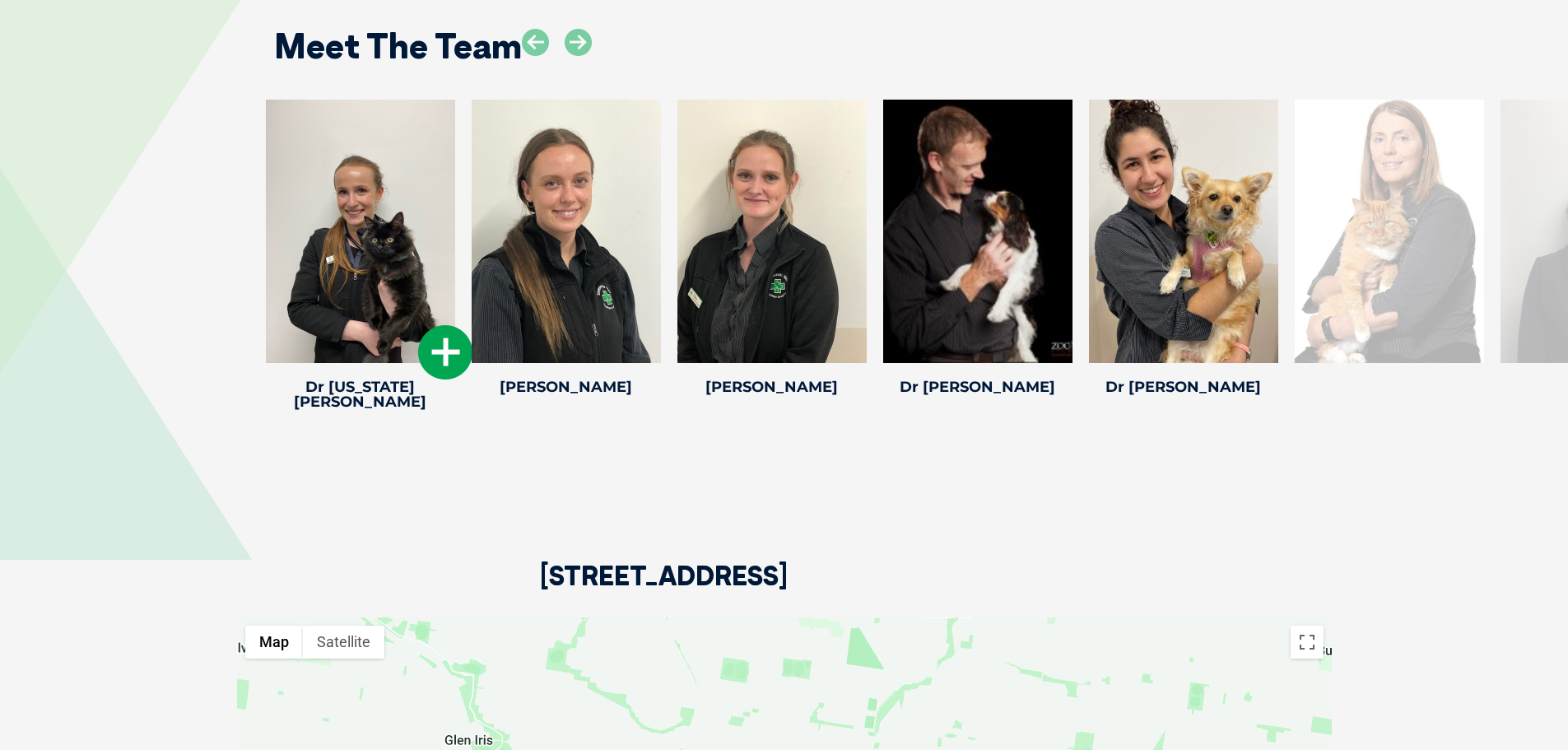
drag, startPoint x: 451, startPoint y: 367, endPoint x: 525, endPoint y: 317, distance: 89.3
click at [451, 366] on icon at bounding box center [445, 352] width 54 height 54
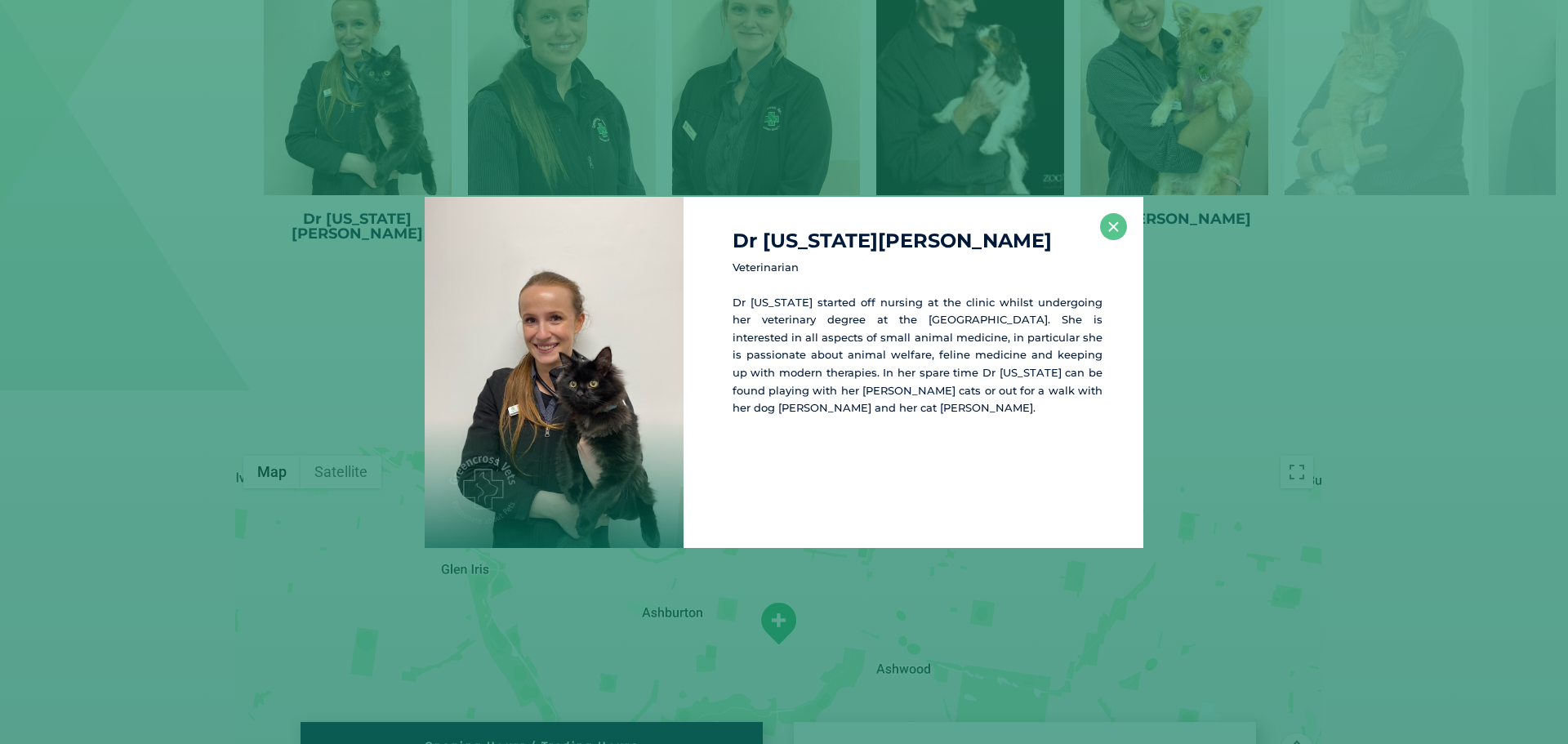
scroll to position [2379, 0]
drag, startPoint x: 877, startPoint y: 235, endPoint x: 676, endPoint y: 259, distance: 202.4
click at [676, 259] on div "Dr Georgia E Veterinarian Dr Georgia started off nursing at the clinic whilst u…" at bounding box center [783, 372] width 719 height 351
copy div "Dr Georgia E"
click at [1124, 227] on button "×" at bounding box center [1113, 227] width 27 height 27
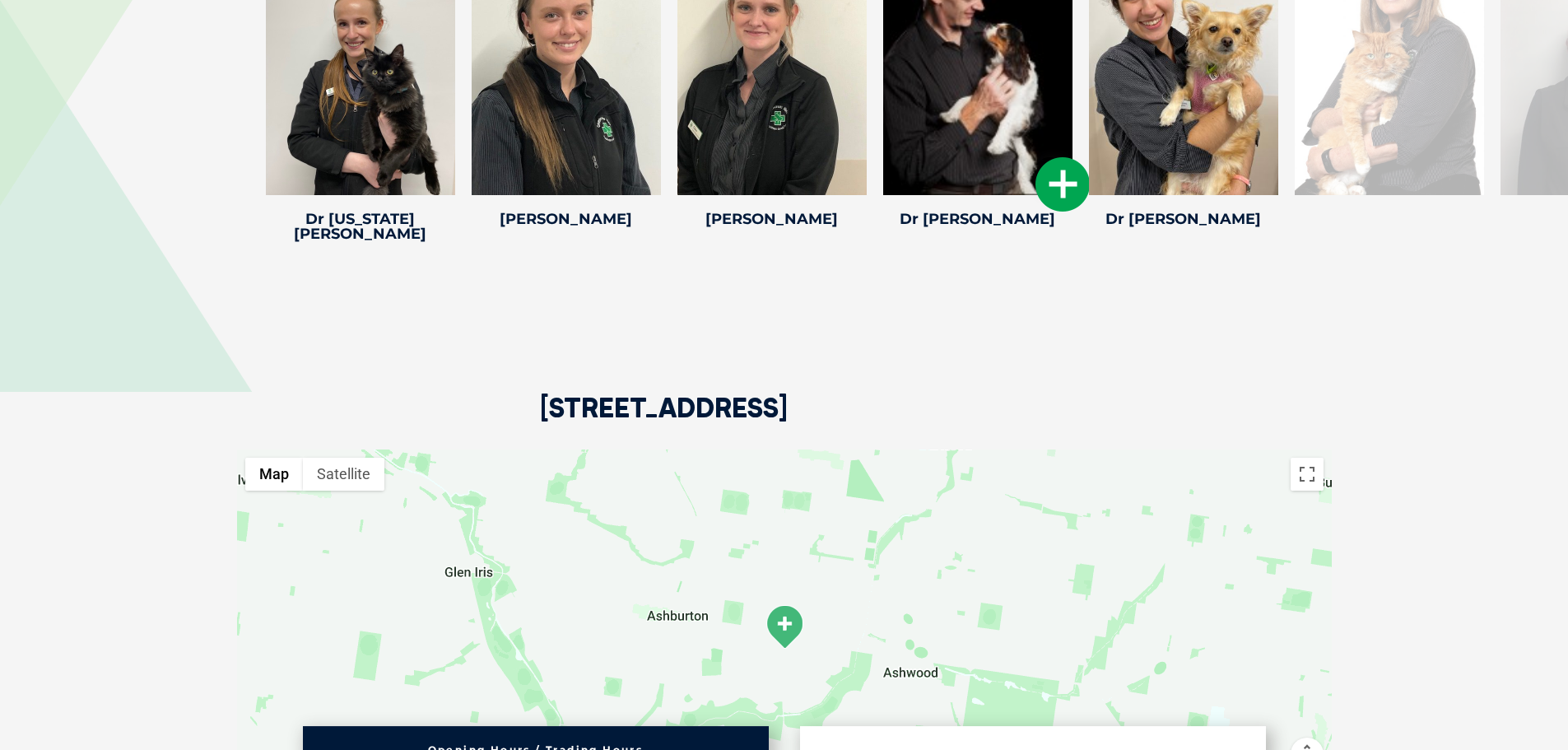
click at [934, 152] on div at bounding box center [977, 63] width 189 height 264
click at [1056, 183] on icon at bounding box center [1062, 184] width 54 height 54
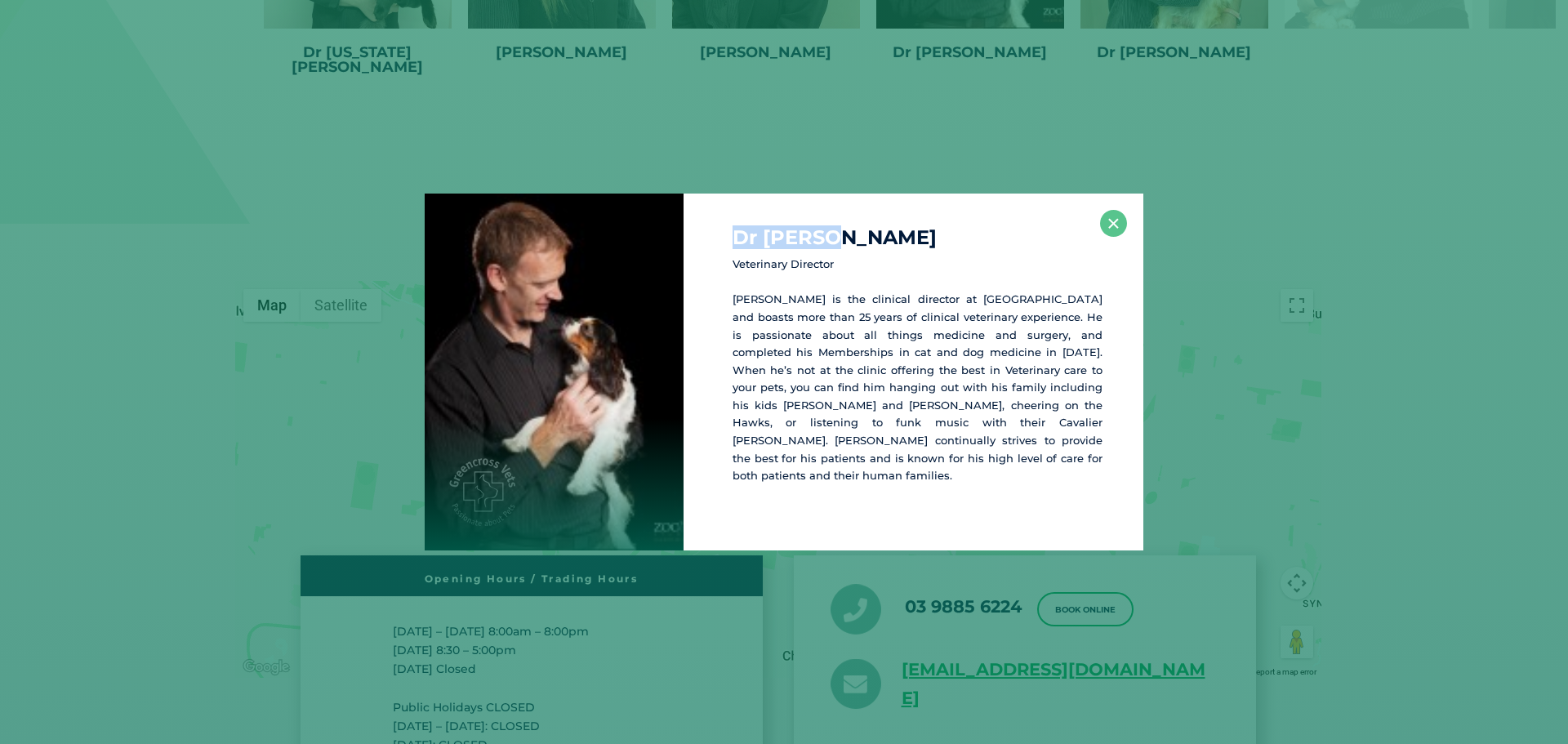
scroll to position [2545, 0]
drag, startPoint x: 865, startPoint y: 227, endPoint x: 795, endPoint y: 259, distance: 77.0
click at [720, 245] on div "Dr Matt M Veterinary Director Matt is the clinical director at Ashburton and bo…" at bounding box center [913, 372] width 459 height 357
copy h4 "Dr Matt M"
click at [1111, 227] on button "×" at bounding box center [1113, 223] width 27 height 27
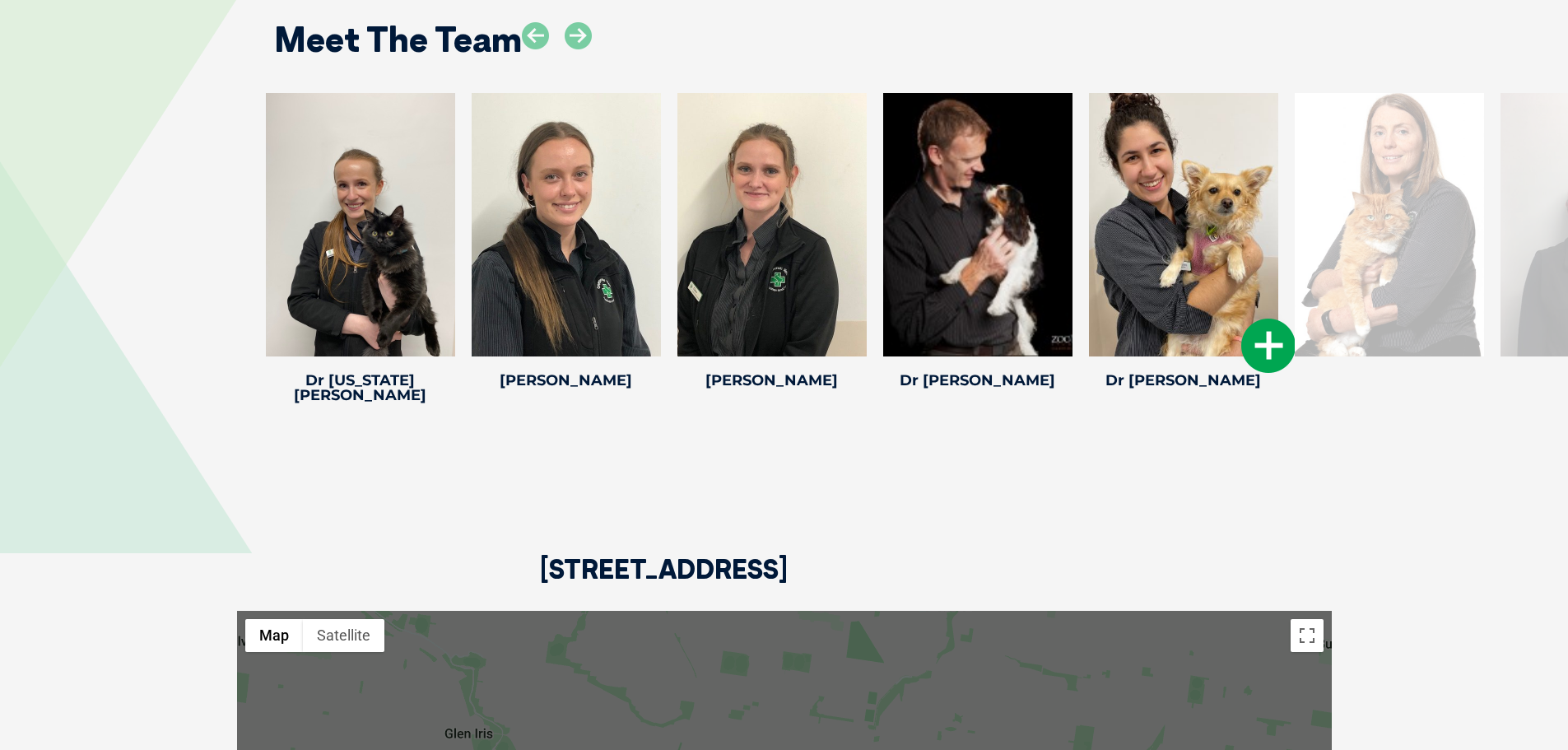
click at [1259, 346] on icon at bounding box center [1268, 346] width 54 height 54
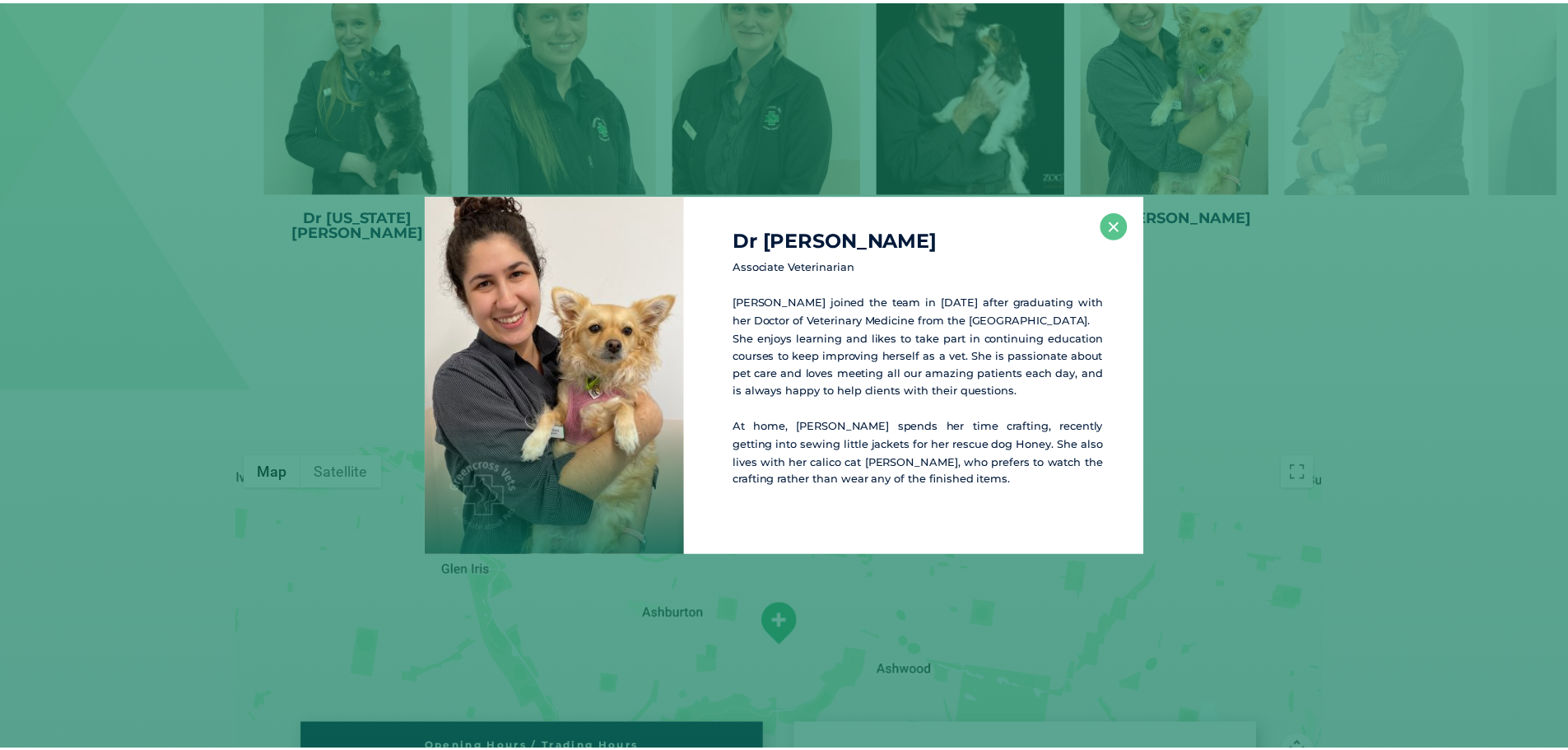
scroll to position [2402, 0]
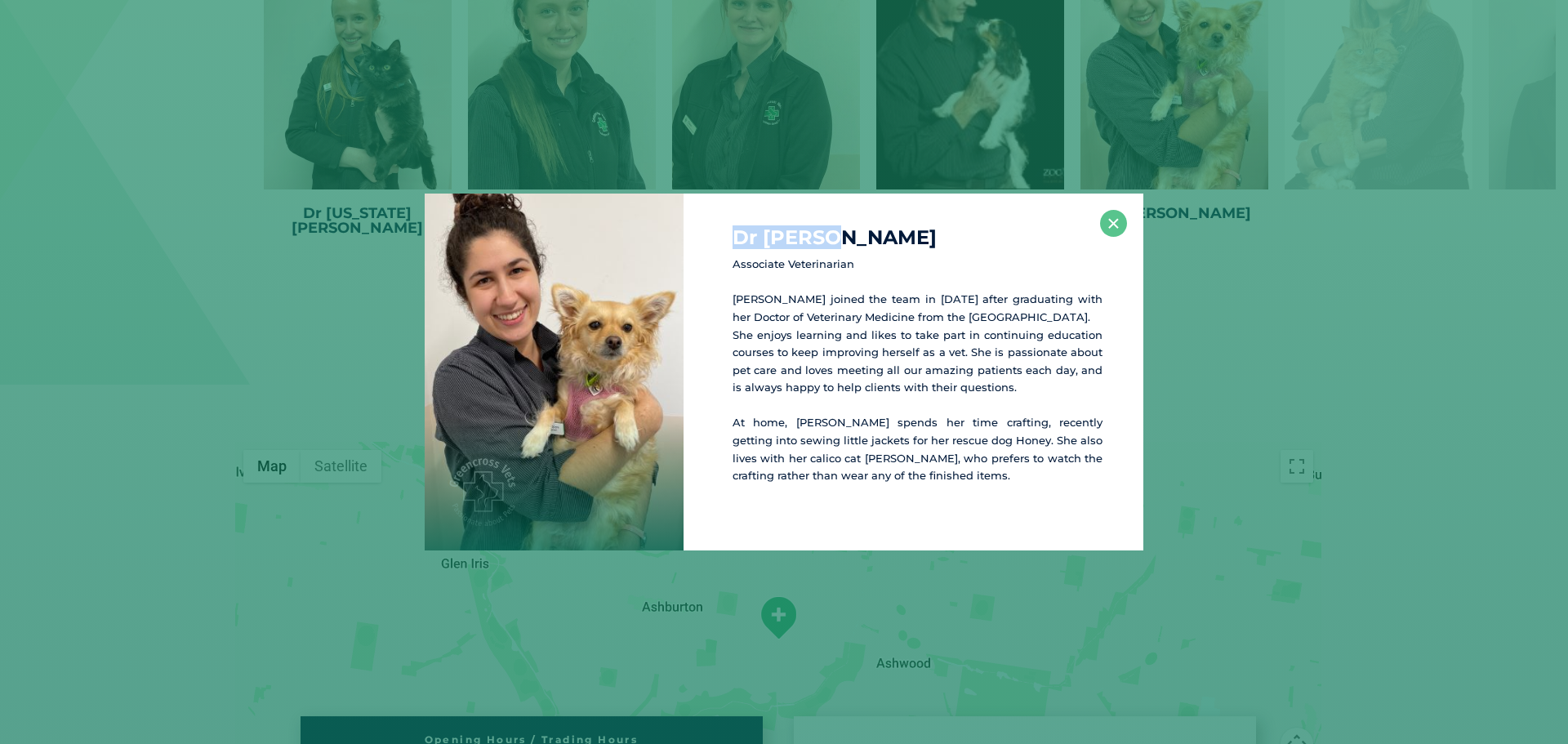
drag, startPoint x: 868, startPoint y: 231, endPoint x: 703, endPoint y: 235, distance: 165.0
click at [703, 235] on div "Dr Ilke S Associate Veterinarian Ilke joined the team in 2018 after graduating …" at bounding box center [913, 372] width 459 height 357
copy h4 "Dr Ilke S"
click at [1098, 232] on h4 "Dr Ilke S" at bounding box center [917, 237] width 370 height 19
click at [1120, 222] on button "×" at bounding box center [1113, 223] width 27 height 27
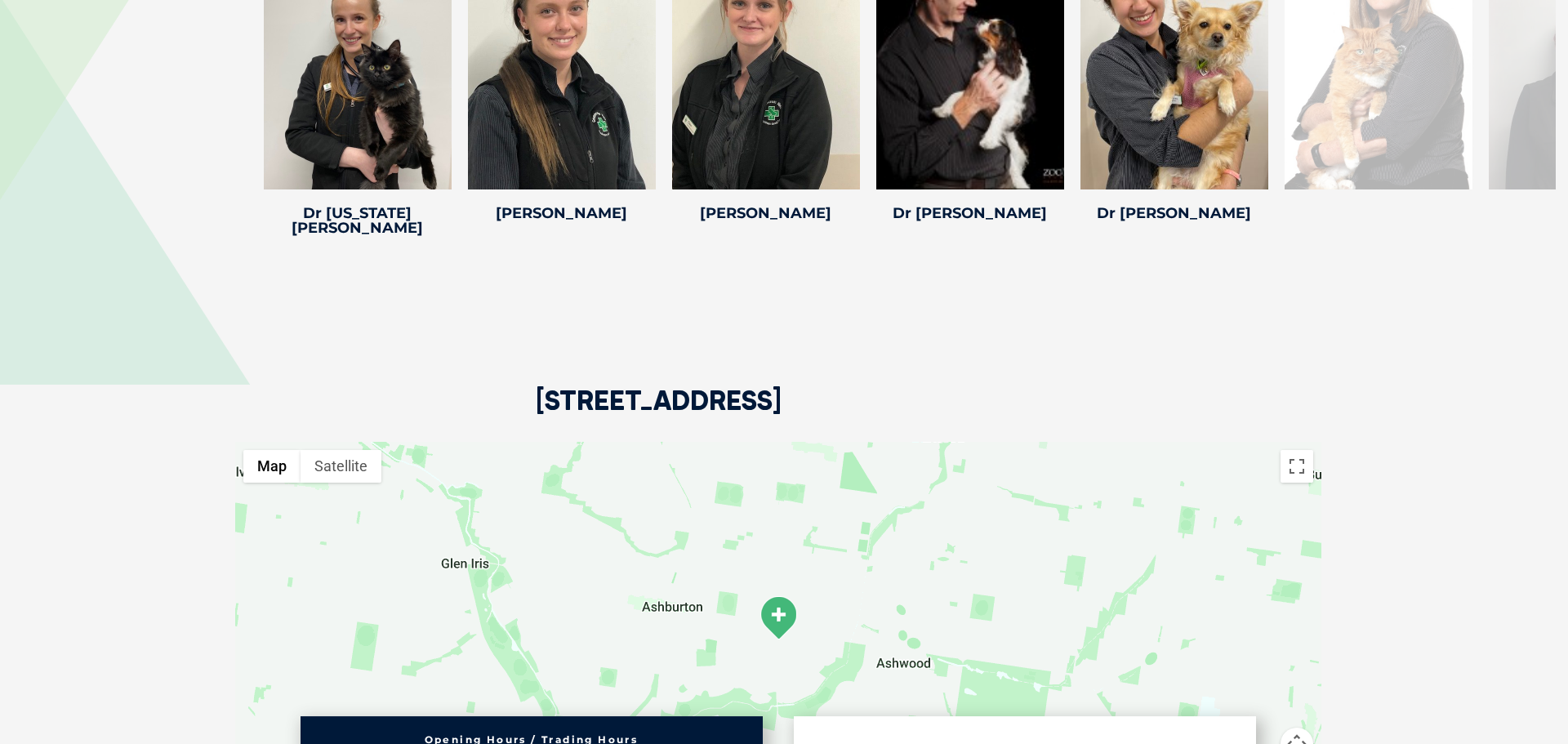
click at [1216, 241] on div "Dr Ilke S Associate Veterinarian Ilke joined the team in 2018 after graduating …" at bounding box center [784, 372] width 1555 height 357
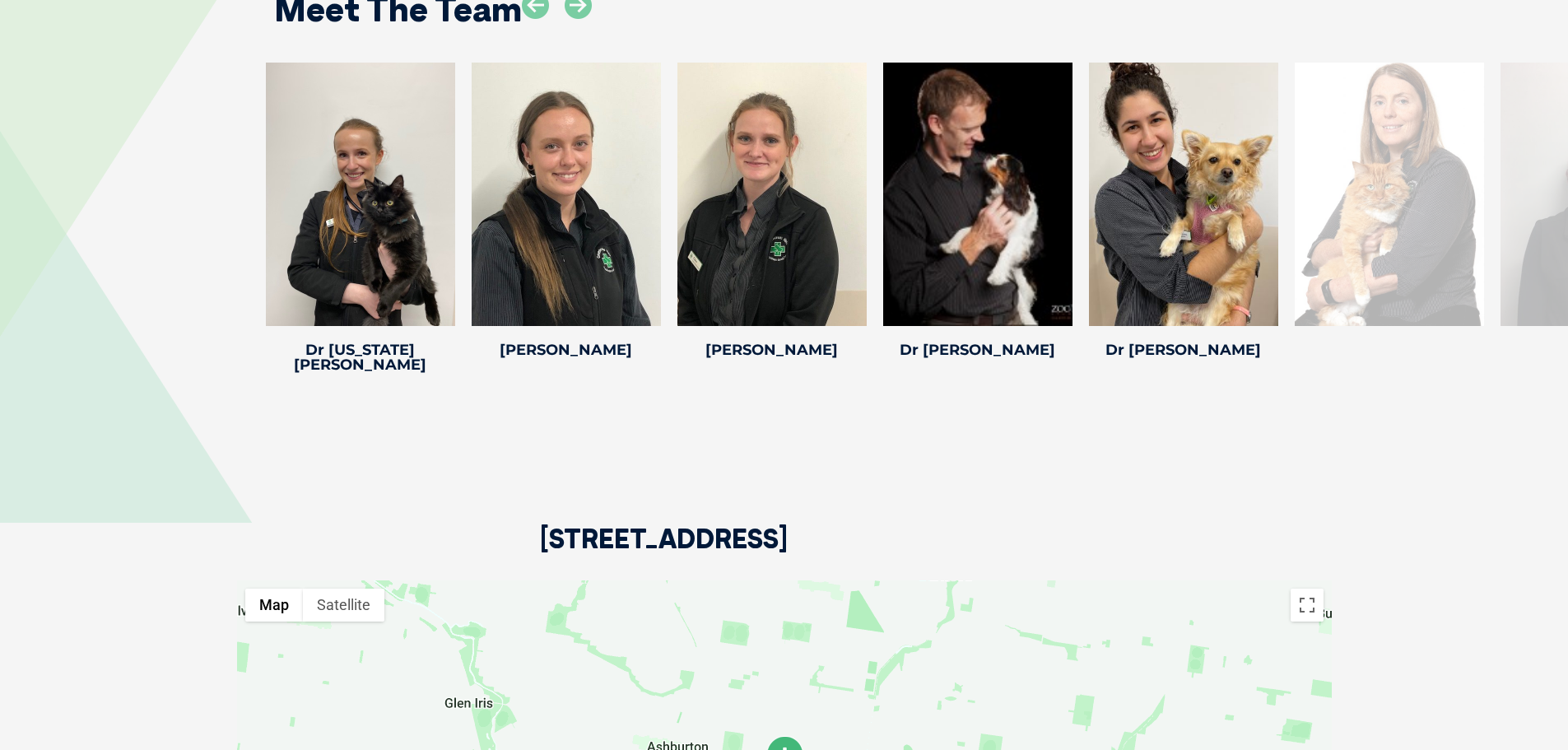
scroll to position [2236, 0]
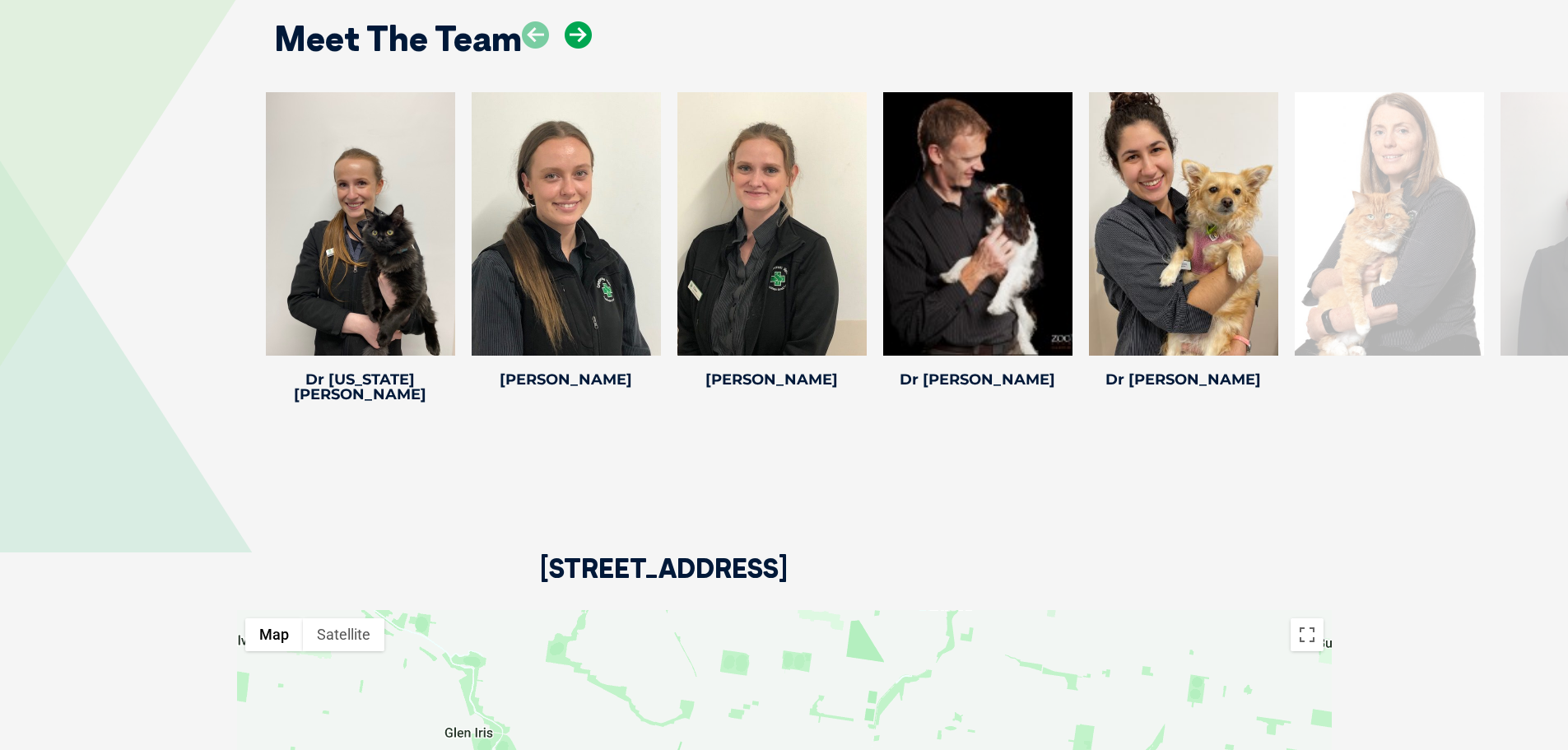
click at [580, 39] on icon at bounding box center [578, 35] width 27 height 27
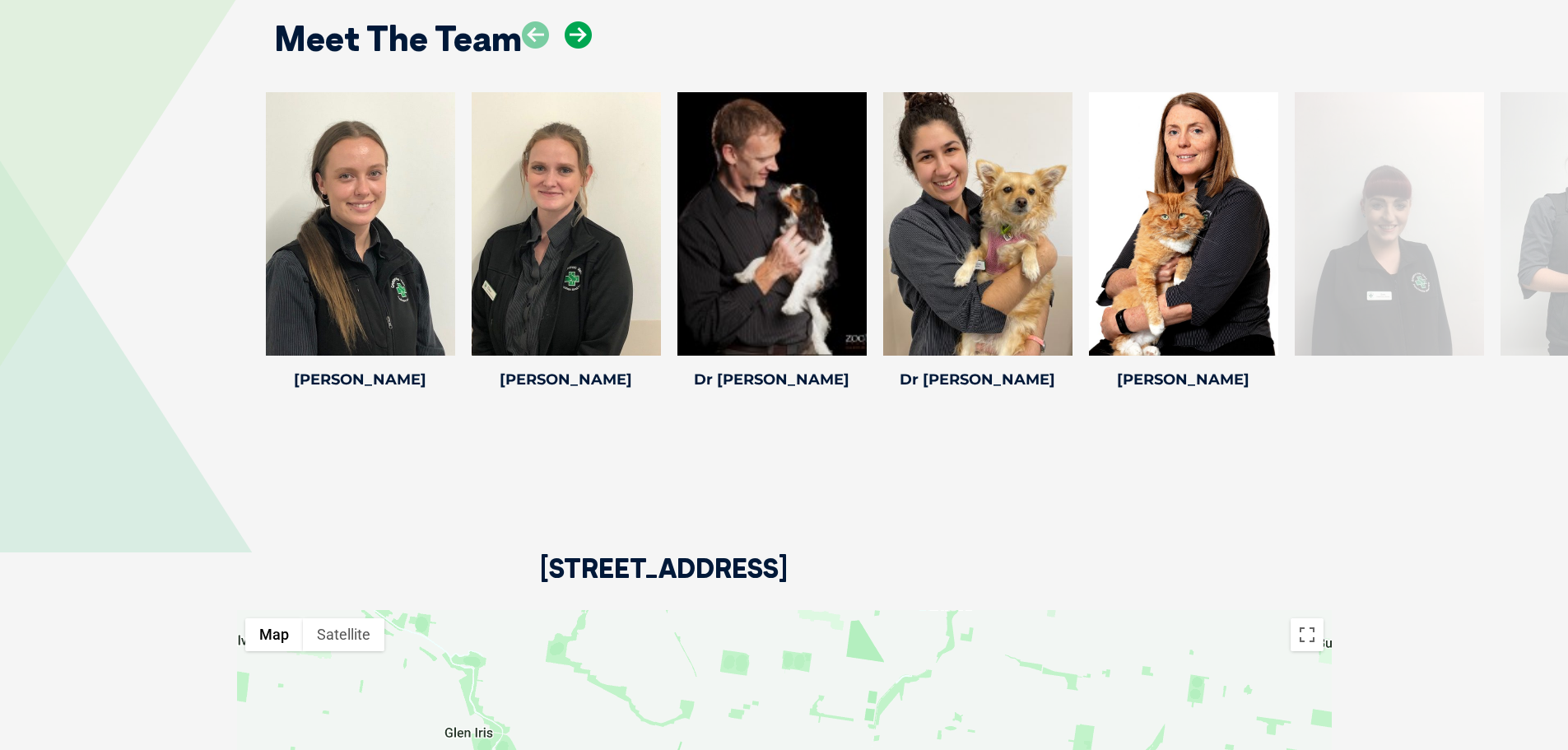
click at [580, 40] on icon at bounding box center [578, 35] width 27 height 27
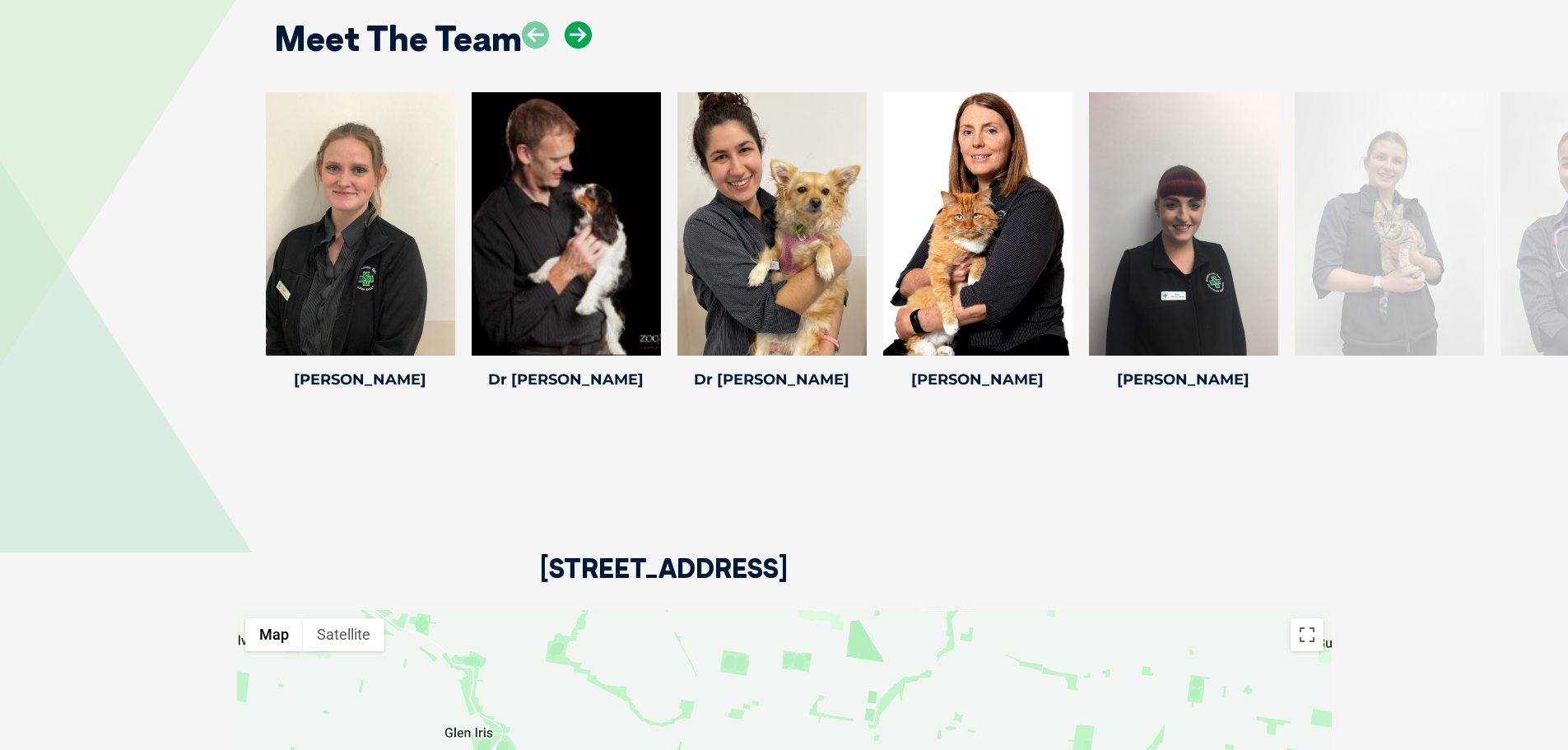
click at [580, 40] on icon at bounding box center [578, 35] width 27 height 27
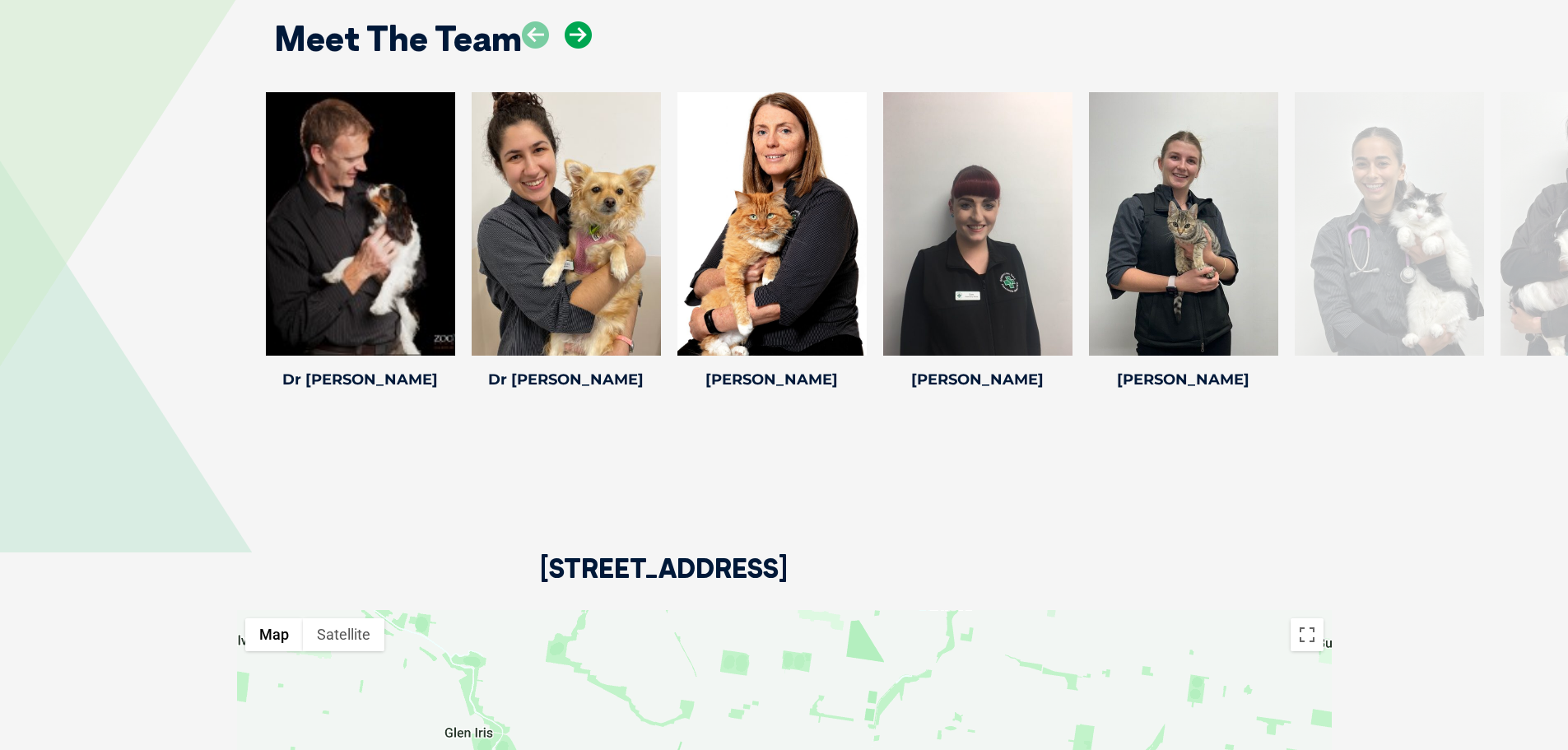
click at [580, 40] on icon at bounding box center [578, 35] width 27 height 27
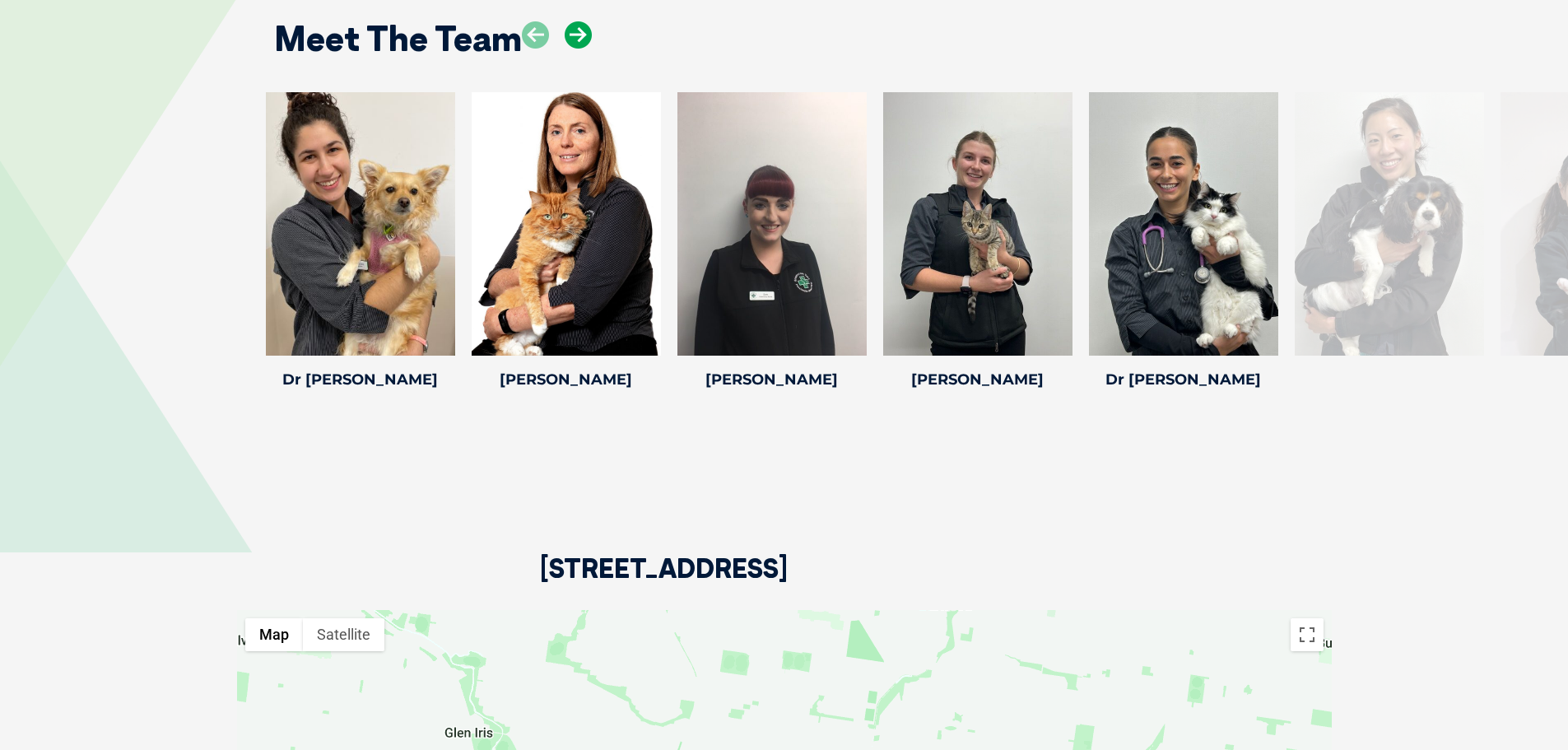
click at [580, 40] on icon at bounding box center [578, 35] width 27 height 27
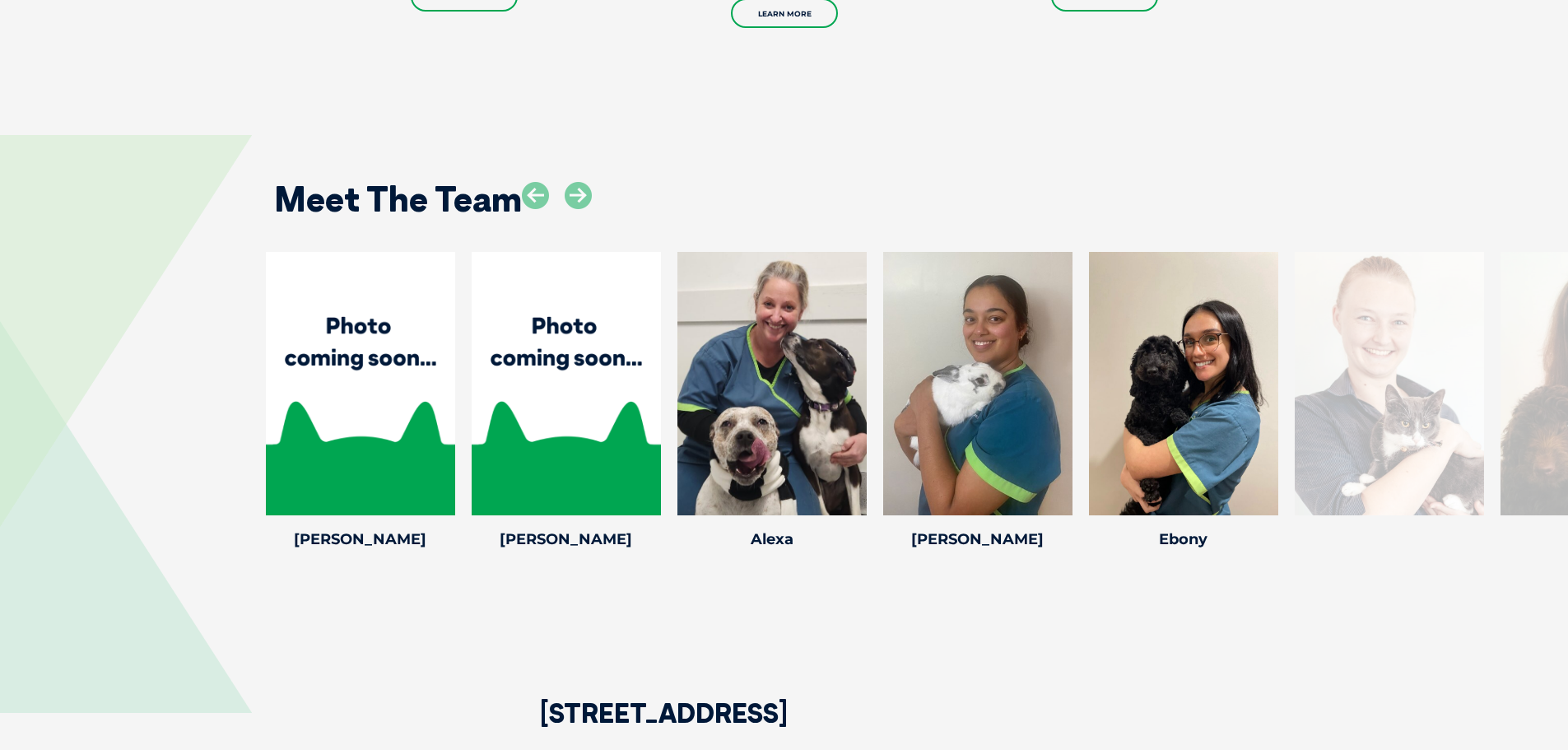
scroll to position [2552, 0]
click at [443, 477] on icon at bounding box center [445, 504] width 54 height 54
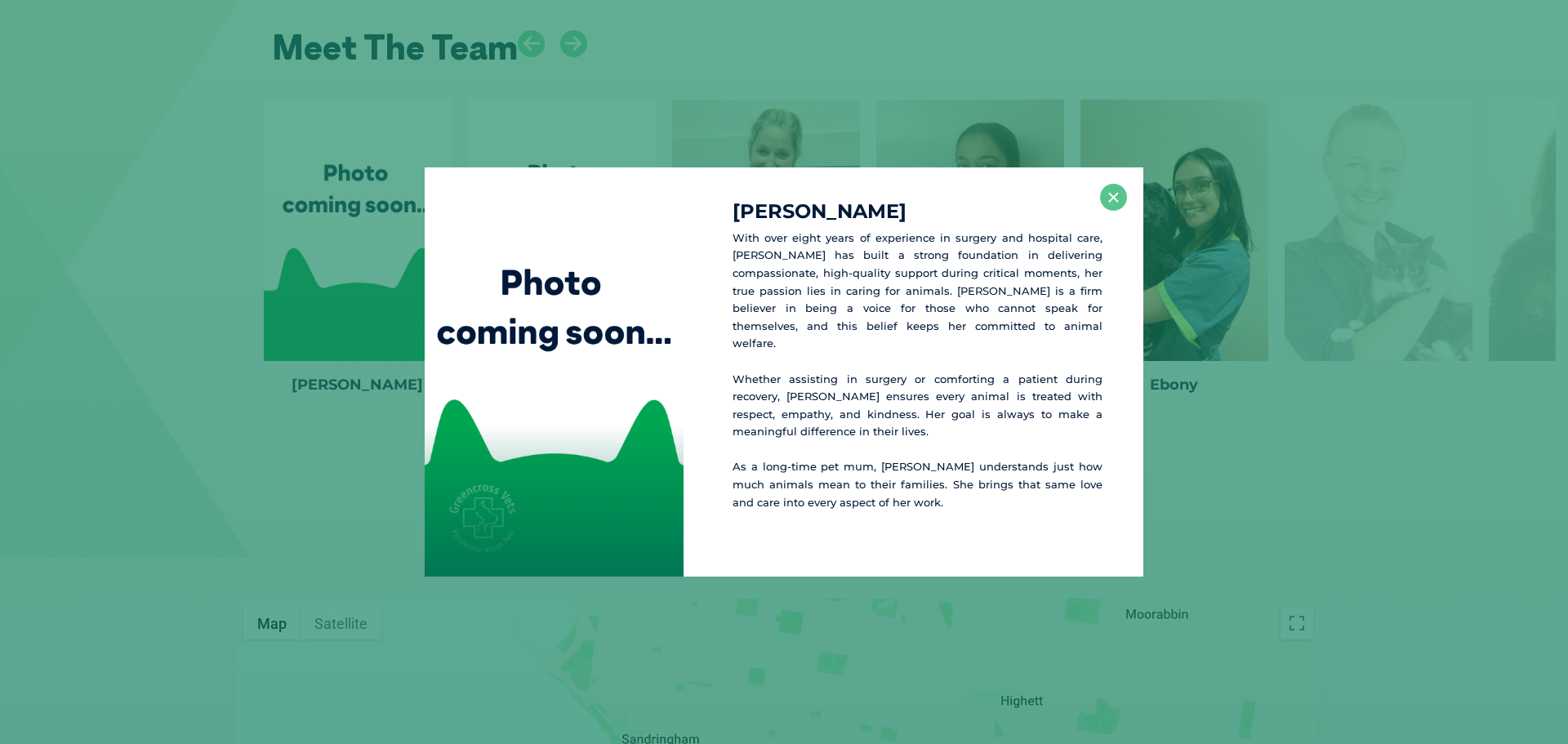
click at [340, 508] on div "[PERSON_NAME] With over eight years of experience in surgery and hospital care,…" at bounding box center [784, 372] width 1555 height 409
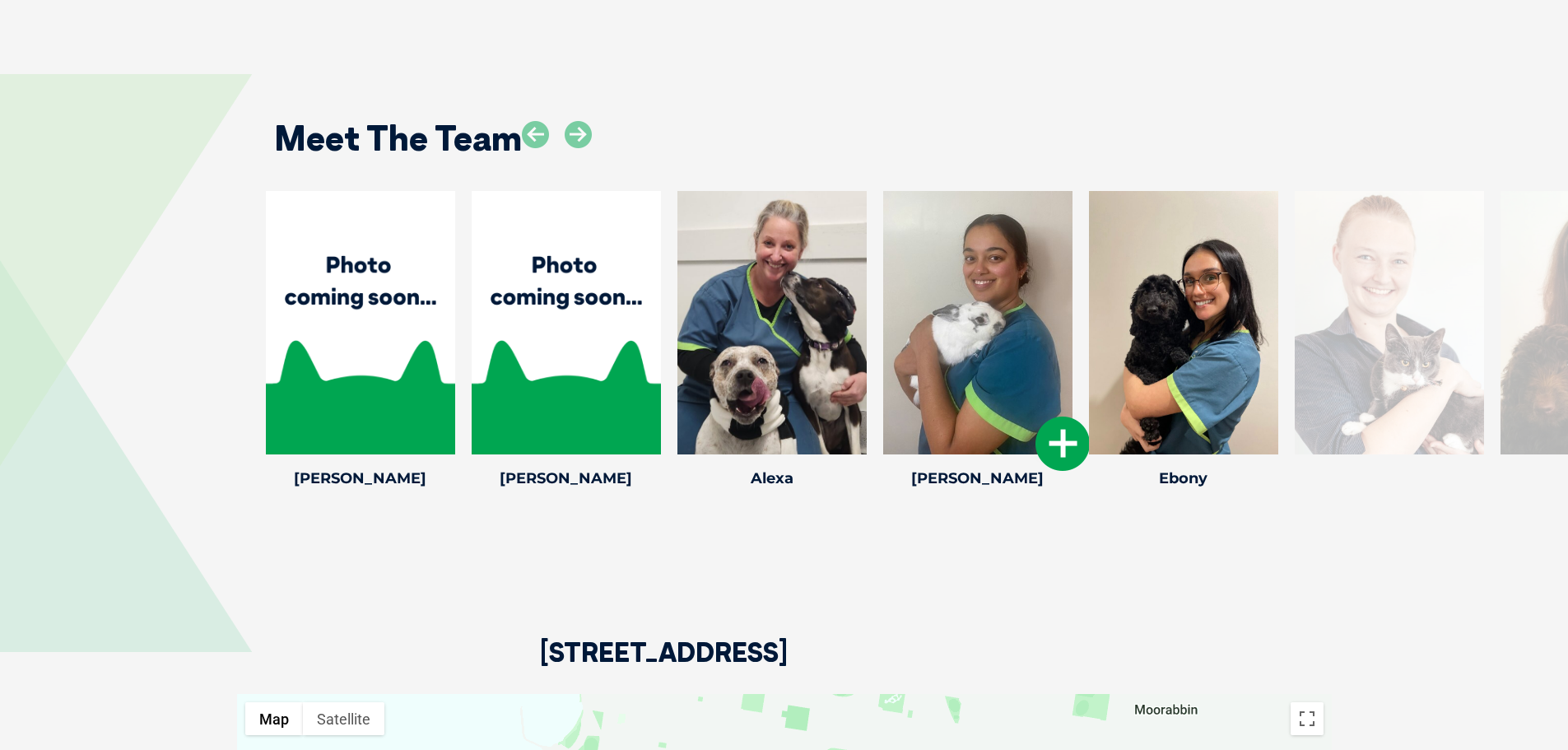
scroll to position [2539, 0]
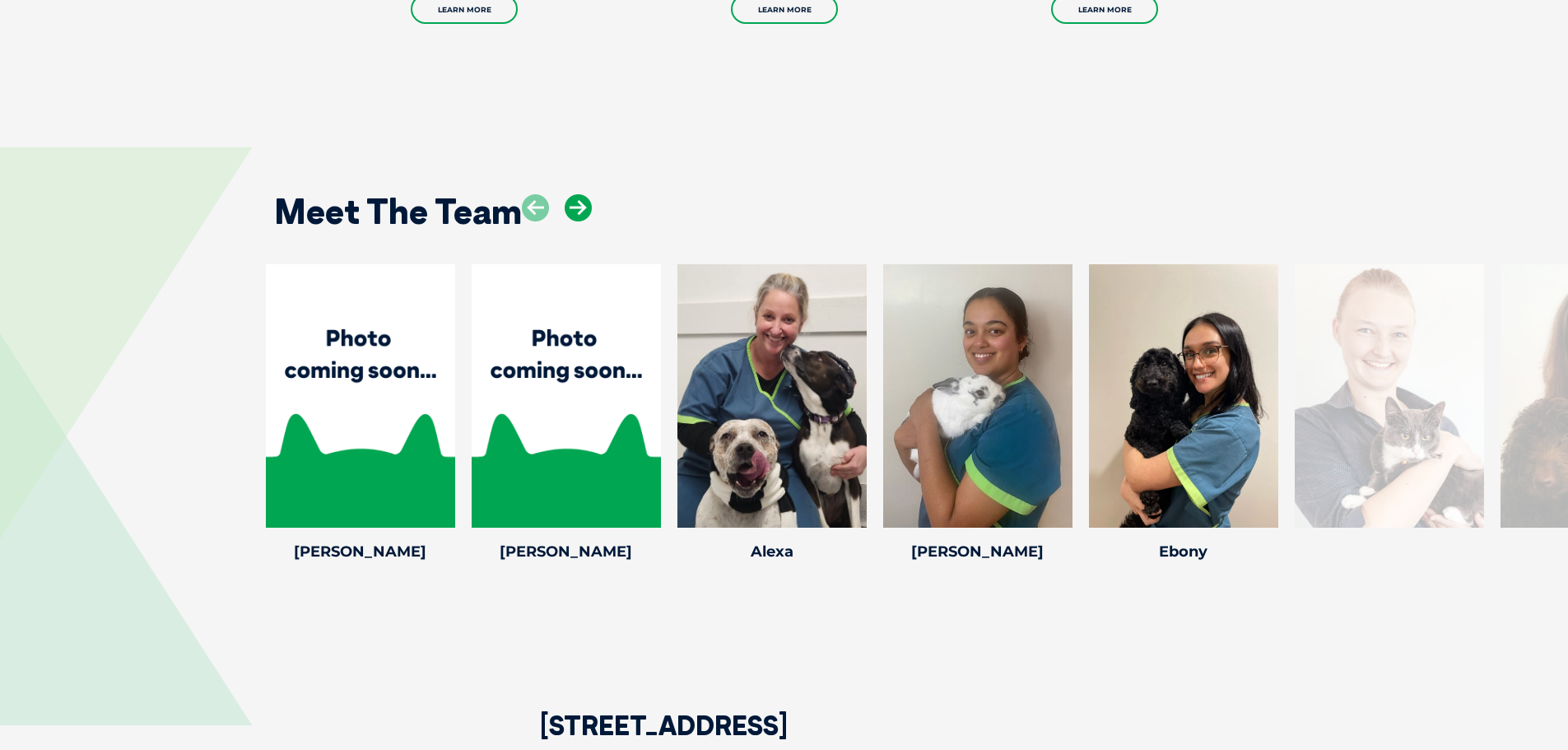
click at [590, 194] on icon at bounding box center [578, 208] width 27 height 27
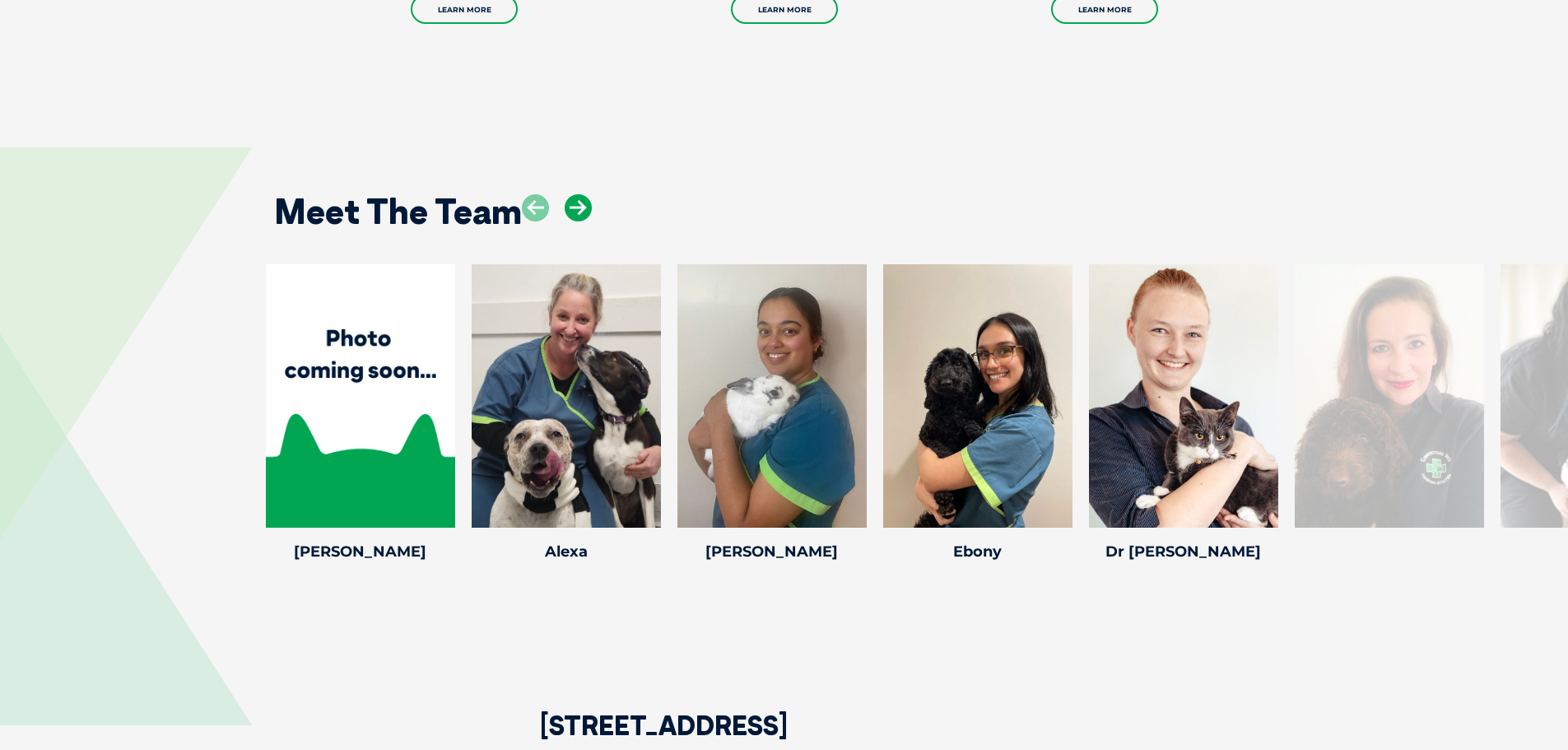
click at [590, 194] on icon at bounding box center [578, 208] width 27 height 27
drag, startPoint x: 590, startPoint y: 172, endPoint x: 565, endPoint y: 172, distance: 25.0
click at [589, 194] on icon at bounding box center [578, 208] width 27 height 27
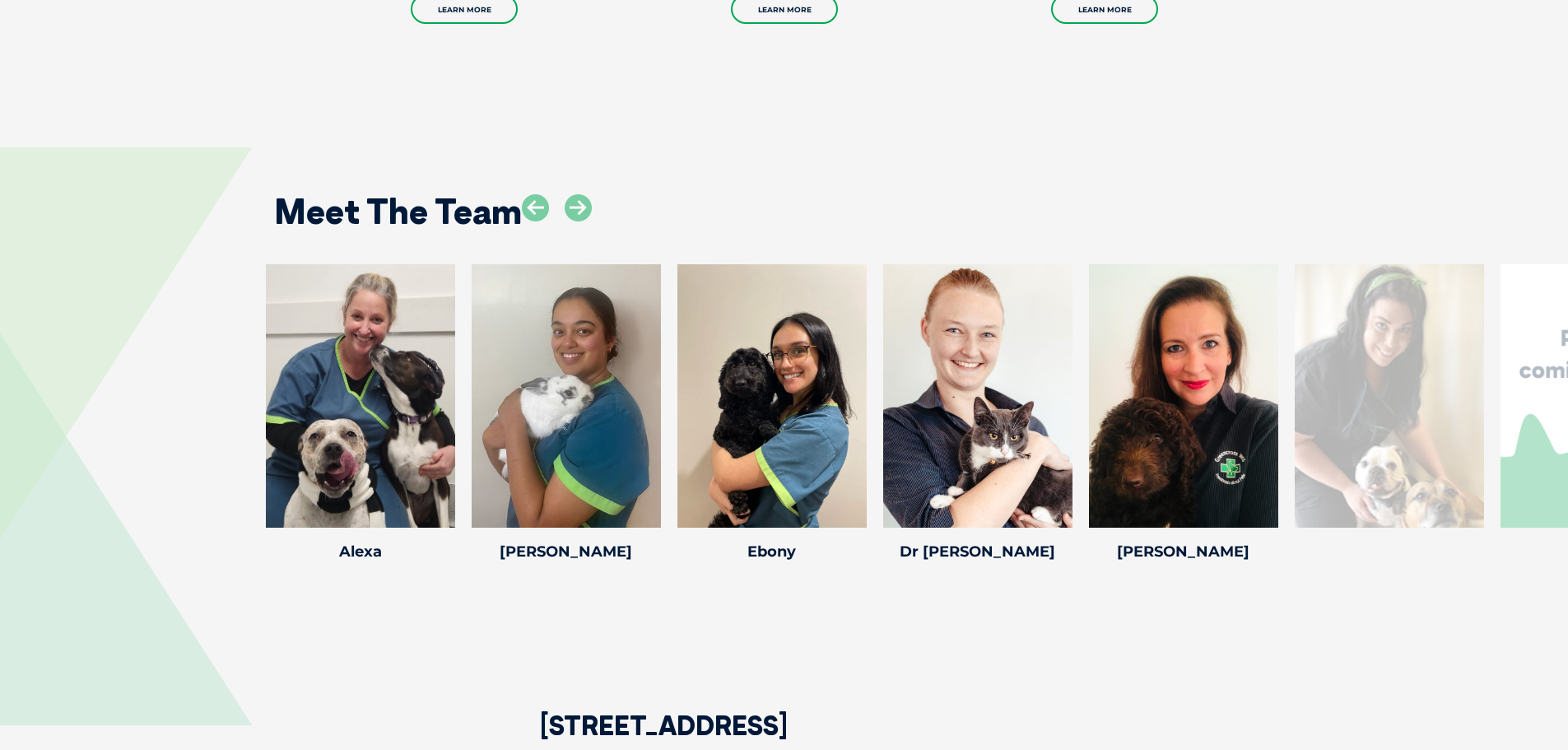
click at [561, 194] on div at bounding box center [557, 220] width 69 height 53
click at [564, 194] on icon at bounding box center [578, 208] width 27 height 27
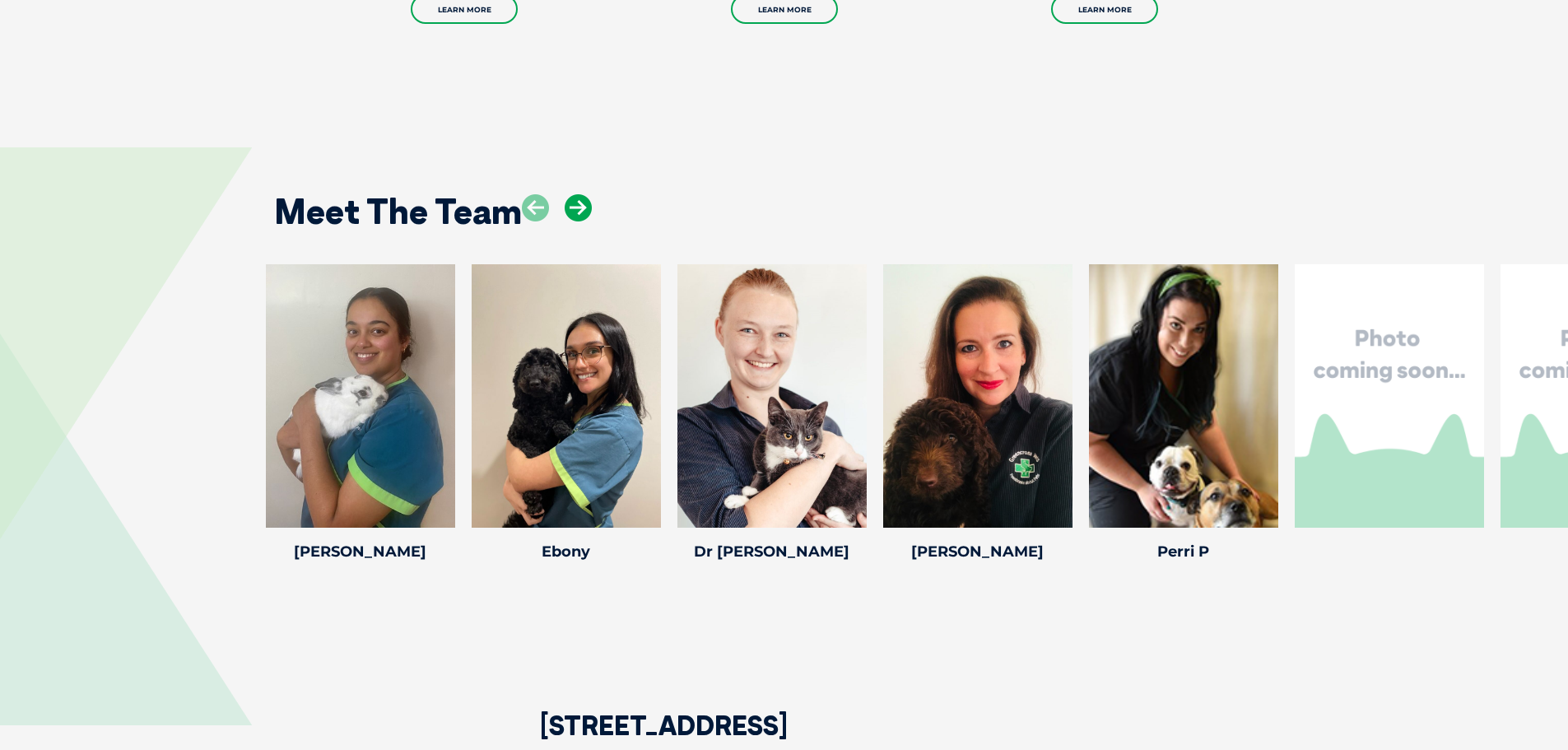
click at [564, 194] on icon at bounding box center [578, 208] width 27 height 27
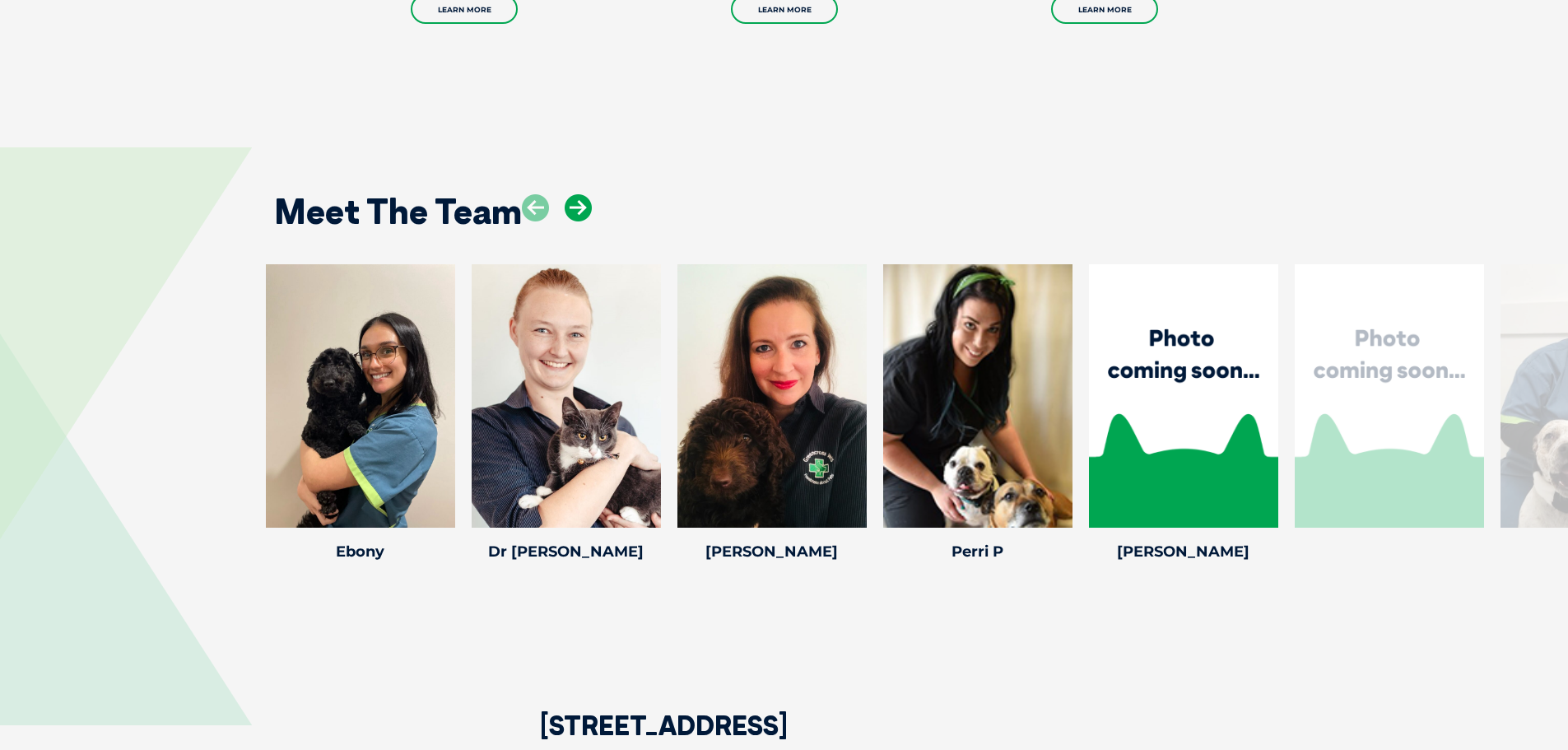
click at [564, 194] on icon at bounding box center [578, 208] width 27 height 27
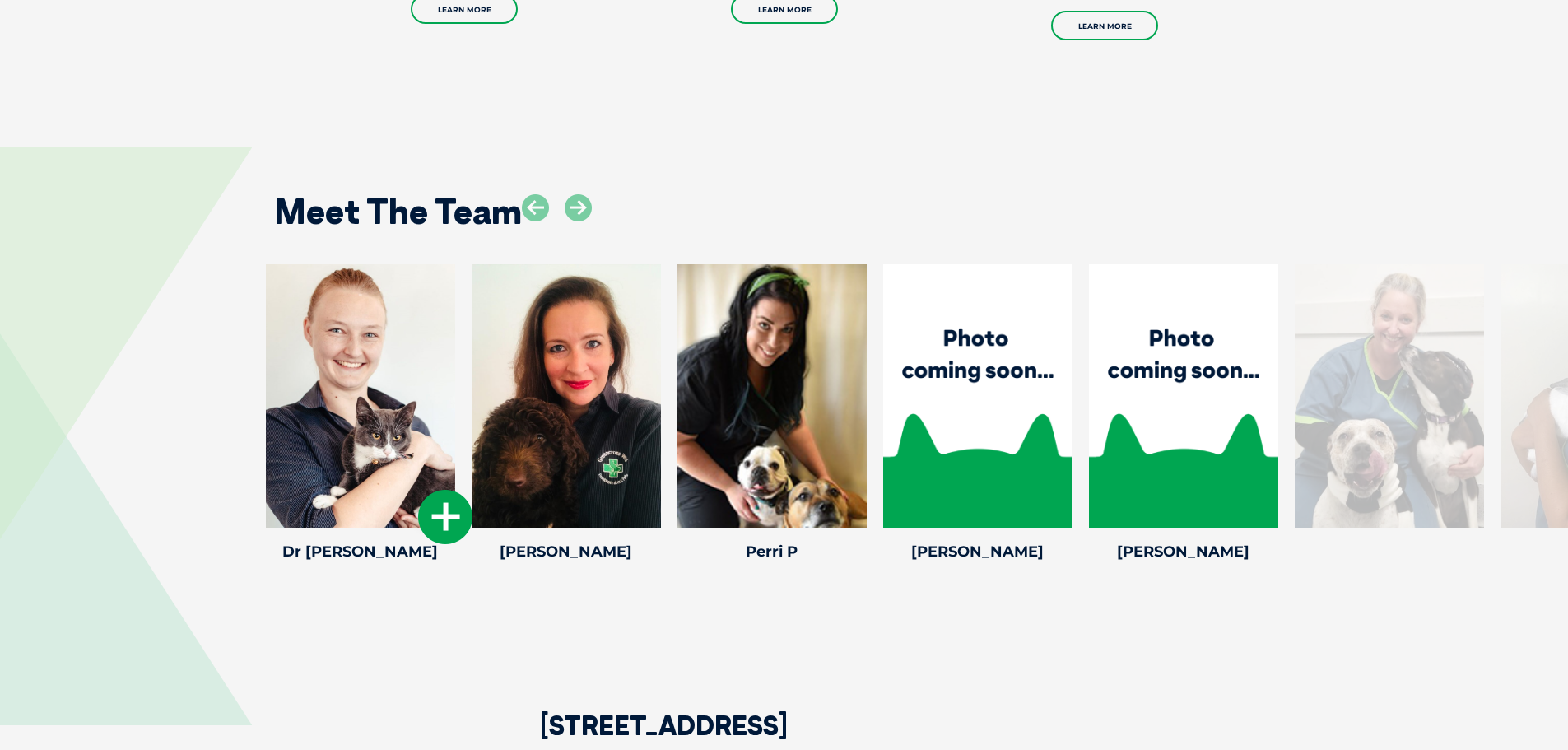
drag, startPoint x: 393, startPoint y: 375, endPoint x: 405, endPoint y: 419, distance: 45.6
click at [393, 375] on div at bounding box center [360, 396] width 189 height 264
click at [444, 489] on icon at bounding box center [445, 516] width 54 height 54
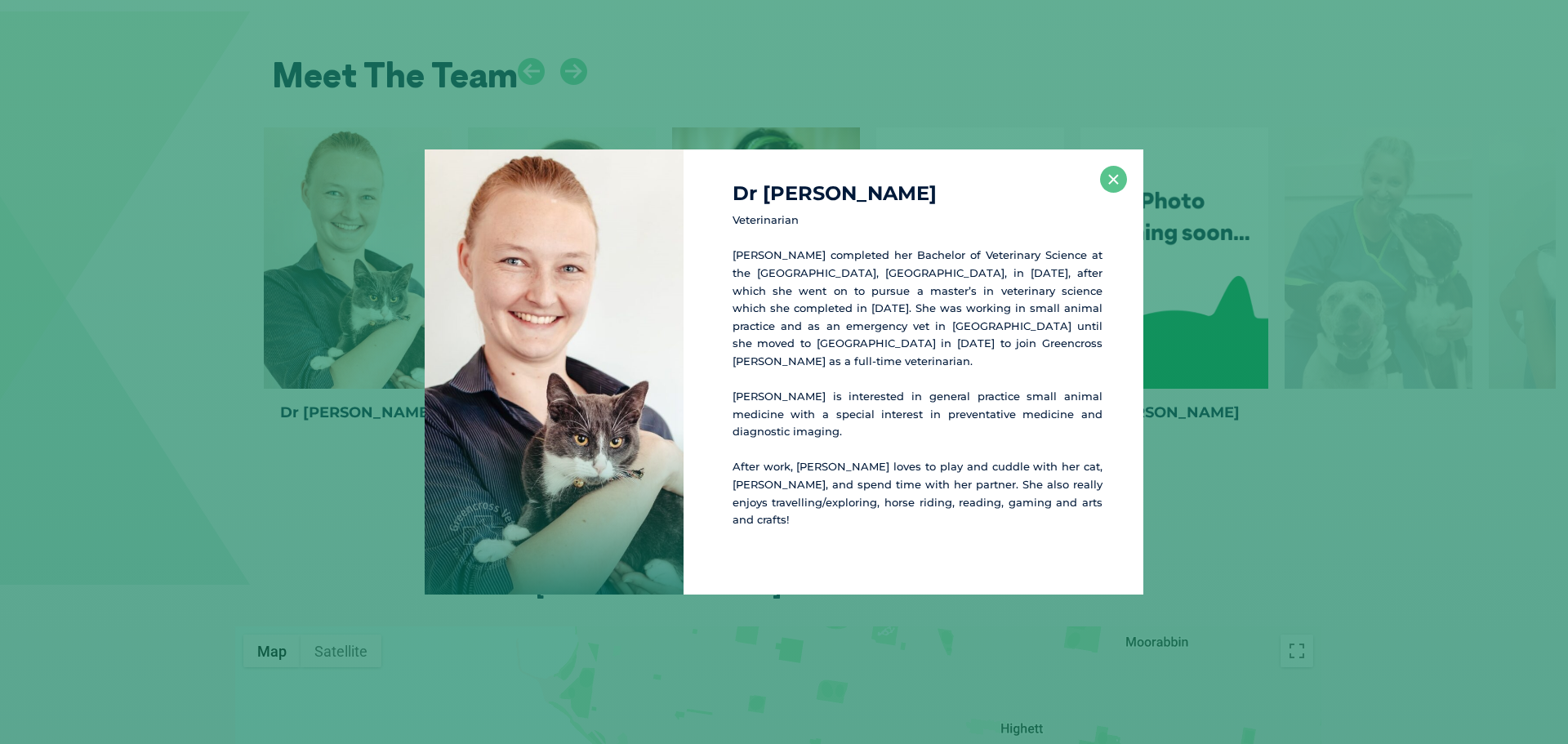
scroll to position [2654, 0]
drag, startPoint x: 924, startPoint y: 197, endPoint x: 631, endPoint y: 231, distance: 295.0
click at [631, 231] on div "Dr [PERSON_NAME] Veterinarian [PERSON_NAME] completed her Bachelor of Veterinar…" at bounding box center [783, 372] width 719 height 444
copy div "Dr [PERSON_NAME]"
click at [1109, 186] on button "×" at bounding box center [1113, 179] width 27 height 27
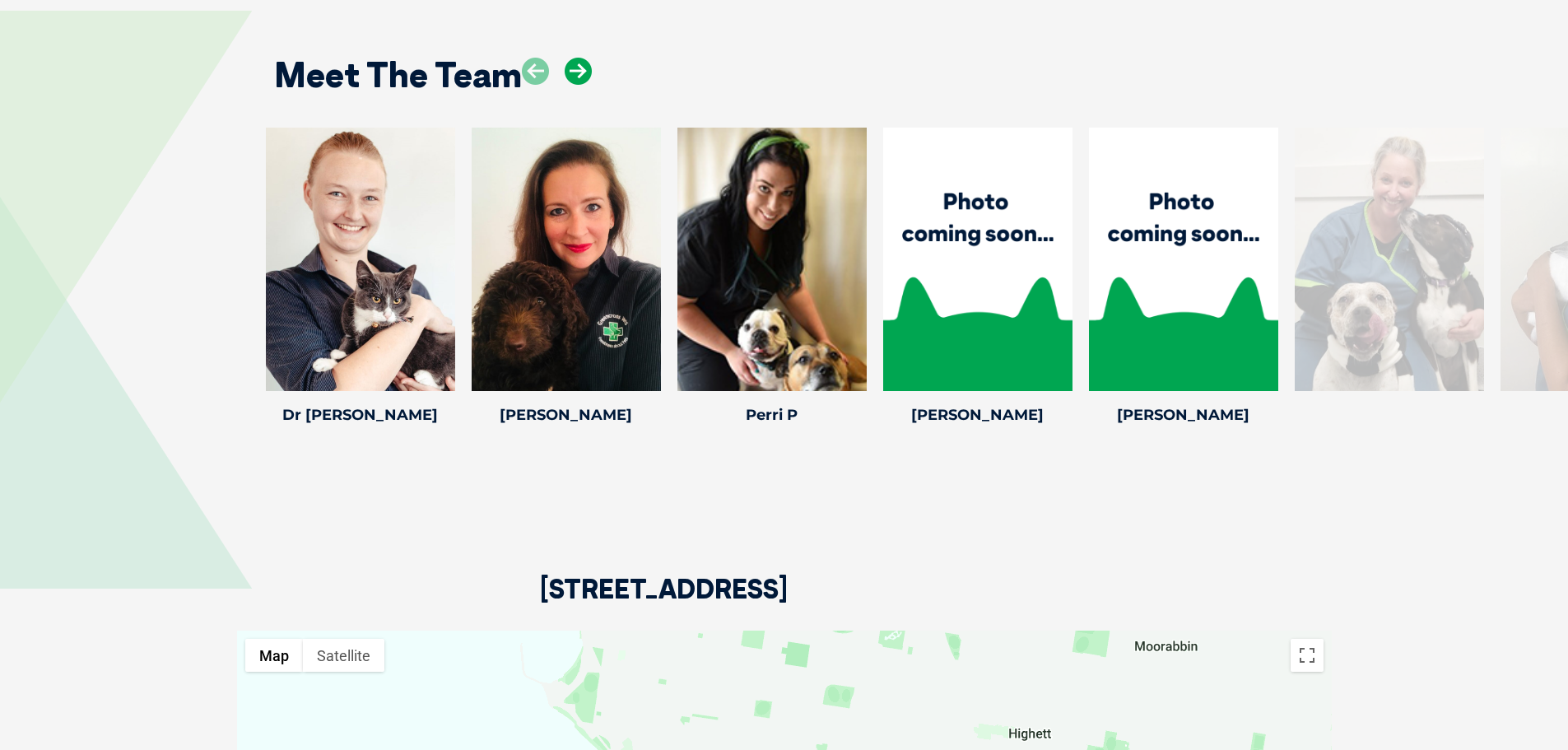
click at [580, 58] on icon at bounding box center [578, 71] width 27 height 27
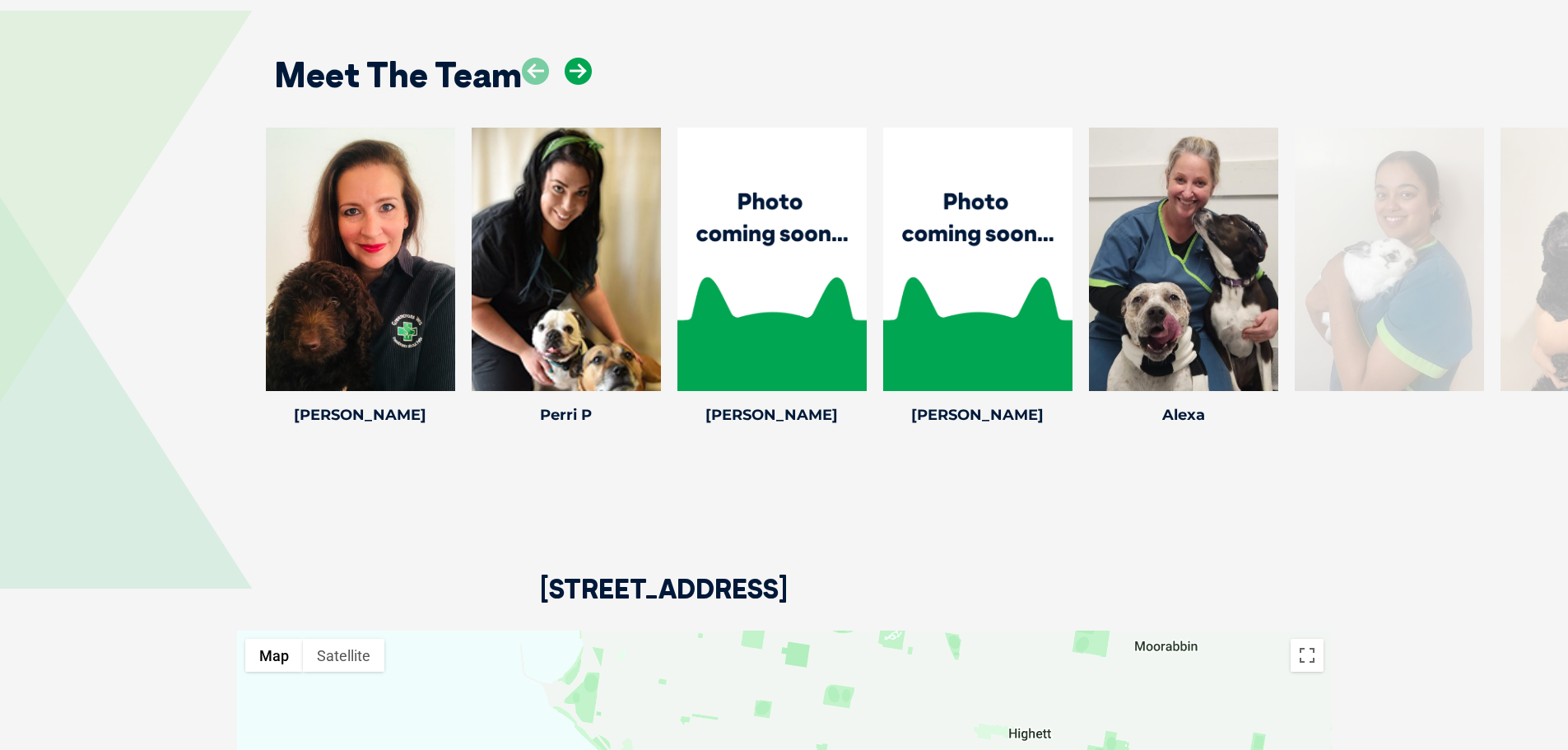
click at [580, 58] on icon at bounding box center [578, 71] width 27 height 27
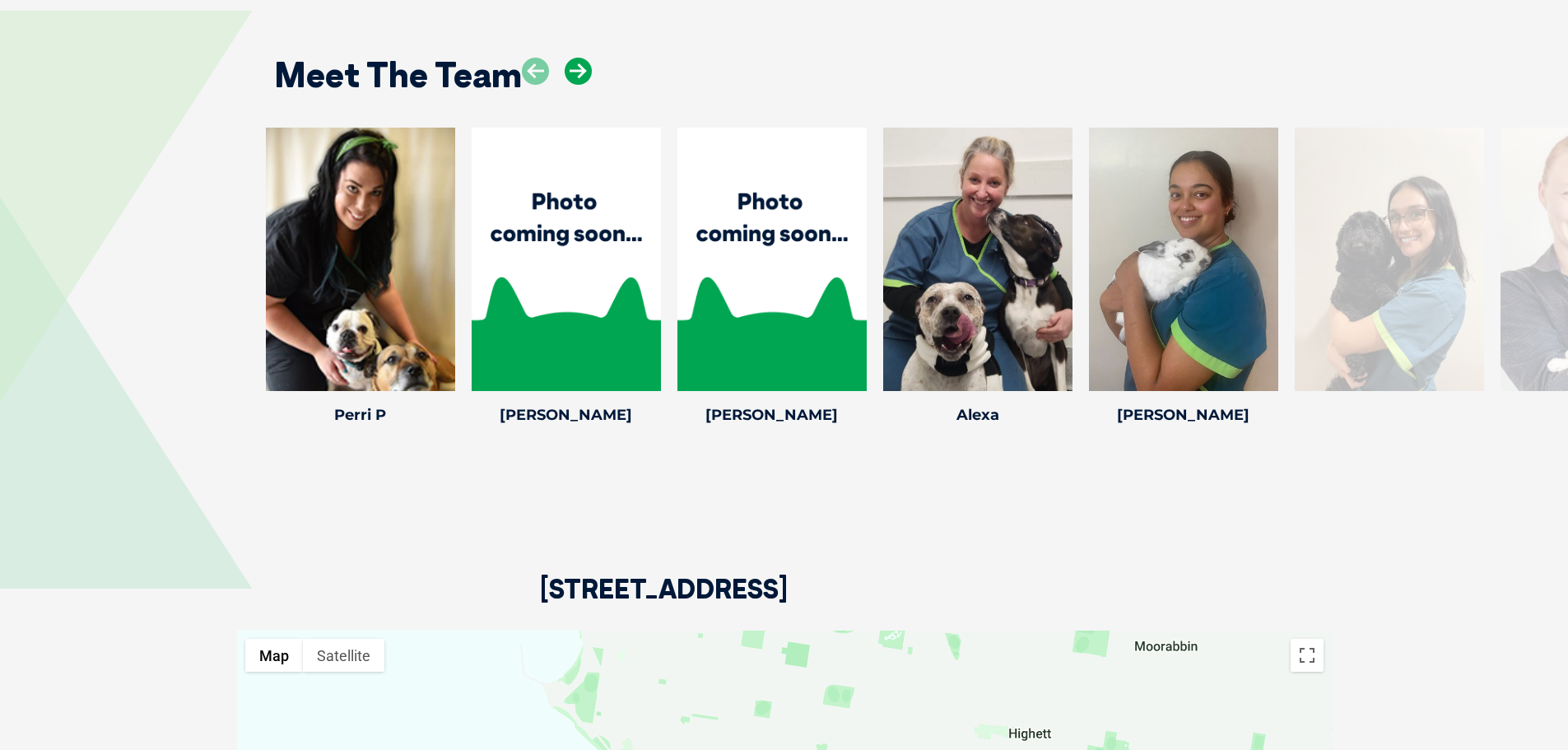
click at [580, 58] on icon at bounding box center [578, 71] width 27 height 27
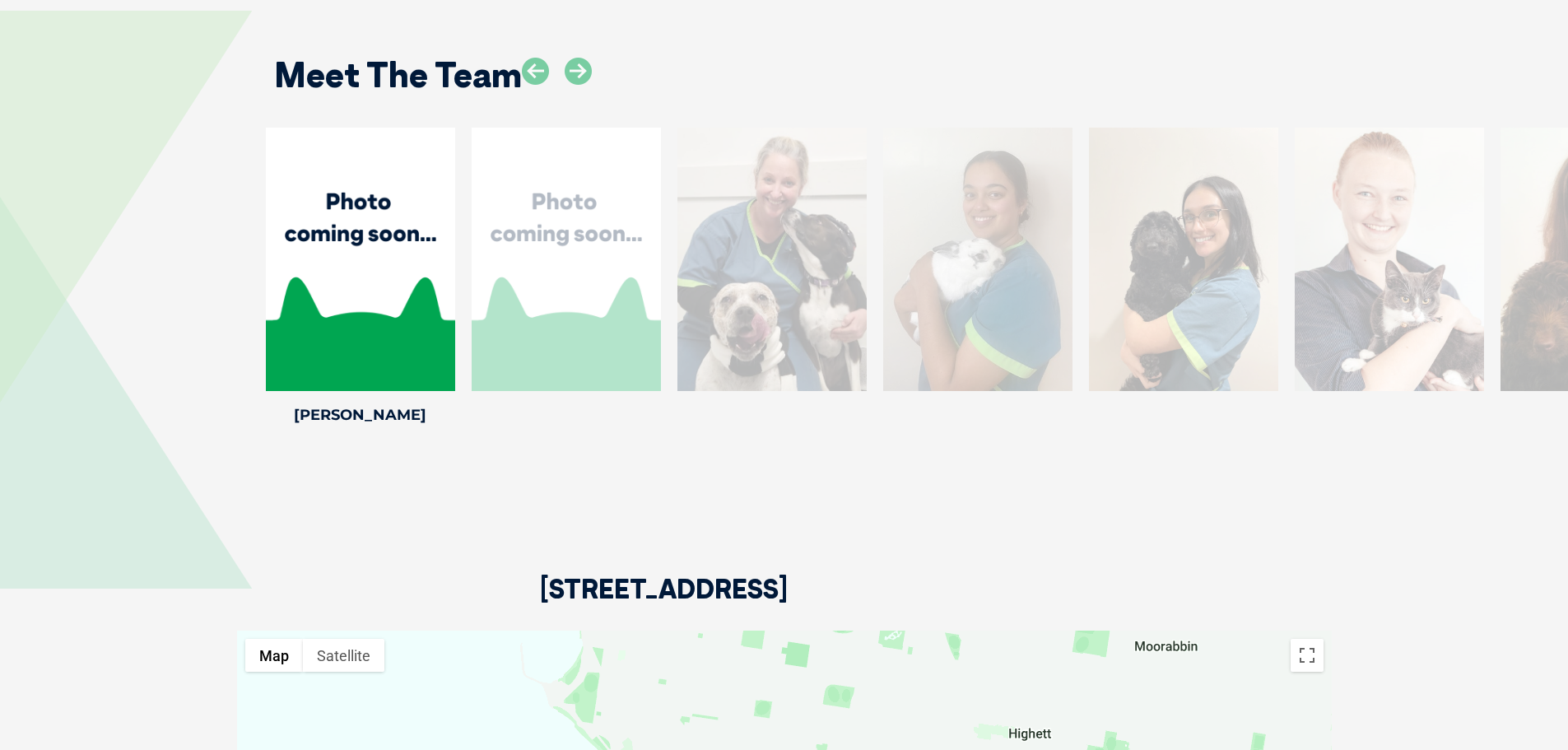
click at [448, 353] on icon at bounding box center [445, 380] width 54 height 54
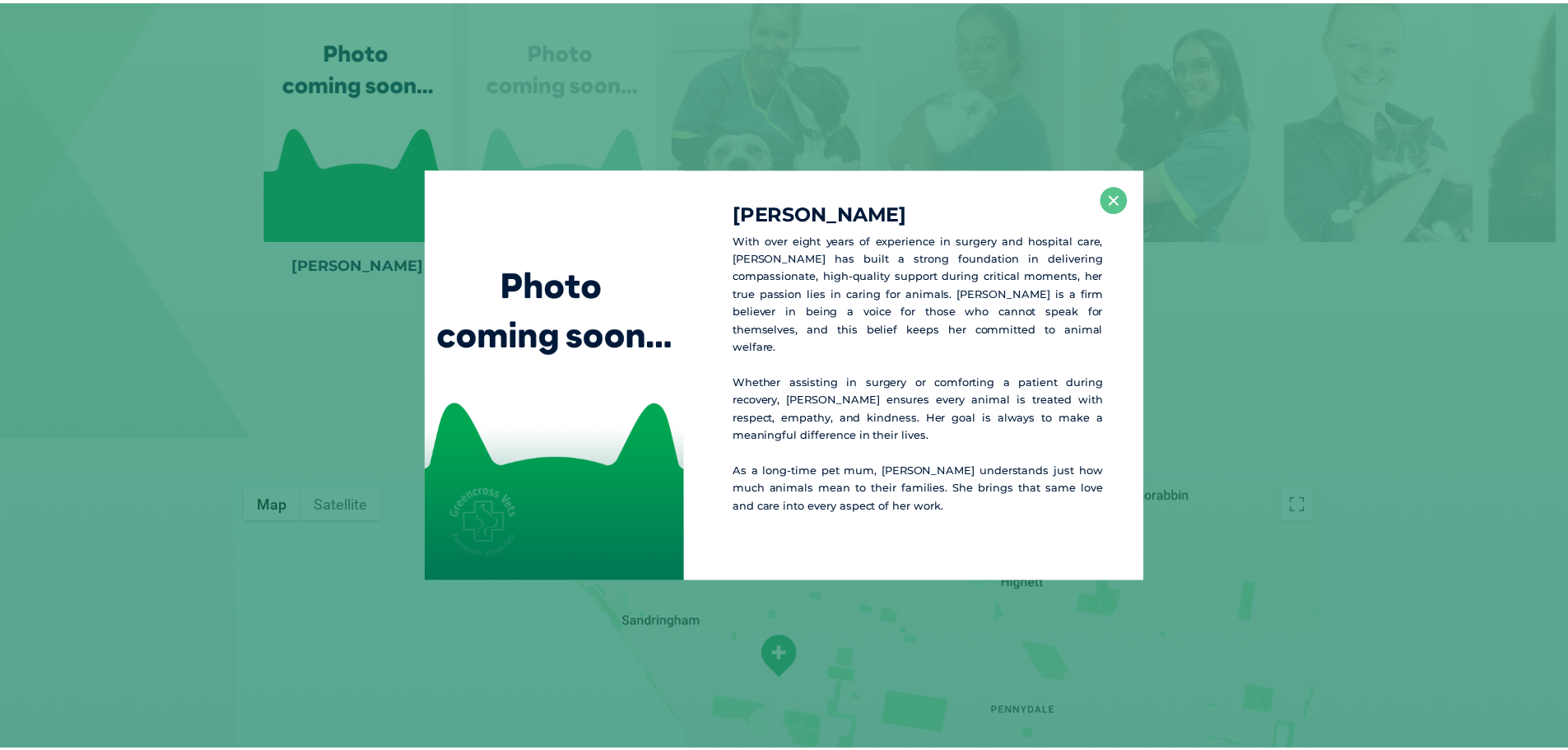
scroll to position [2827, 0]
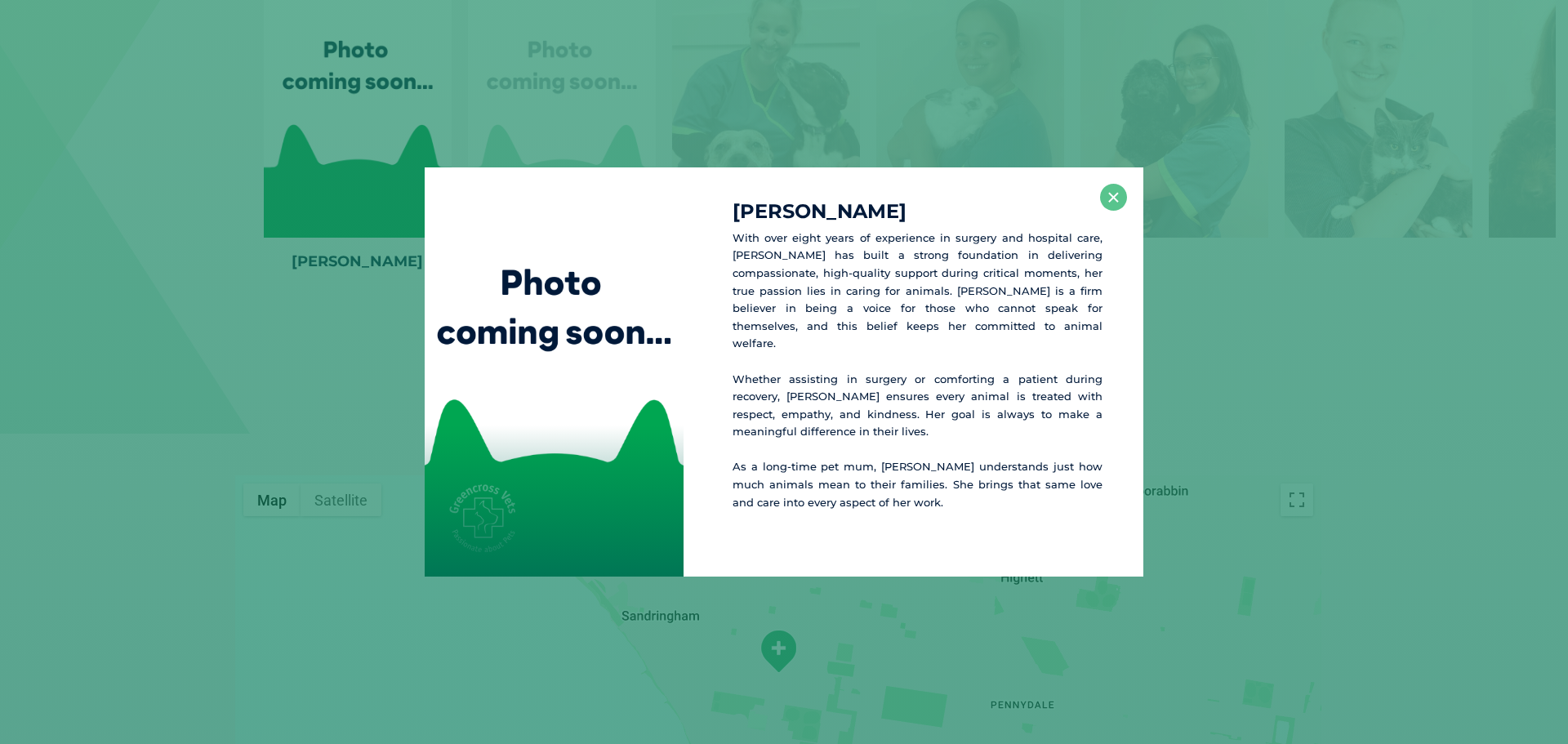
click at [263, 275] on div "Jess With over eight years of experience in surgery and hospital care, Jess has…" at bounding box center [784, 372] width 1555 height 409
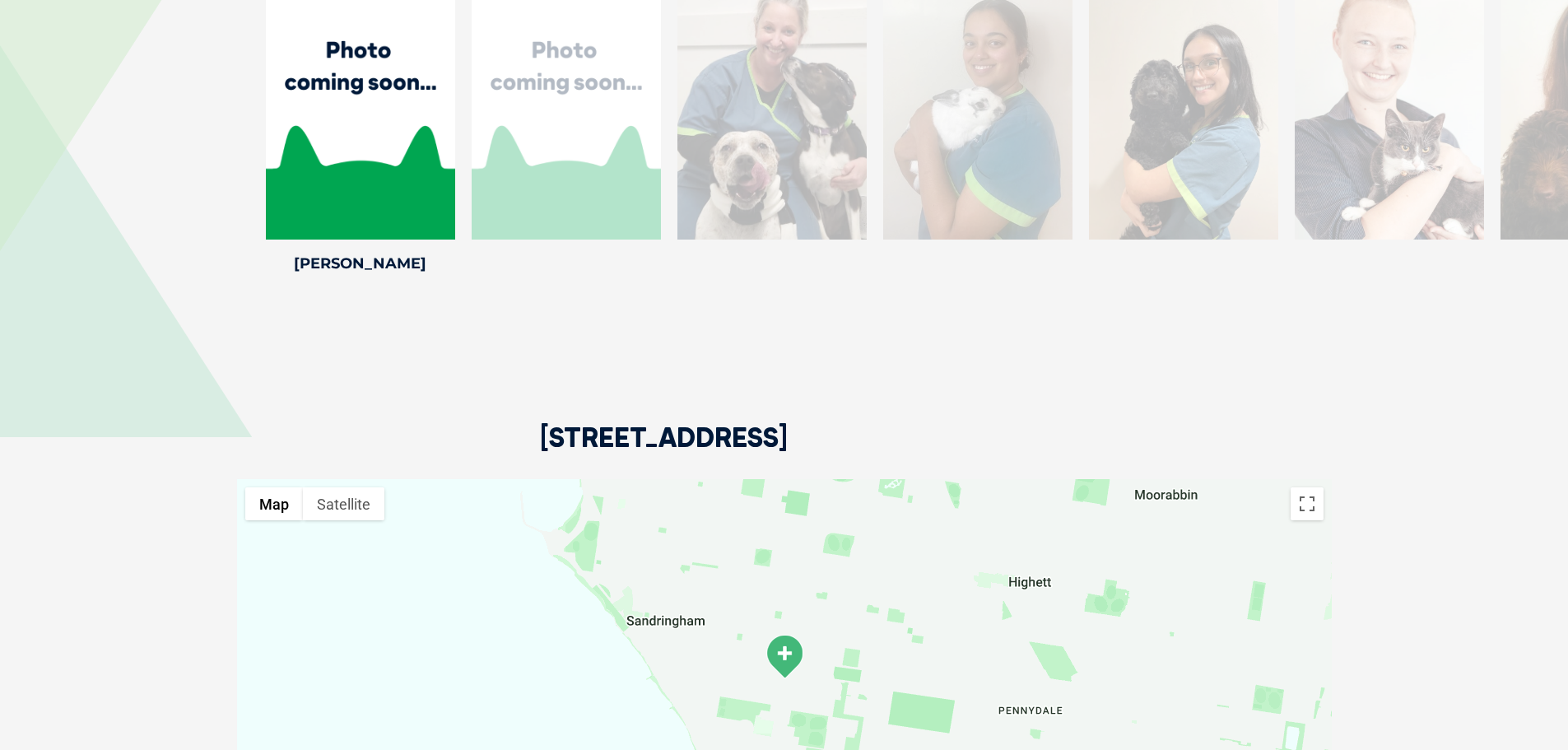
click at [635, 84] on div at bounding box center [566, 107] width 189 height 264
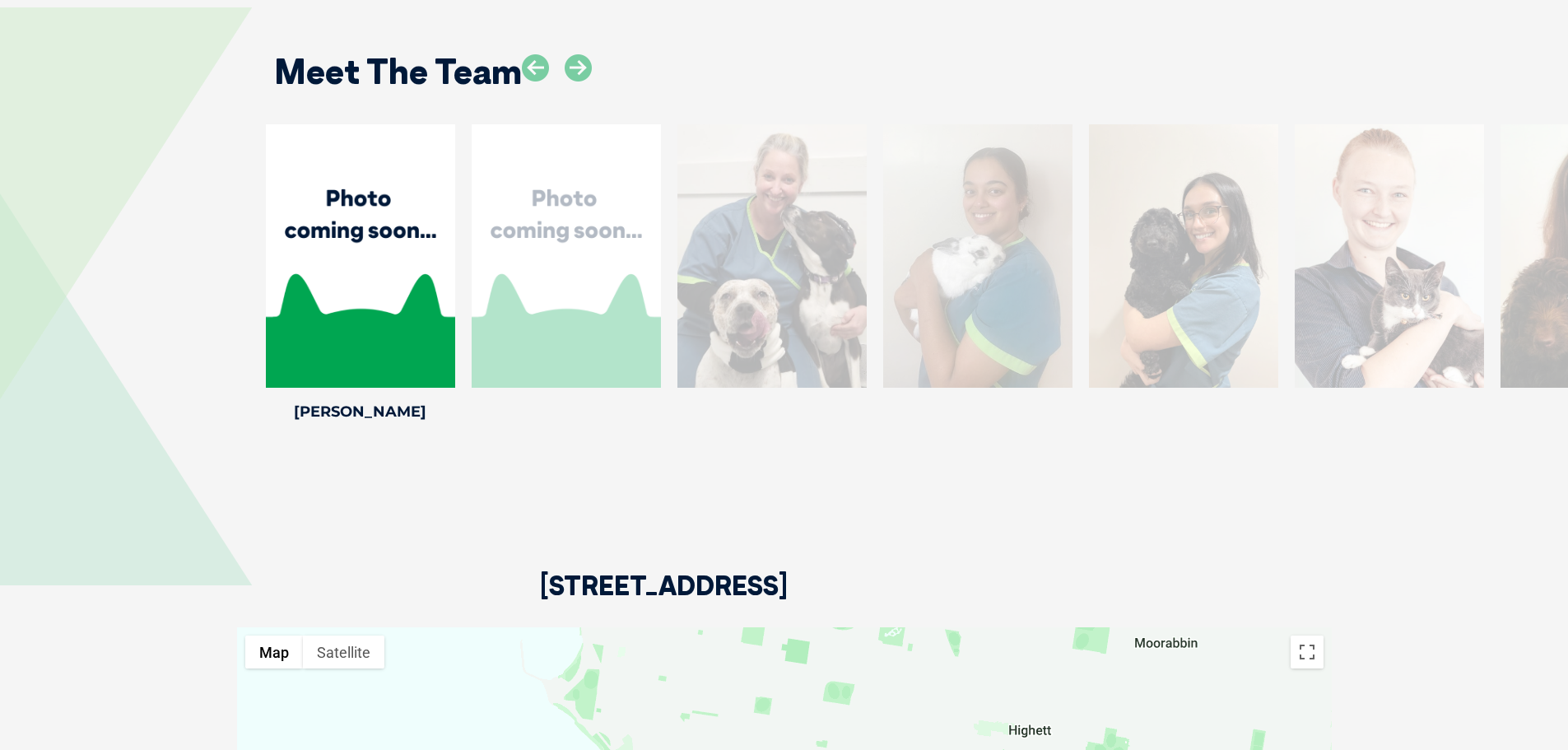
scroll to position [2662, 0]
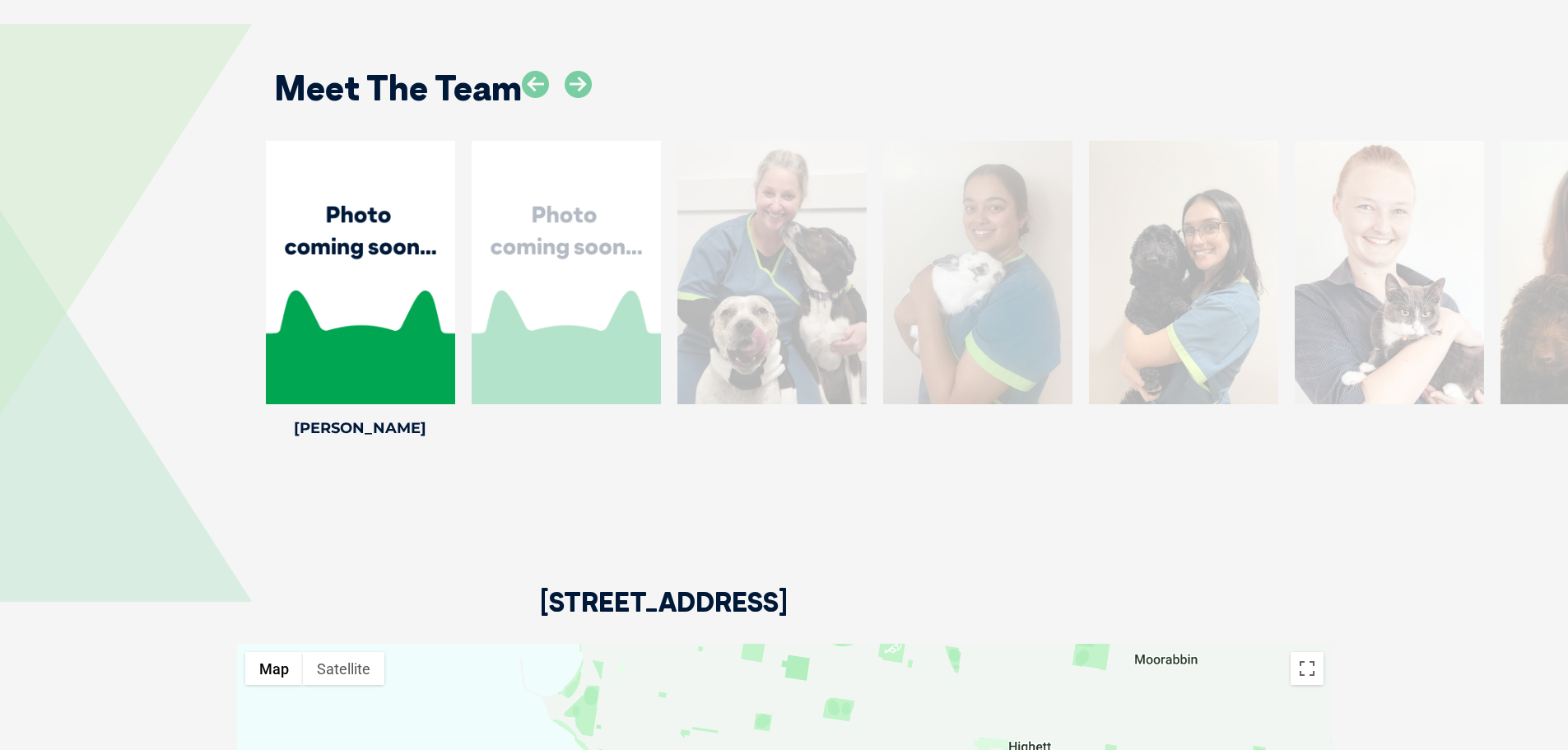
click at [556, 295] on div at bounding box center [566, 272] width 189 height 264
click at [607, 187] on div at bounding box center [566, 272] width 189 height 264
click at [579, 70] on icon at bounding box center [578, 84] width 27 height 27
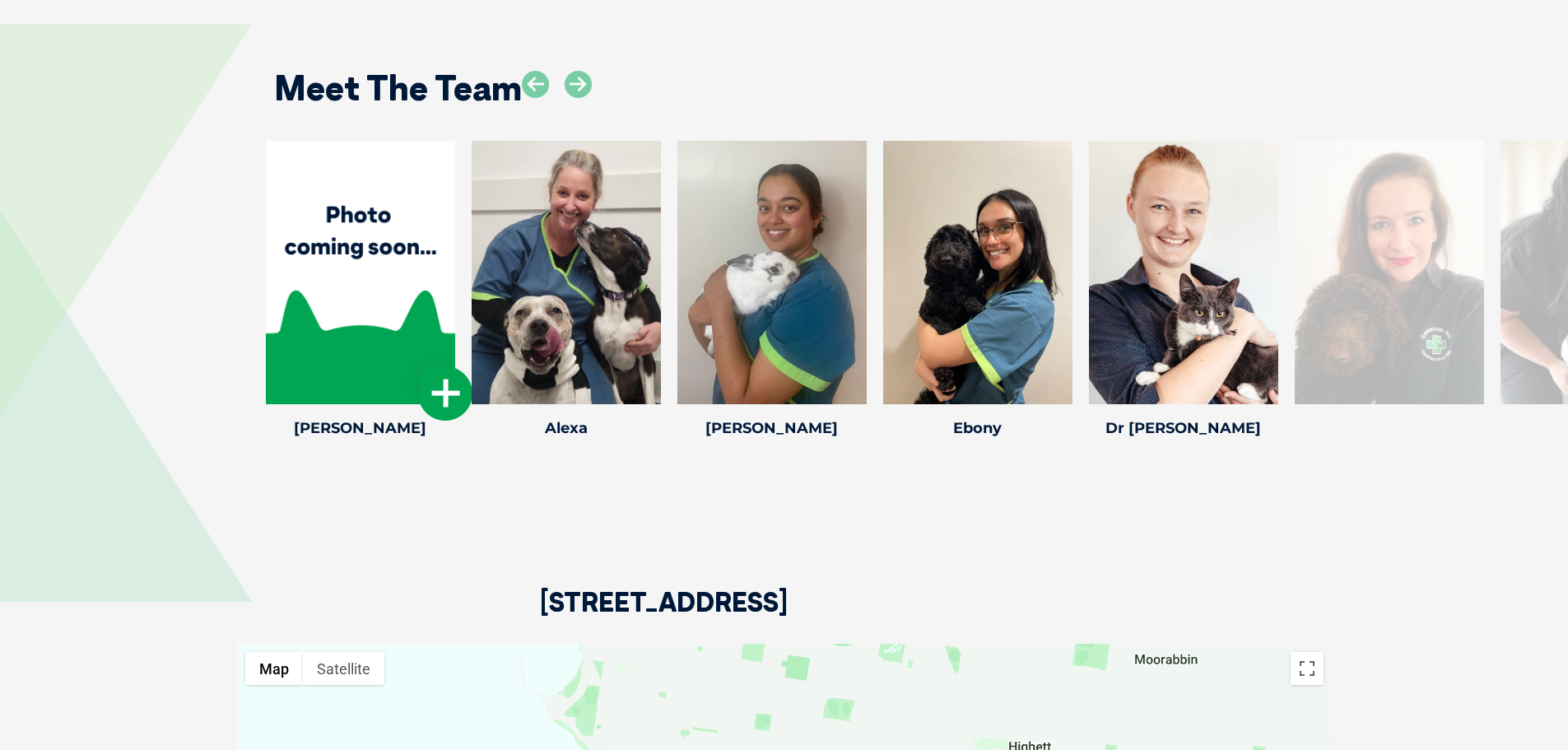
click at [450, 367] on icon at bounding box center [445, 394] width 54 height 54
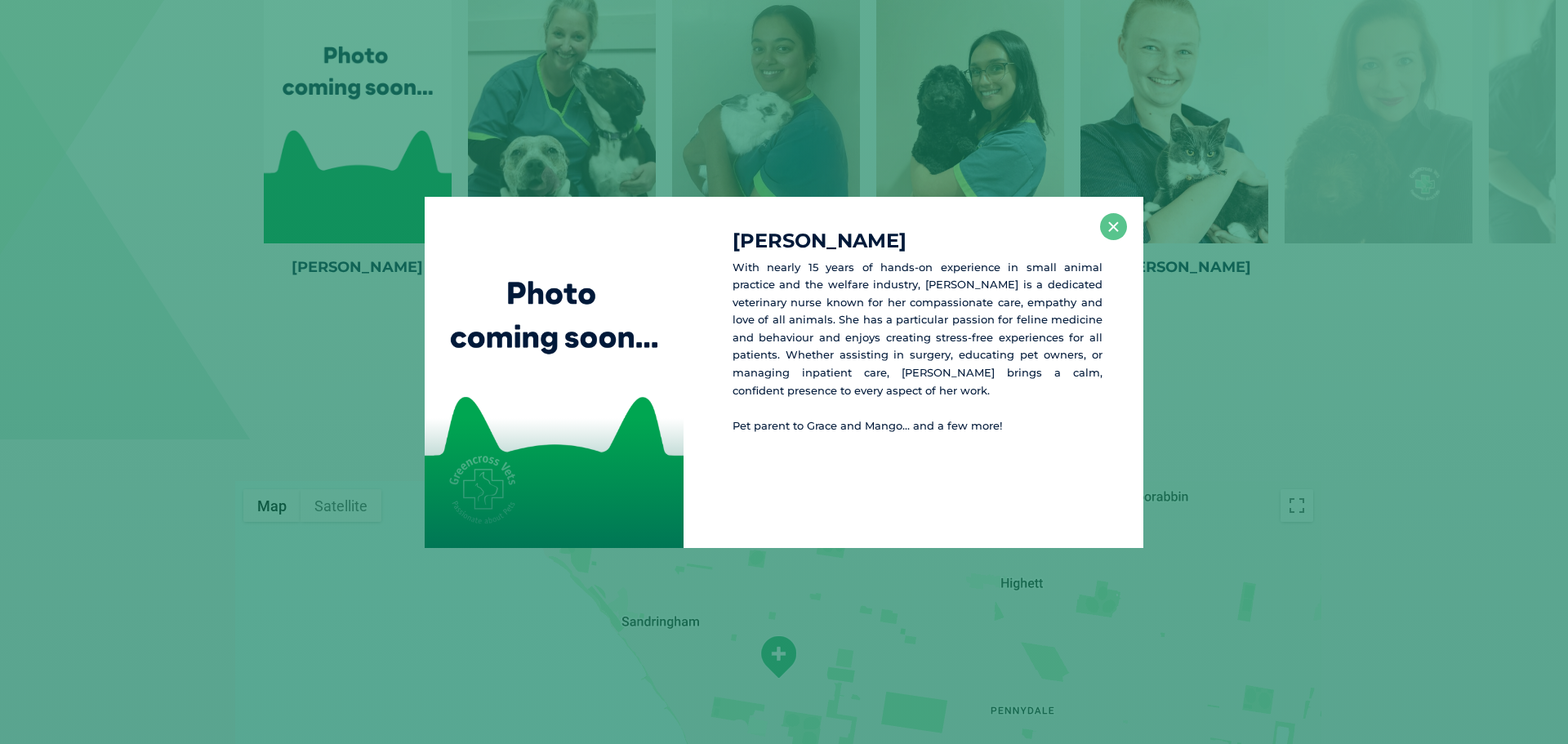
scroll to position [2807, 0]
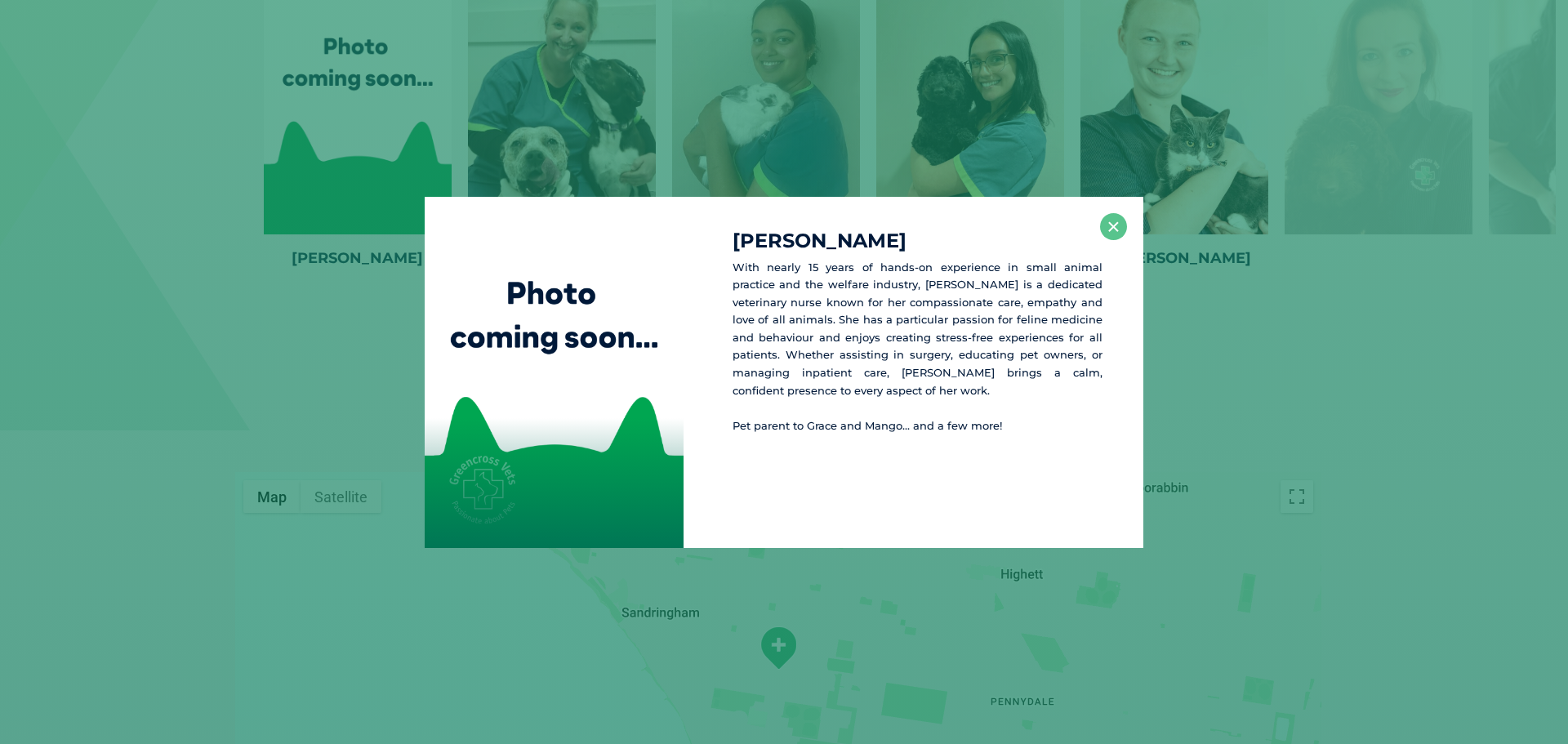
click at [336, 242] on div "Erin With nearly 15 years of hands-on experience in small animal practice and t…" at bounding box center [784, 372] width 1555 height 351
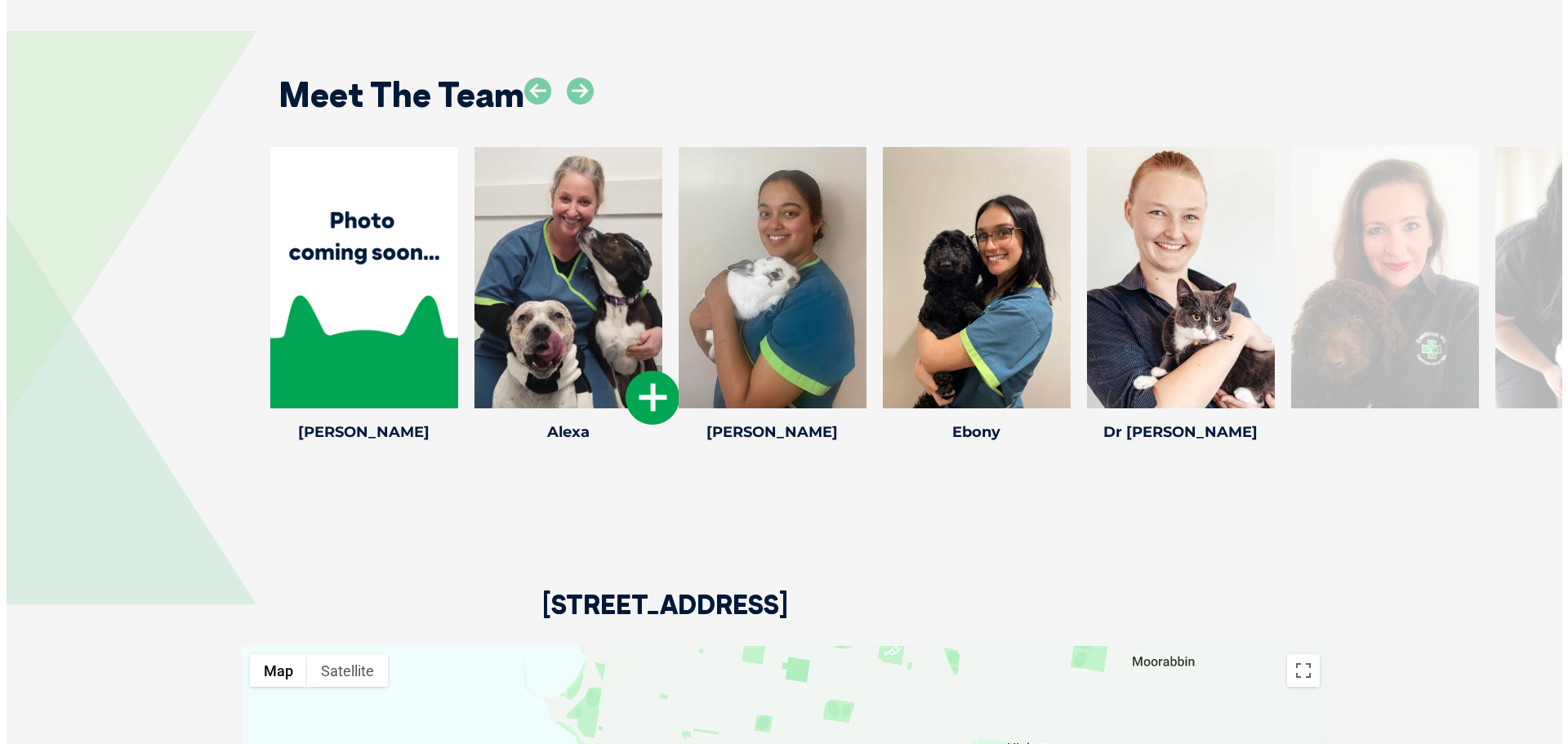
scroll to position [2562, 0]
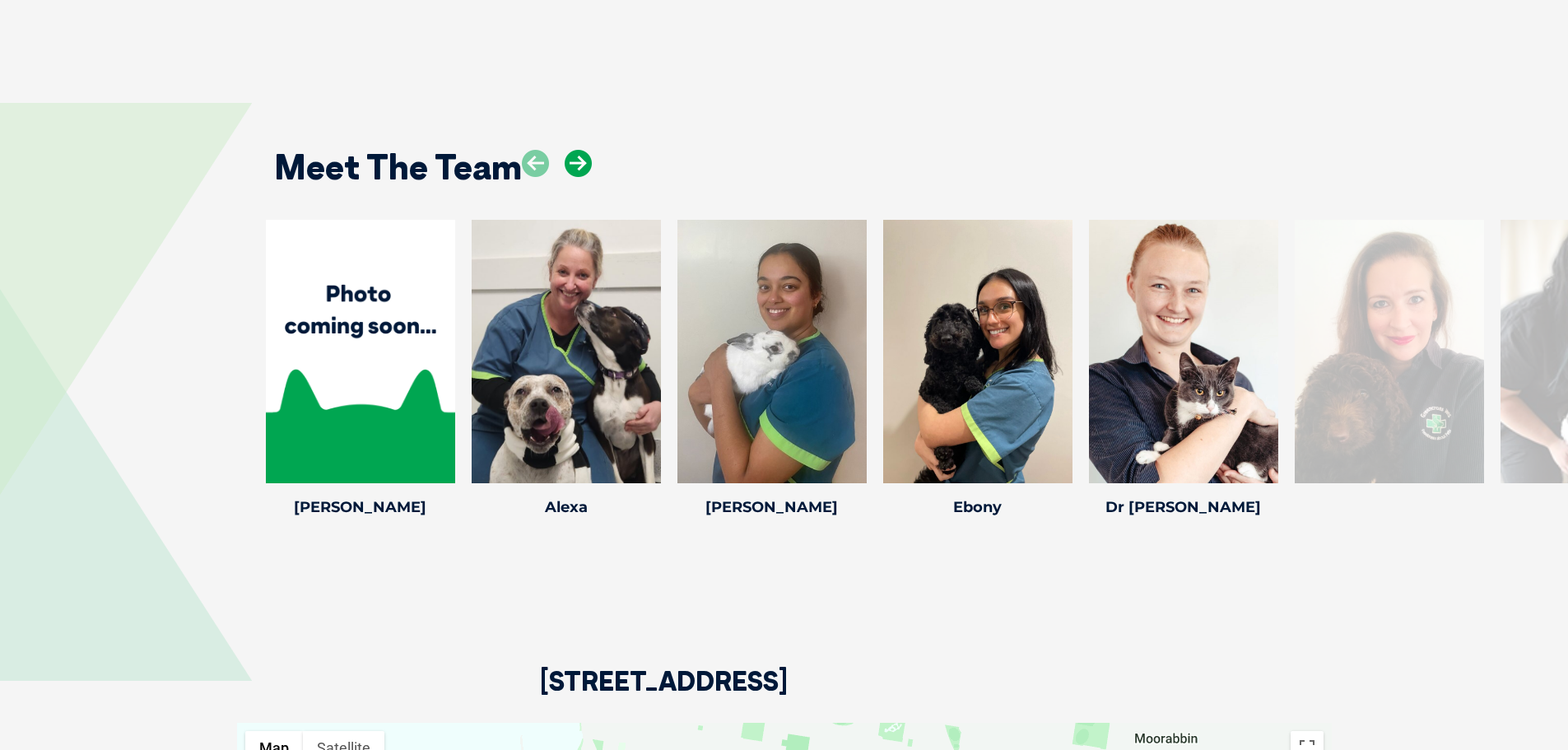
click at [578, 150] on icon at bounding box center [578, 163] width 27 height 27
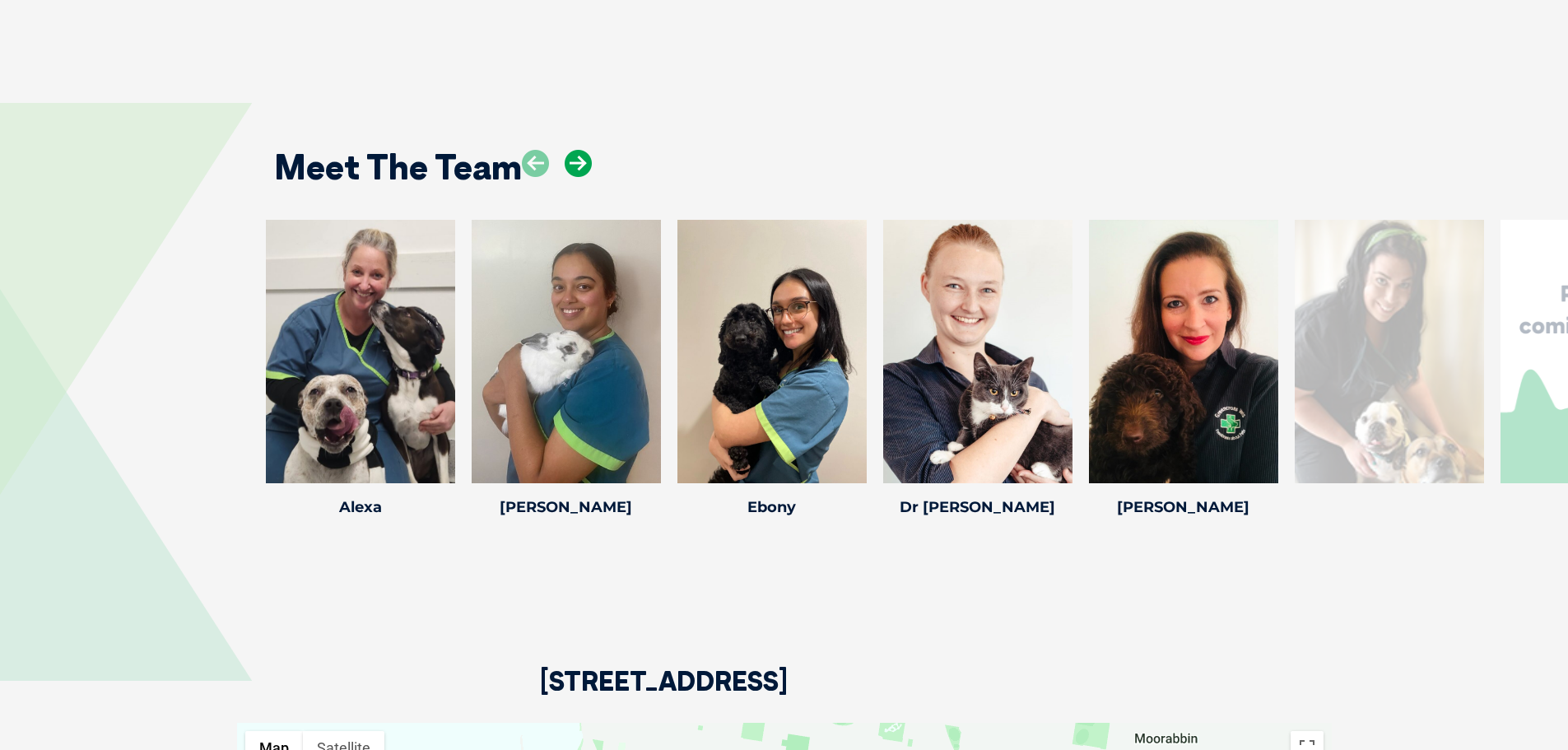
click at [578, 150] on icon at bounding box center [578, 163] width 27 height 27
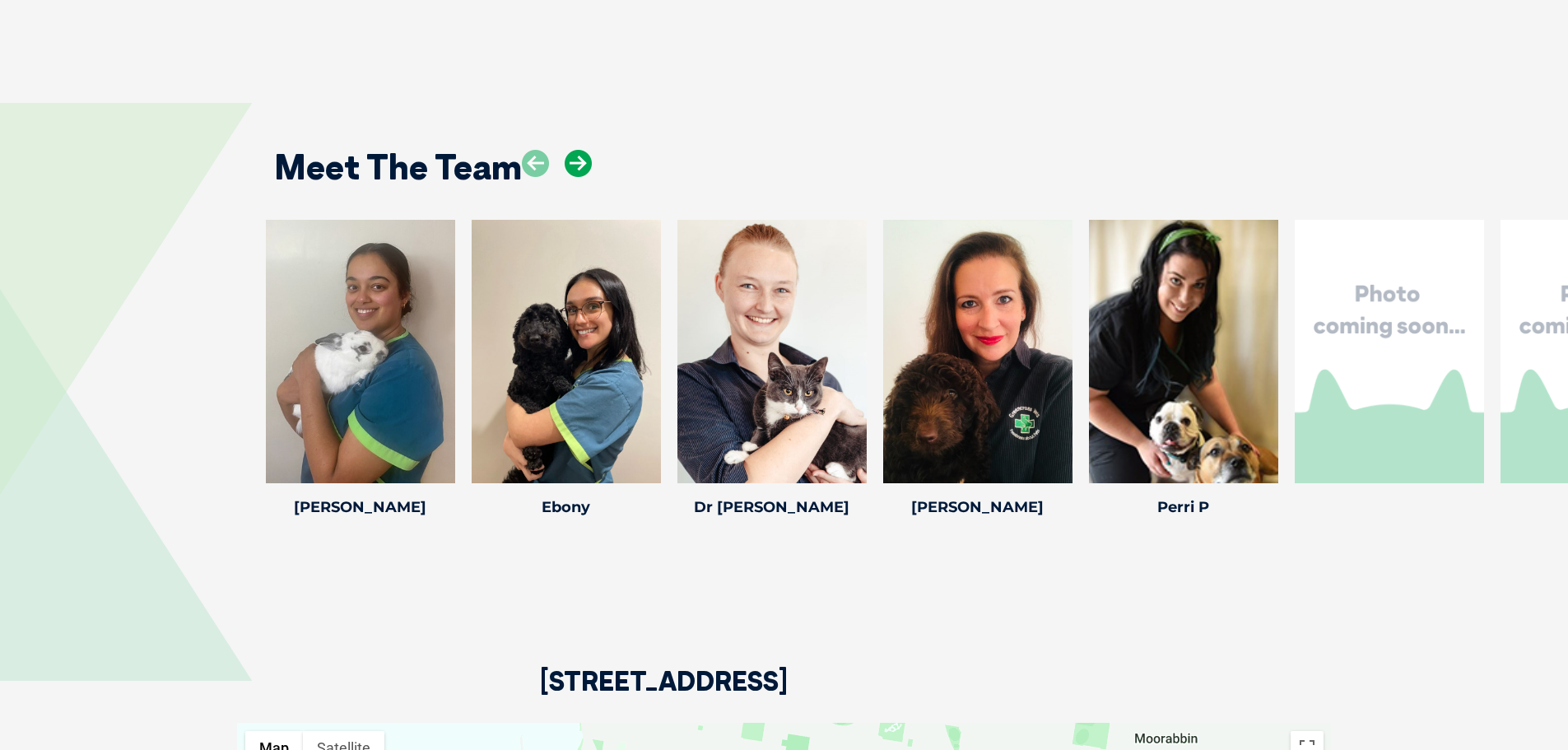
click at [578, 150] on icon at bounding box center [578, 163] width 27 height 27
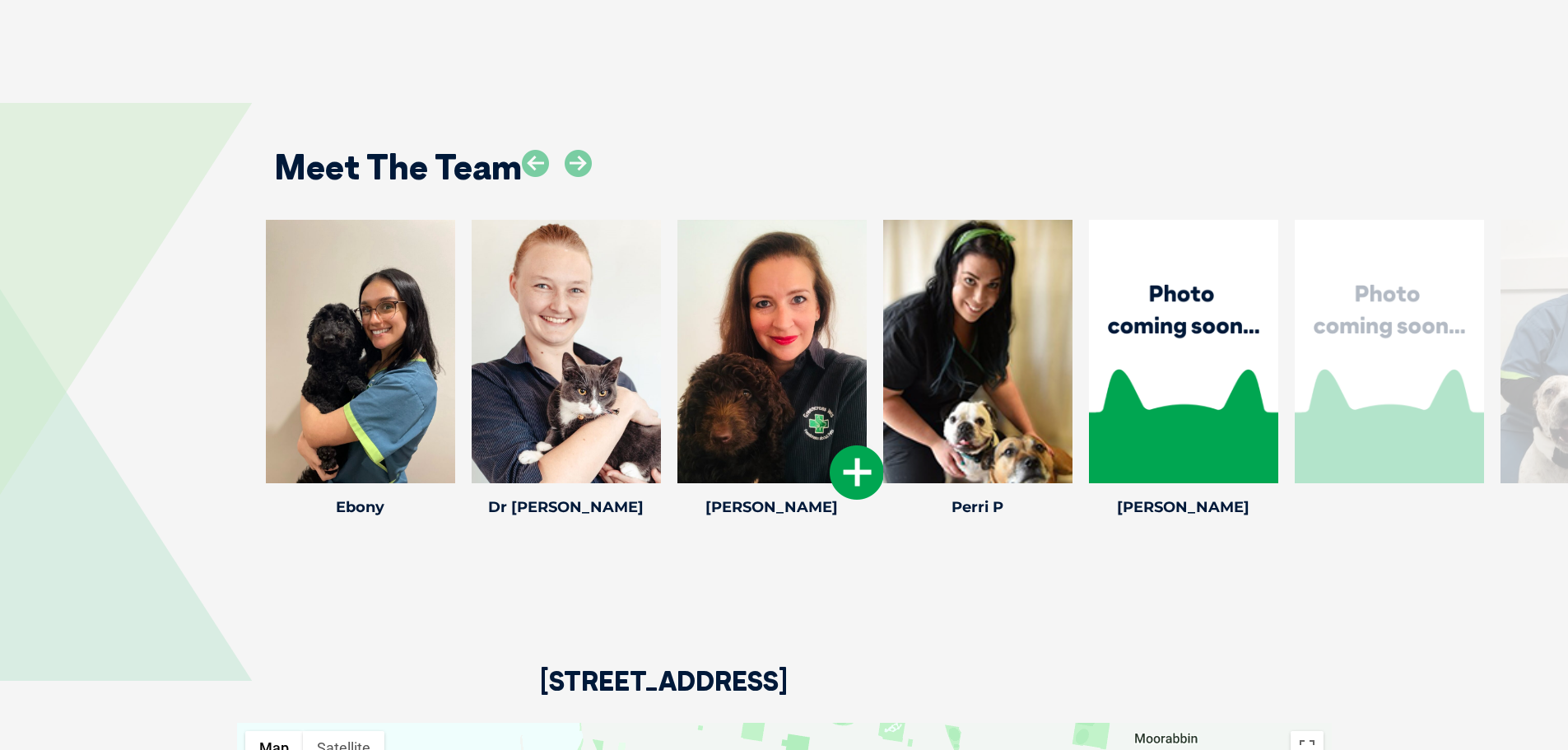
click at [734, 266] on div at bounding box center [772, 351] width 189 height 264
click at [873, 445] on icon at bounding box center [857, 472] width 54 height 54
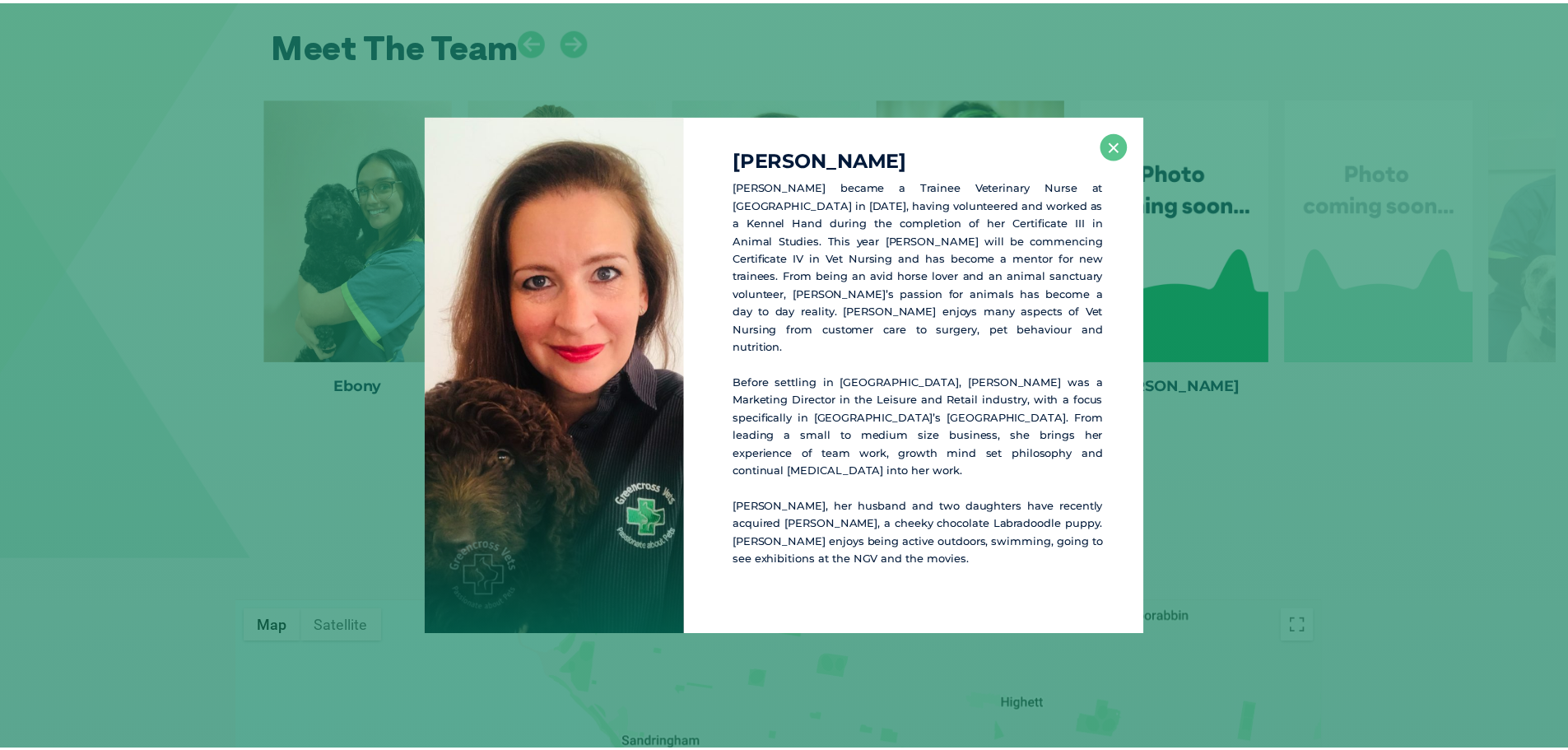
scroll to position [2706, 0]
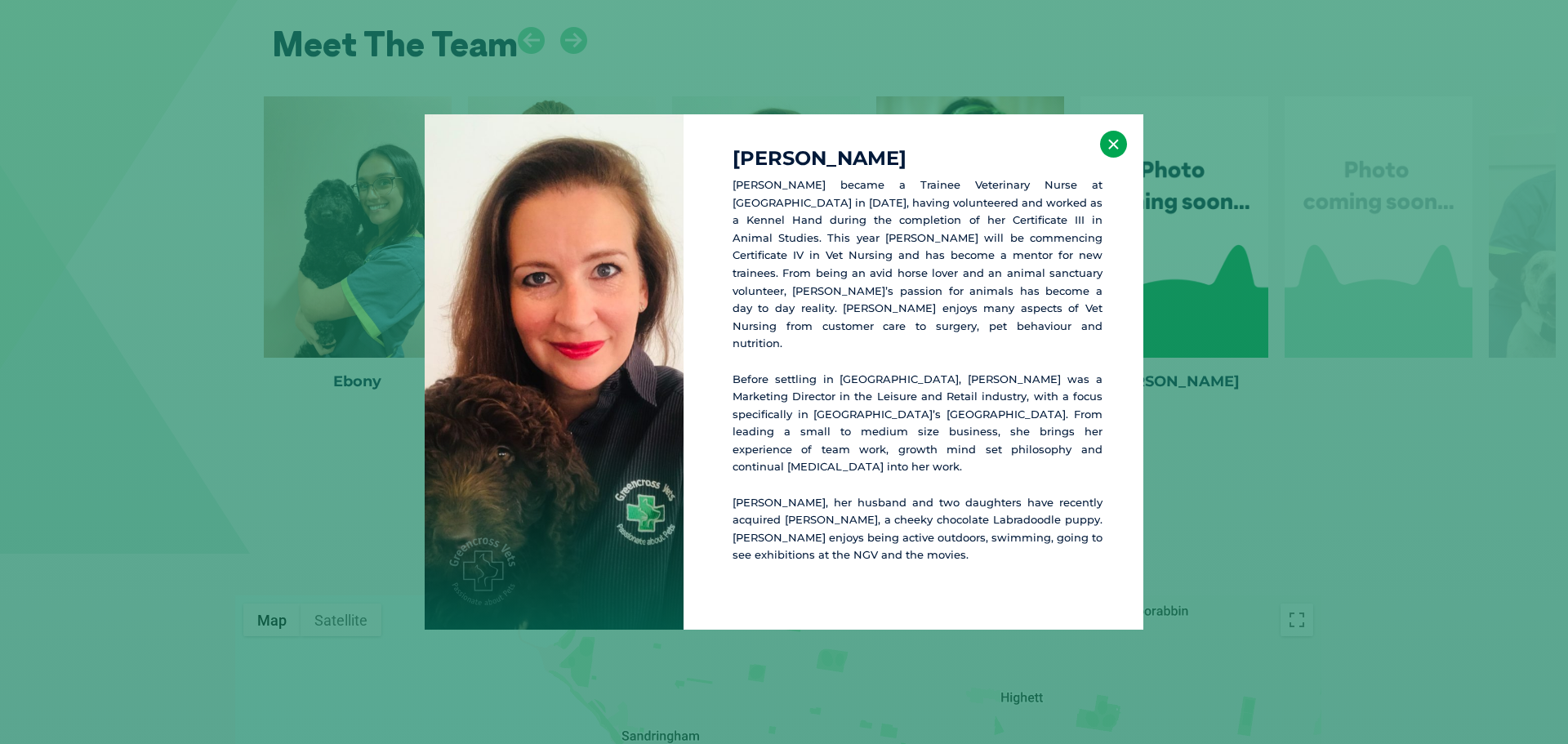
click at [1109, 158] on button "×" at bounding box center [1113, 144] width 27 height 27
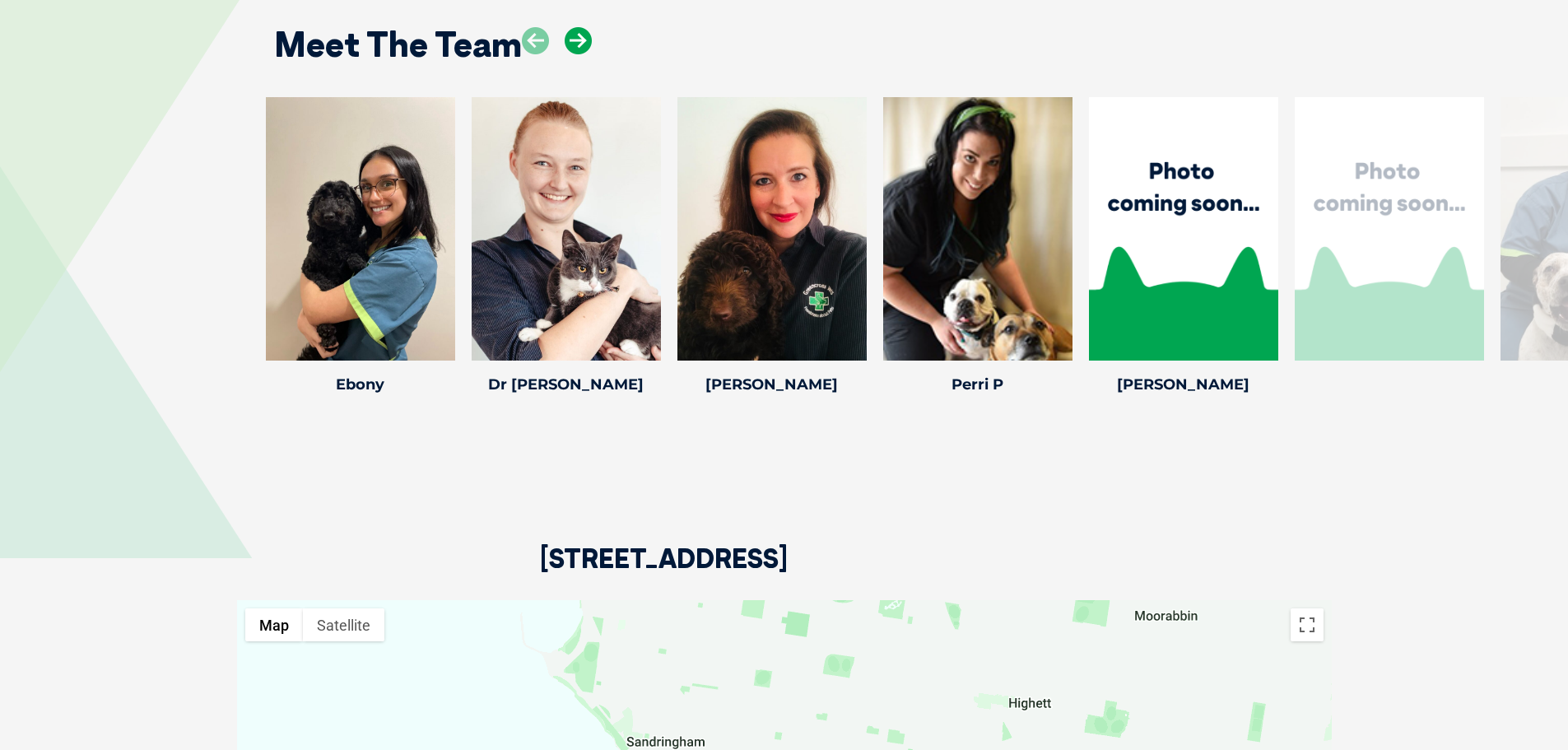
click at [567, 27] on icon at bounding box center [578, 41] width 27 height 27
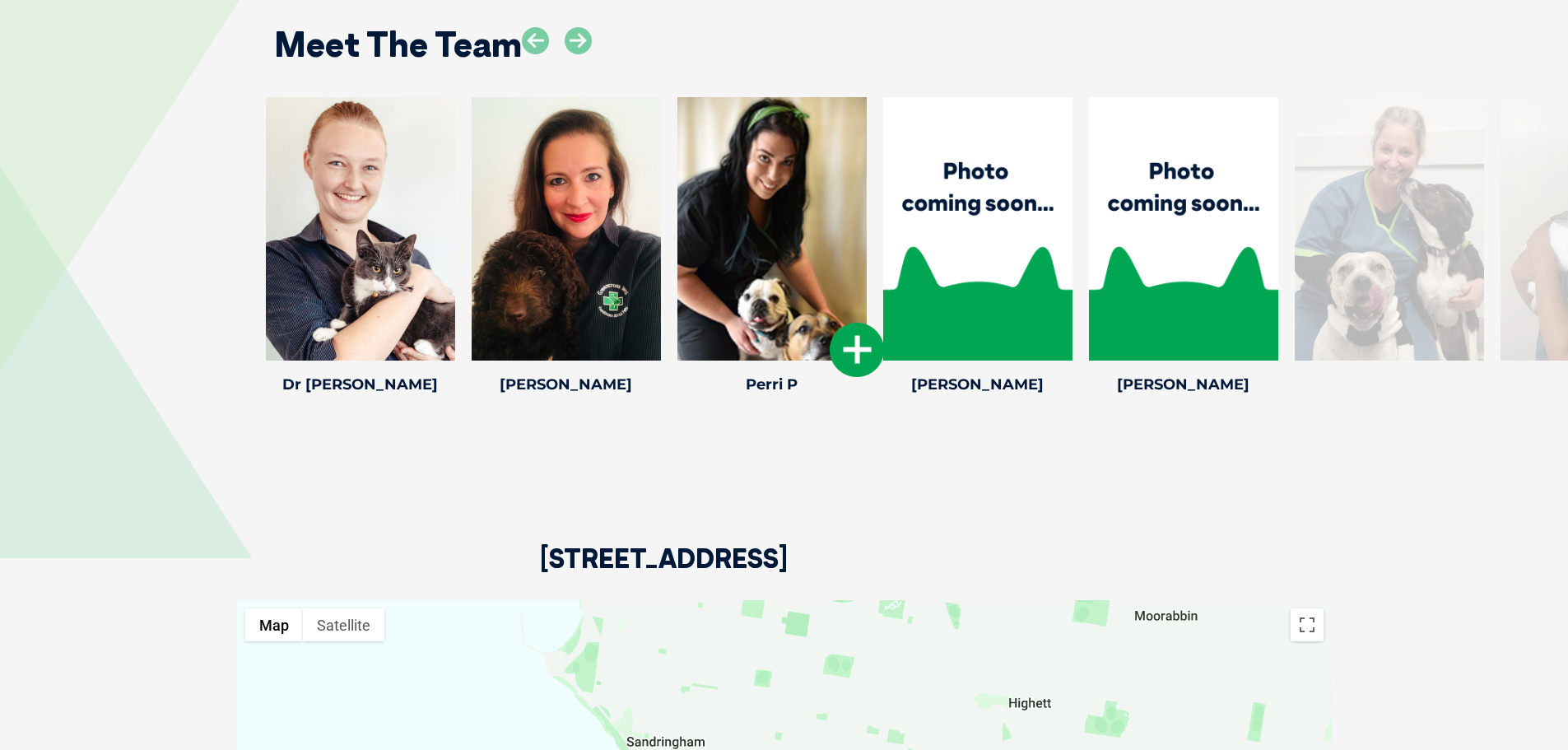
click at [826, 318] on div at bounding box center [772, 229] width 189 height 264
click at [839, 322] on icon at bounding box center [857, 349] width 54 height 54
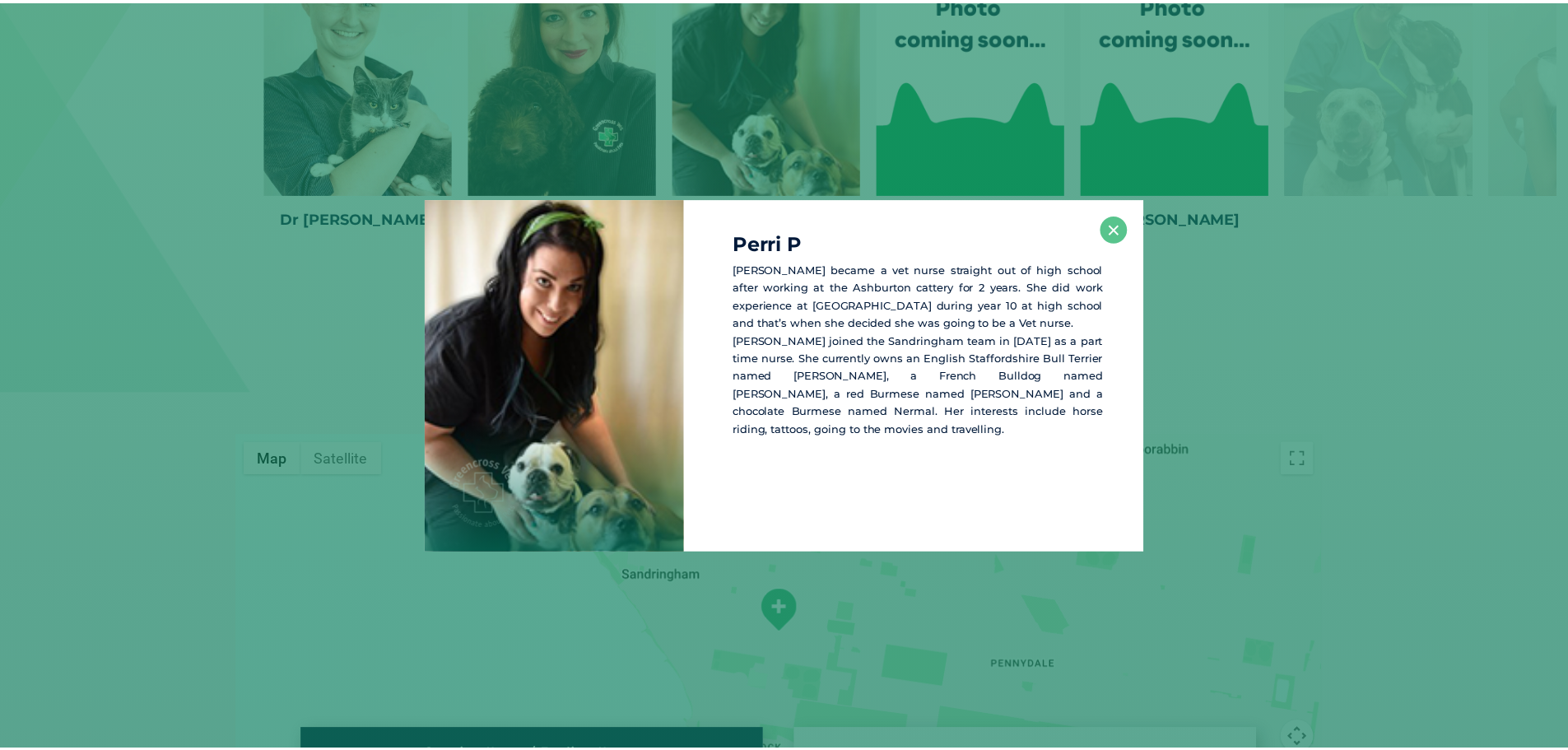
scroll to position [2874, 0]
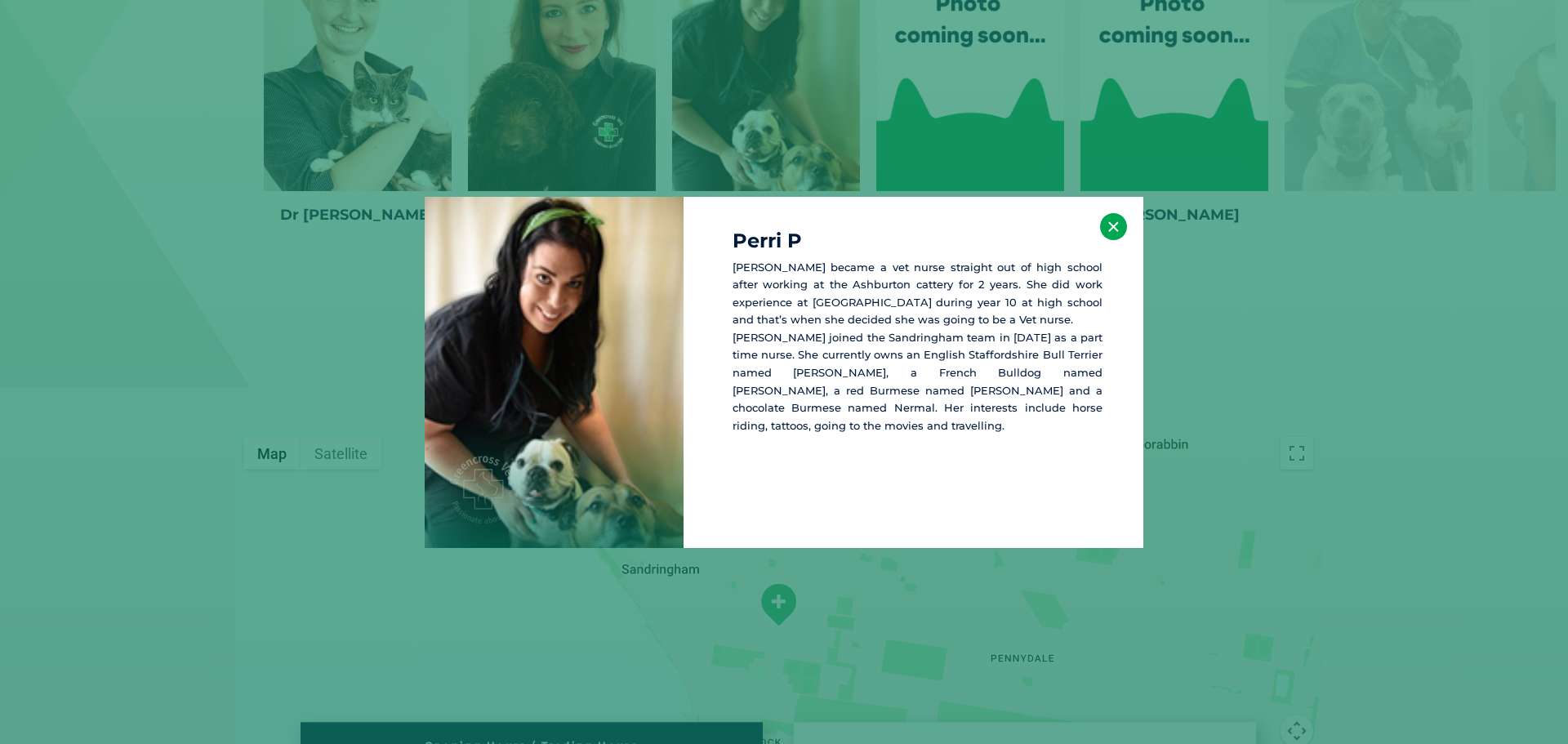
drag, startPoint x: 1109, startPoint y: 223, endPoint x: 1084, endPoint y: 249, distance: 36.1
click at [1109, 223] on button "×" at bounding box center [1113, 227] width 27 height 27
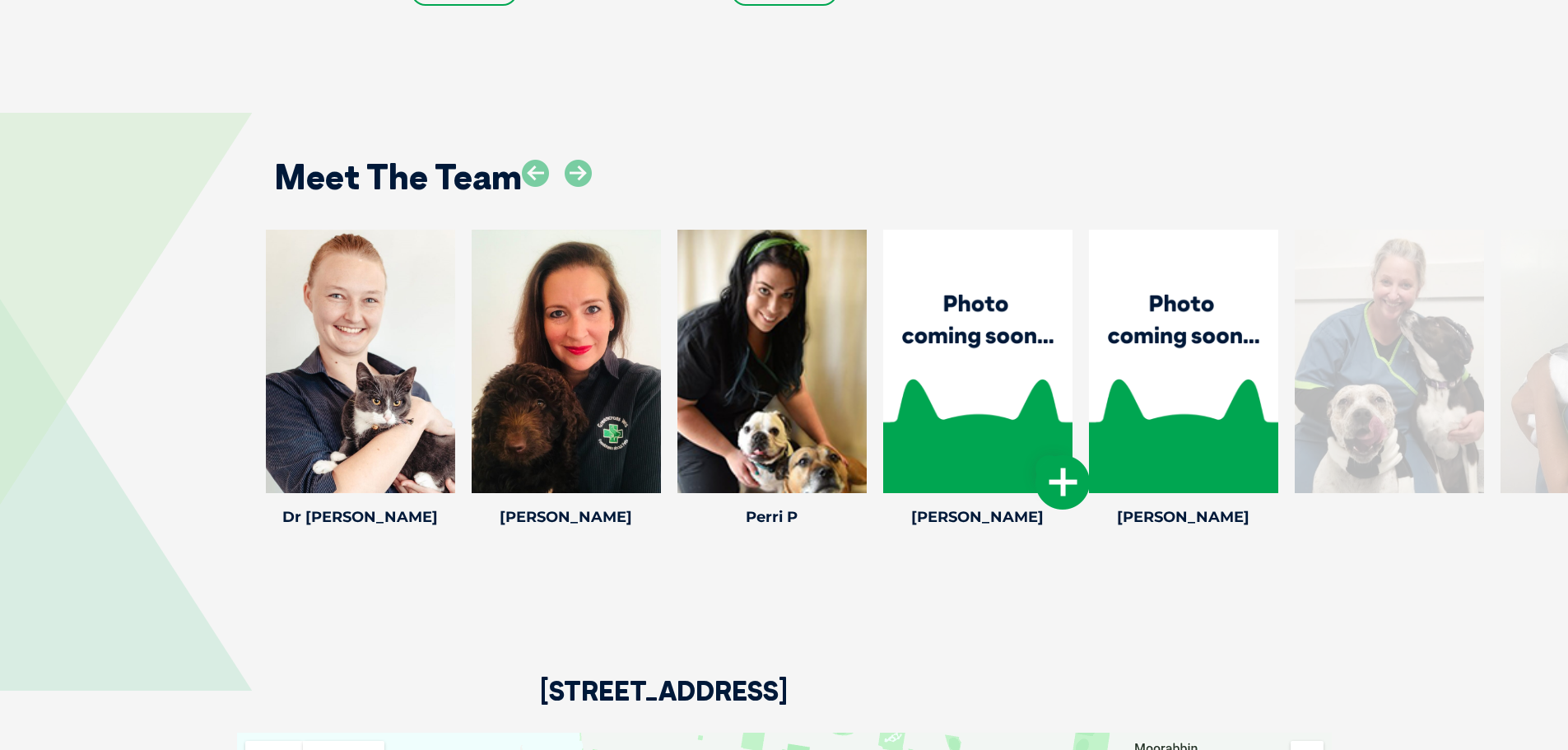
scroll to position [2544, 0]
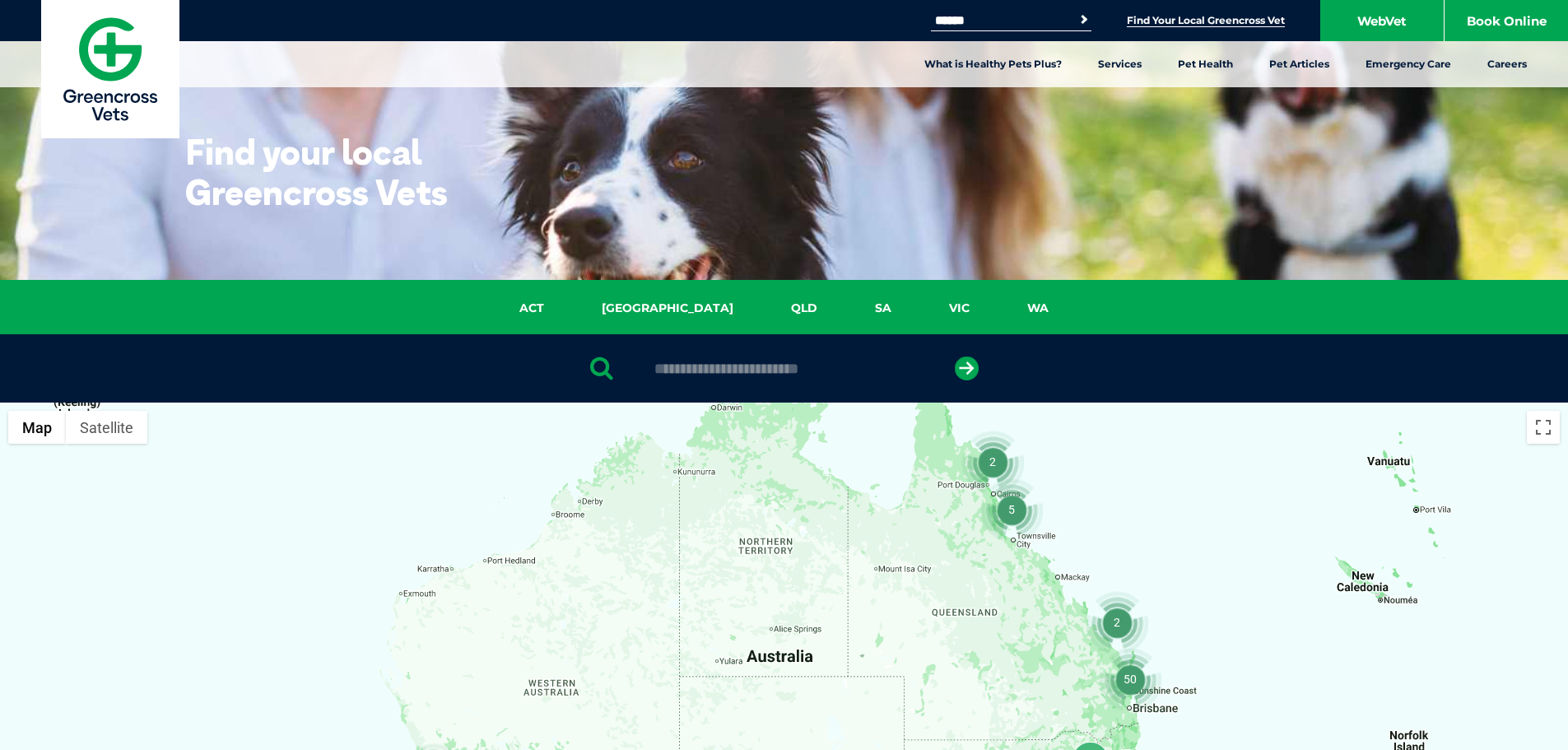
click at [721, 381] on div at bounding box center [784, 368] width 1568 height 69
click at [723, 367] on input "text" at bounding box center [784, 369] width 276 height 16
click at [954, 356] on button "submit" at bounding box center [966, 368] width 24 height 24
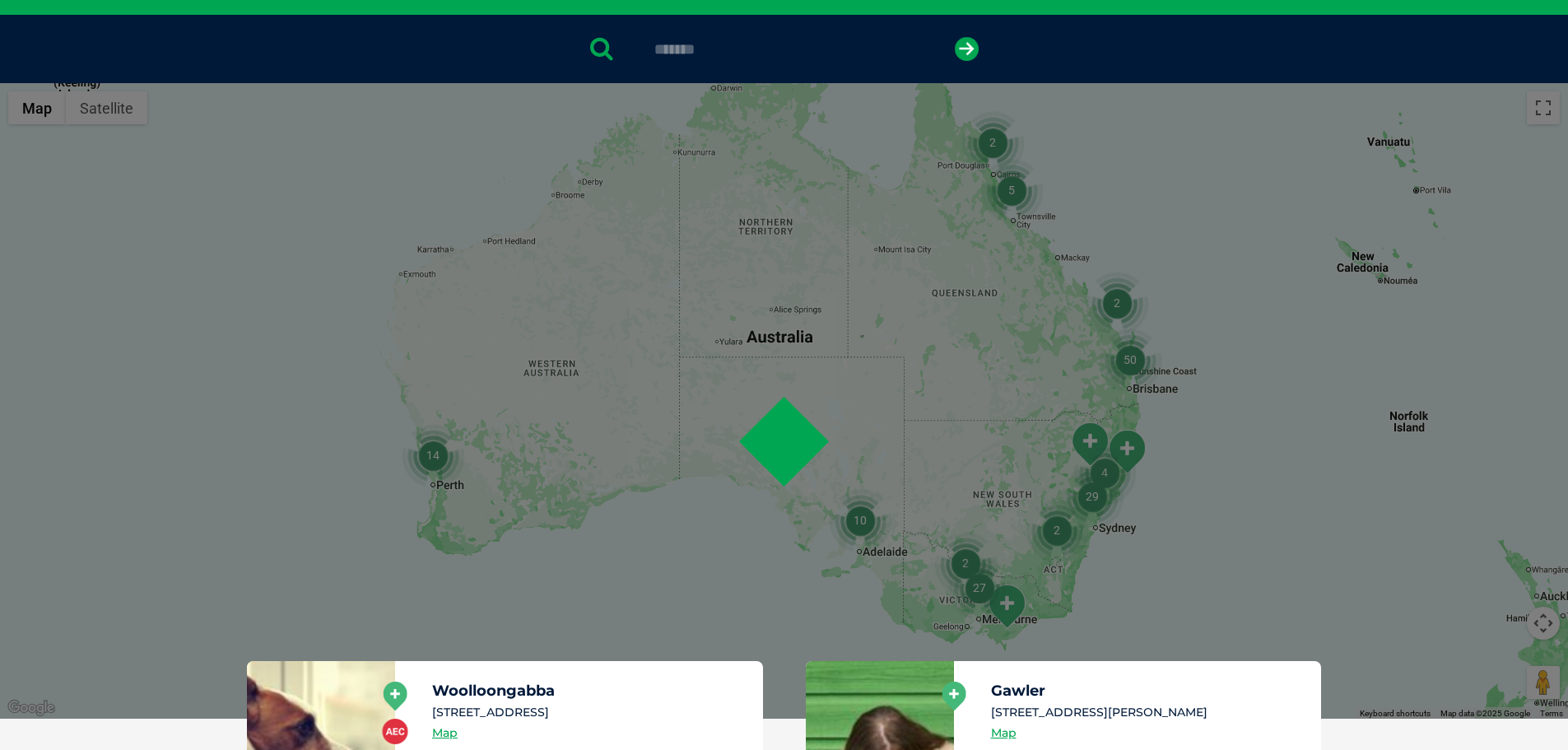
scroll to position [320, 0]
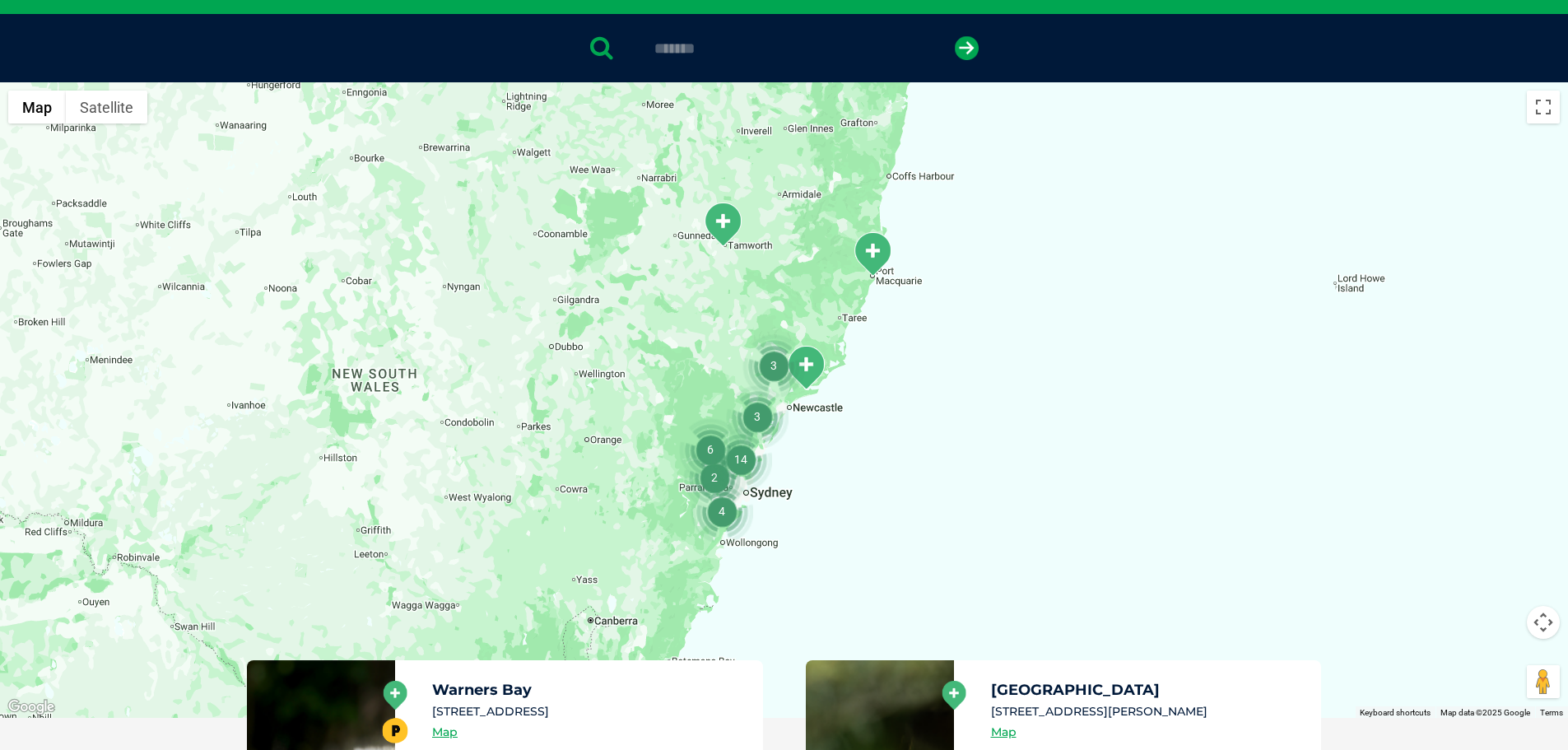
type input "*******"
click at [954, 37] on button "submit" at bounding box center [966, 48] width 24 height 24
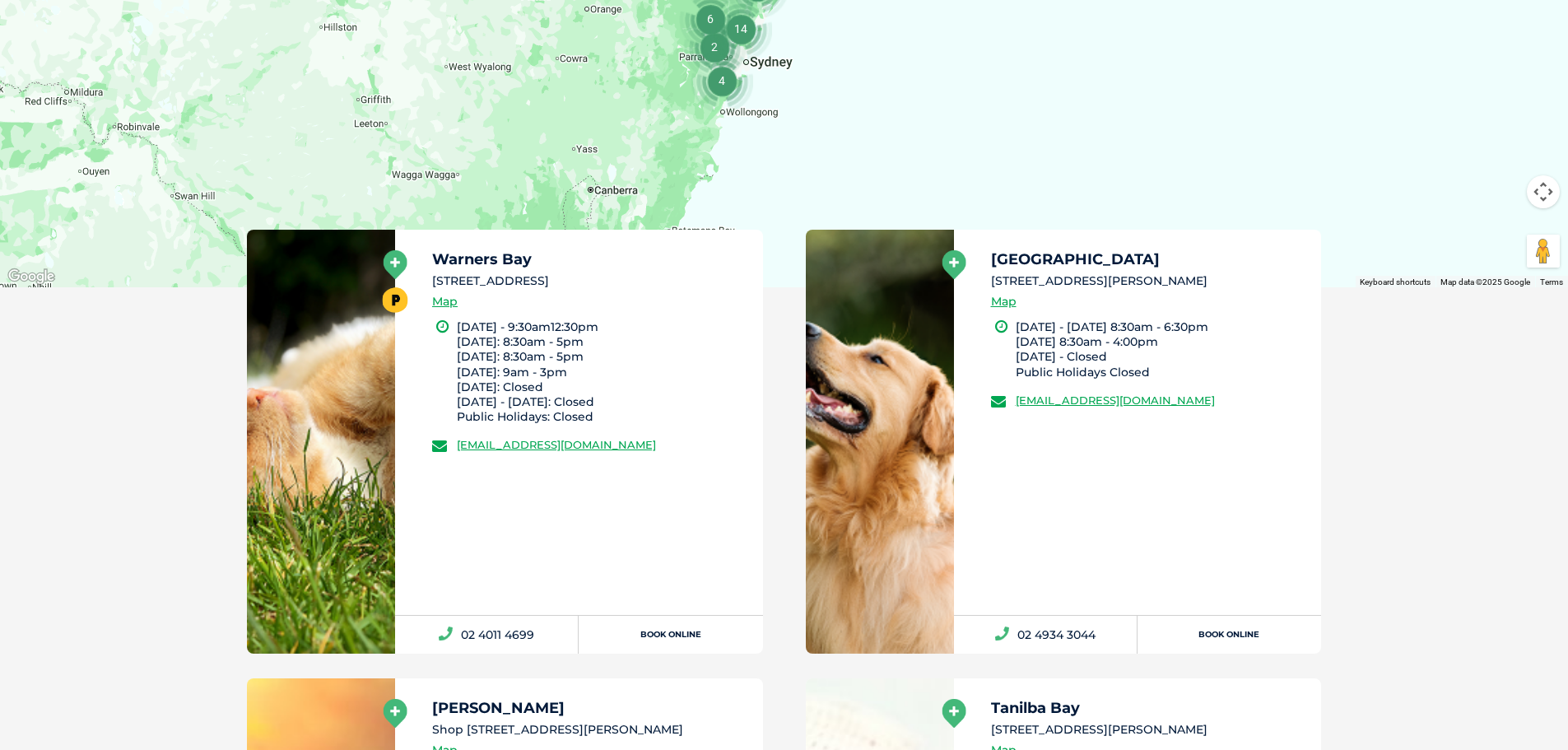
scroll to position [732, 0]
